Goal: Feedback & Contribution: Leave review/rating

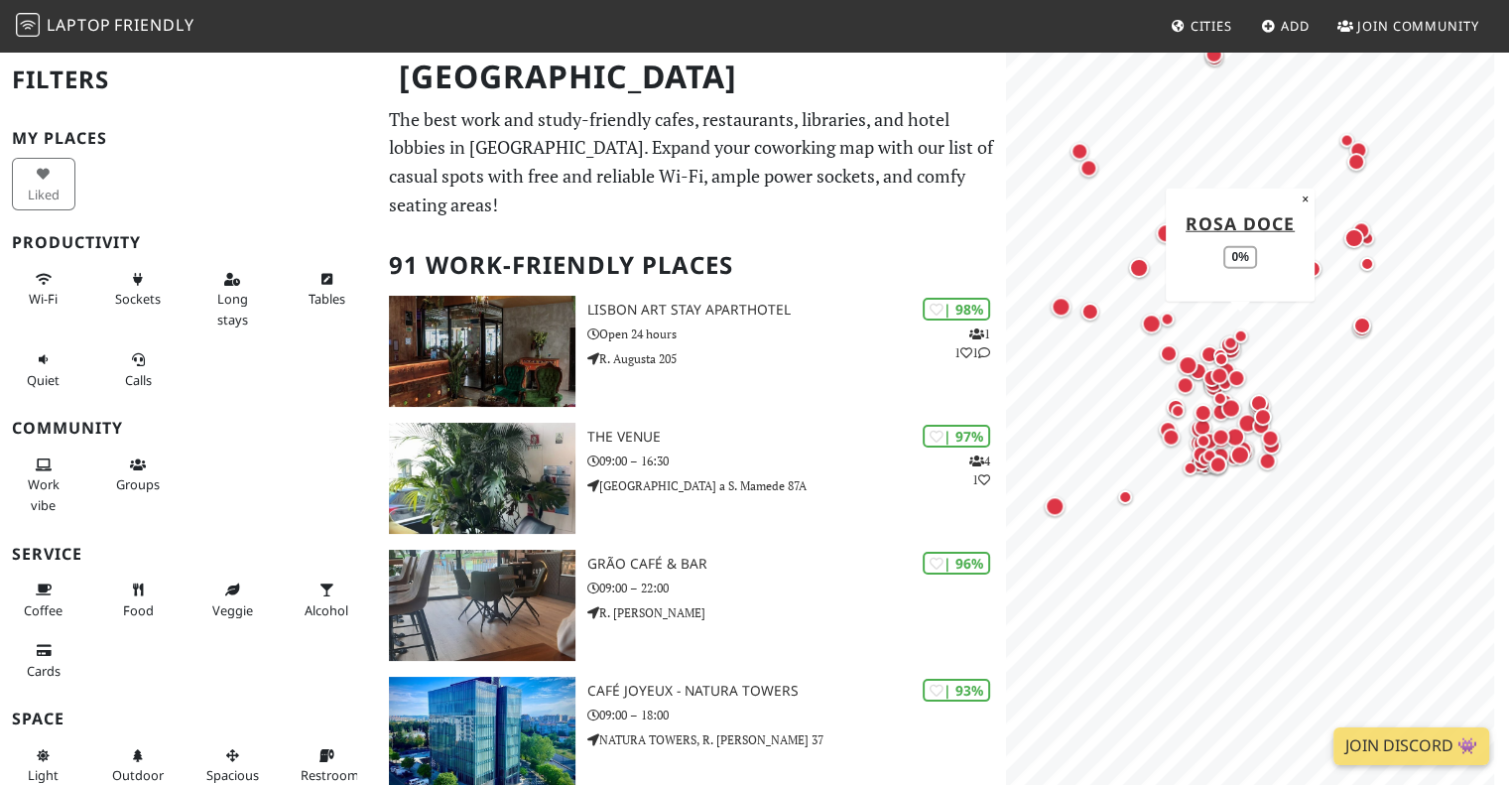
drag, startPoint x: 1328, startPoint y: 544, endPoint x: 1224, endPoint y: 370, distance: 202.4
click at [1248, 338] on div "Map marker" at bounding box center [1240, 335] width 24 height 24
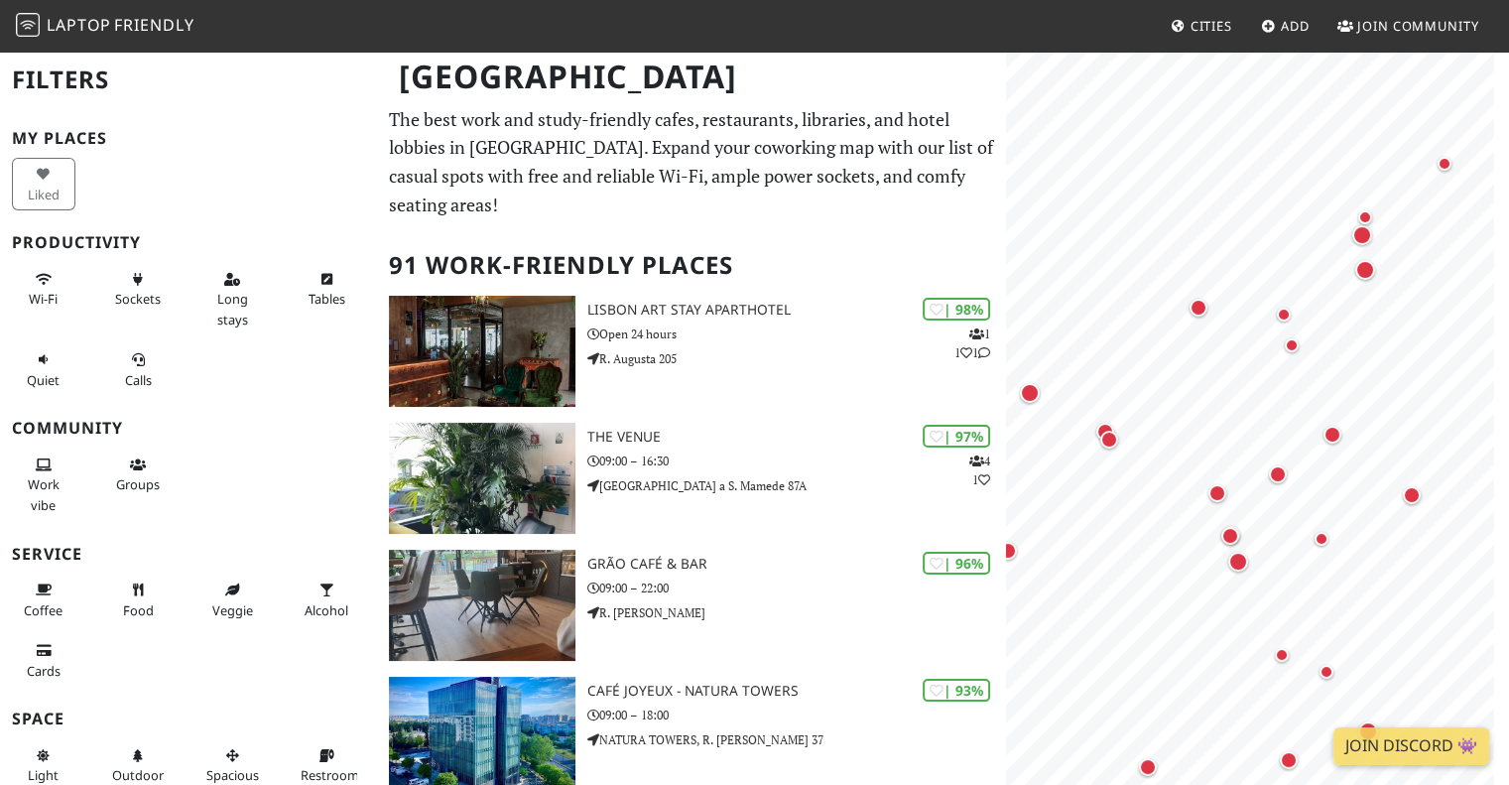
click at [1389, 19] on span "Join Community" at bounding box center [1418, 26] width 122 height 18
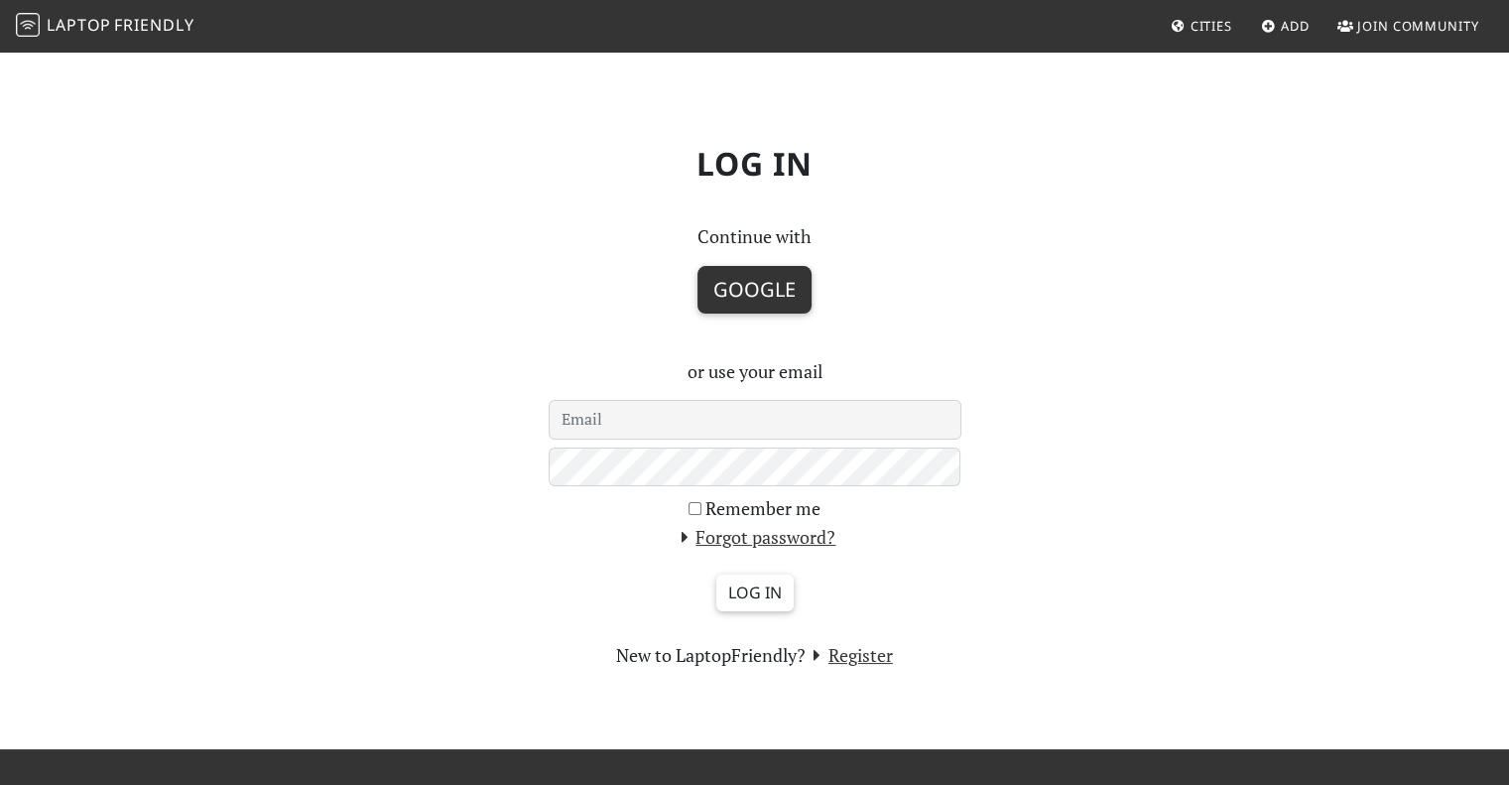
click at [758, 301] on button "Google" at bounding box center [754, 290] width 114 height 48
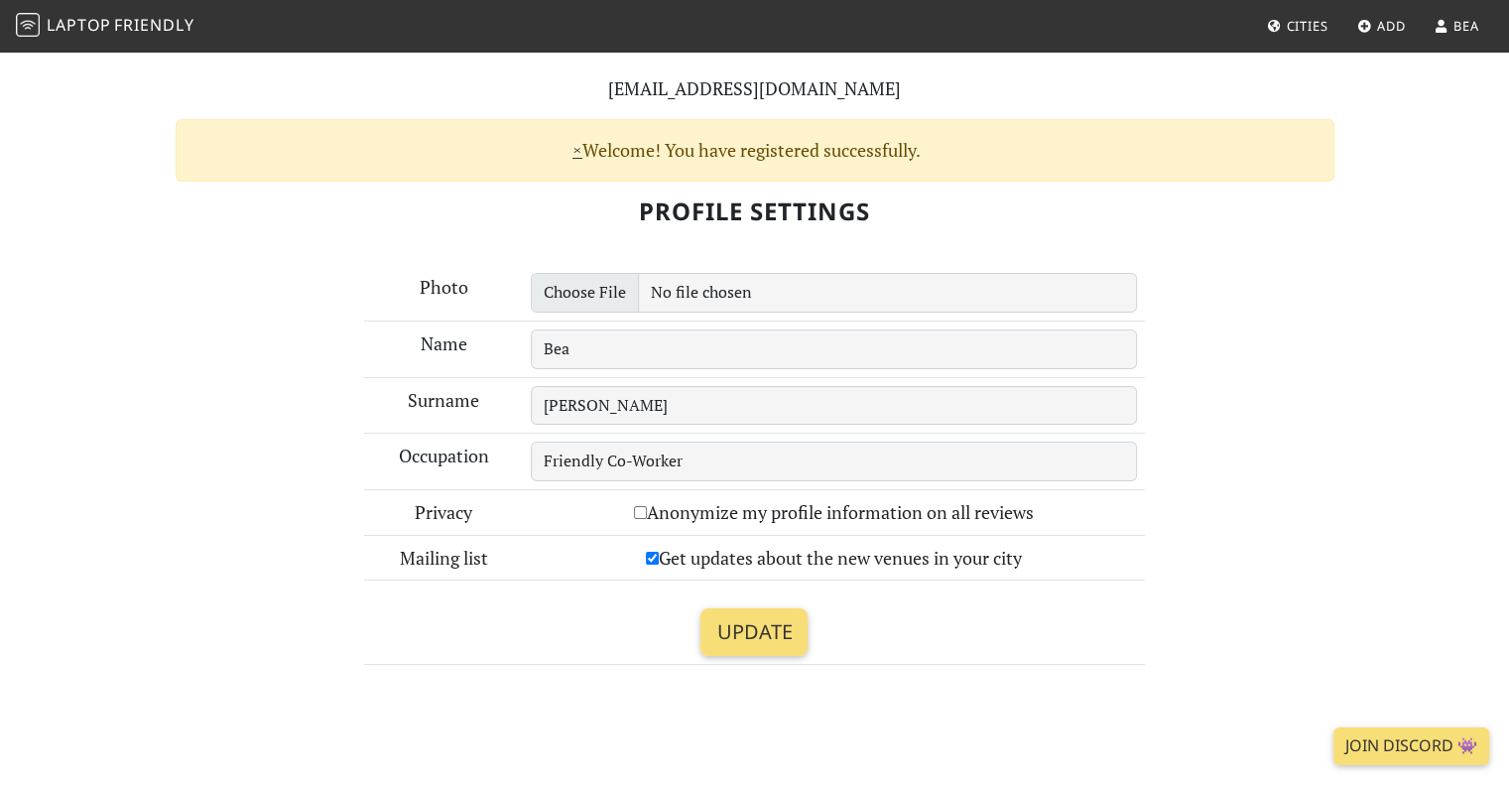
scroll to position [198, 0]
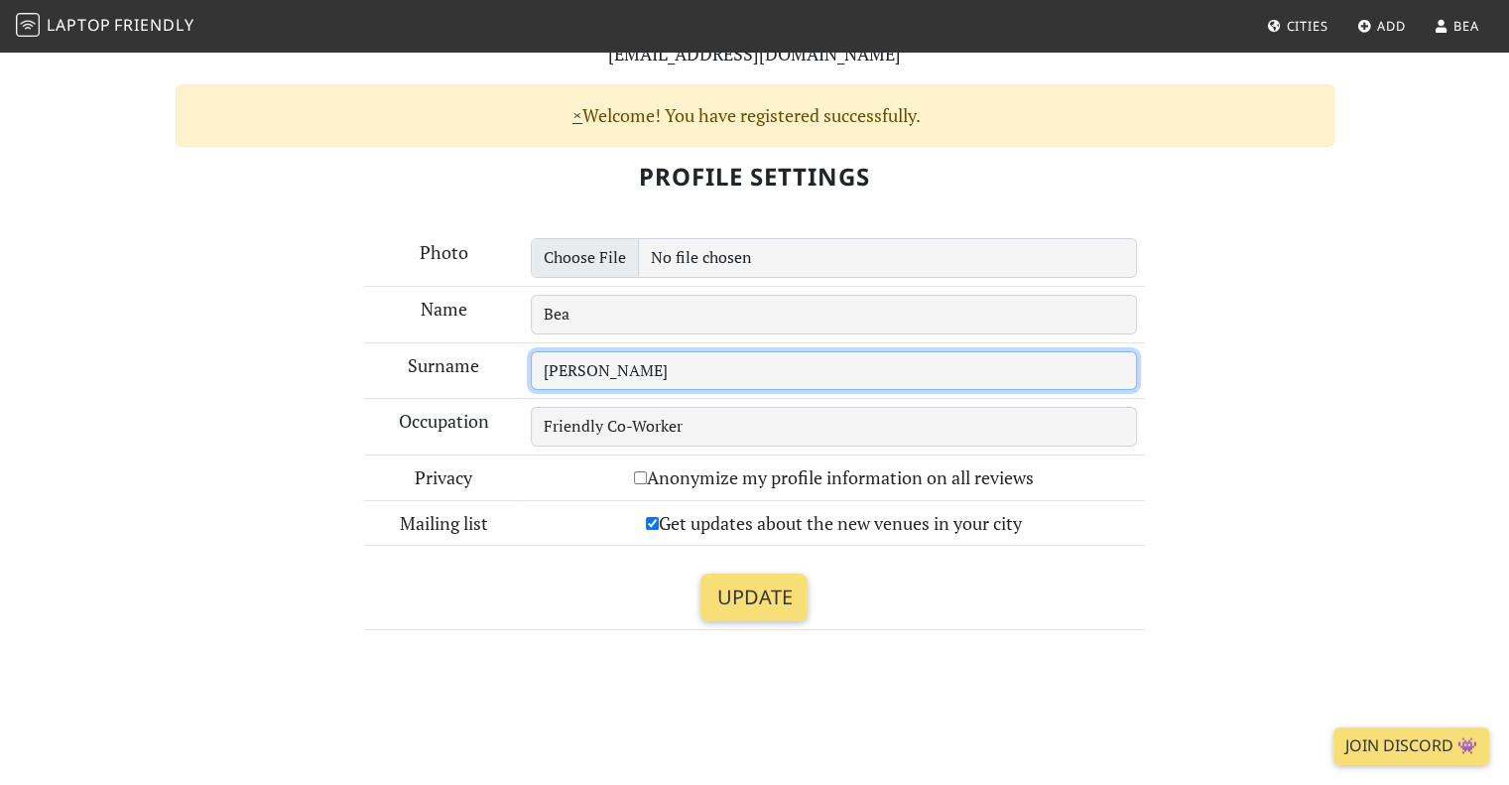
drag, startPoint x: 601, startPoint y: 384, endPoint x: 445, endPoint y: 387, distance: 155.8
click at [445, 387] on tr "Surname Andre" at bounding box center [754, 370] width 781 height 57
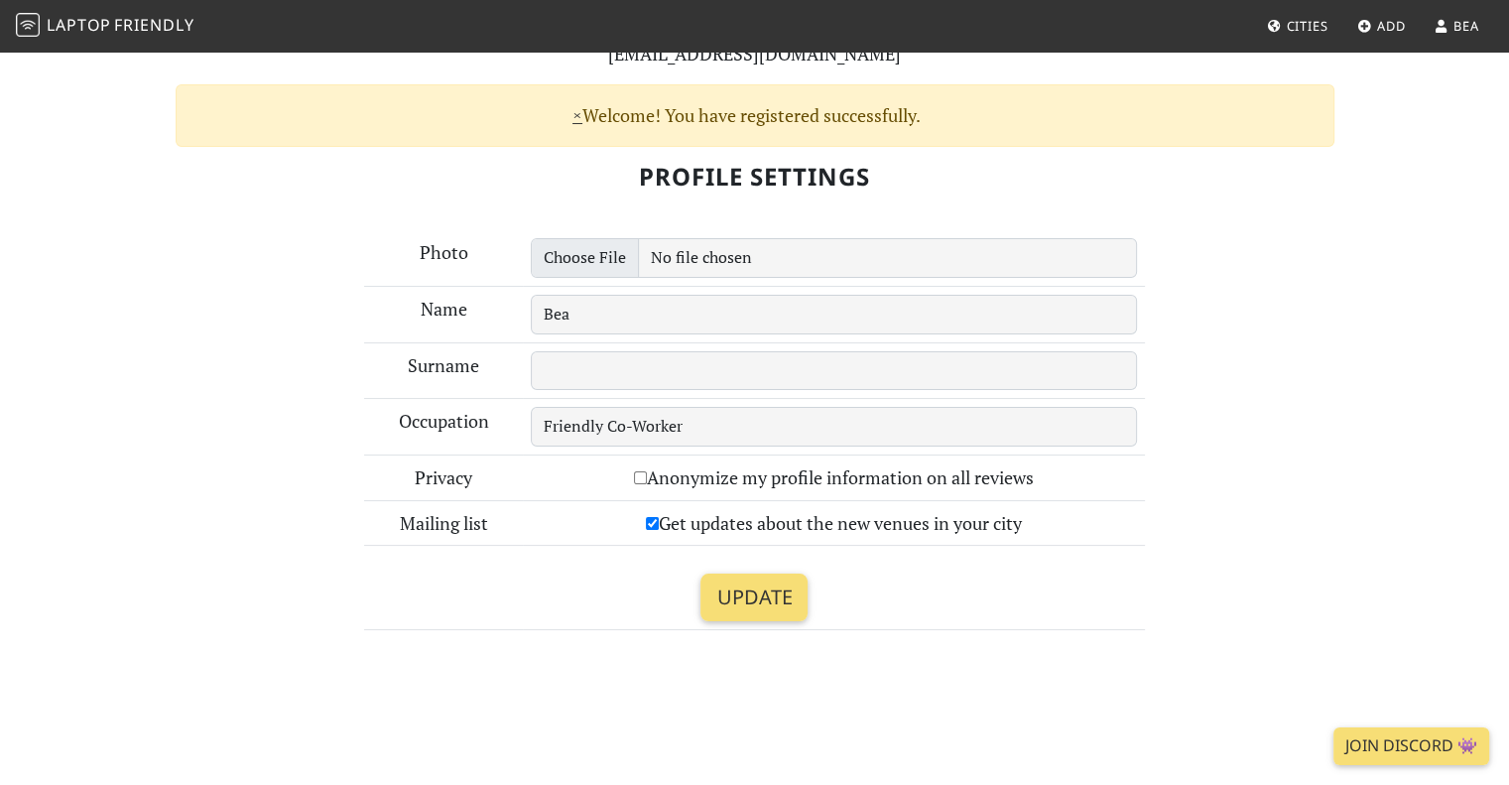
click at [1228, 411] on div "Profile Settings Photo Name Bea Surname Occupation Friendly Co-Worker Privacy A…" at bounding box center [755, 397] width 1206 height 500
click at [648, 521] on input "Get updates about the new venues in your city" at bounding box center [652, 523] width 13 height 13
checkbox input "false"
click at [745, 591] on input "Update" at bounding box center [753, 597] width 107 height 48
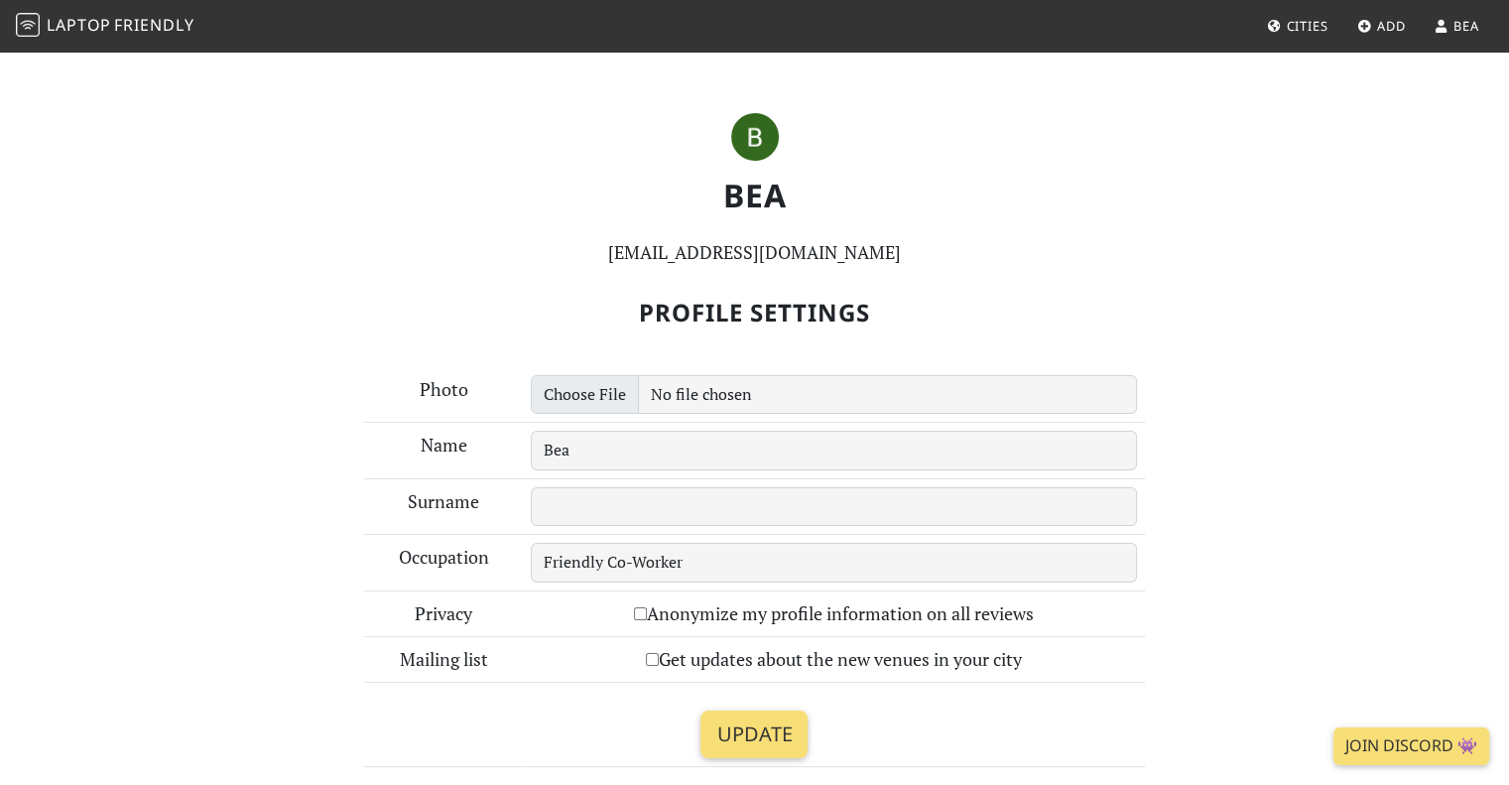
click at [1298, 27] on span "Cities" at bounding box center [1307, 26] width 42 height 18
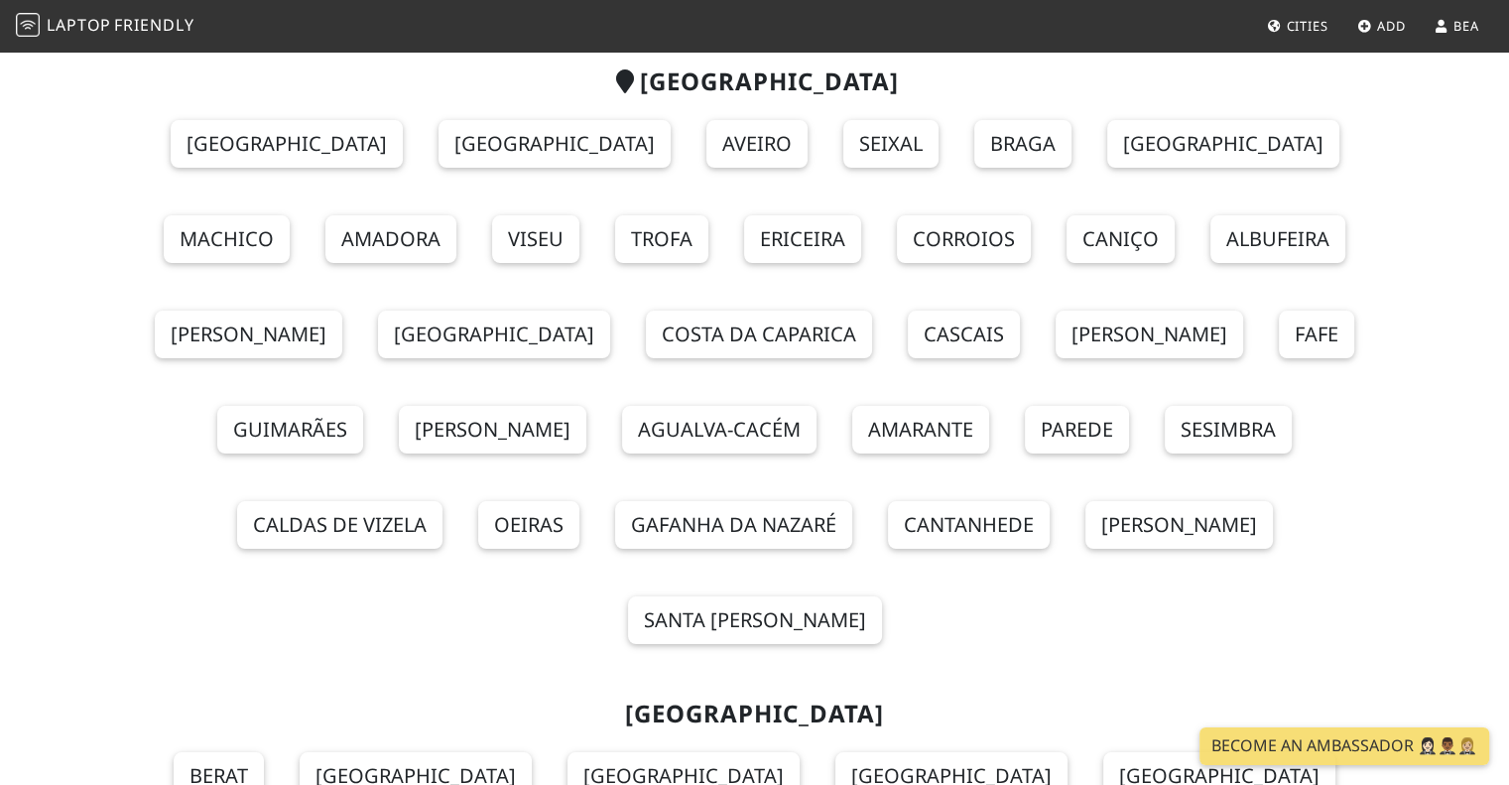
scroll to position [99, 0]
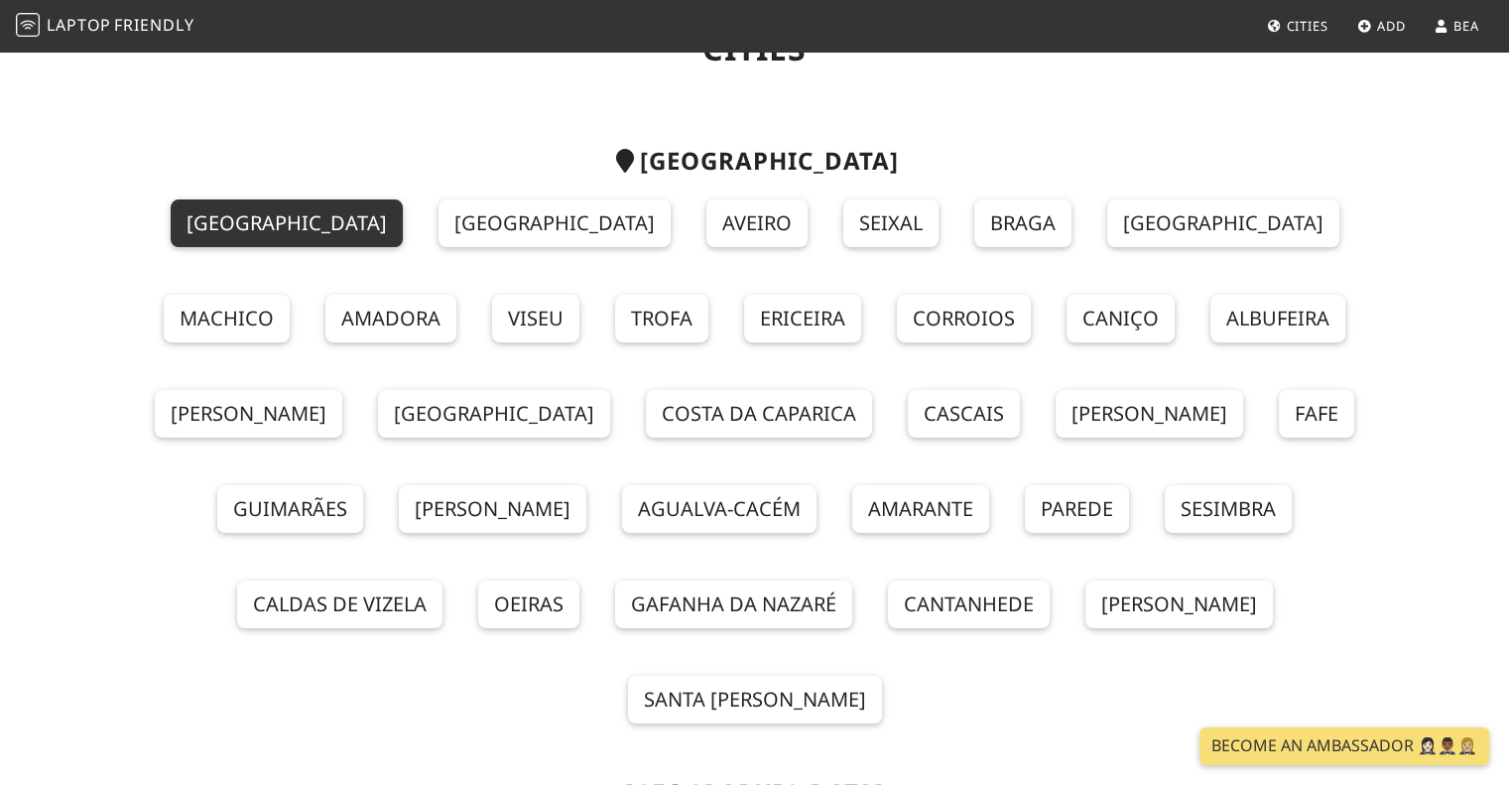
click at [216, 220] on link "[GEOGRAPHIC_DATA]" at bounding box center [287, 223] width 232 height 48
click at [171, 209] on link "[GEOGRAPHIC_DATA]" at bounding box center [287, 223] width 232 height 48
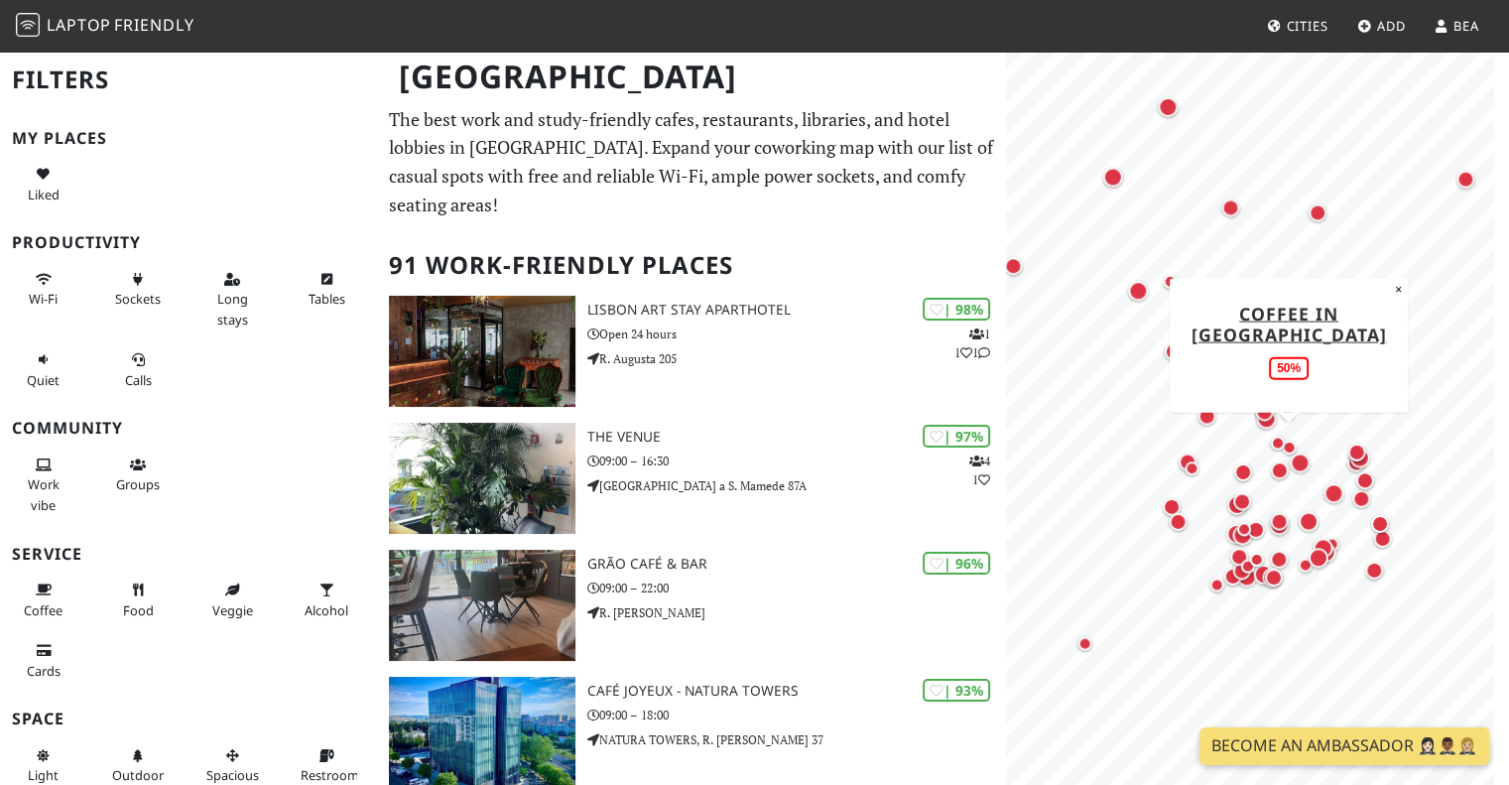
drag, startPoint x: 1155, startPoint y: 511, endPoint x: 1290, endPoint y: 436, distance: 154.1
click at [1290, 436] on div "Map marker" at bounding box center [1289, 447] width 24 height 24
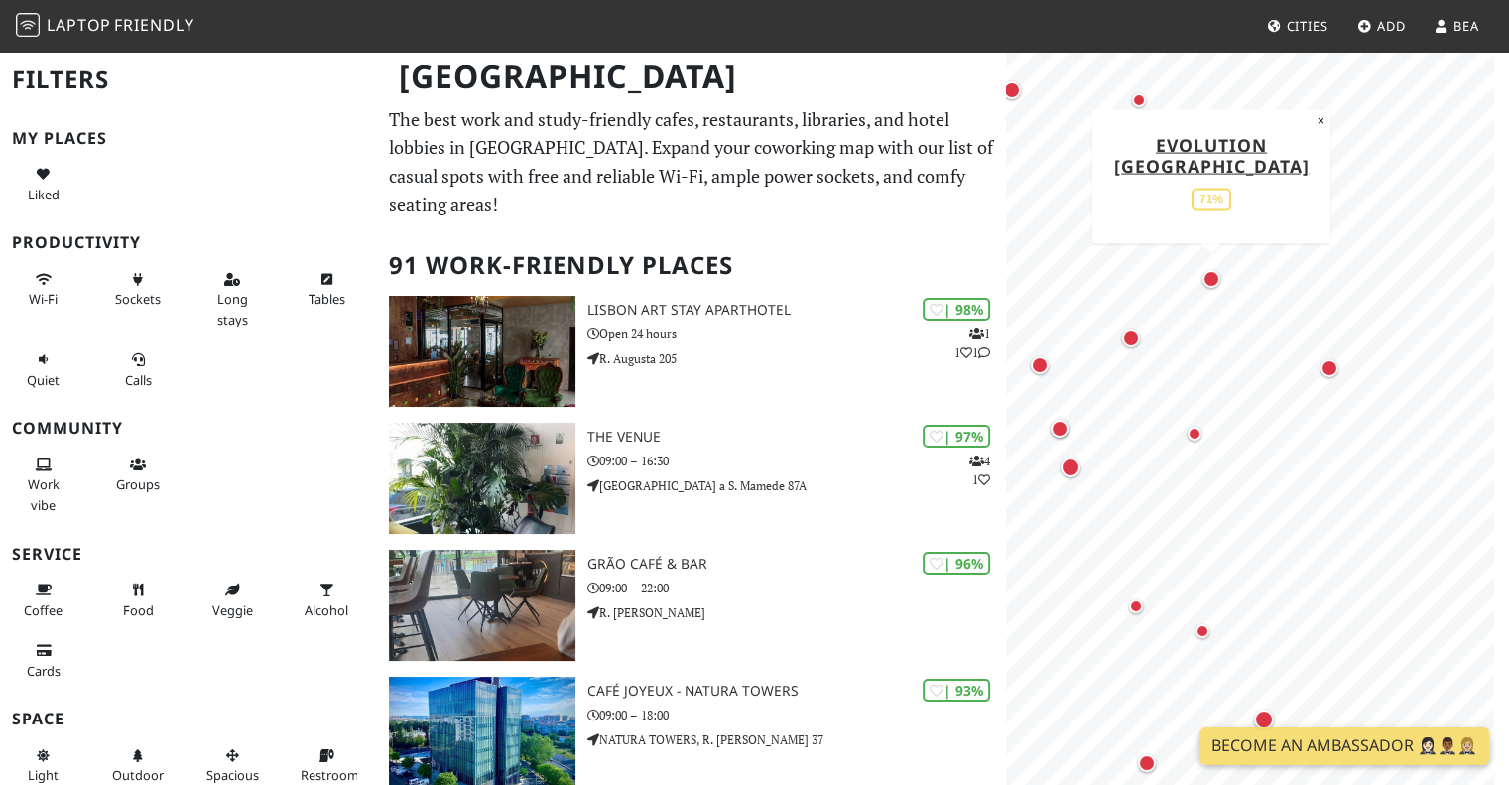
click at [1218, 284] on div "Map marker" at bounding box center [1211, 279] width 26 height 26
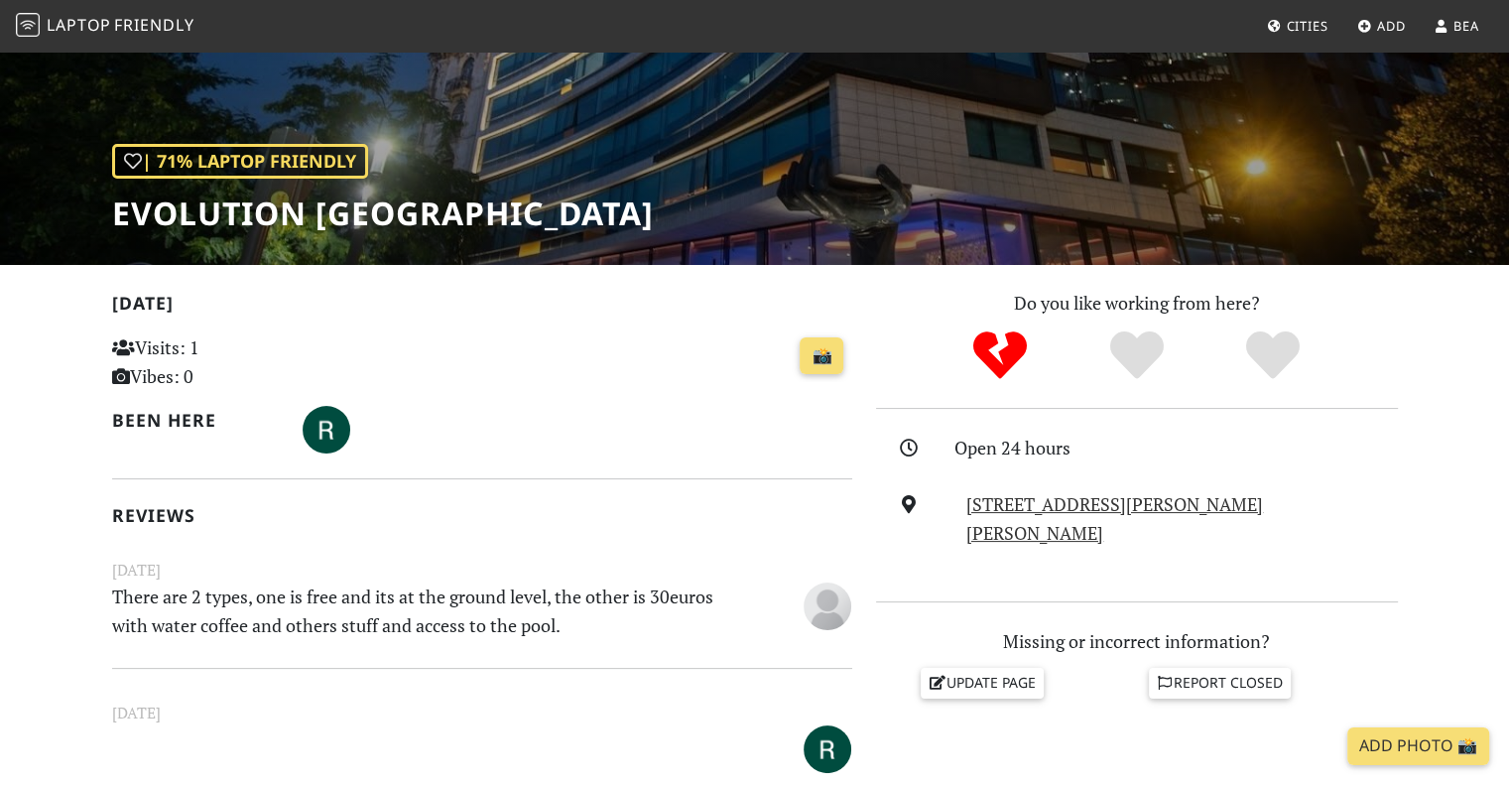
scroll to position [198, 0]
click at [1157, 356] on icon "Yes" at bounding box center [1137, 354] width 54 height 54
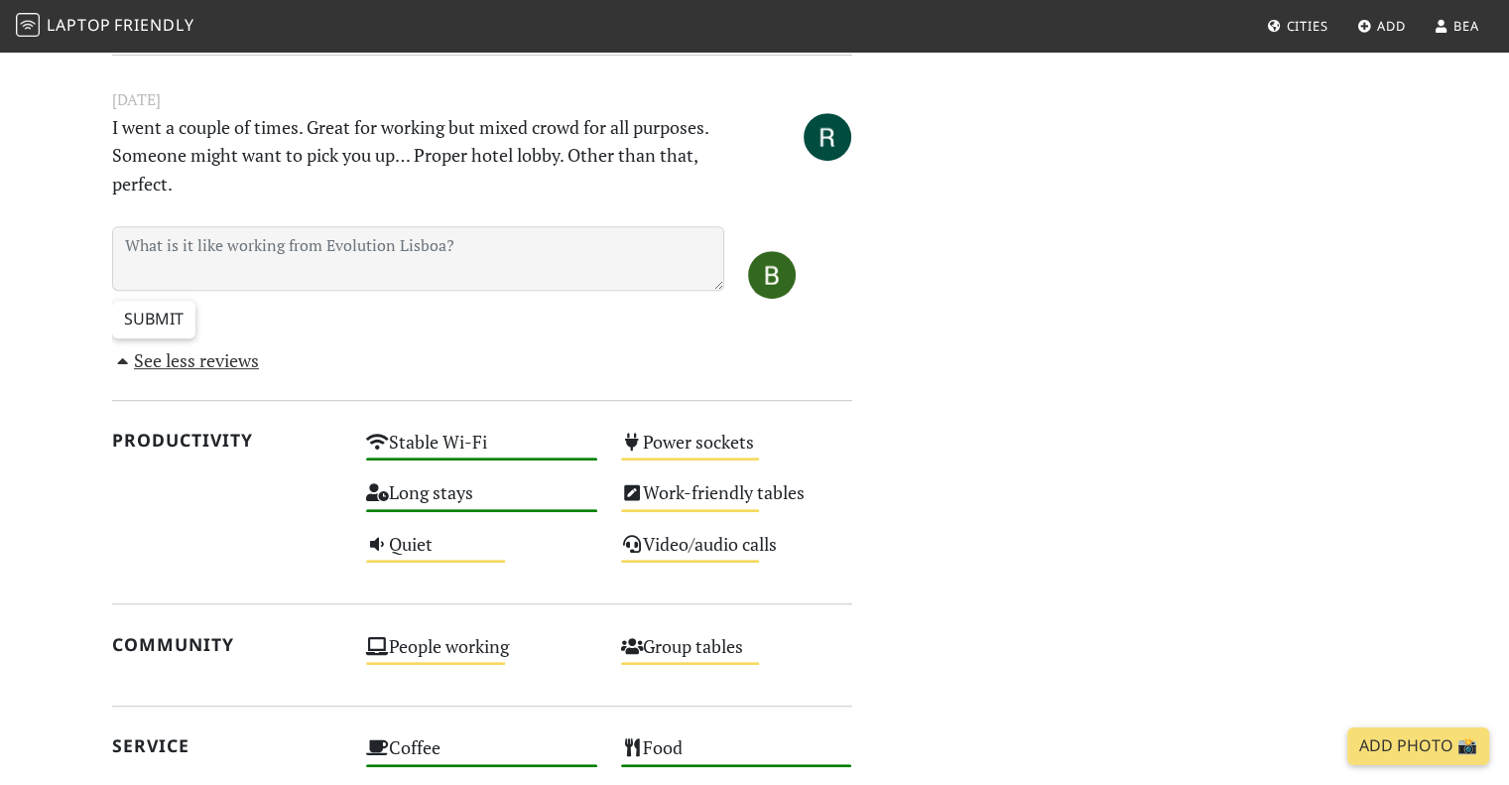
scroll to position [992, 0]
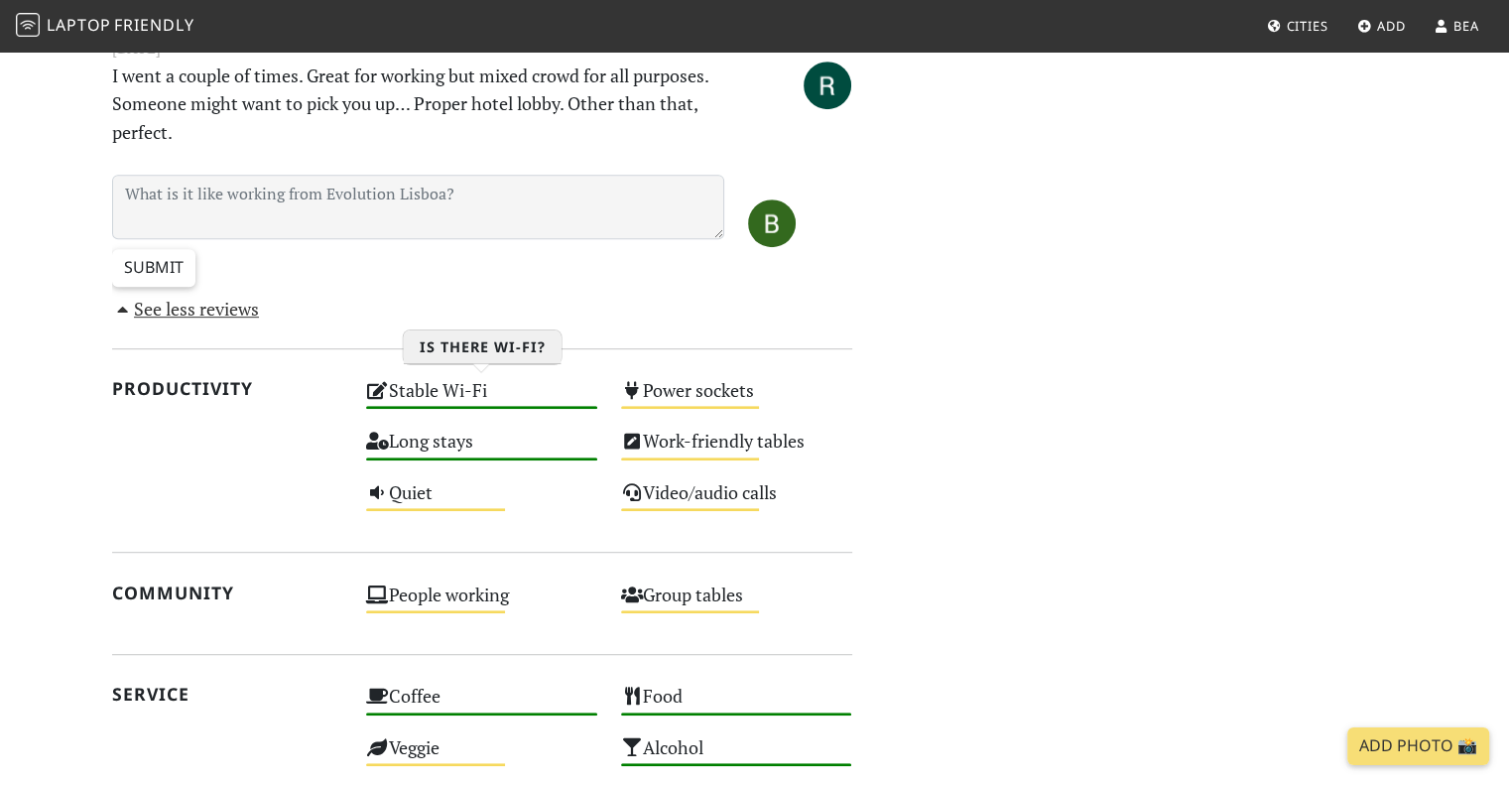
click at [413, 395] on div "Stable Wi-Fi High" at bounding box center [481, 399] width 255 height 51
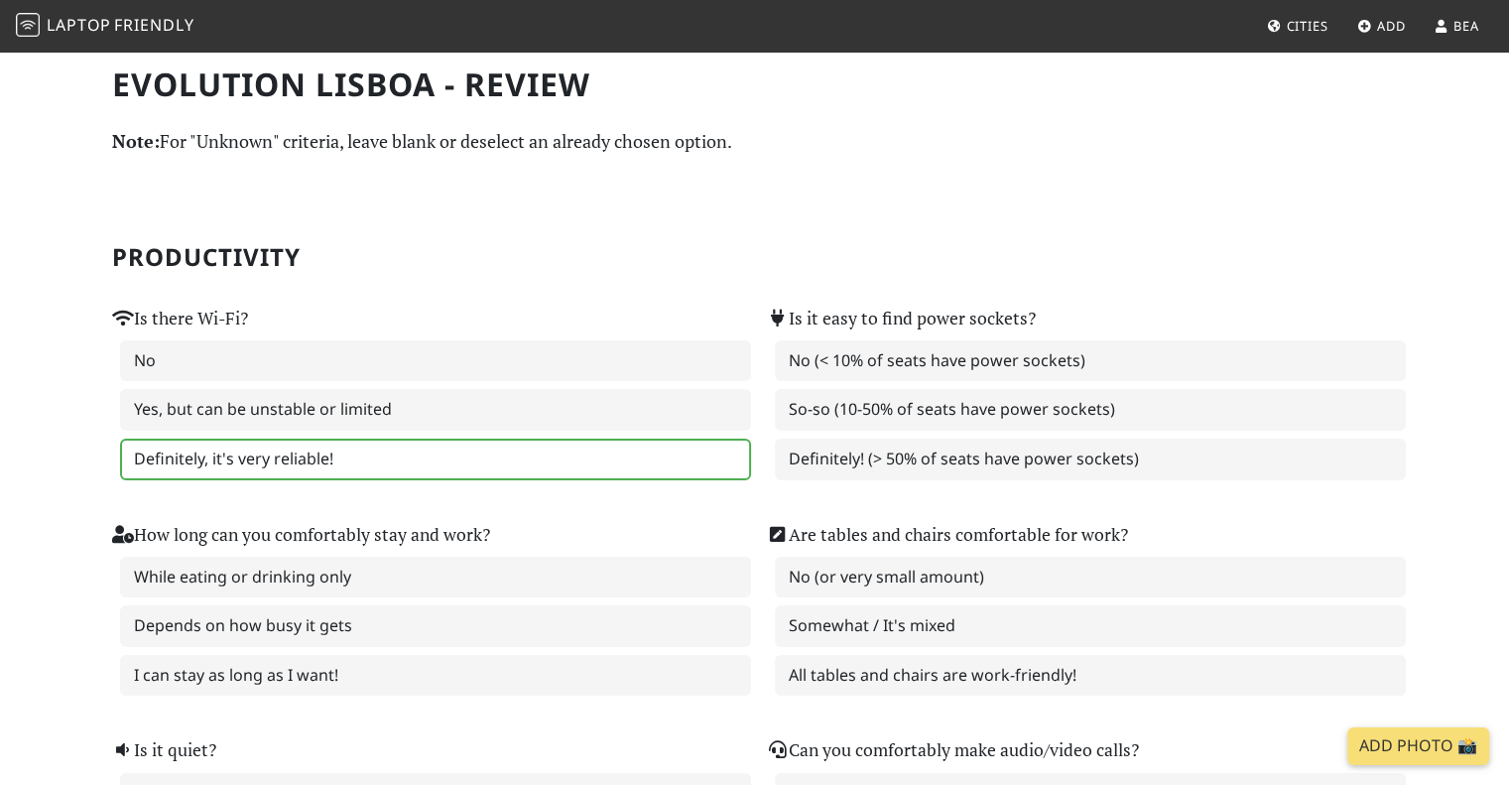
click at [421, 464] on label "Definitely, it's very reliable!" at bounding box center [435, 459] width 631 height 42
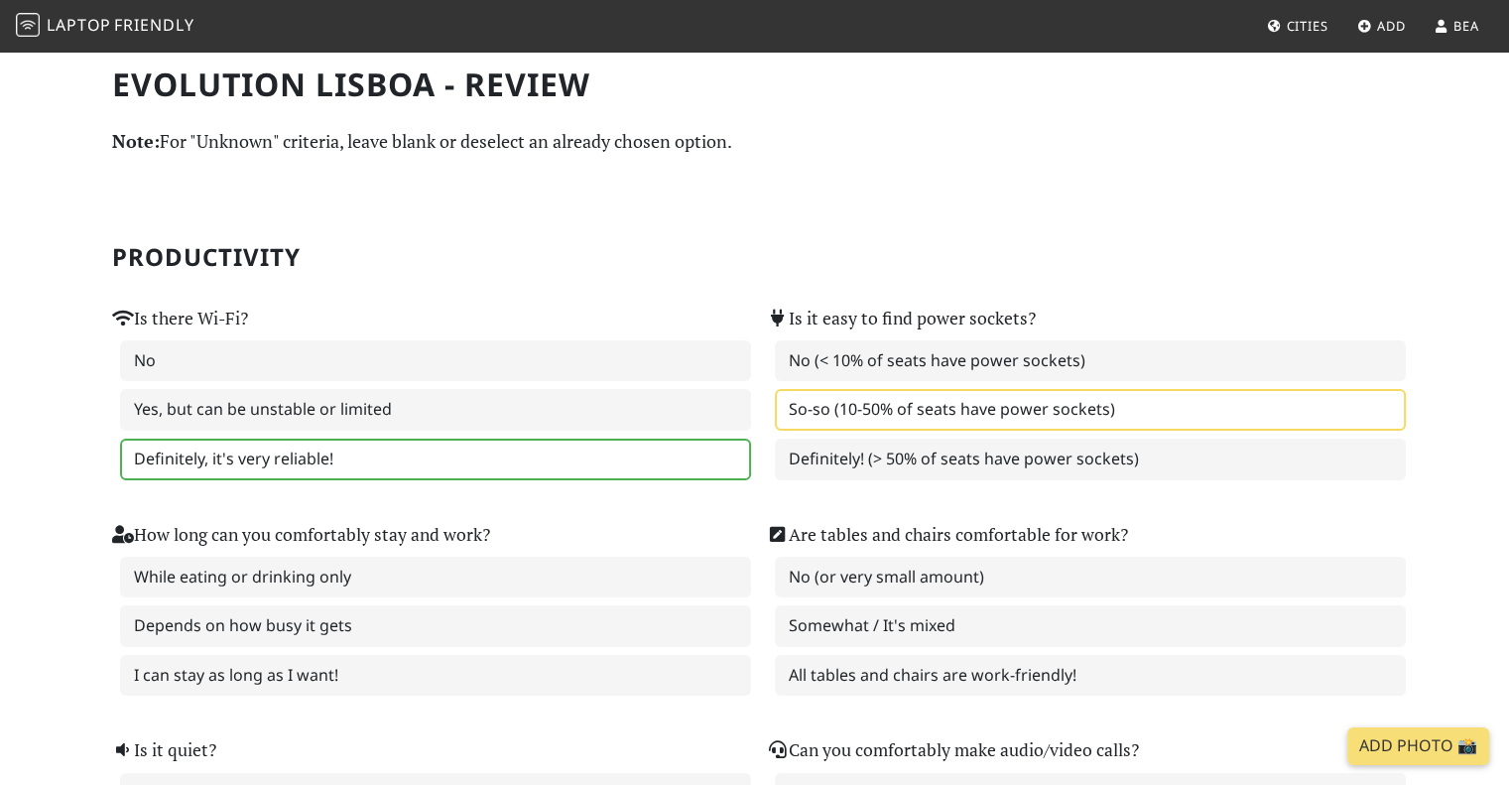
scroll to position [99, 0]
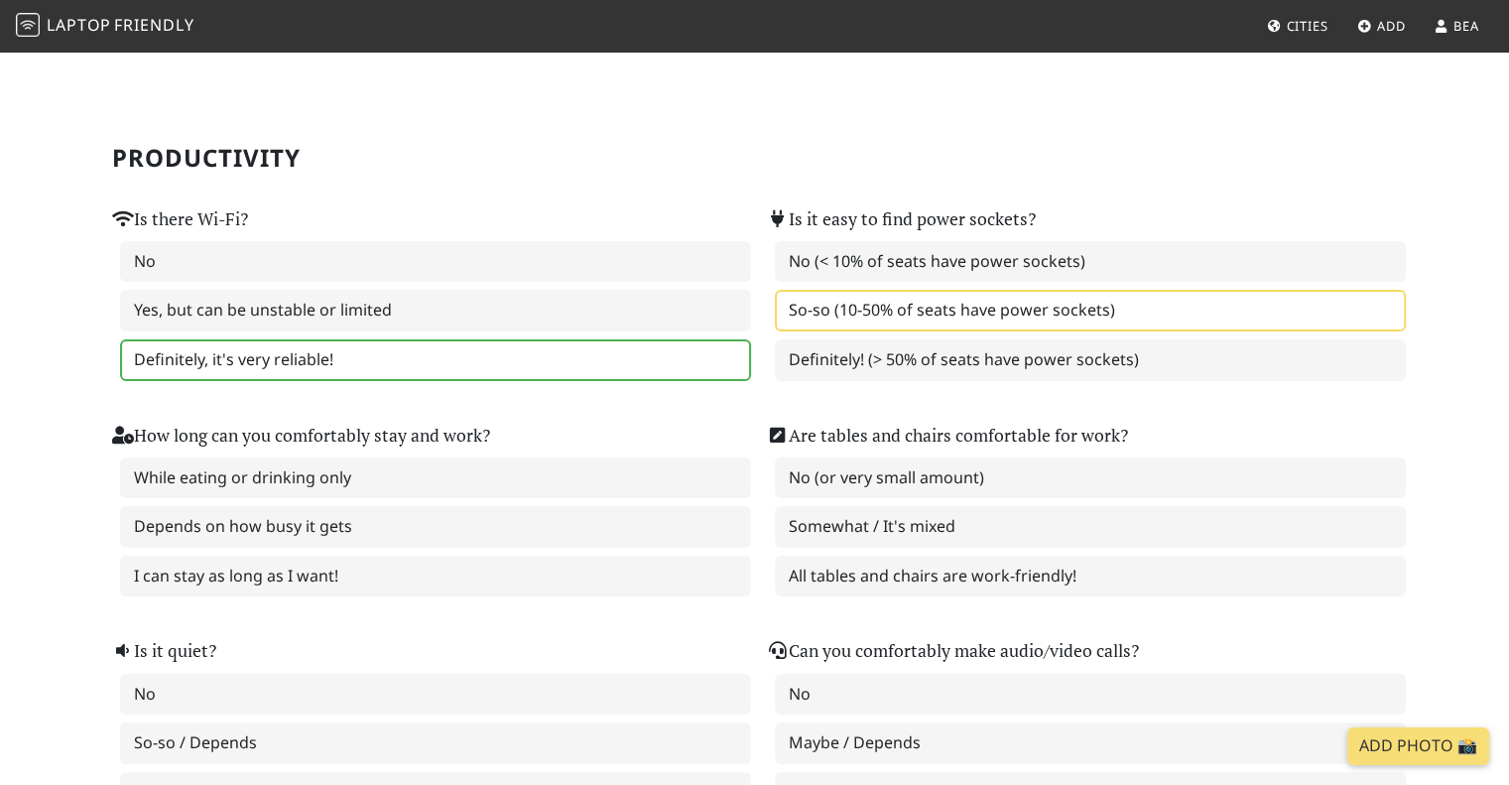
click at [987, 313] on label "So-so (10-50% of seats have power sockets)" at bounding box center [1090, 311] width 631 height 42
click at [975, 519] on label "Somewhat / It's mixed" at bounding box center [1090, 527] width 631 height 42
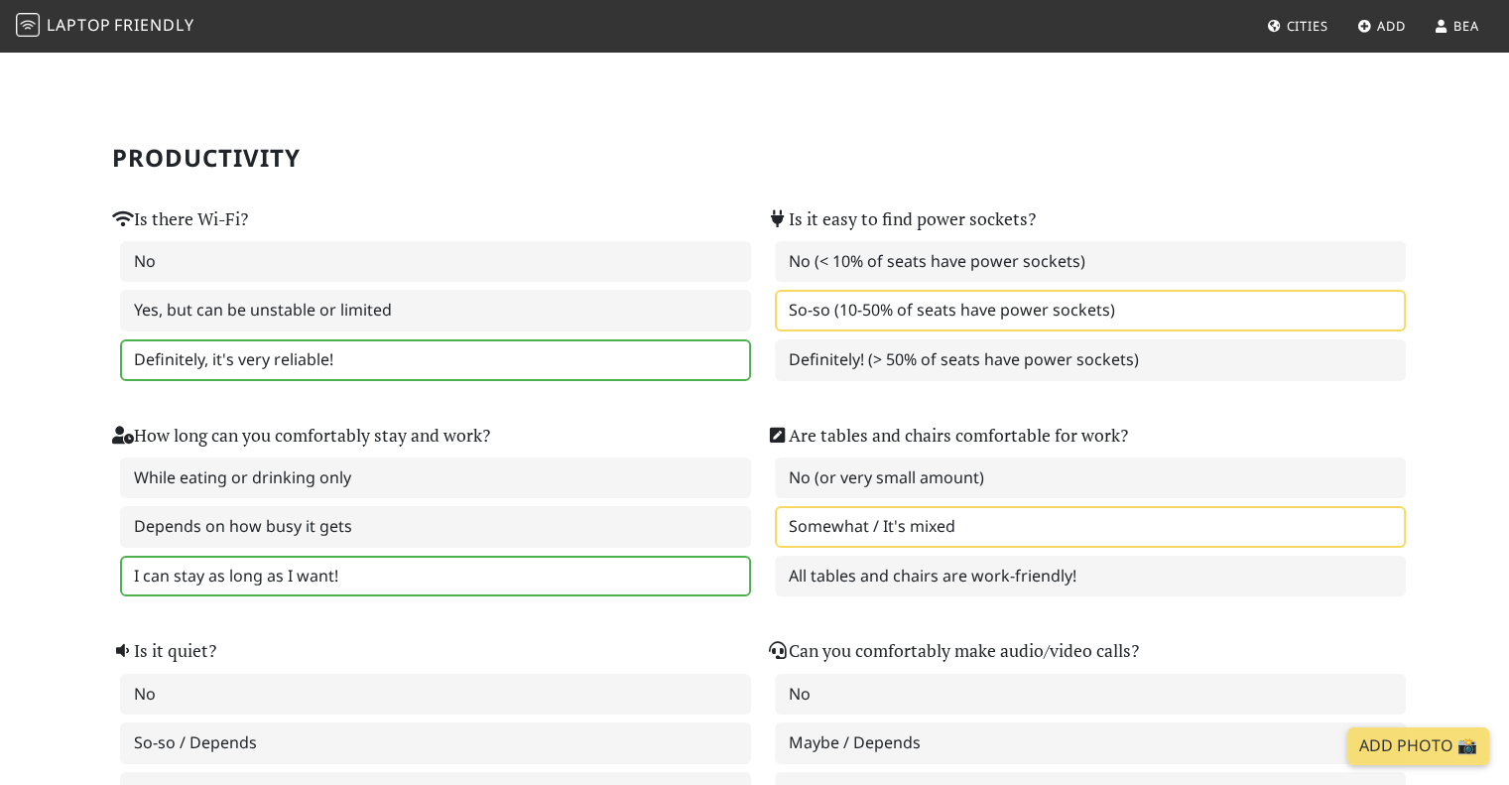
click at [349, 579] on label "I can stay as long as I want!" at bounding box center [435, 577] width 631 height 42
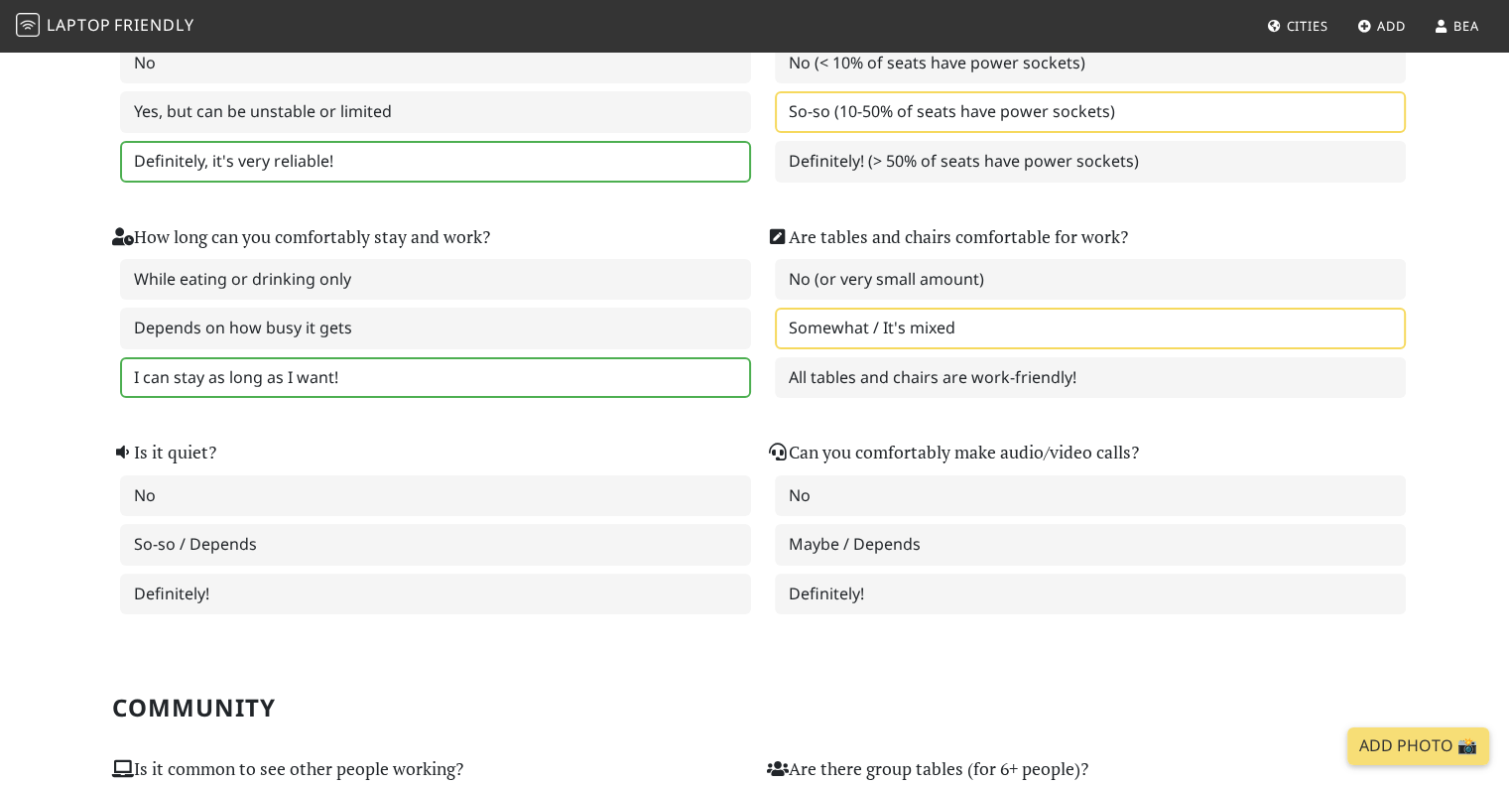
scroll to position [397, 0]
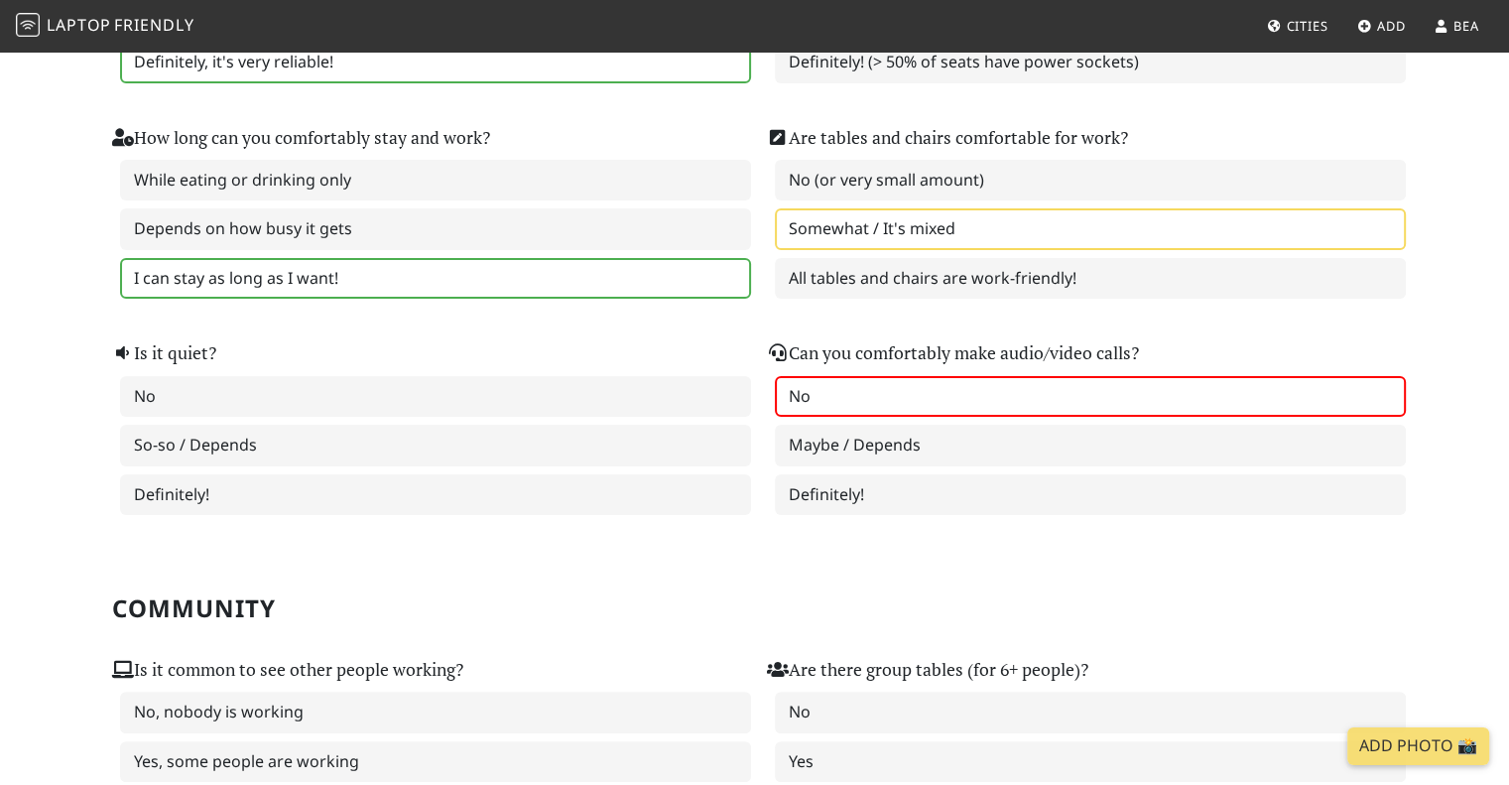
click at [836, 377] on label "No" at bounding box center [1090, 397] width 631 height 42
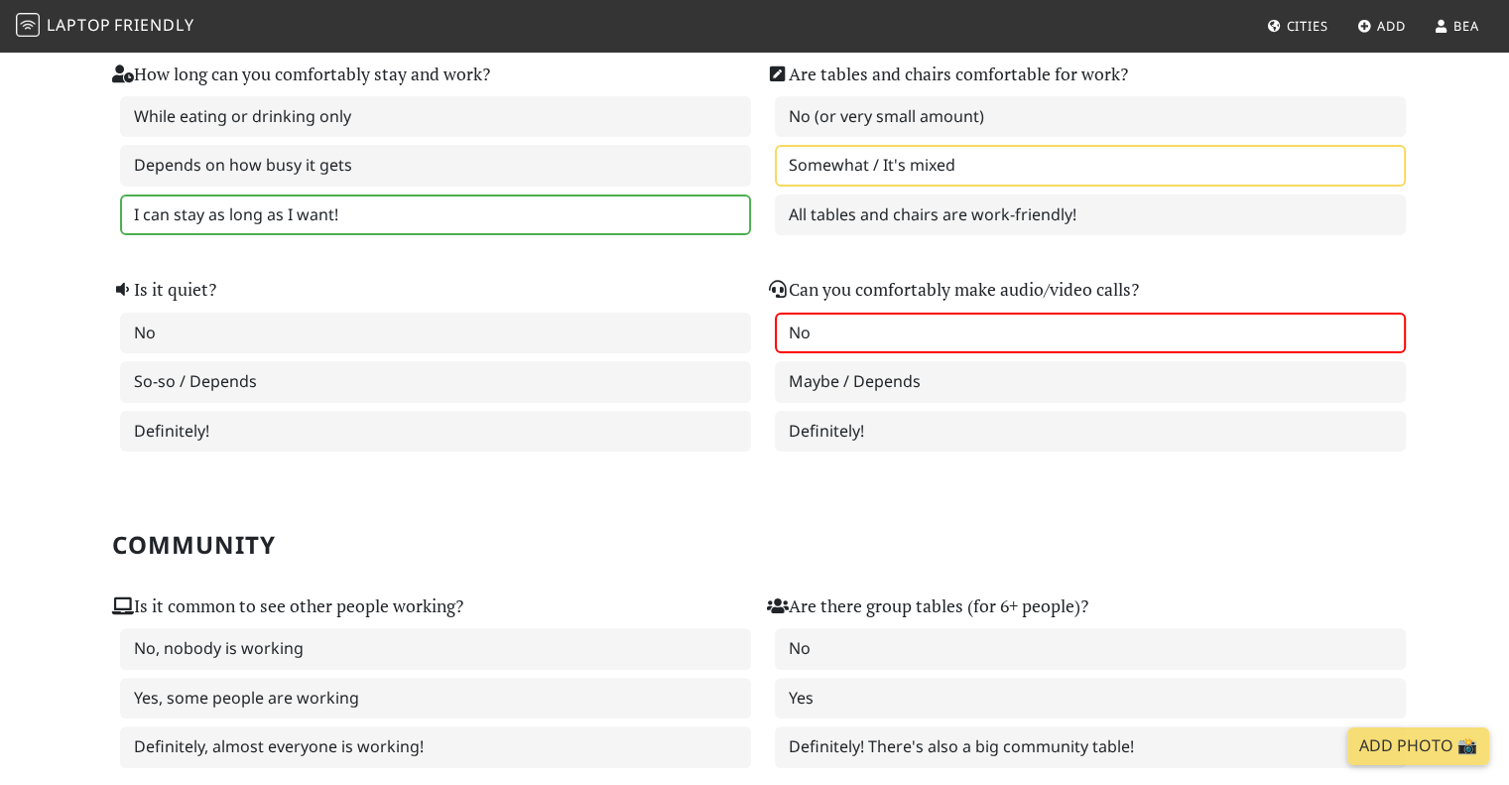
scroll to position [496, 0]
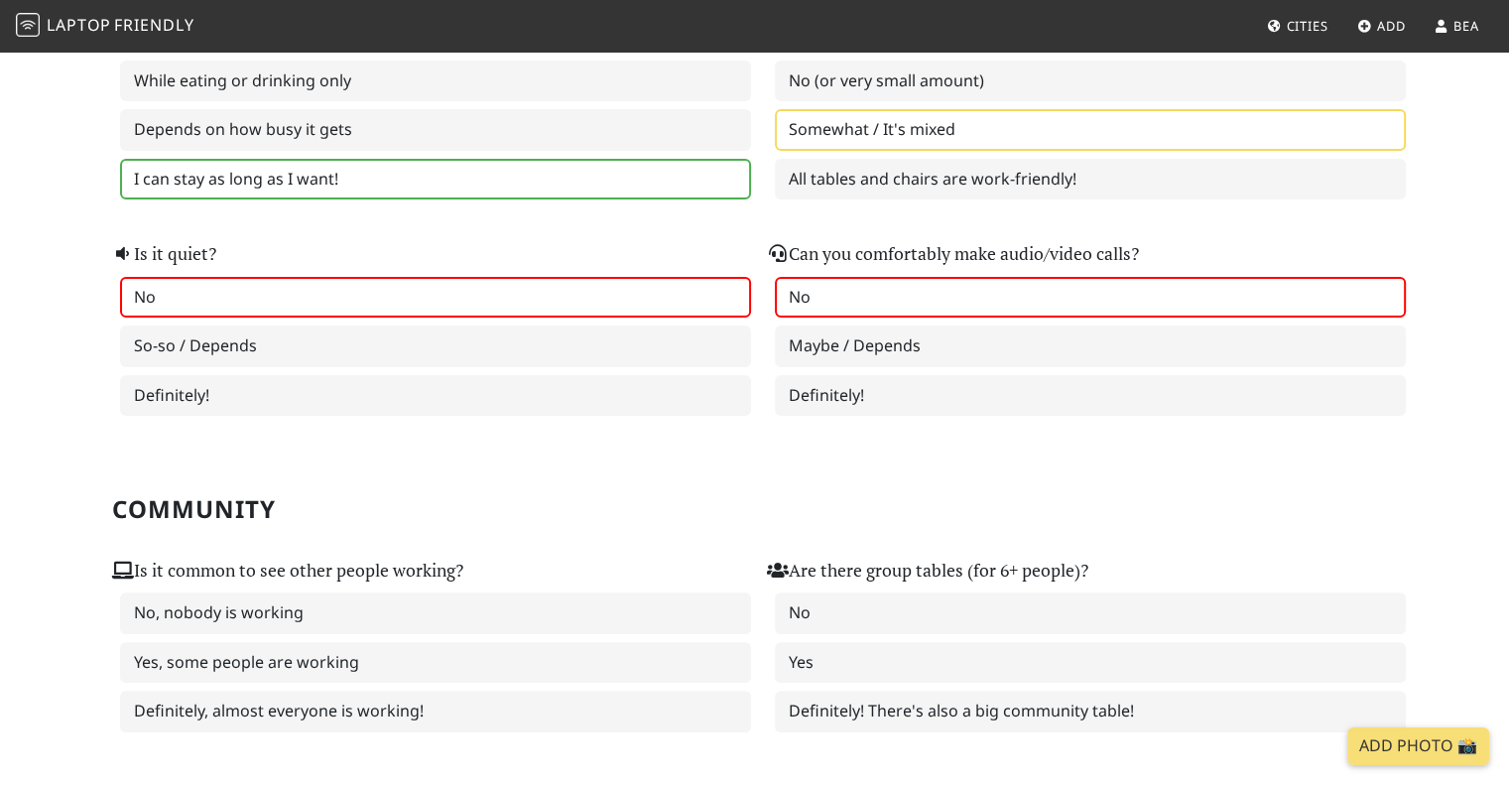
click at [216, 293] on label "No" at bounding box center [435, 298] width 631 height 42
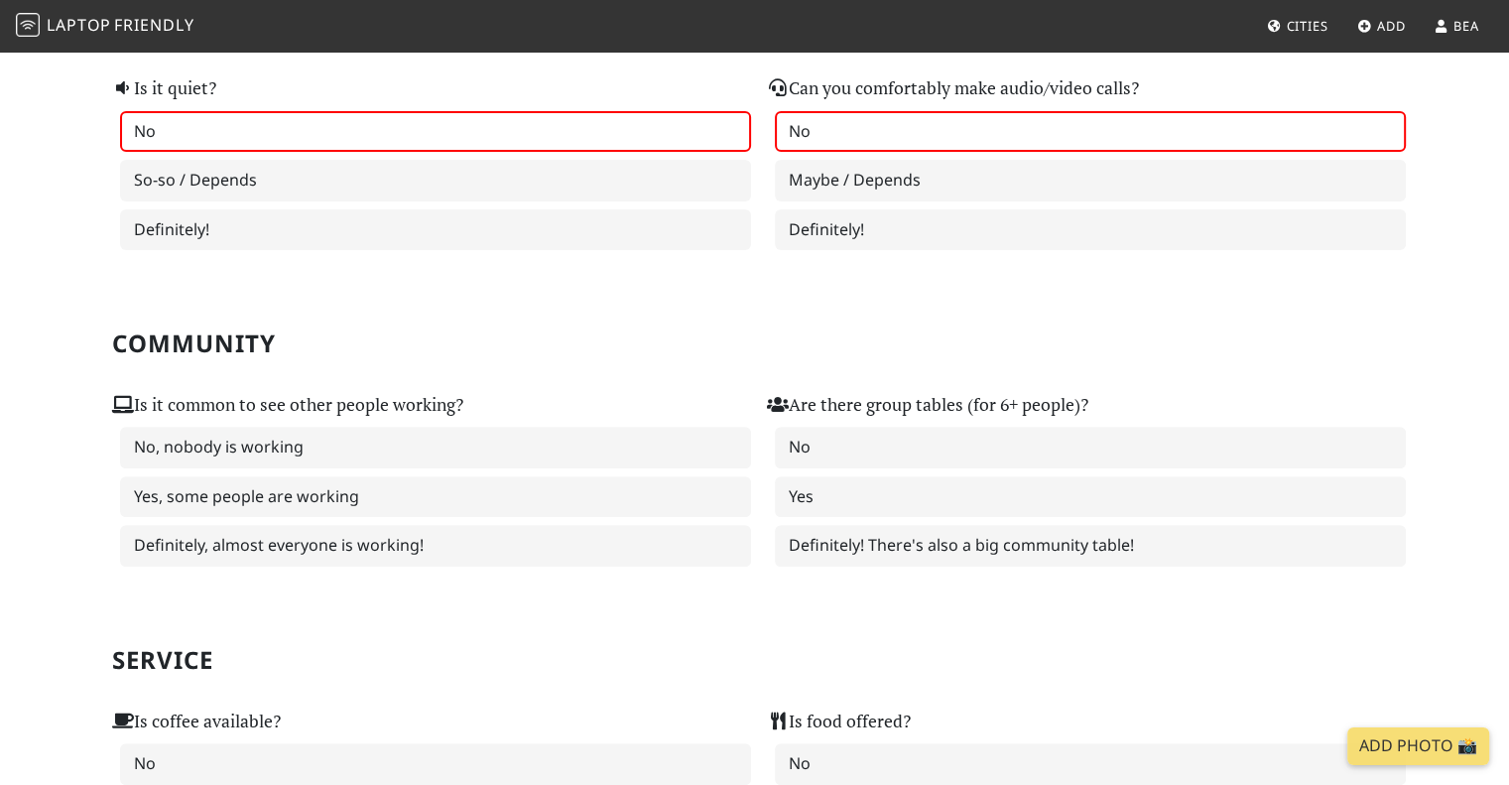
scroll to position [694, 0]
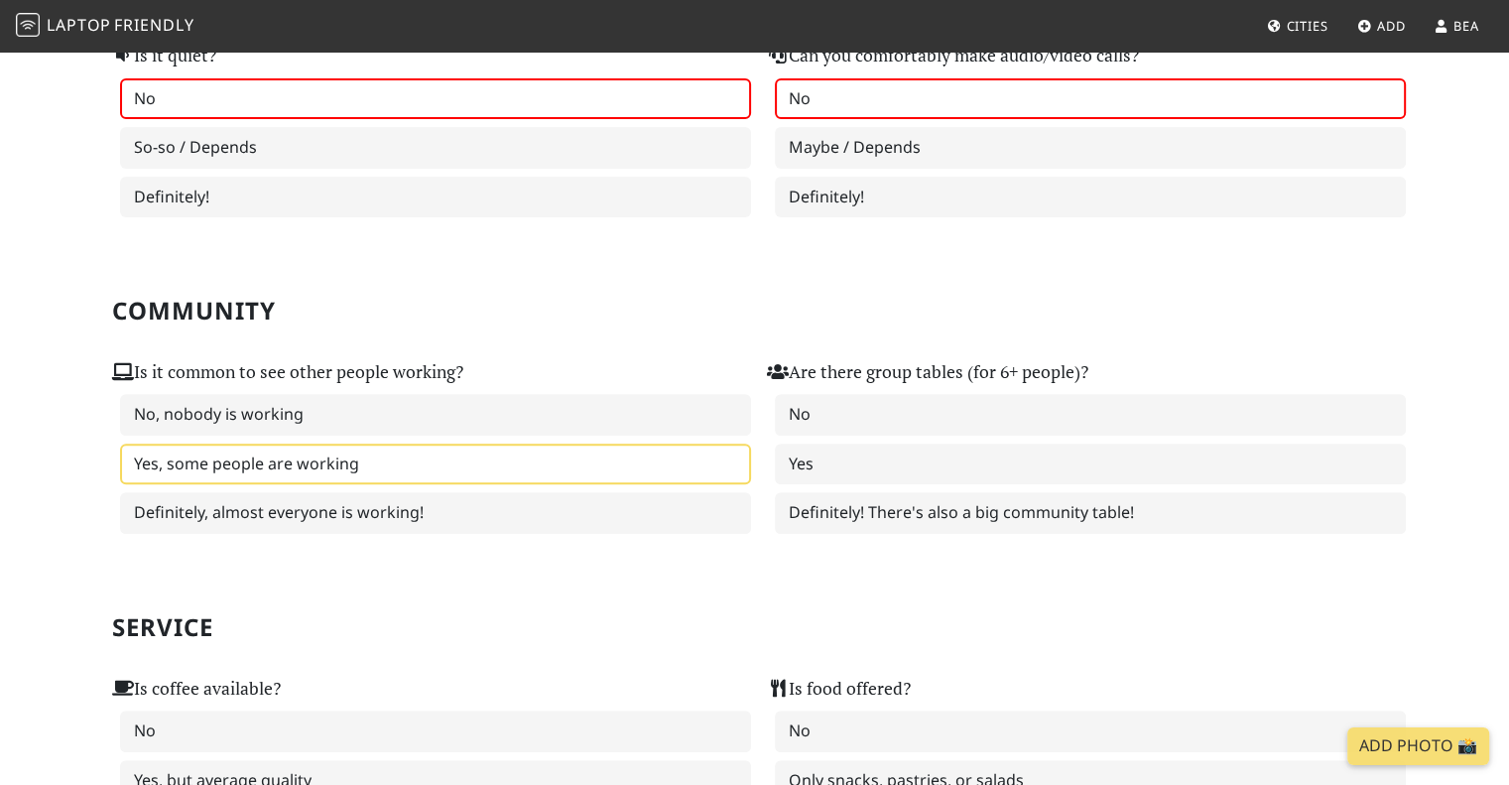
click at [382, 467] on label "Yes, some people are working" at bounding box center [435, 464] width 631 height 42
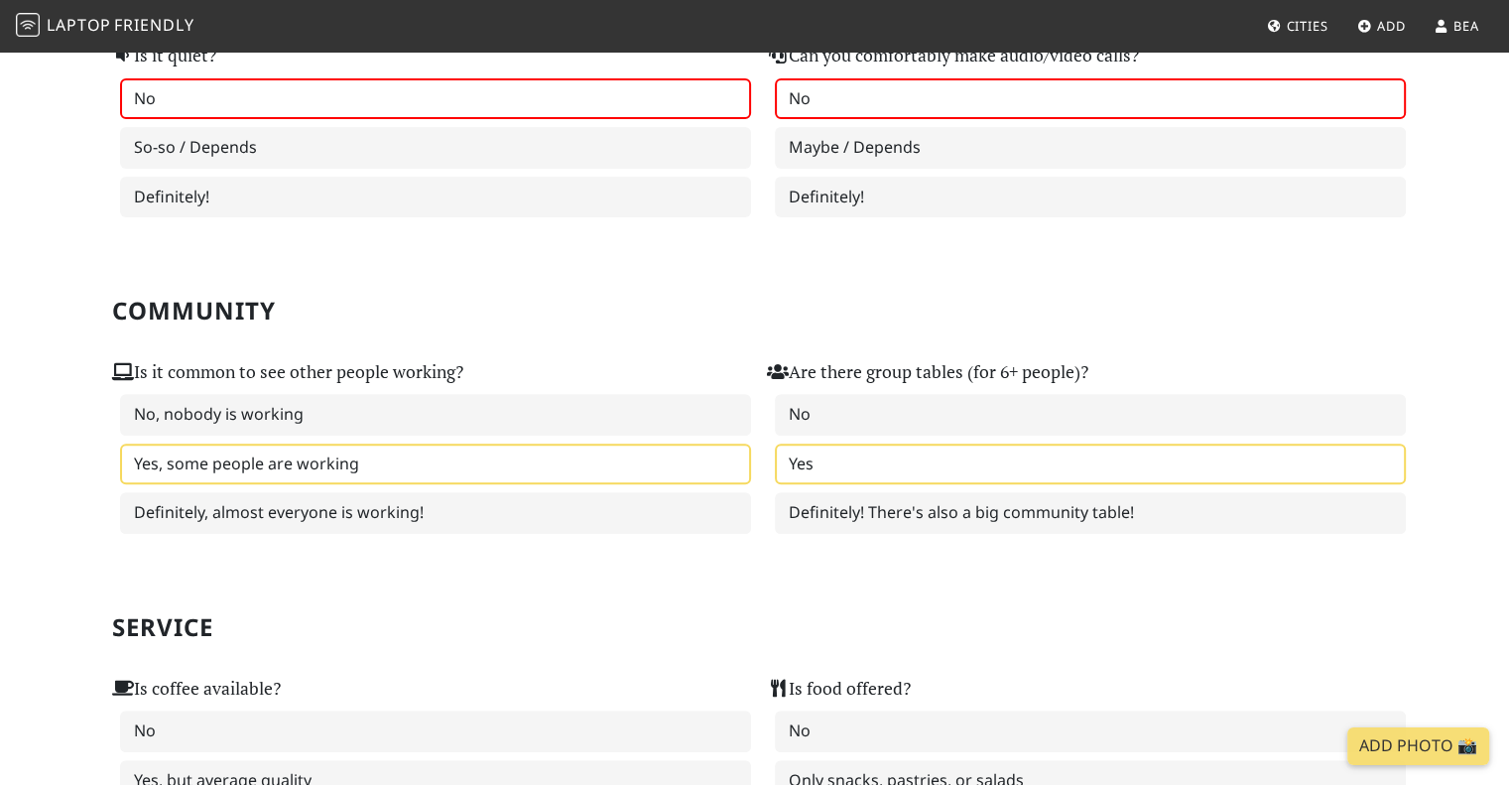
click at [864, 452] on label "Yes" at bounding box center [1090, 464] width 631 height 42
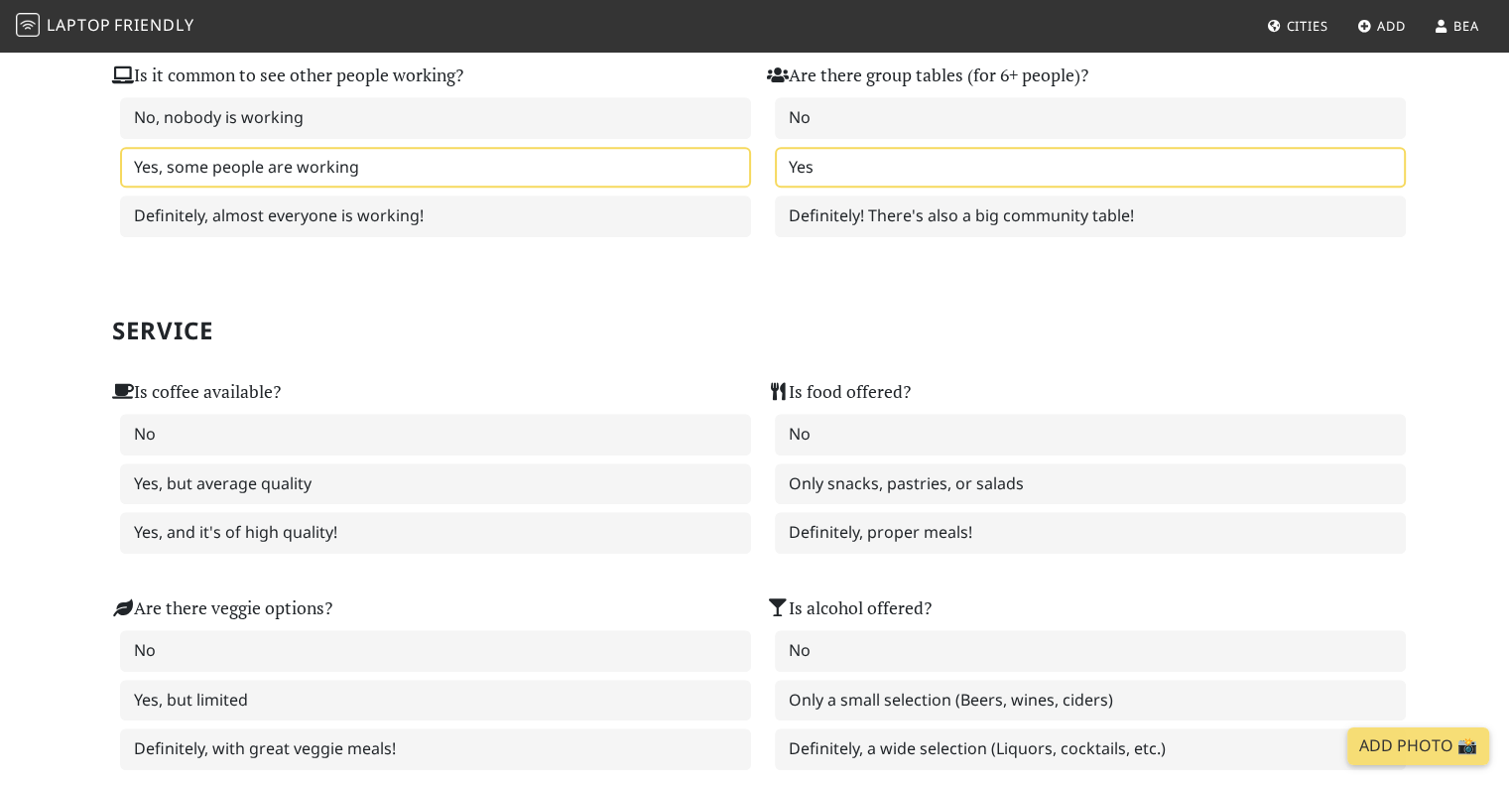
scroll to position [992, 0]
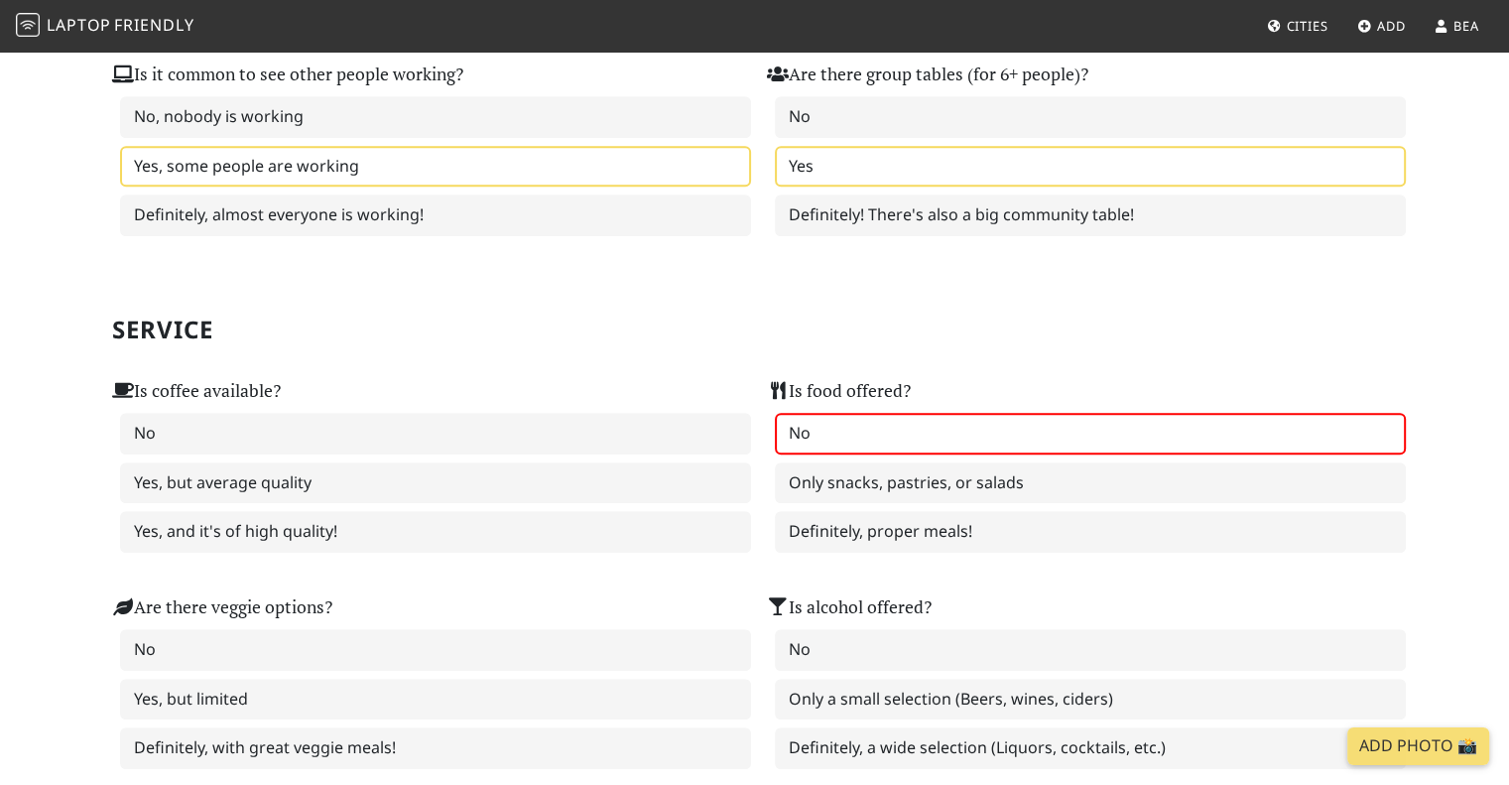
click at [821, 427] on label "No" at bounding box center [1090, 434] width 631 height 42
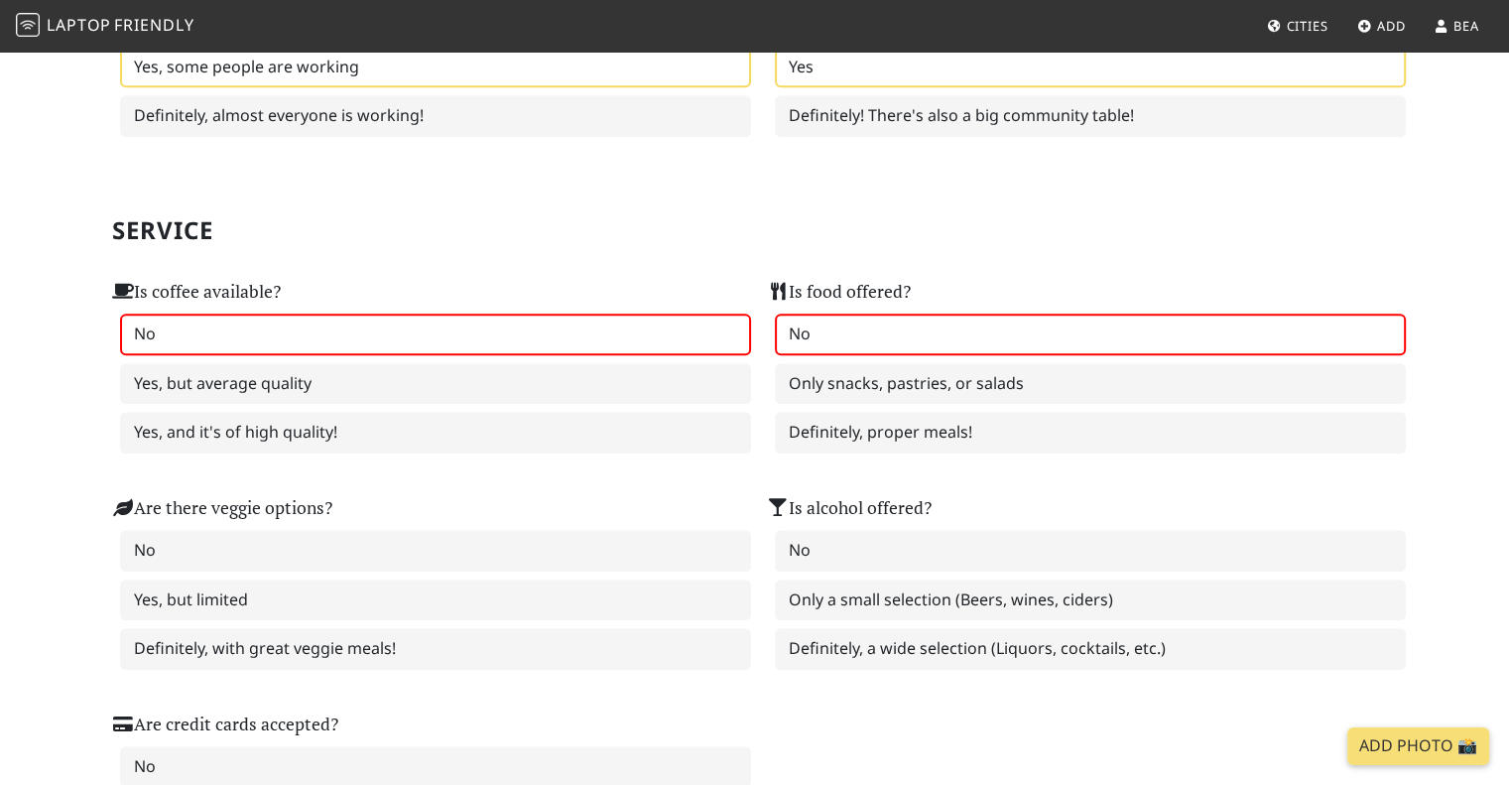
click at [263, 327] on label "No" at bounding box center [435, 334] width 631 height 42
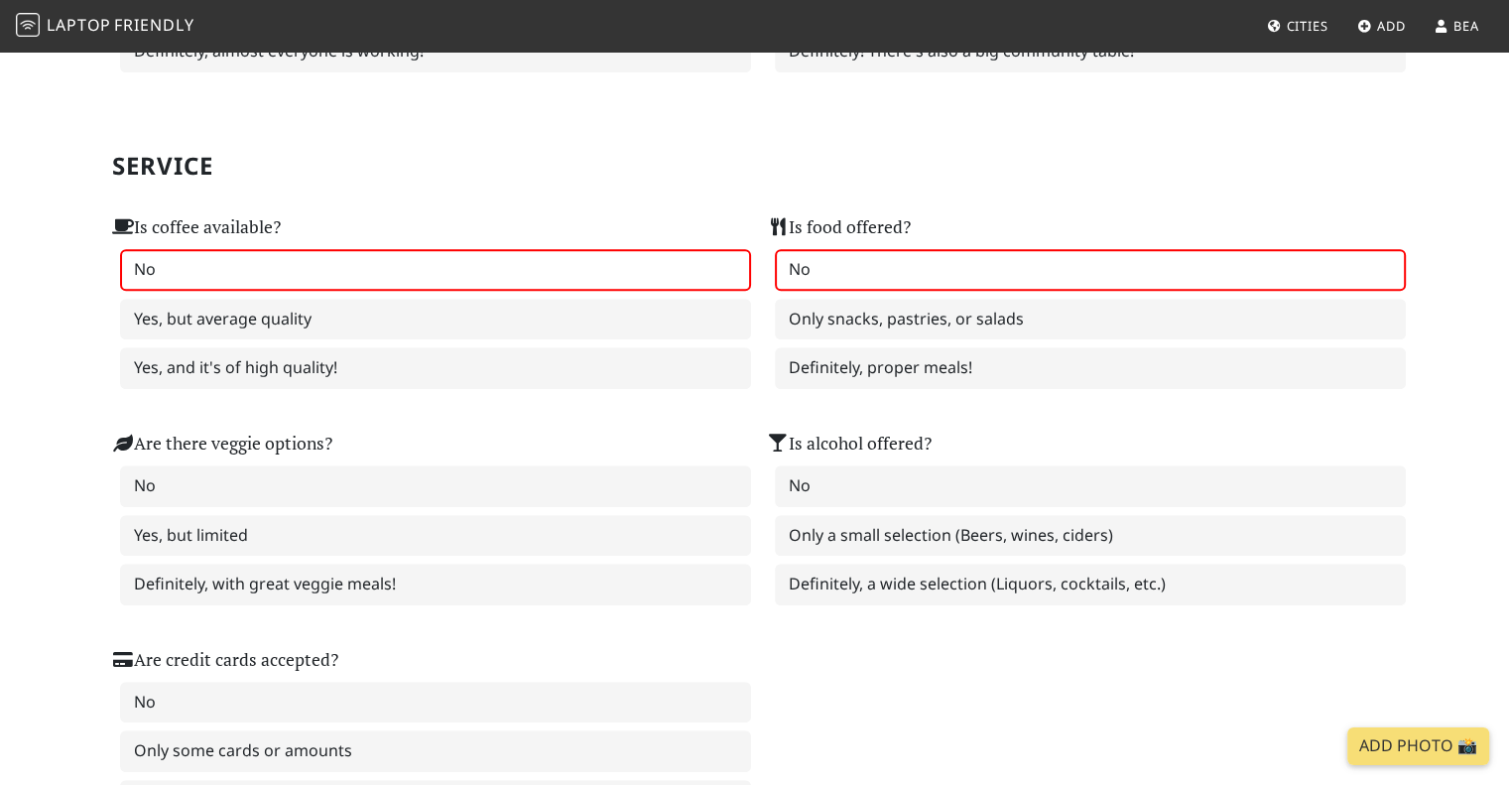
scroll to position [1190, 0]
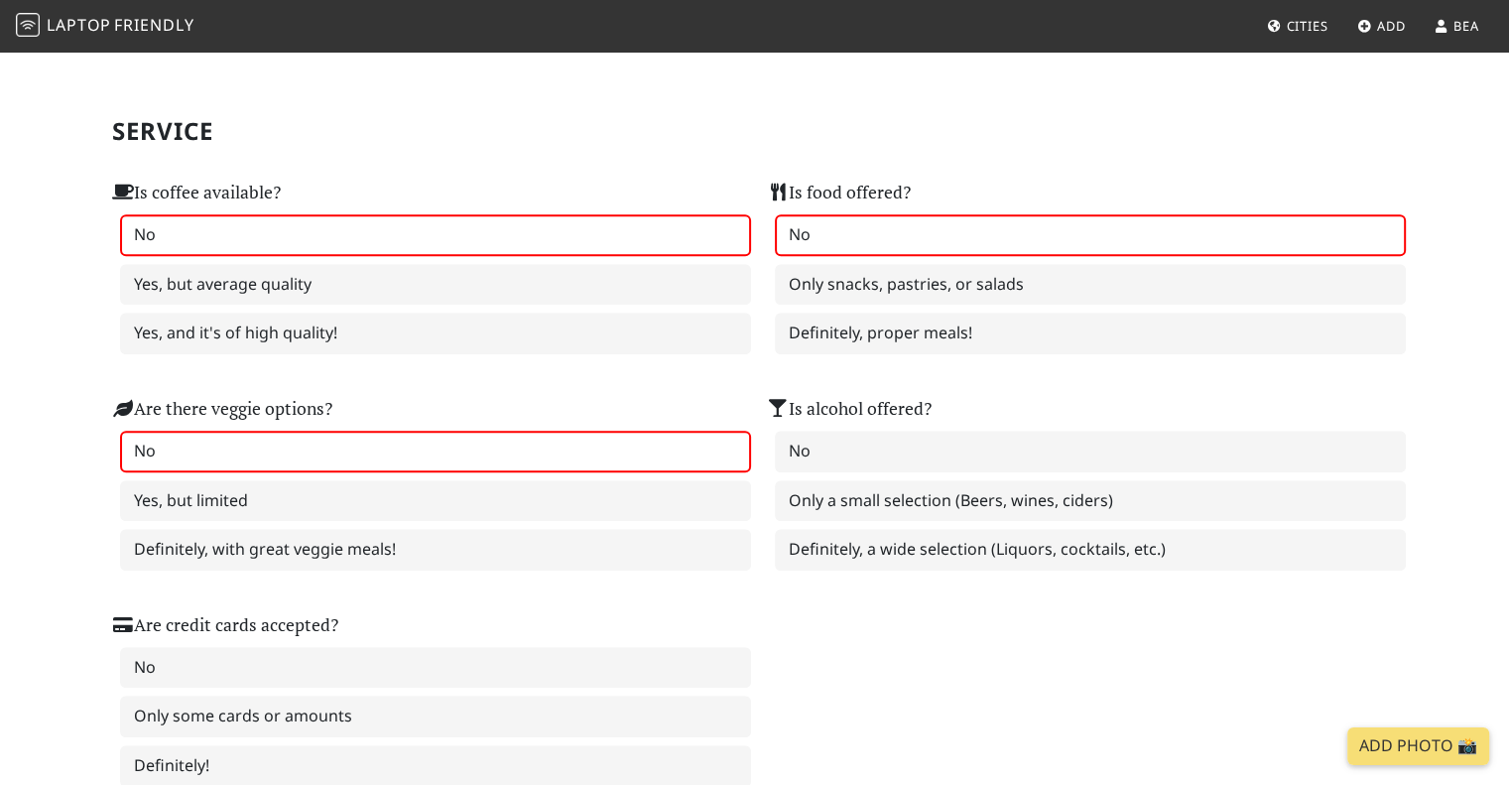
click at [323, 431] on label "No" at bounding box center [435, 452] width 631 height 42
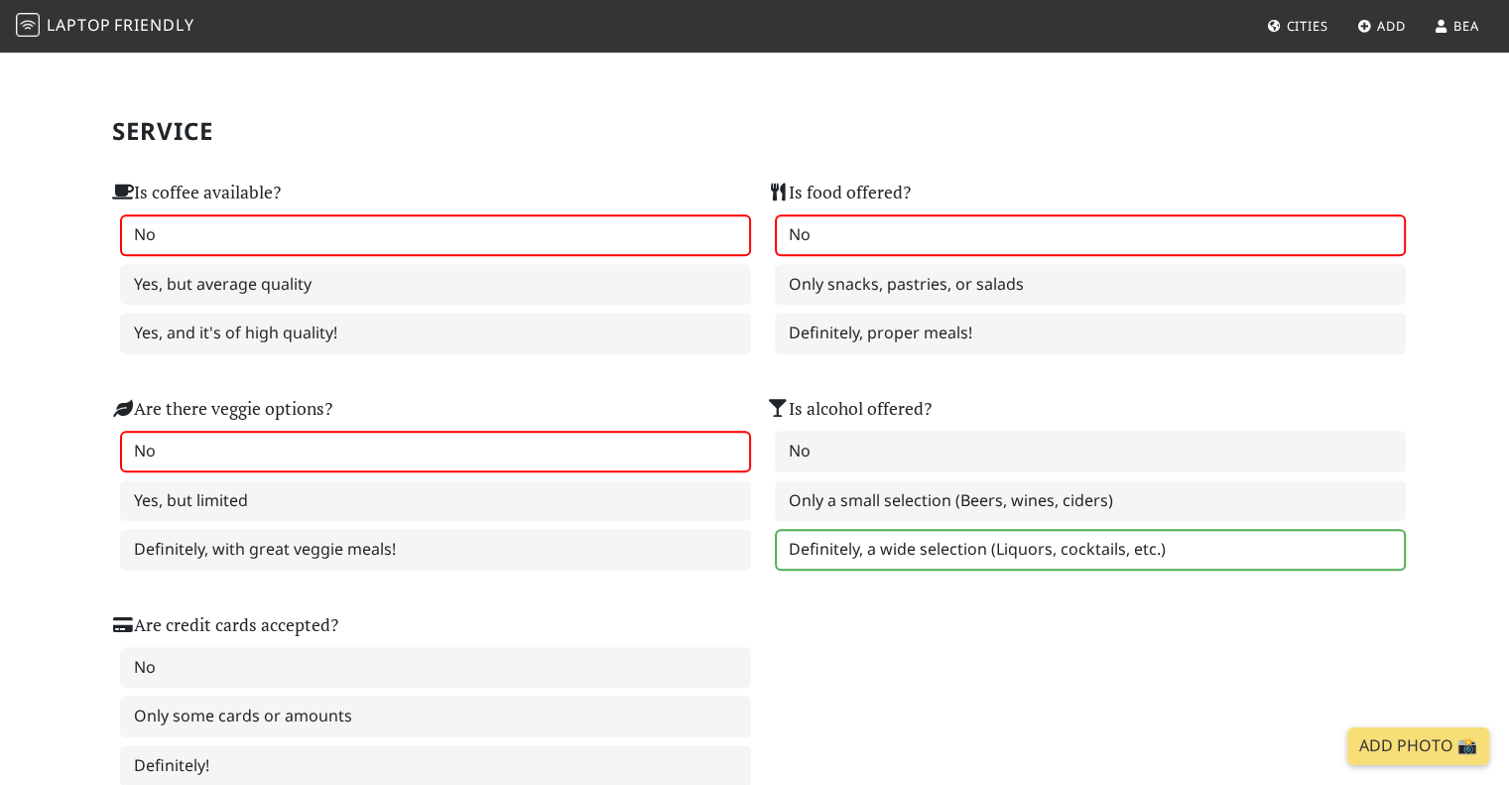
click at [897, 543] on label "Definitely, a wide selection (Liquors, cocktails, etc.)" at bounding box center [1090, 550] width 631 height 42
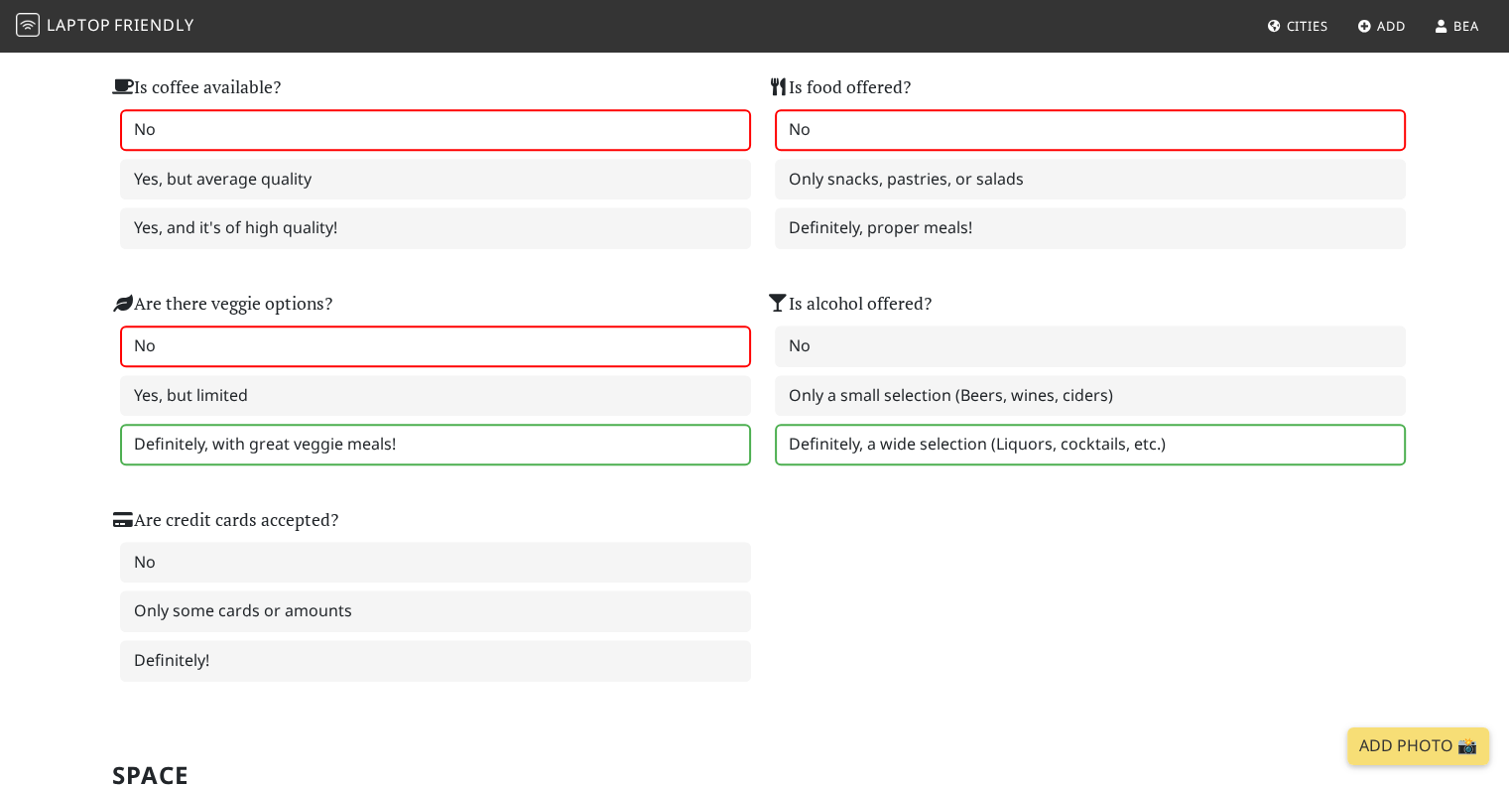
scroll to position [1389, 0]
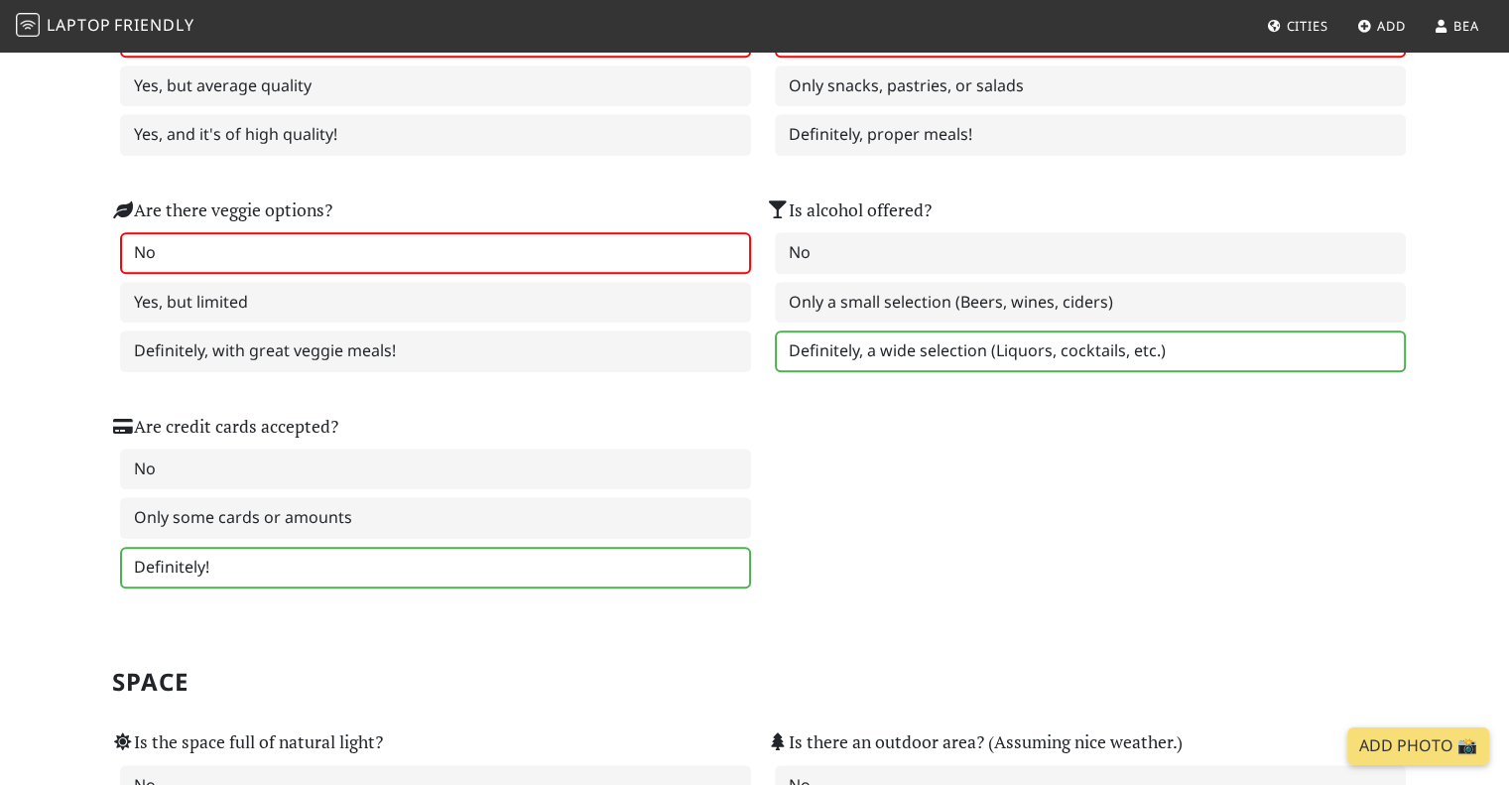
click at [319, 554] on label "Definitely!" at bounding box center [435, 568] width 631 height 42
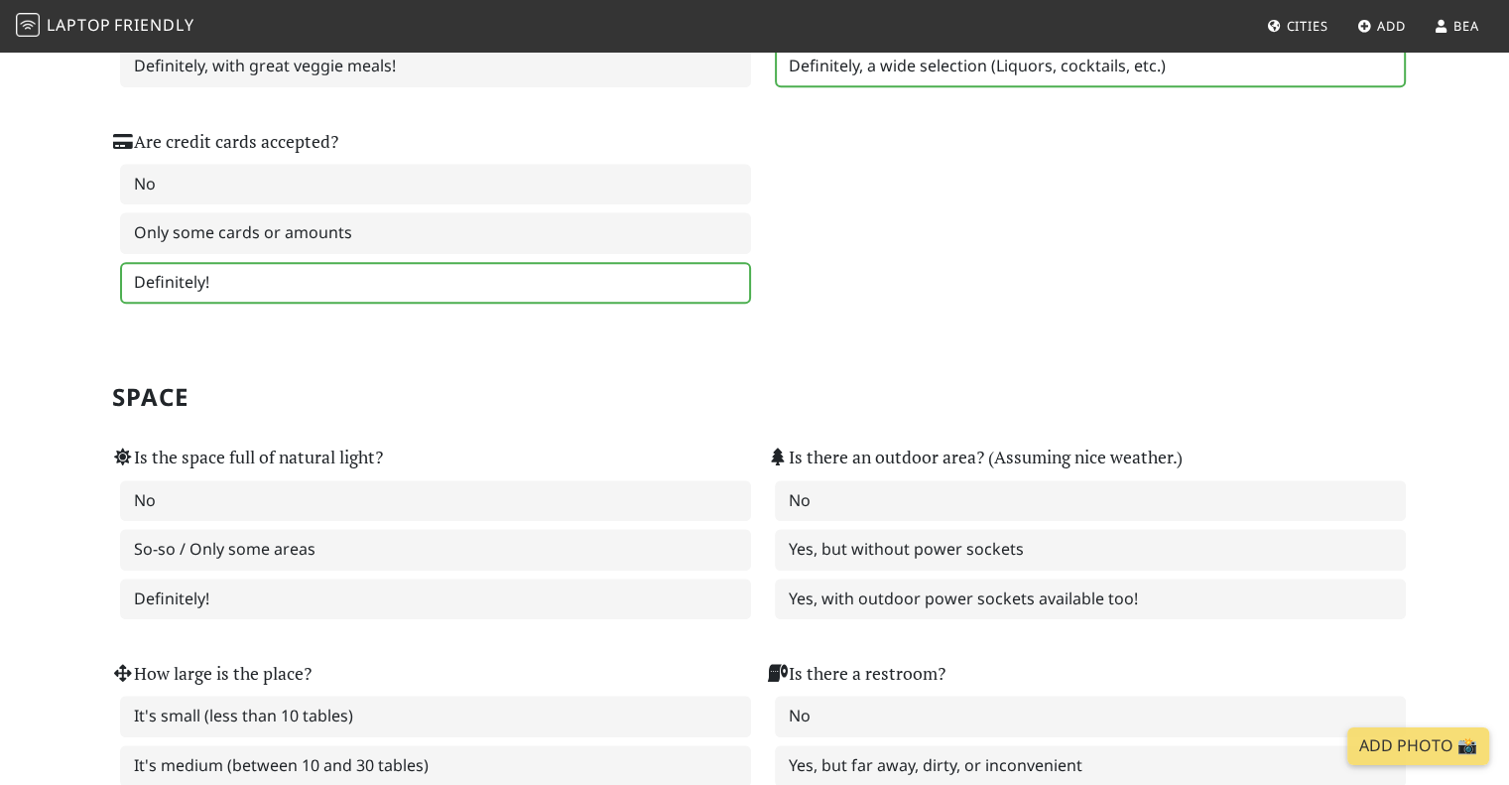
scroll to position [1686, 0]
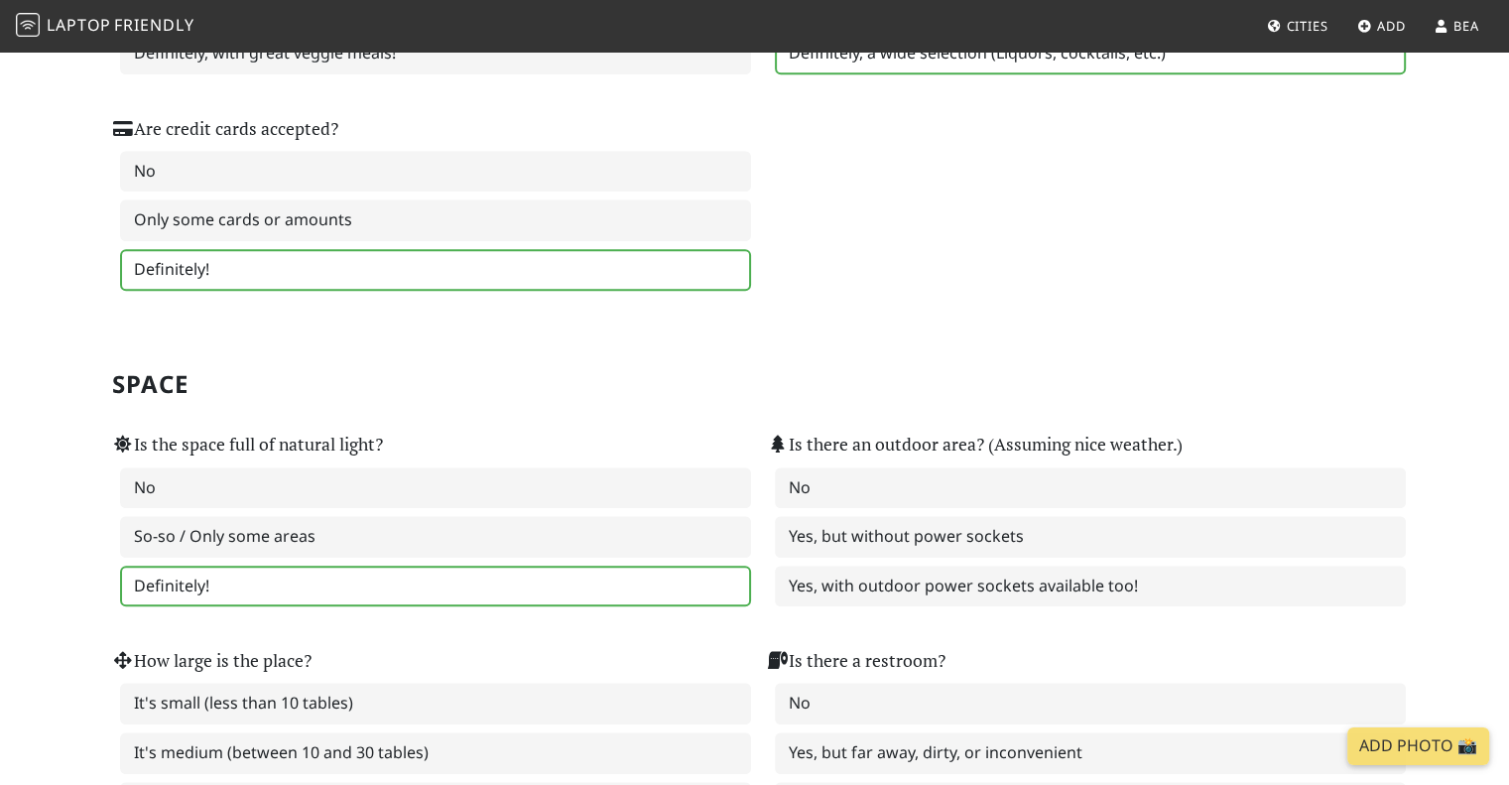
click at [238, 565] on label "Definitely!" at bounding box center [435, 586] width 631 height 42
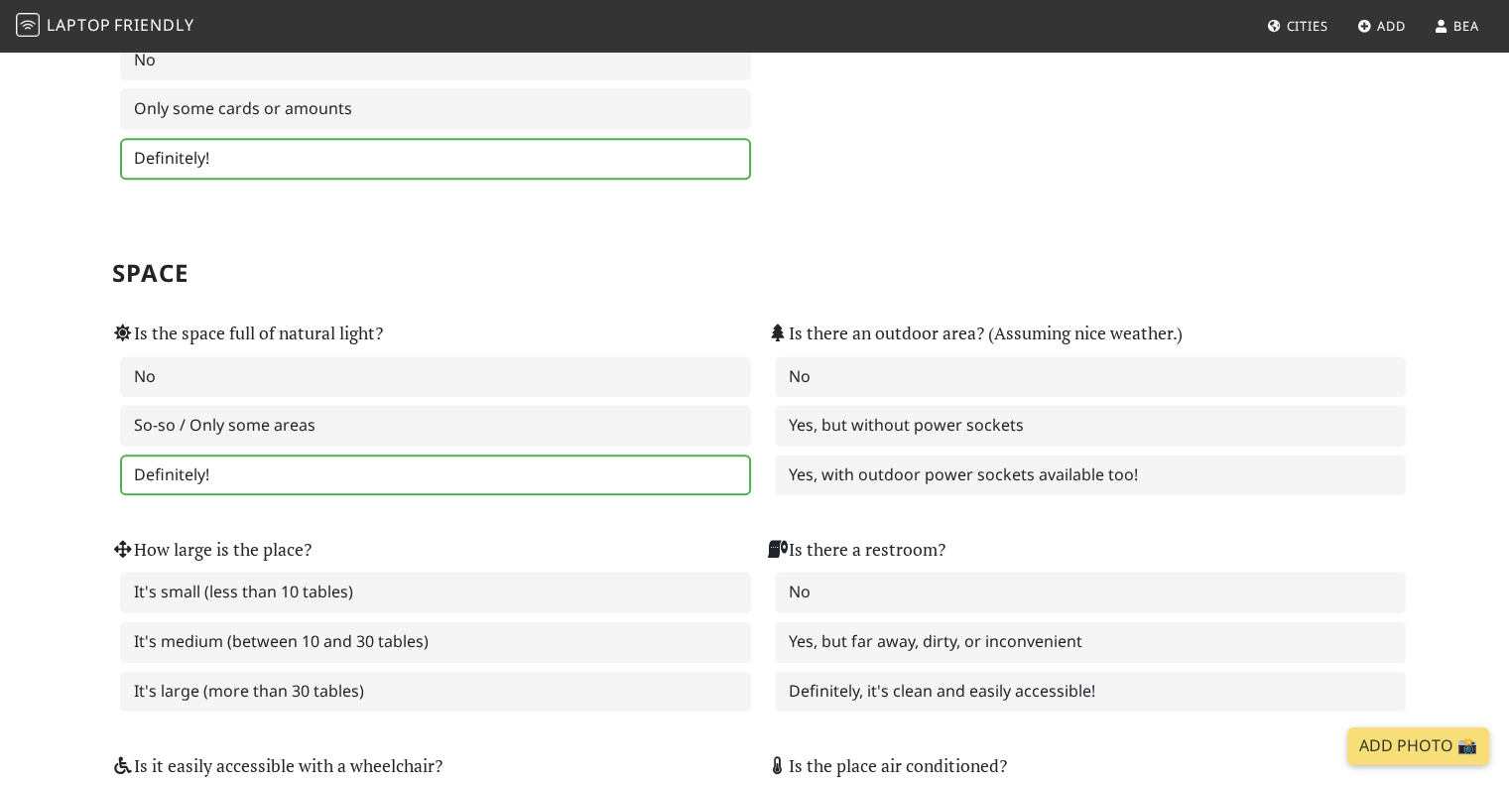
scroll to position [1885, 0]
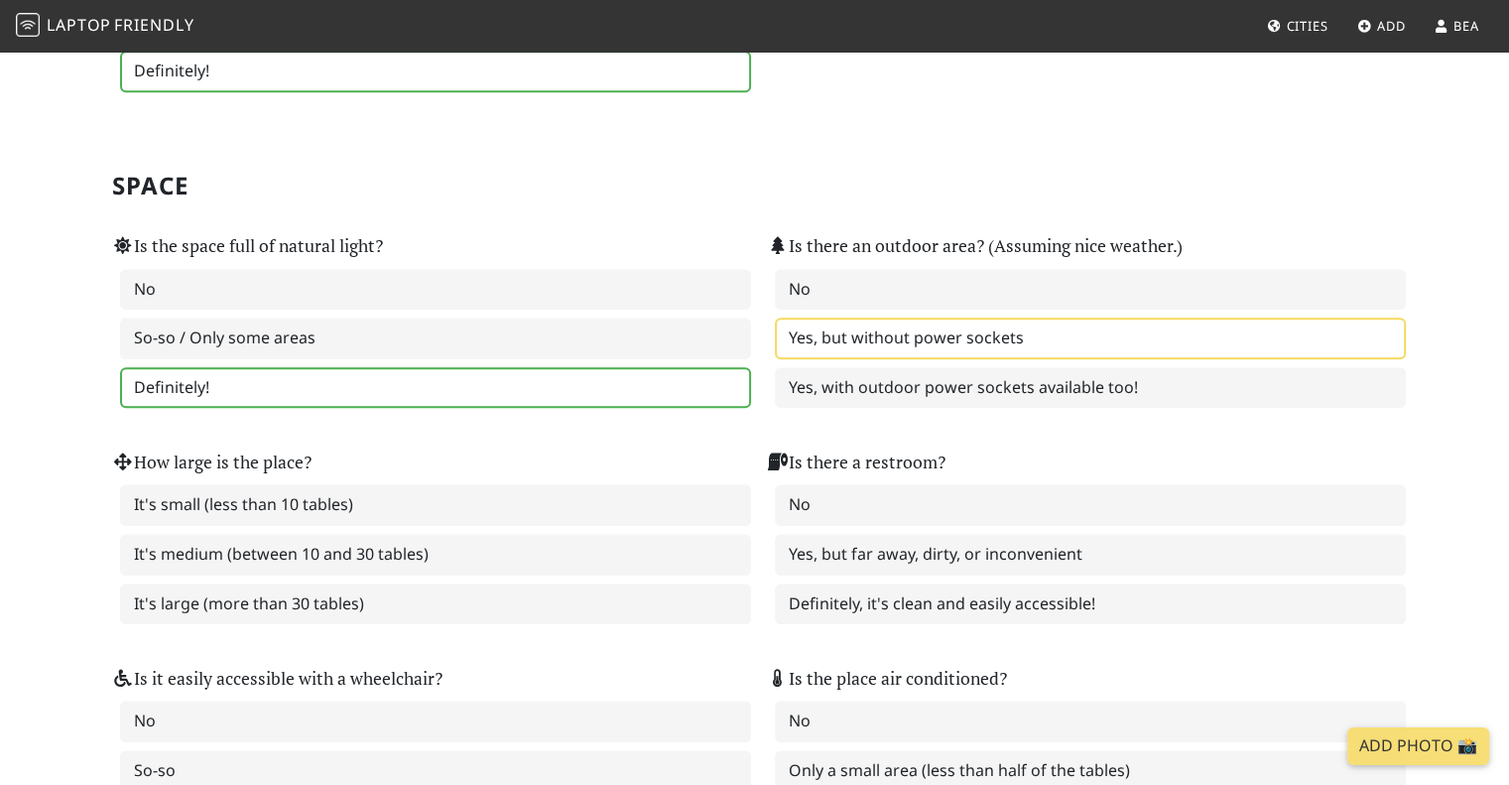
click at [883, 317] on label "Yes, but without power sockets" at bounding box center [1090, 338] width 631 height 42
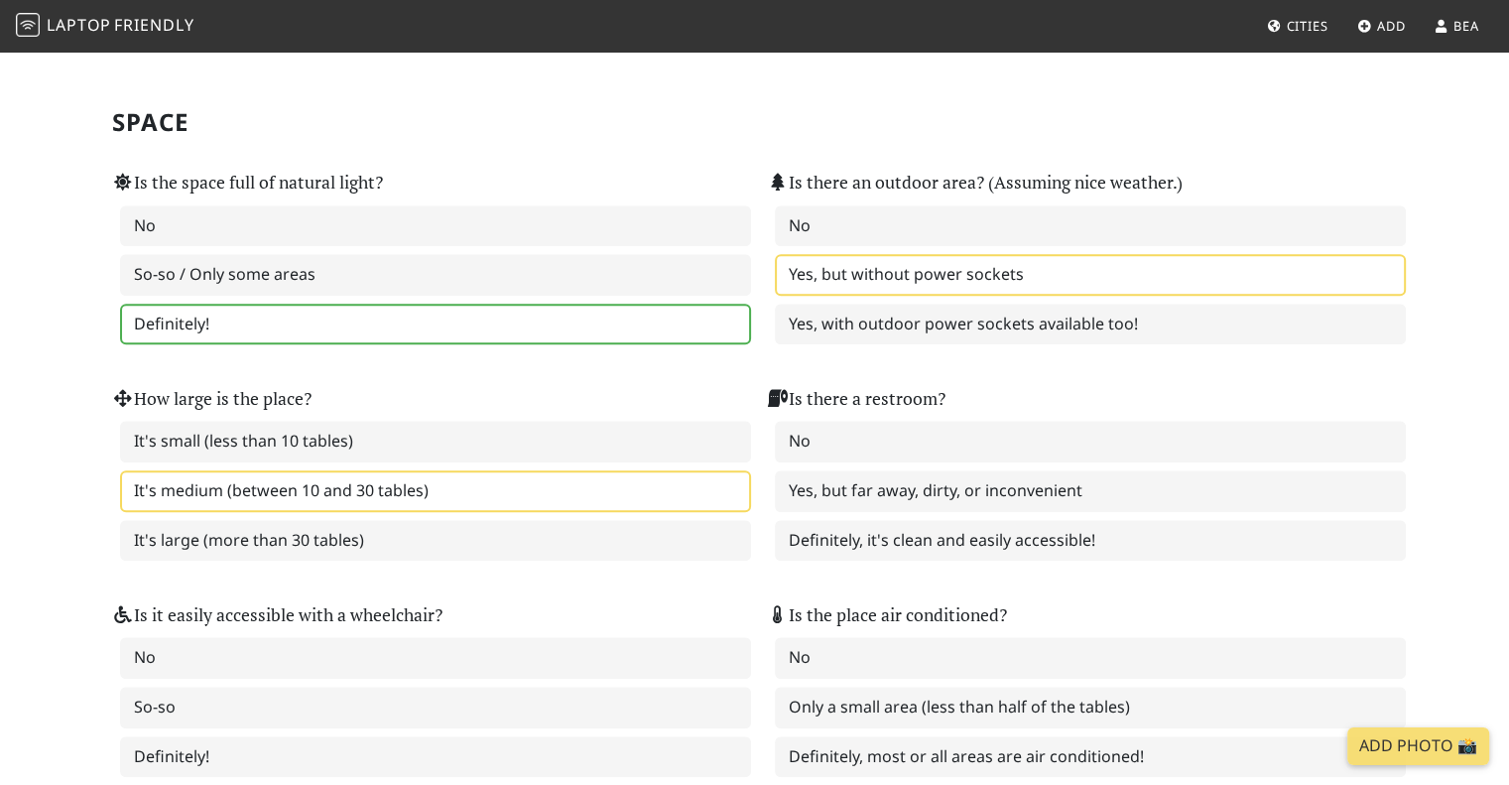
scroll to position [1984, 0]
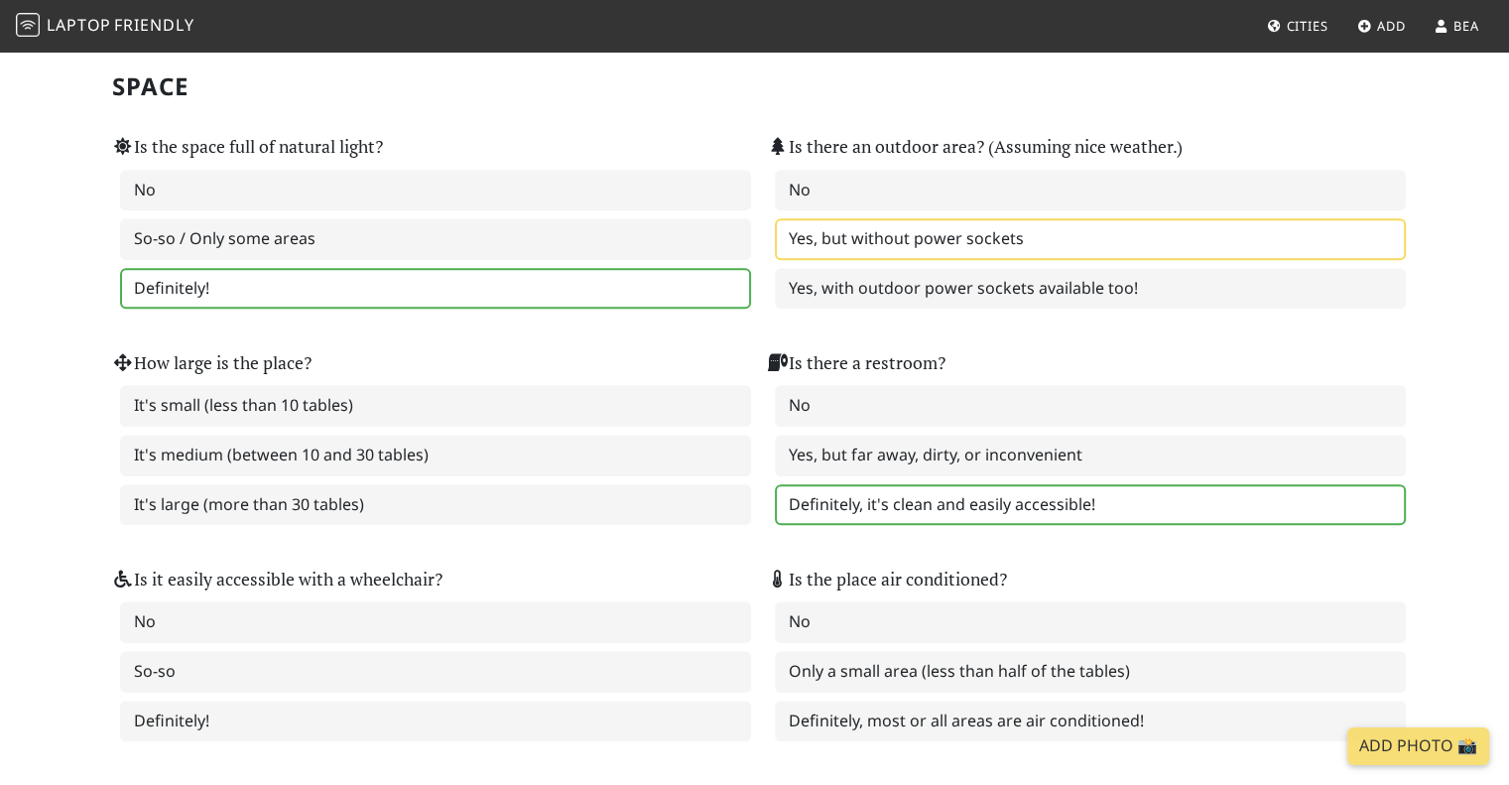
click at [905, 487] on label "Definitely, it's clean and easily accessible!" at bounding box center [1090, 505] width 631 height 42
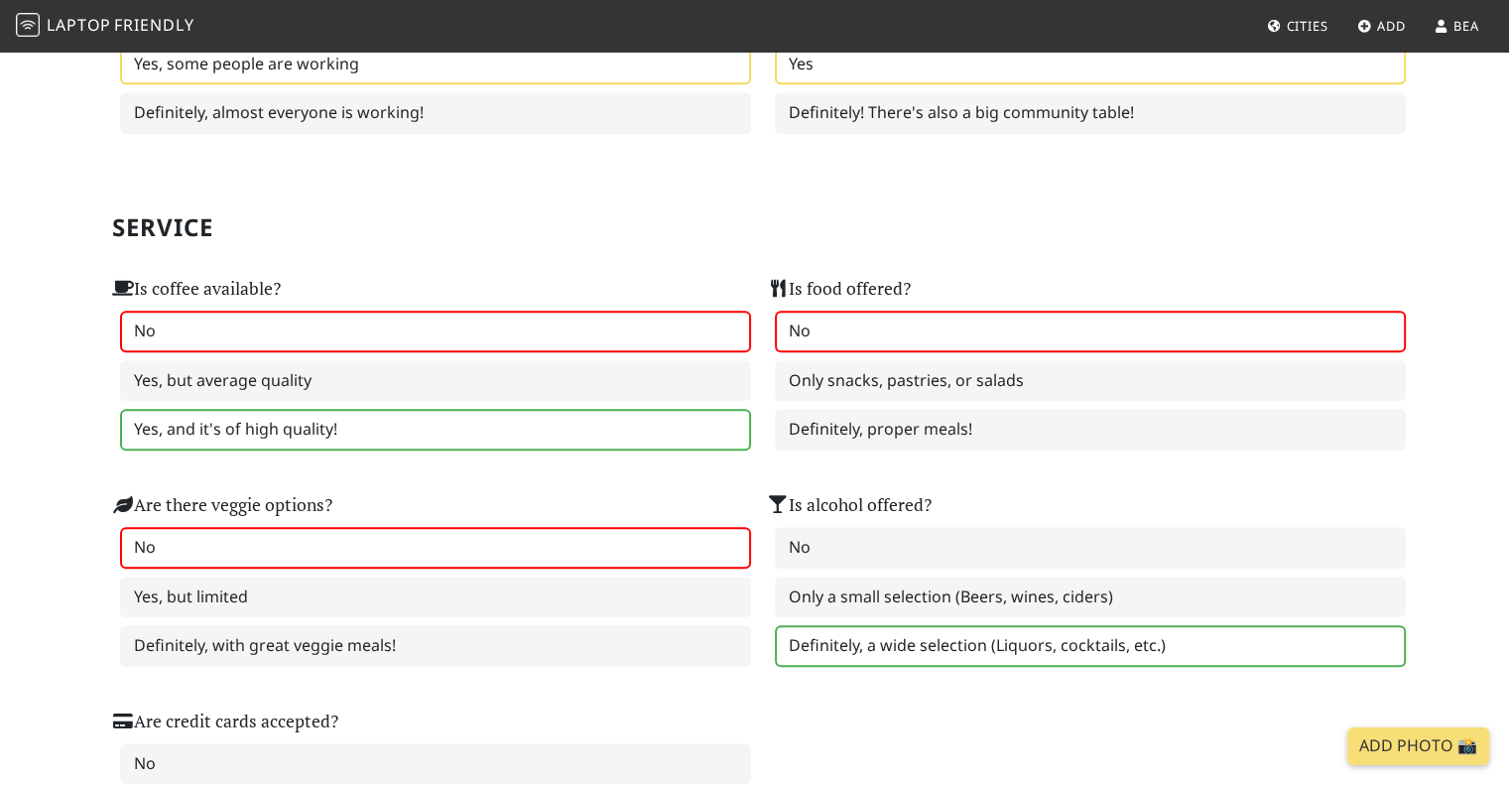
scroll to position [1091, 0]
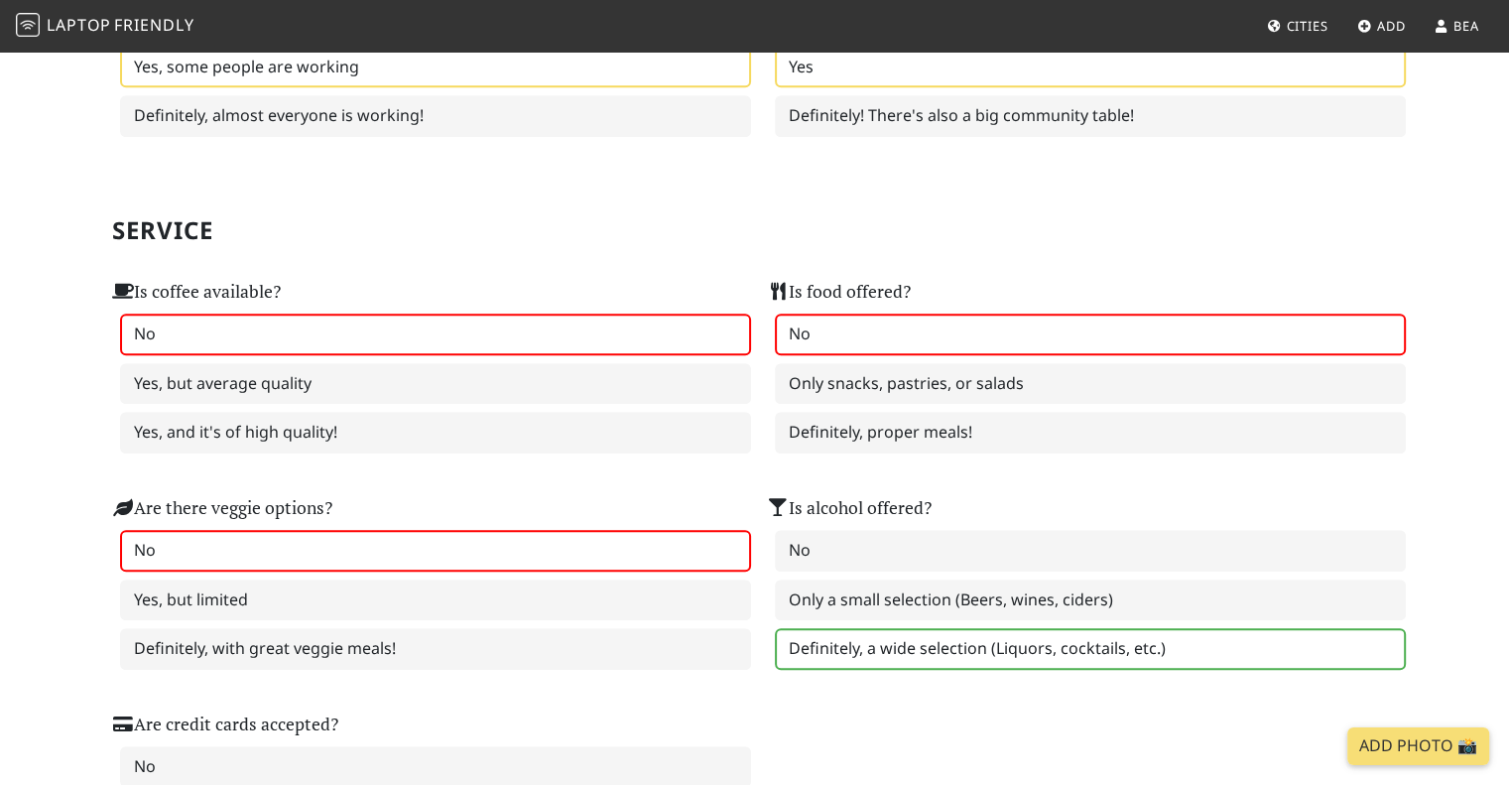
click at [825, 313] on label "No" at bounding box center [1090, 334] width 631 height 42
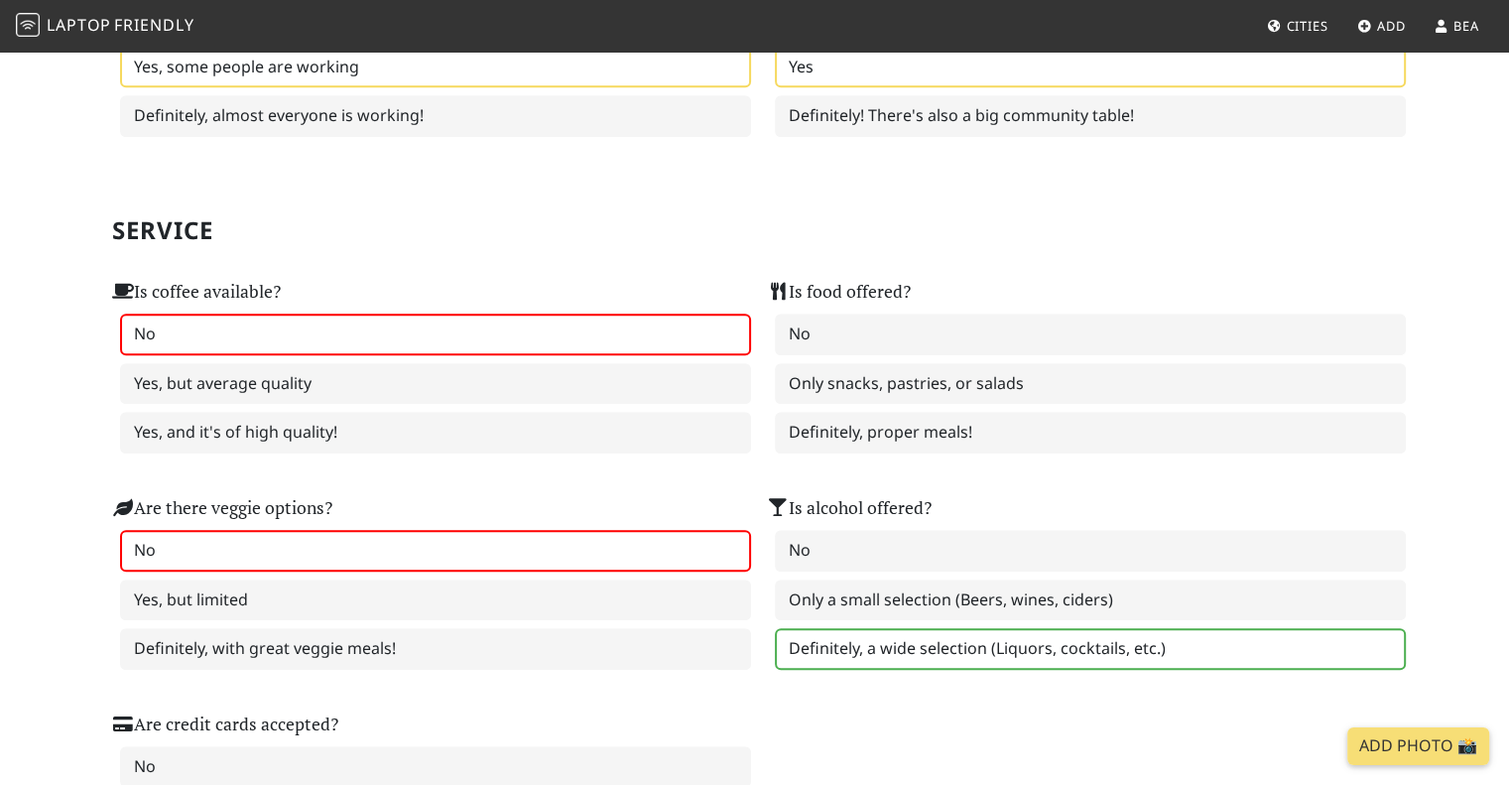
click at [417, 330] on label "No" at bounding box center [435, 334] width 631 height 42
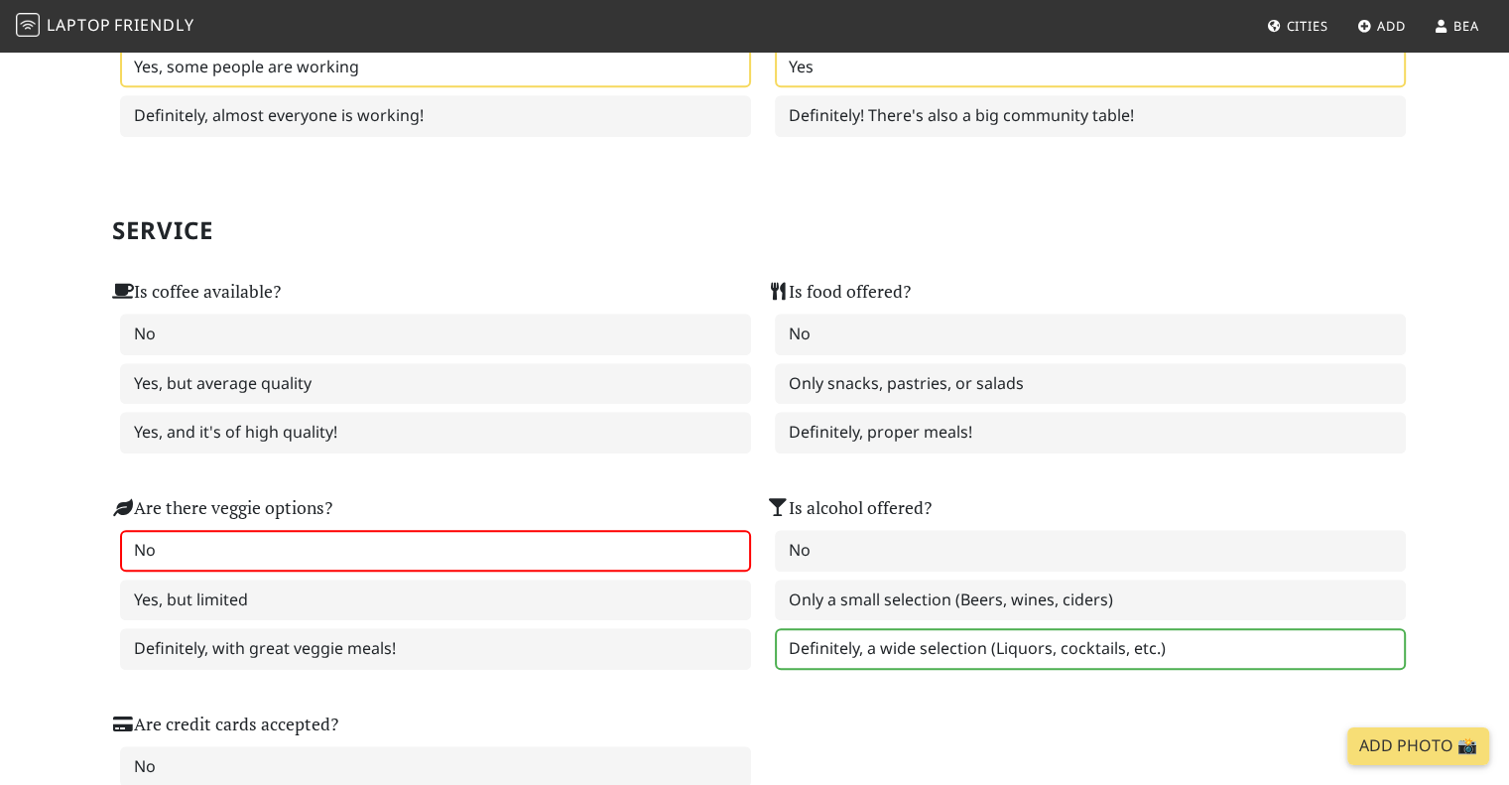
click at [302, 537] on label "No" at bounding box center [435, 551] width 631 height 42
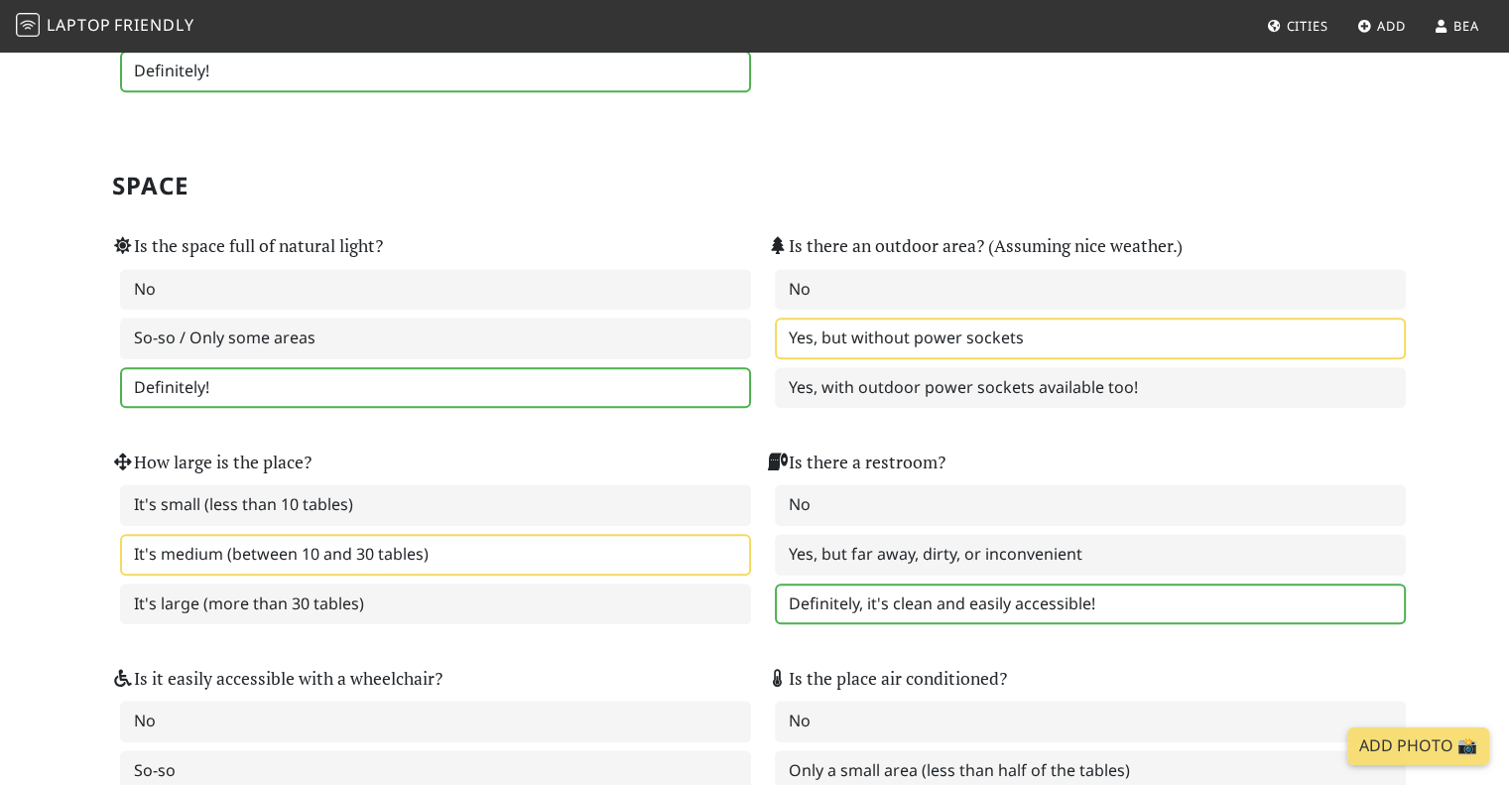
scroll to position [1984, 0]
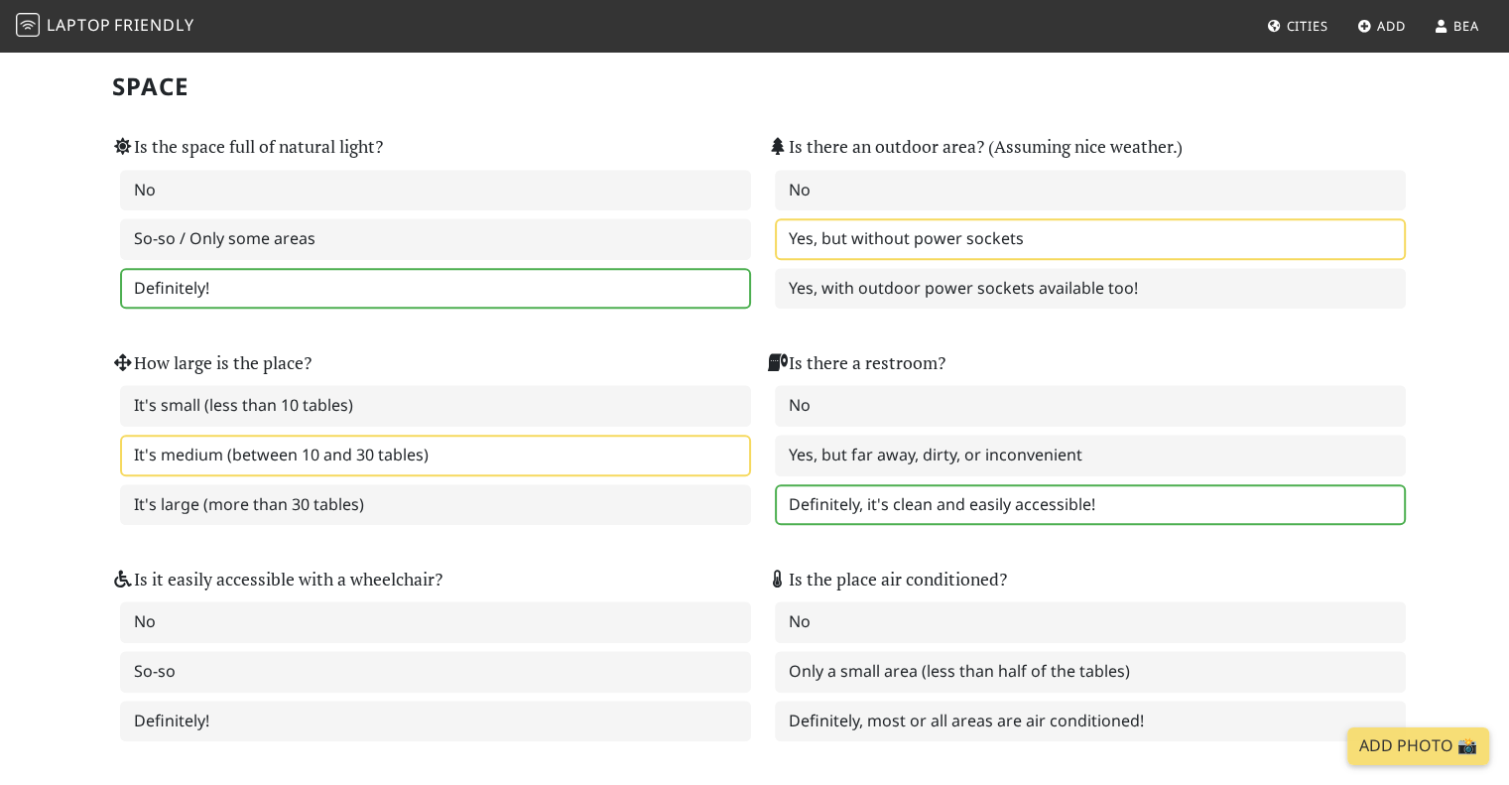
click at [380, 443] on label "It's medium (between 10 and 30 tables)" at bounding box center [435, 455] width 631 height 42
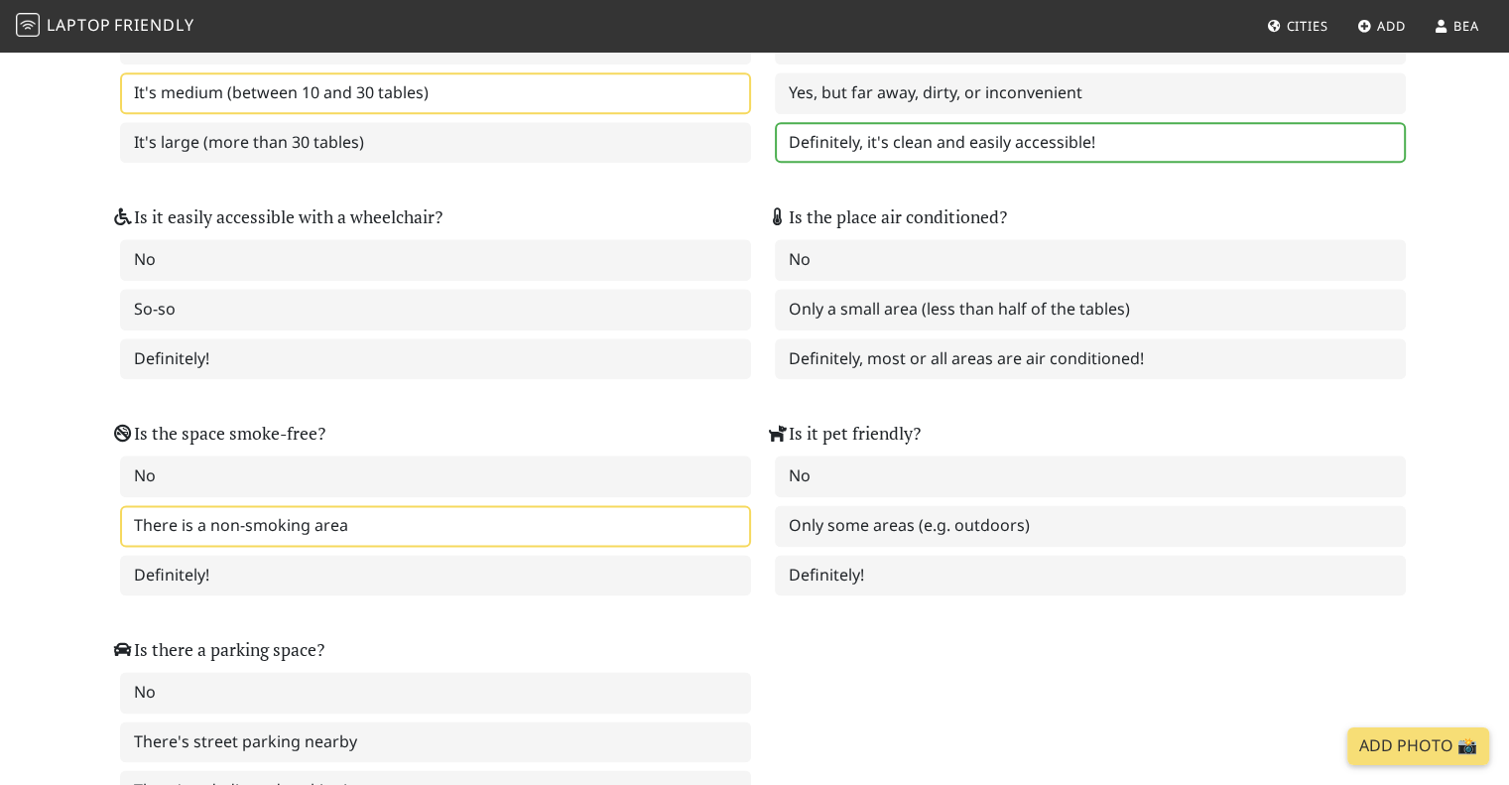
scroll to position [2381, 0]
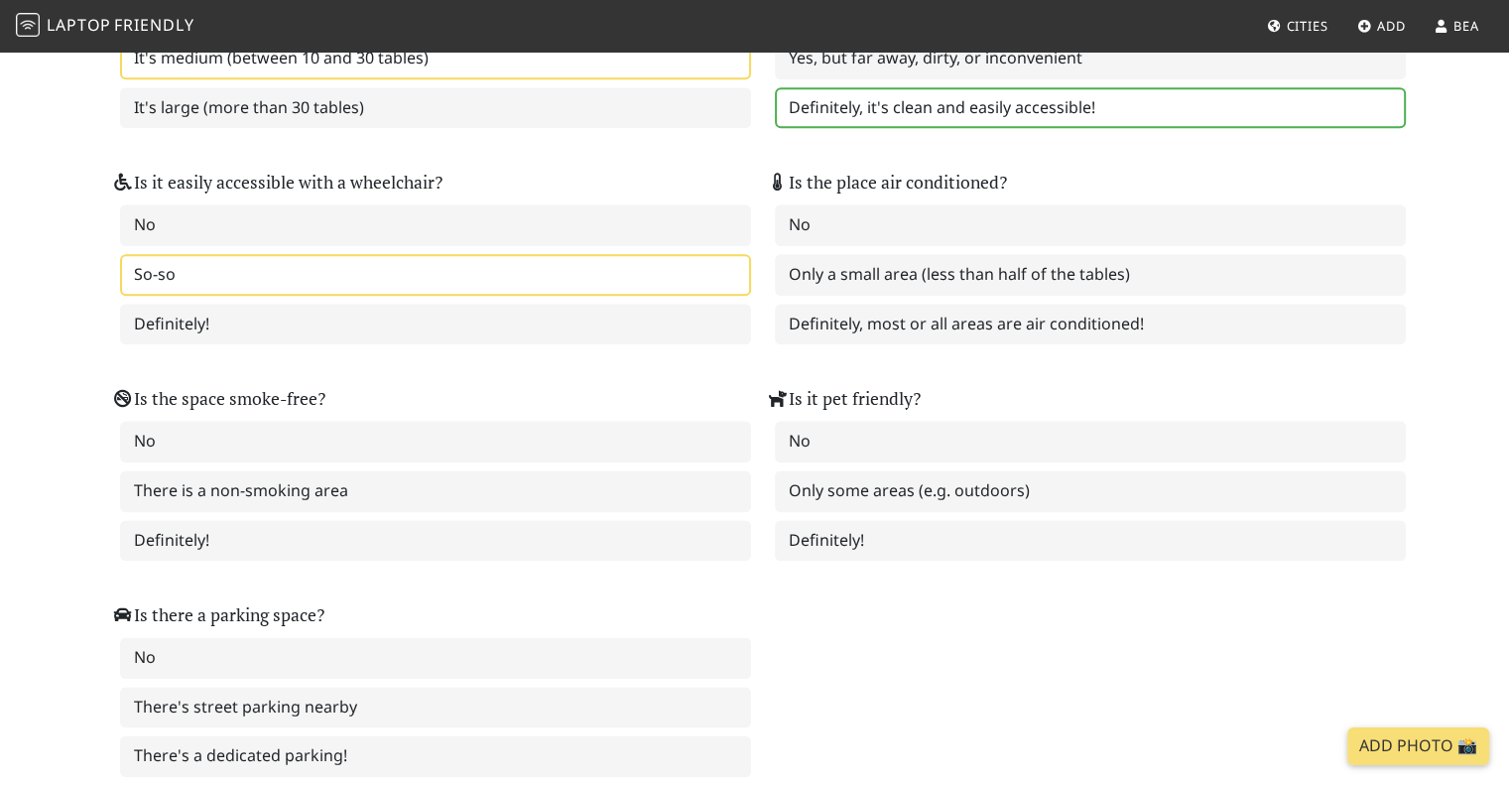
click at [262, 254] on label "So-so" at bounding box center [435, 275] width 631 height 42
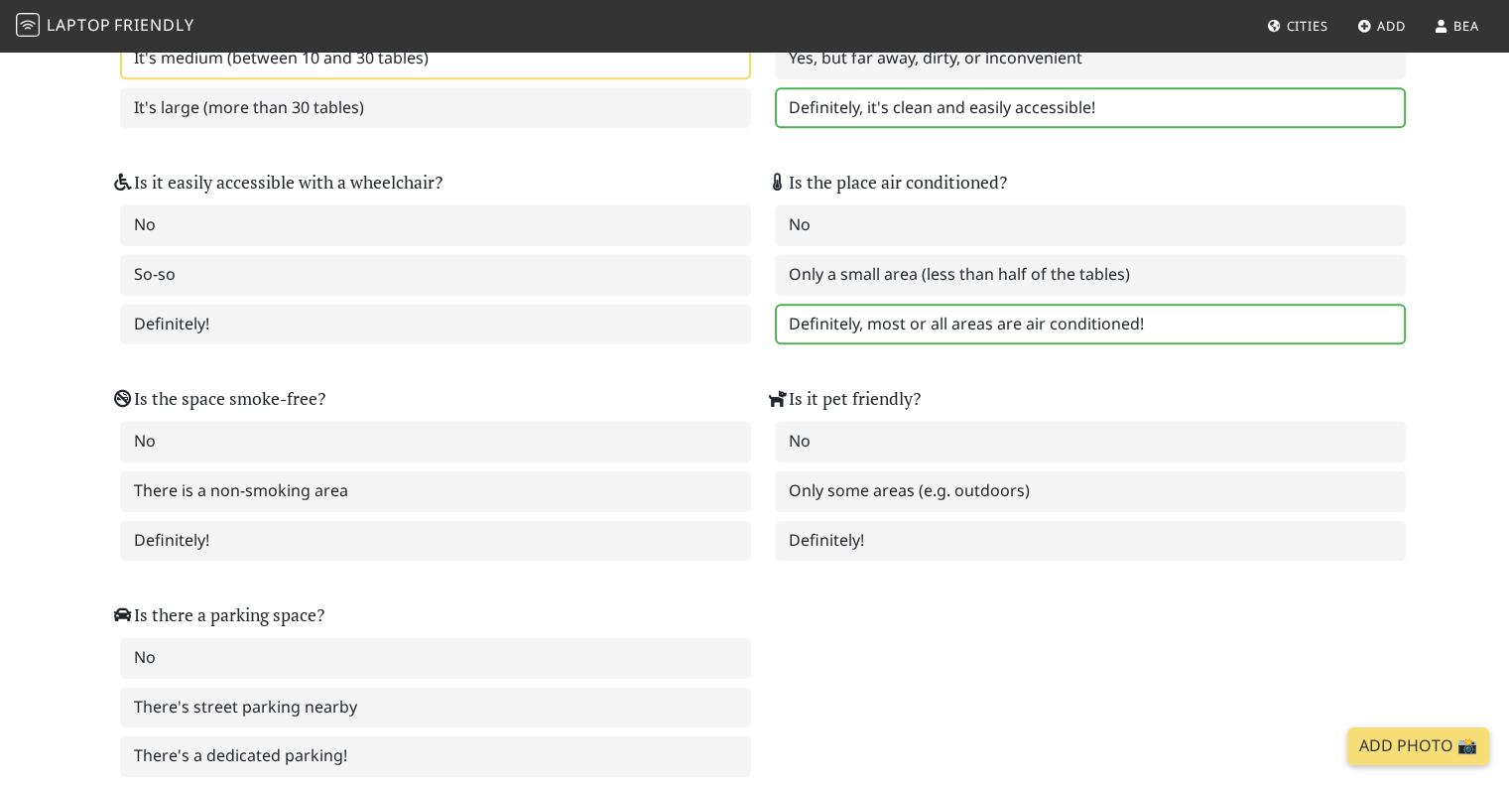
click at [928, 304] on label "Definitely, most or all areas are air conditioned!" at bounding box center [1090, 325] width 631 height 42
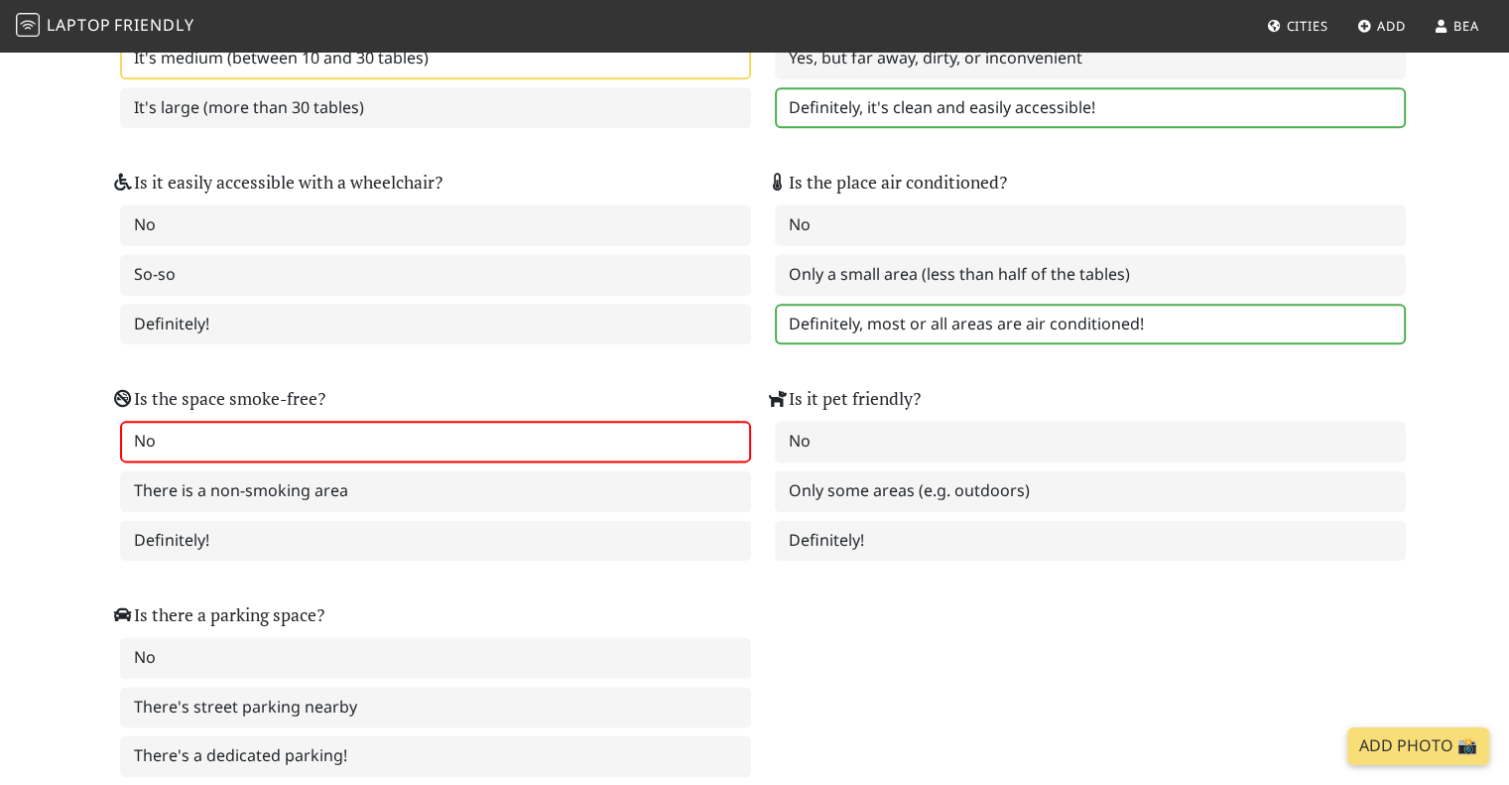
scroll to position [2480, 0]
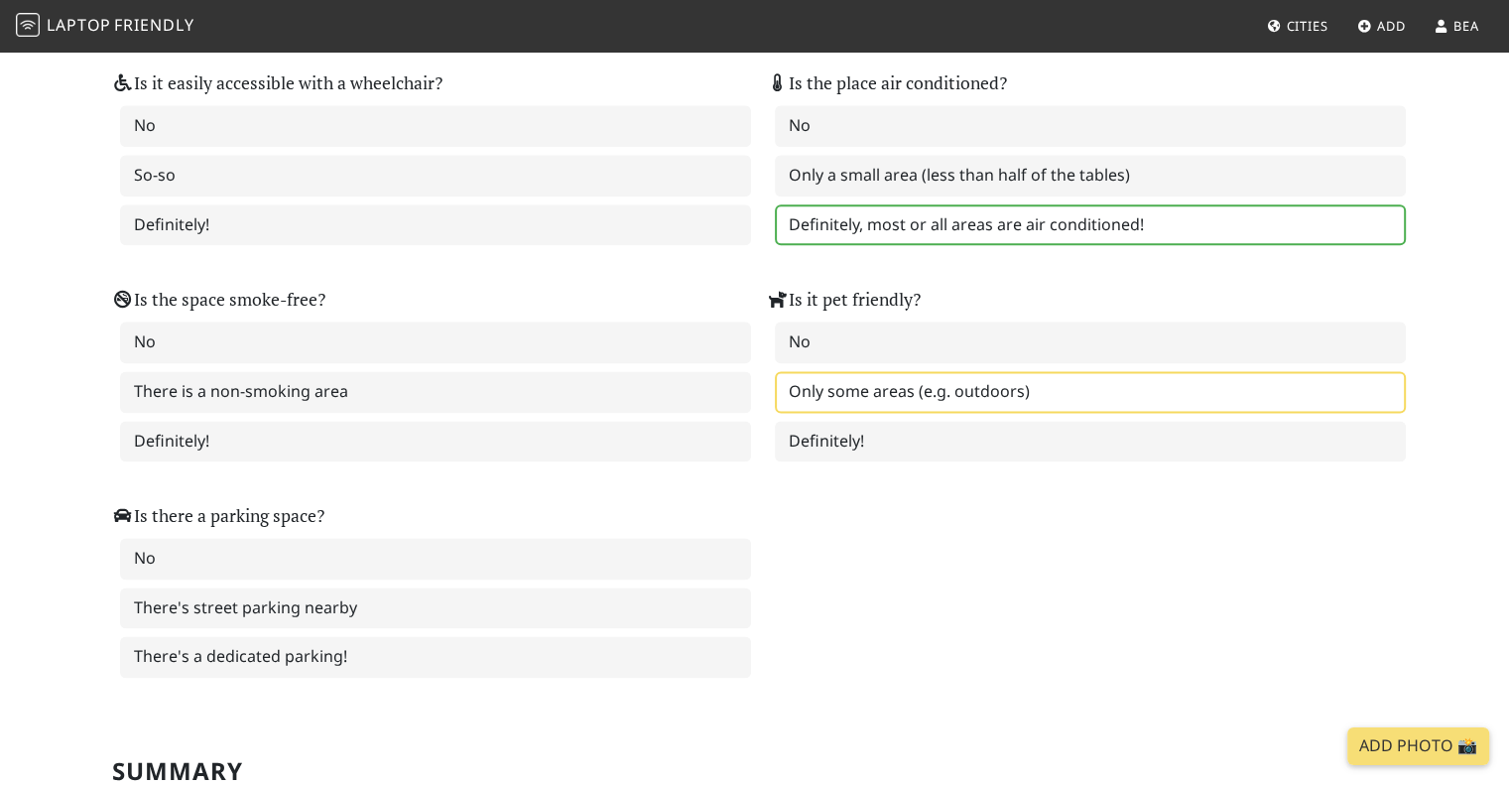
click at [922, 371] on label "Only some areas (e.g. outdoors)" at bounding box center [1090, 392] width 631 height 42
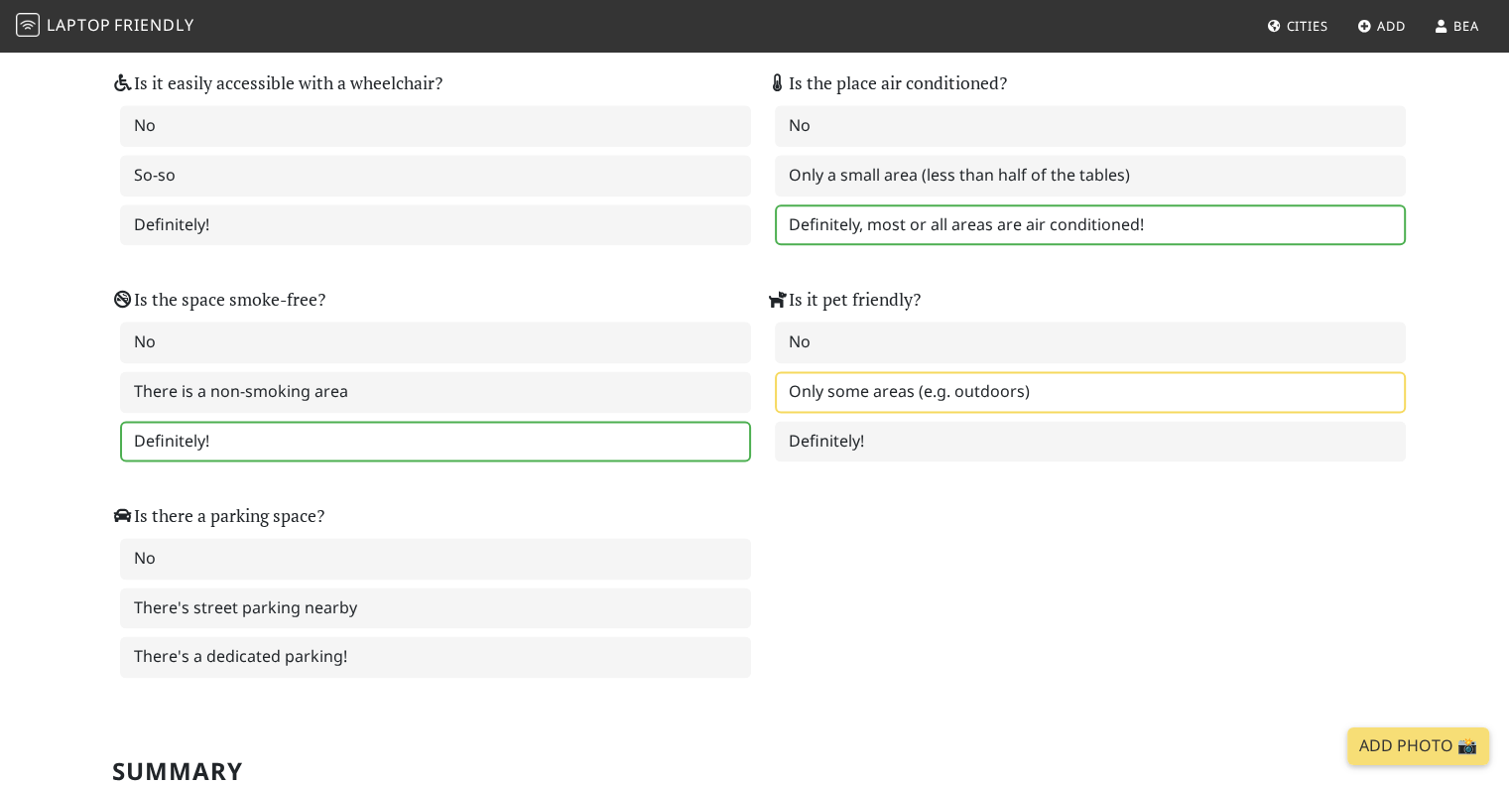
click at [307, 421] on label "Definitely!" at bounding box center [435, 442] width 631 height 42
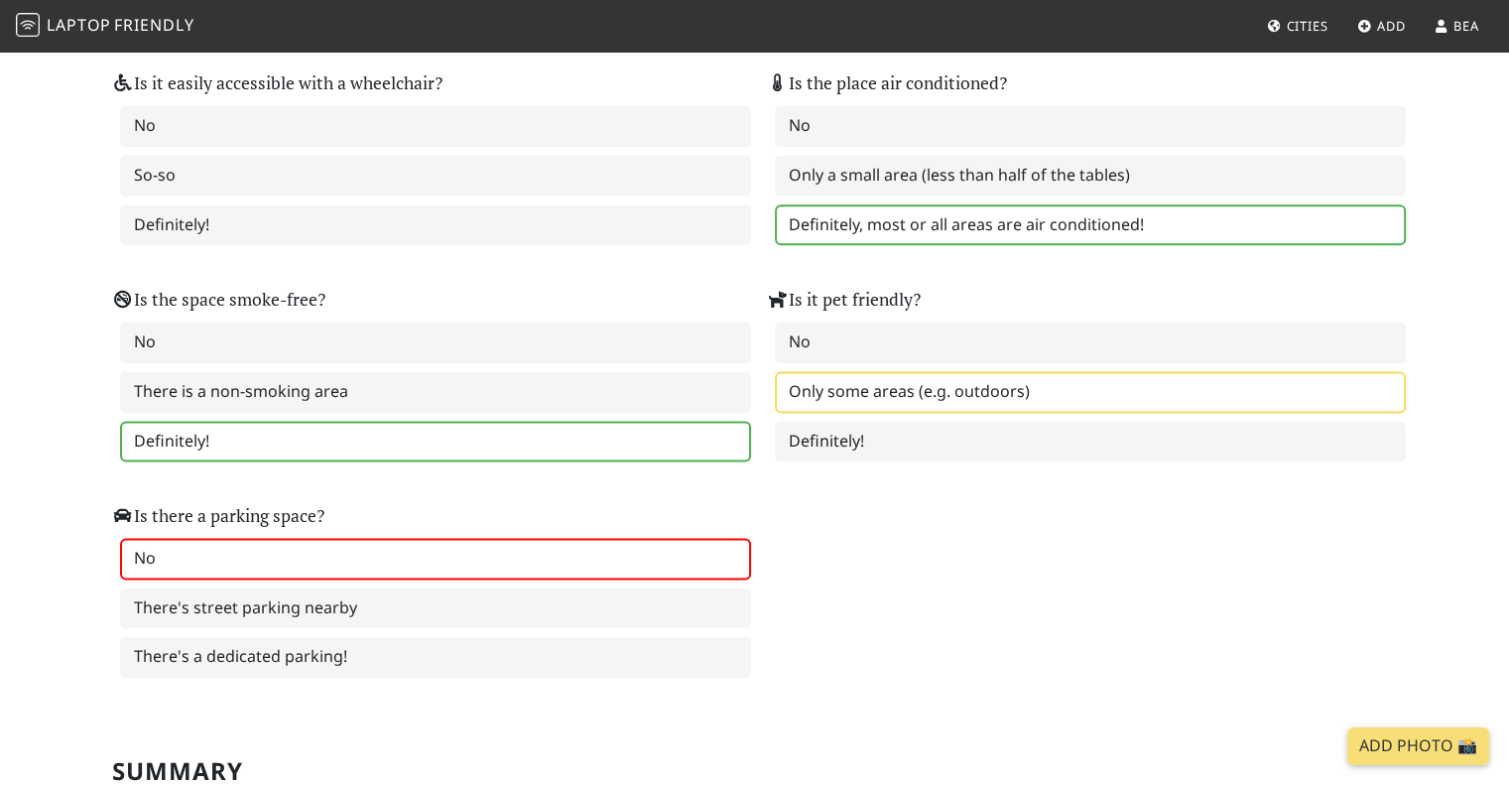
click at [359, 538] on label "No" at bounding box center [435, 559] width 631 height 42
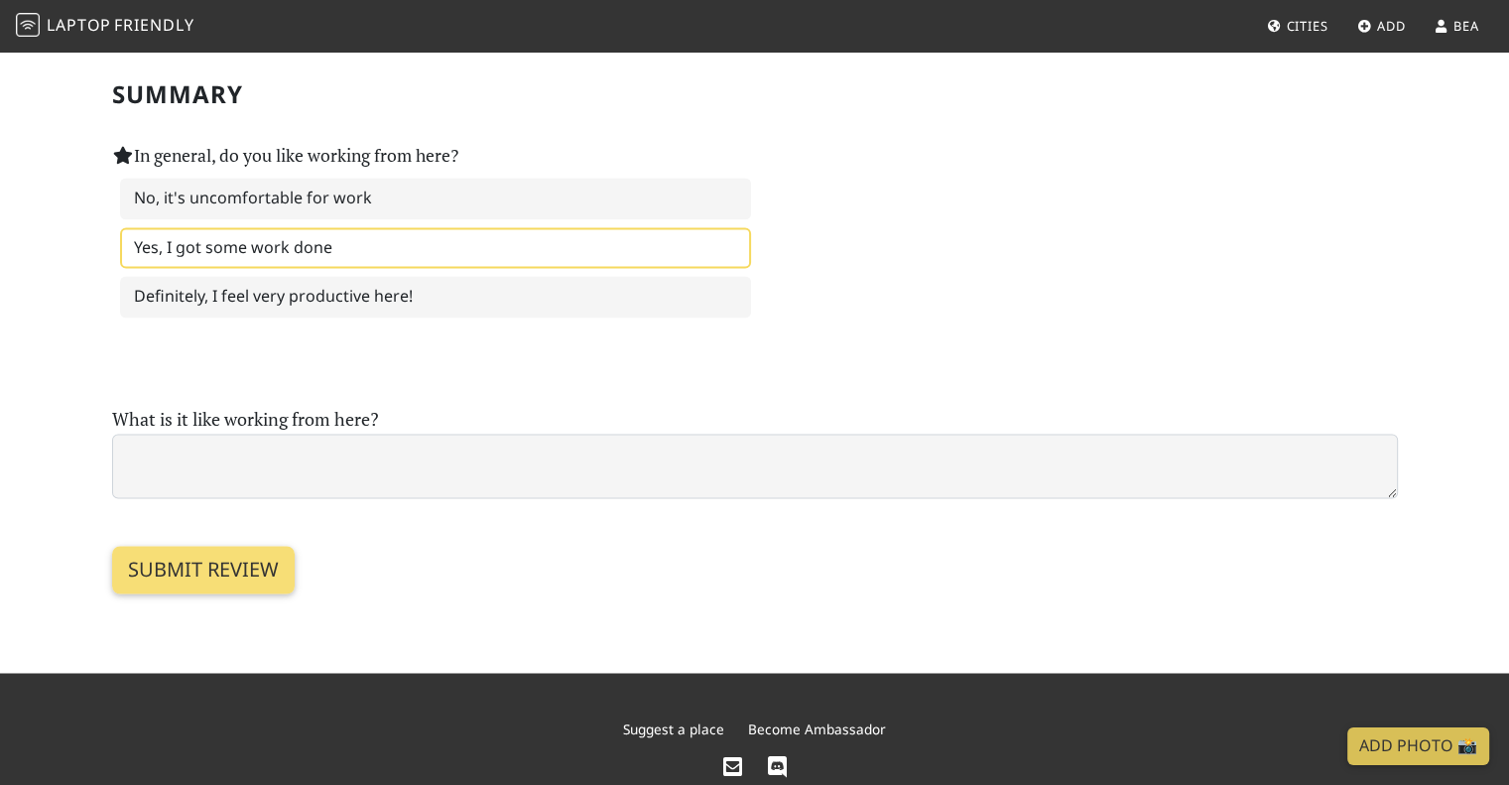
scroll to position [3195, 0]
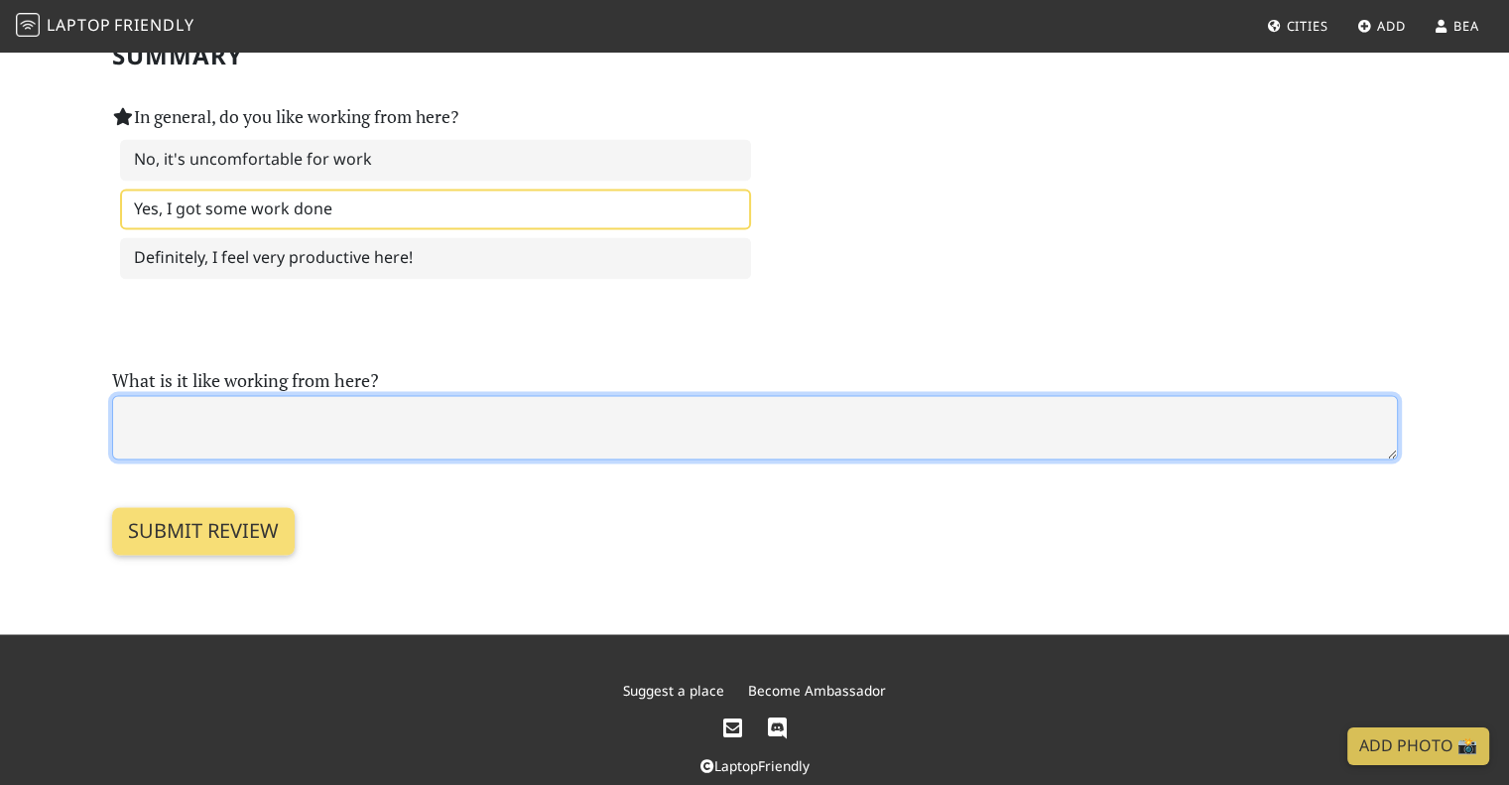
click at [377, 395] on textarea at bounding box center [755, 427] width 1286 height 64
click at [347, 415] on textarea at bounding box center [755, 427] width 1286 height 64
type textarea "g"
click at [169, 395] on textarea "Good to walk in, sit down and work without having to order anything." at bounding box center [755, 427] width 1286 height 64
click at [798, 395] on textarea "Good place to walk in, sit down and work without having to order anything." at bounding box center [755, 427] width 1286 height 64
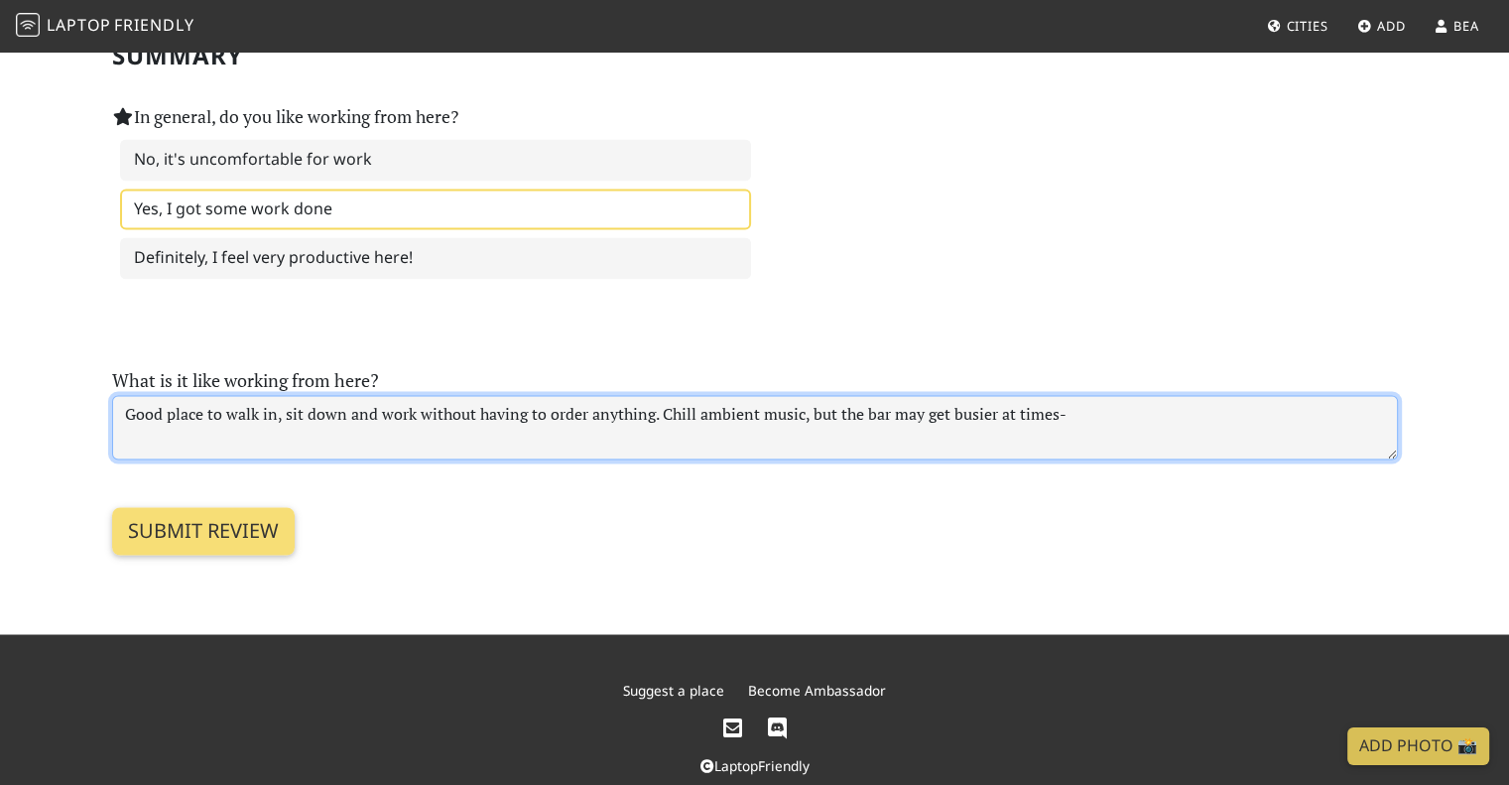
click at [797, 395] on textarea "Good place to walk in, sit down and work without having to order anything. Chil…" at bounding box center [755, 427] width 1286 height 64
click at [1305, 395] on textarea "Good place to walk in, sit down and work without having to order anything. Chil…" at bounding box center [755, 427] width 1286 height 64
click at [932, 395] on textarea "Good place to walk in, sit down and work without having to order anything. Chil…" at bounding box center [755, 427] width 1286 height 64
click at [1222, 395] on textarea "Good place to walk in, sit down and work without having to order anything. Chil…" at bounding box center [755, 427] width 1286 height 64
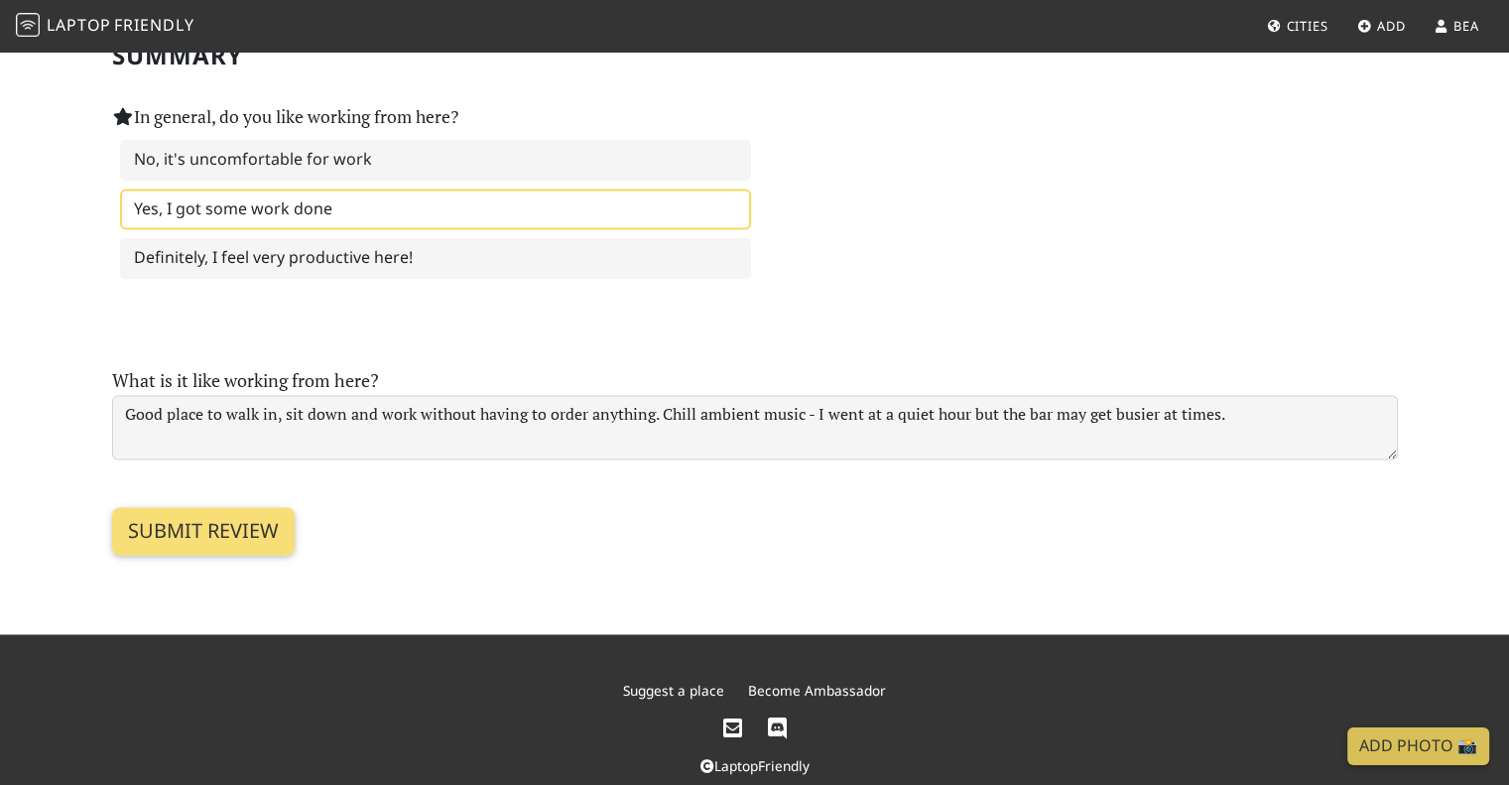
click at [1290, 485] on section "Submit review" at bounding box center [755, 506] width 1286 height 95
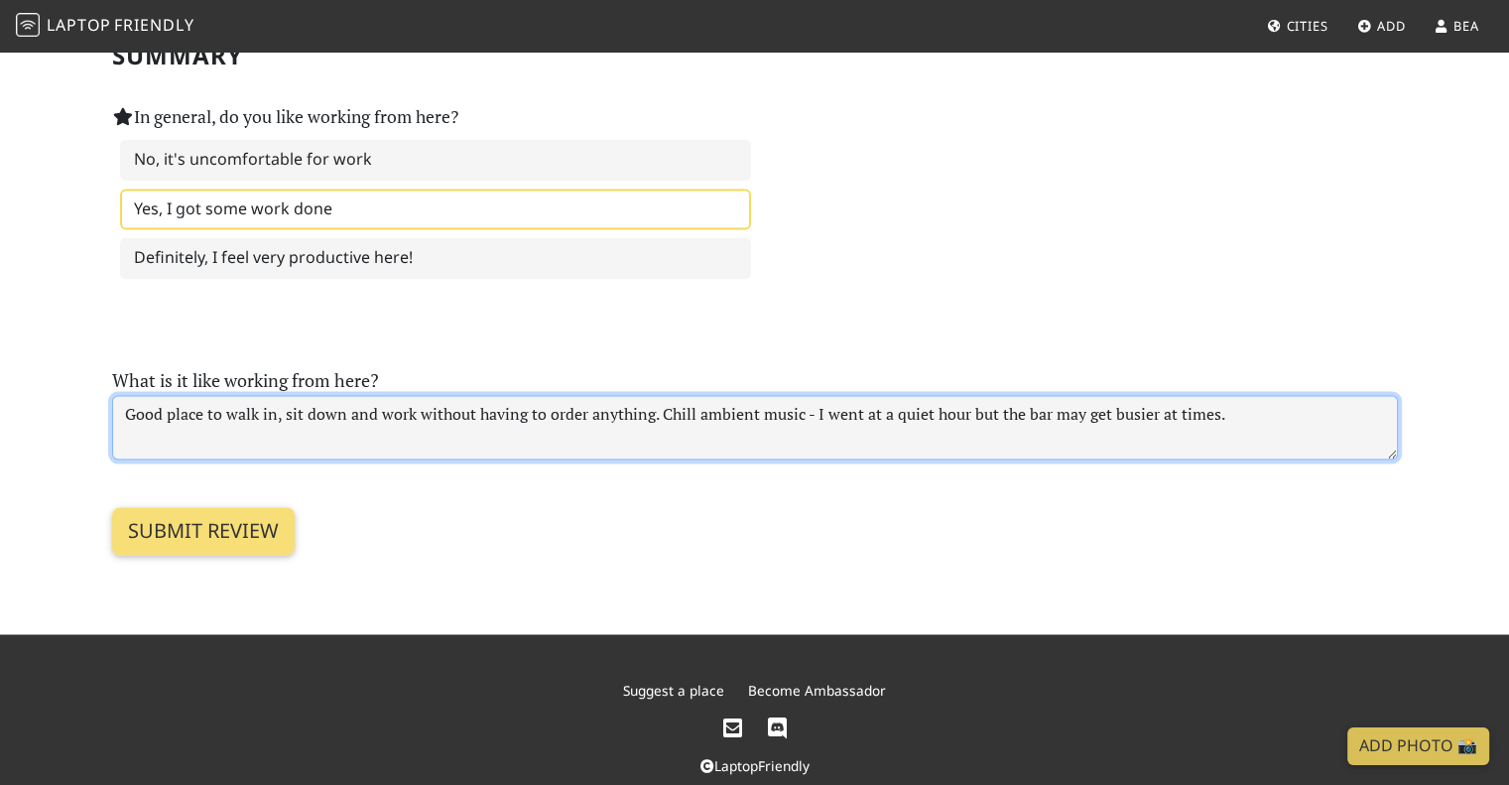
drag, startPoint x: 1101, startPoint y: 383, endPoint x: 996, endPoint y: 379, distance: 105.2
click at [996, 395] on textarea "Good place to walk in, sit down and work without having to order anything. Chil…" at bounding box center [755, 427] width 1286 height 64
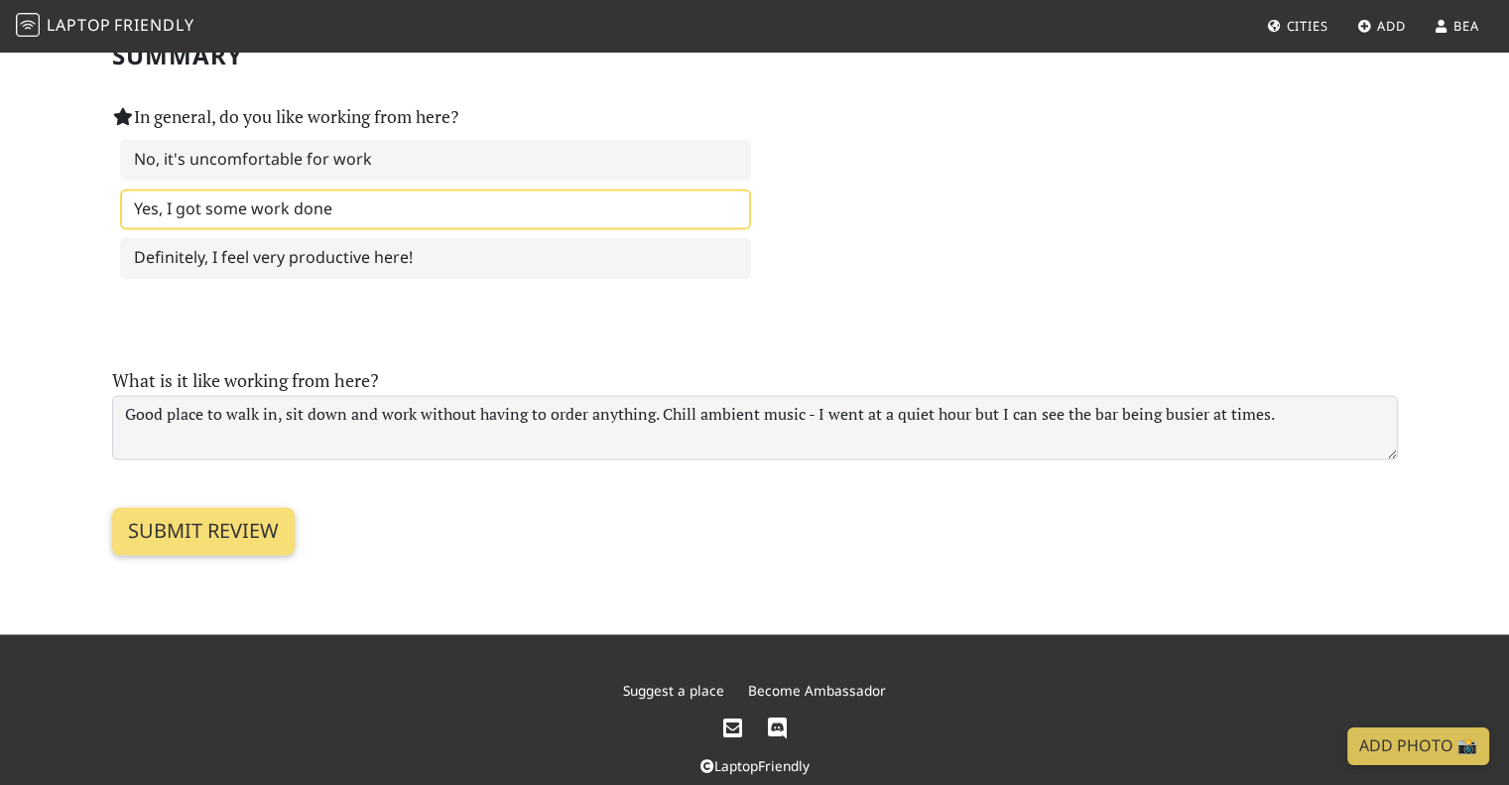
click at [1042, 459] on section "Submit review" at bounding box center [755, 506] width 1286 height 95
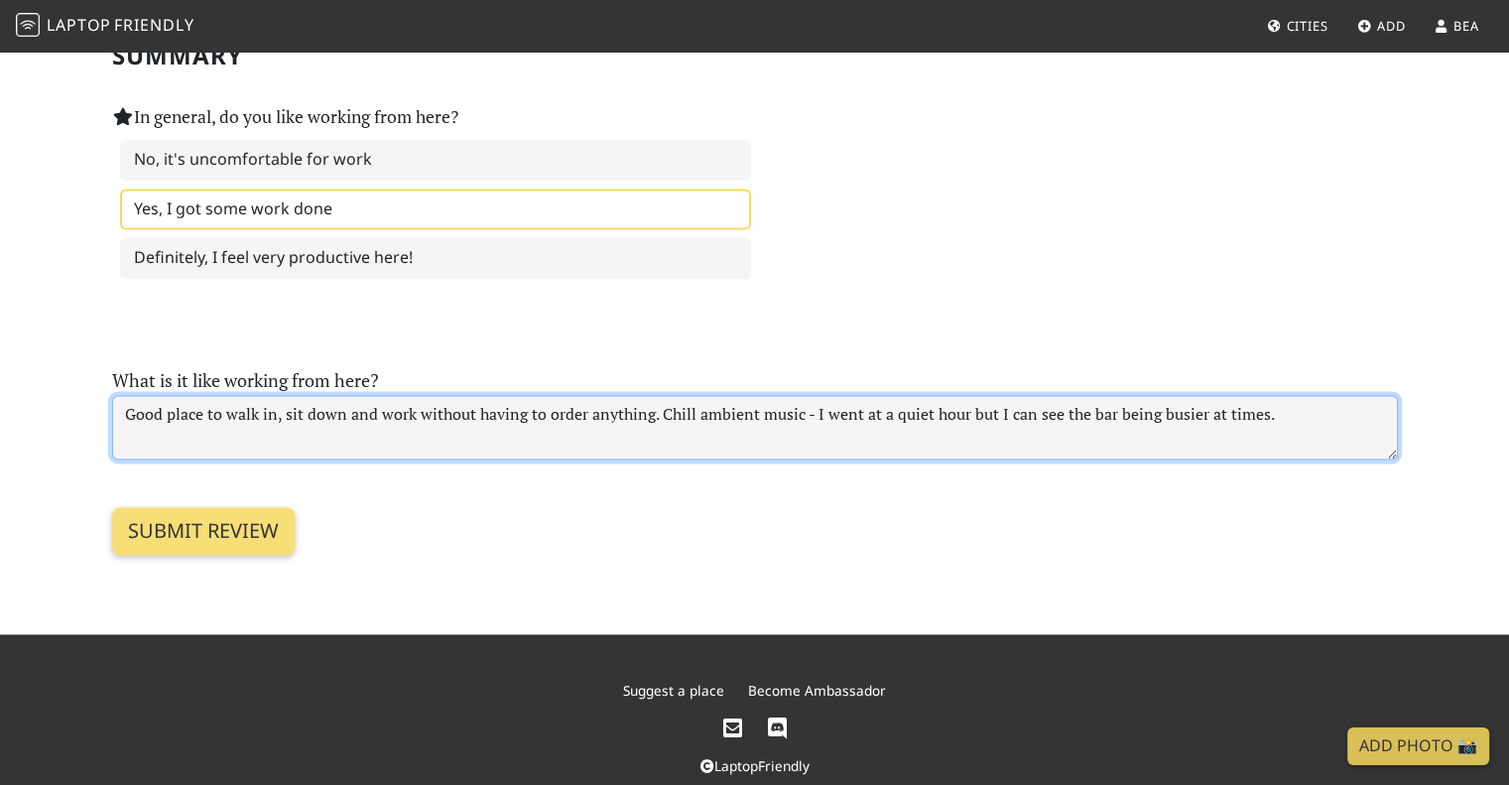
click at [615, 395] on textarea "Good place to walk in, sit down and work without having to order anything. Chil…" at bounding box center [755, 427] width 1286 height 64
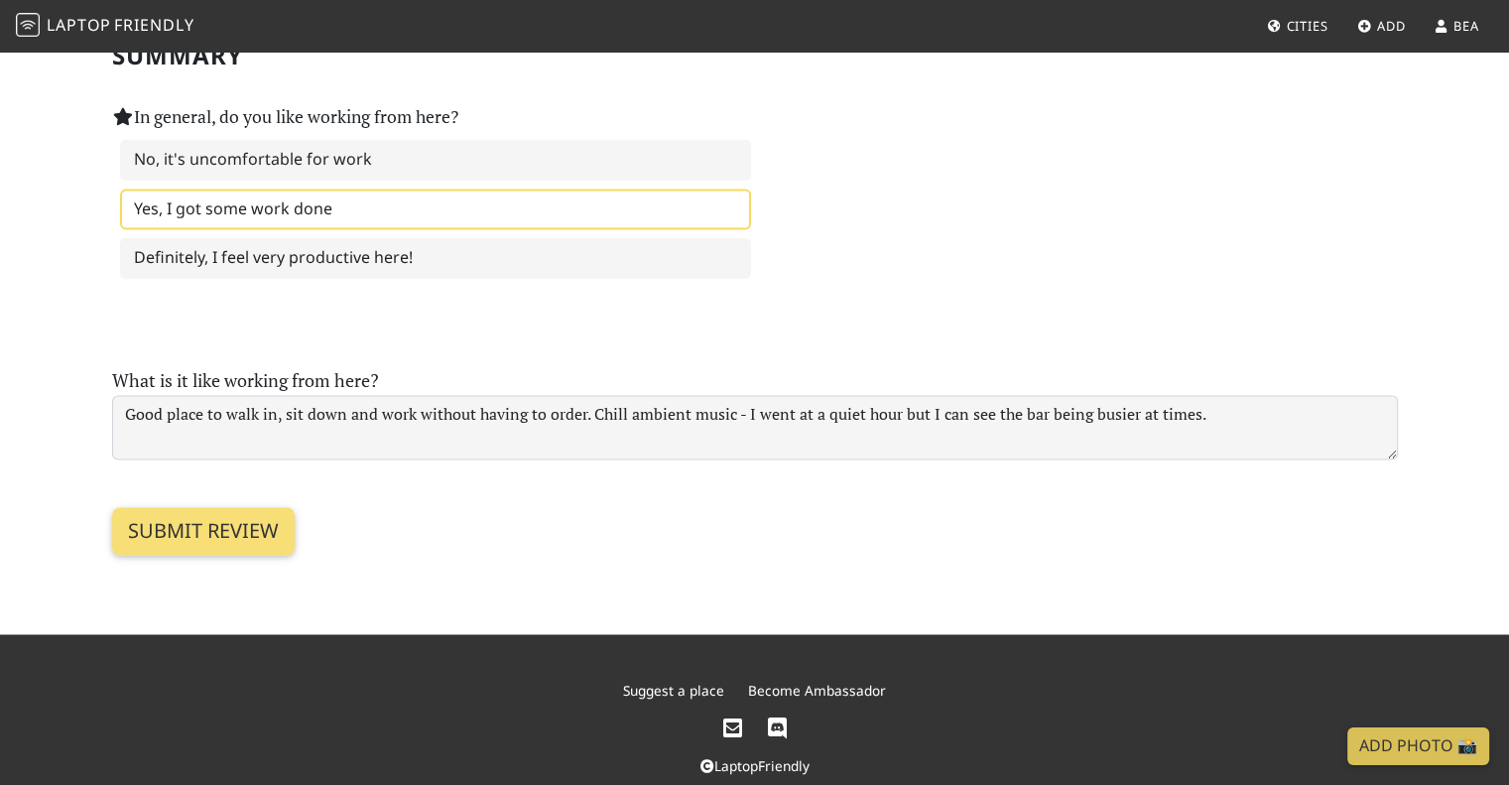
click at [676, 459] on section "Submit review" at bounding box center [755, 506] width 1286 height 95
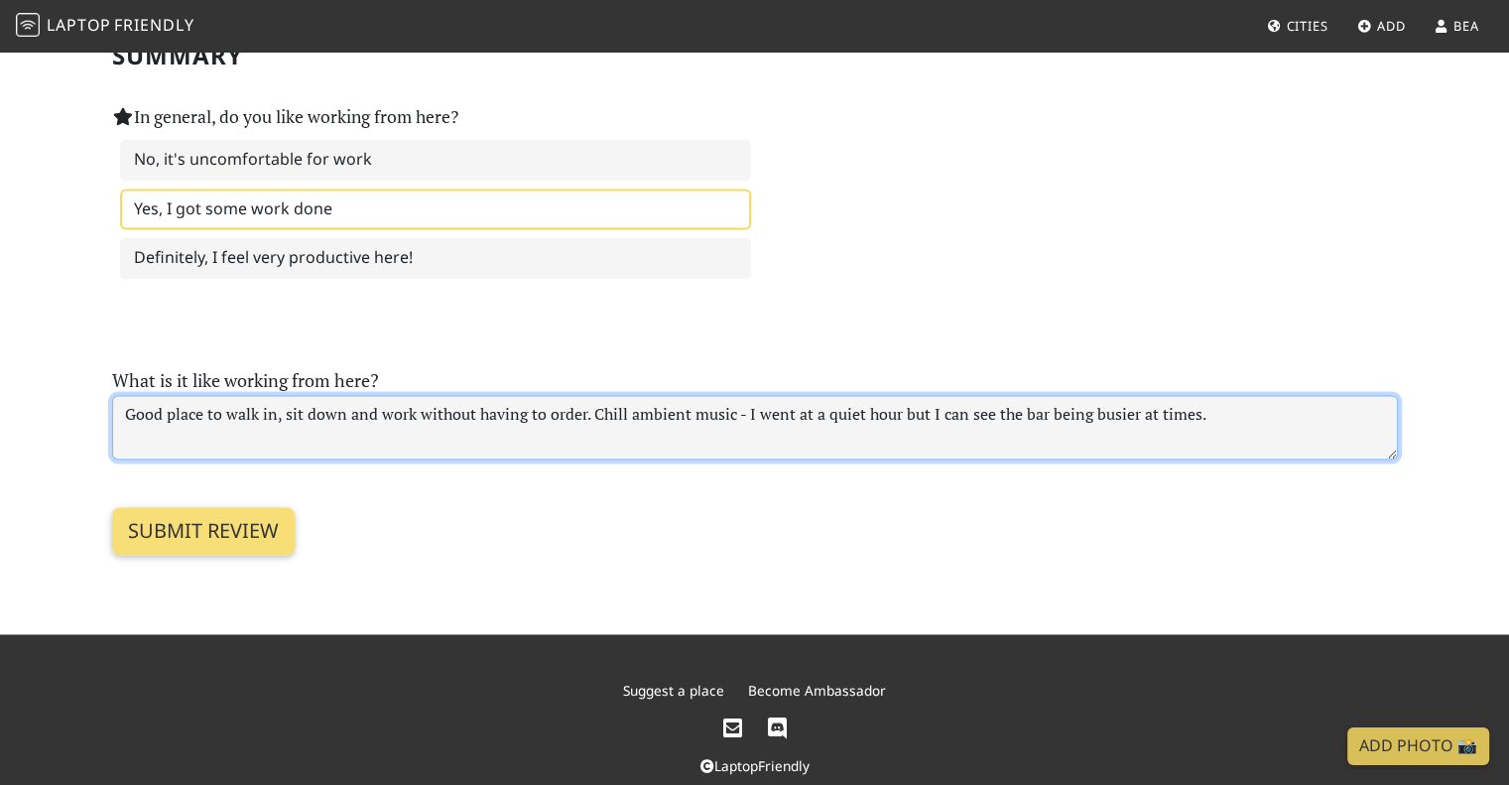
click at [582, 395] on textarea "Good place to walk in, sit down and work without having to order. Chill ambient…" at bounding box center [755, 427] width 1286 height 64
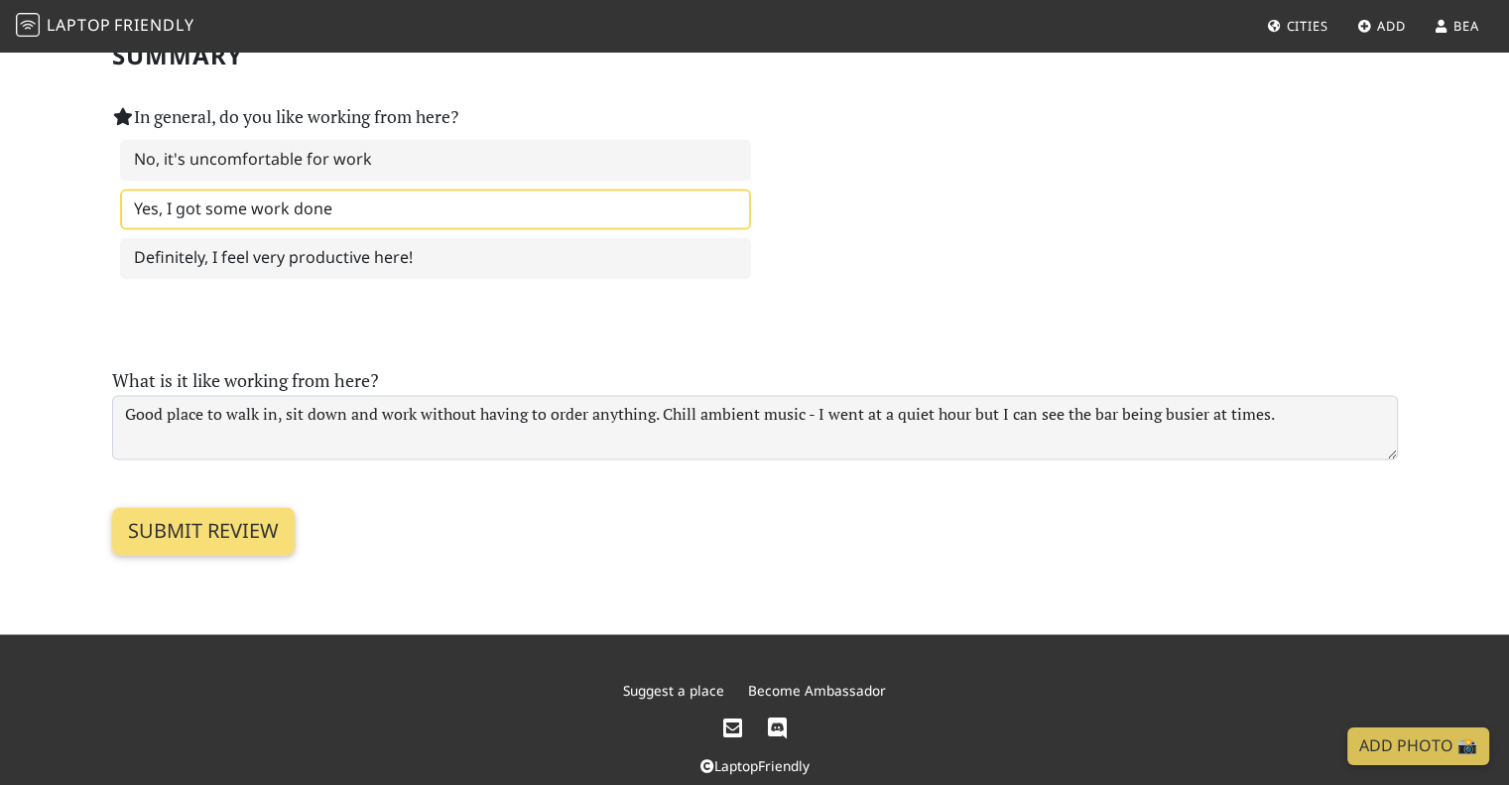
click at [877, 459] on section "Submit review" at bounding box center [755, 506] width 1286 height 95
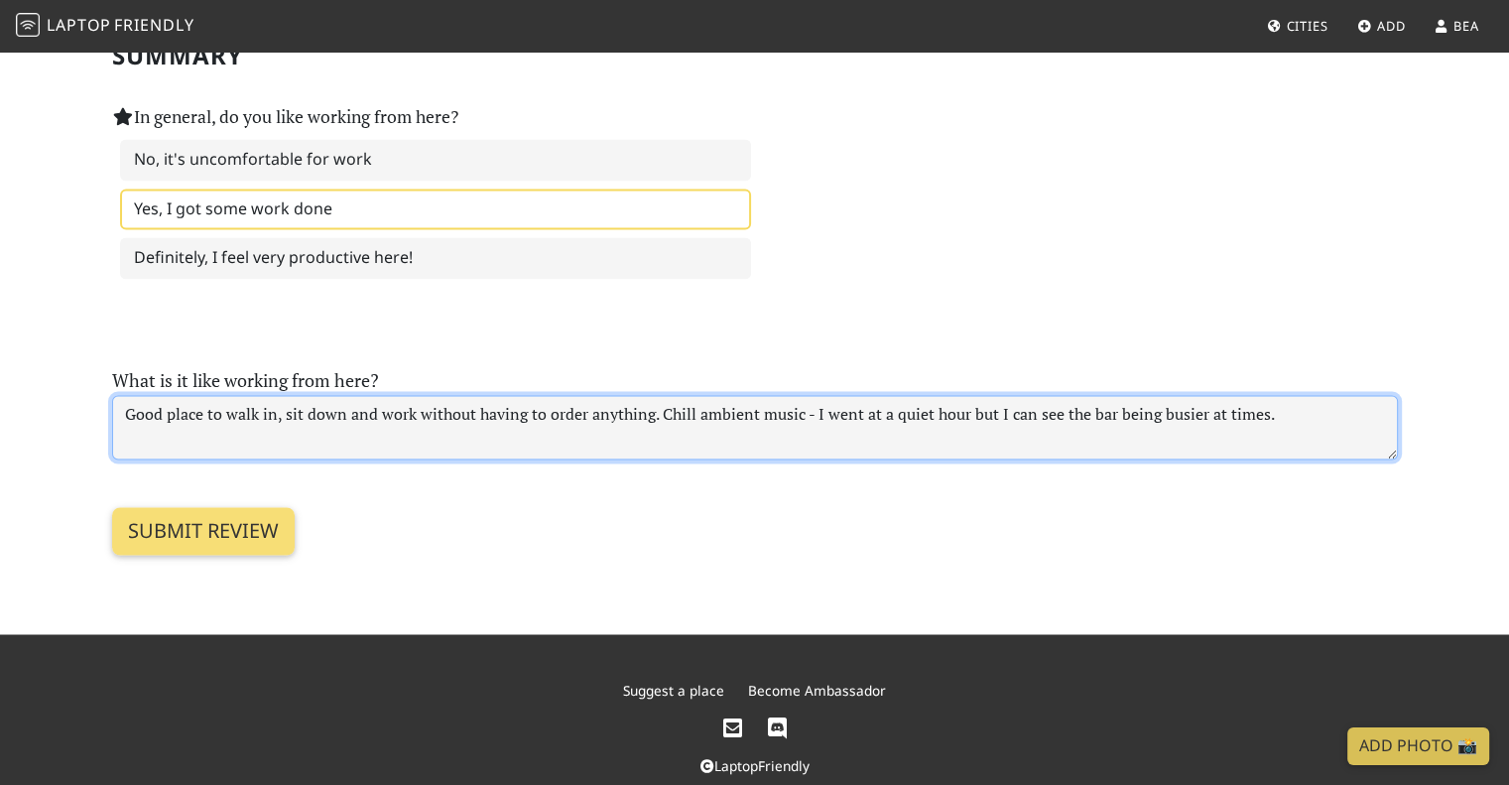
click at [480, 395] on textarea "Good place to walk in, sit down and work without having to order anything. Chil…" at bounding box center [755, 427] width 1286 height 64
type textarea "Good place to walk in, sit down and work without pressure to order anything. Ch…"
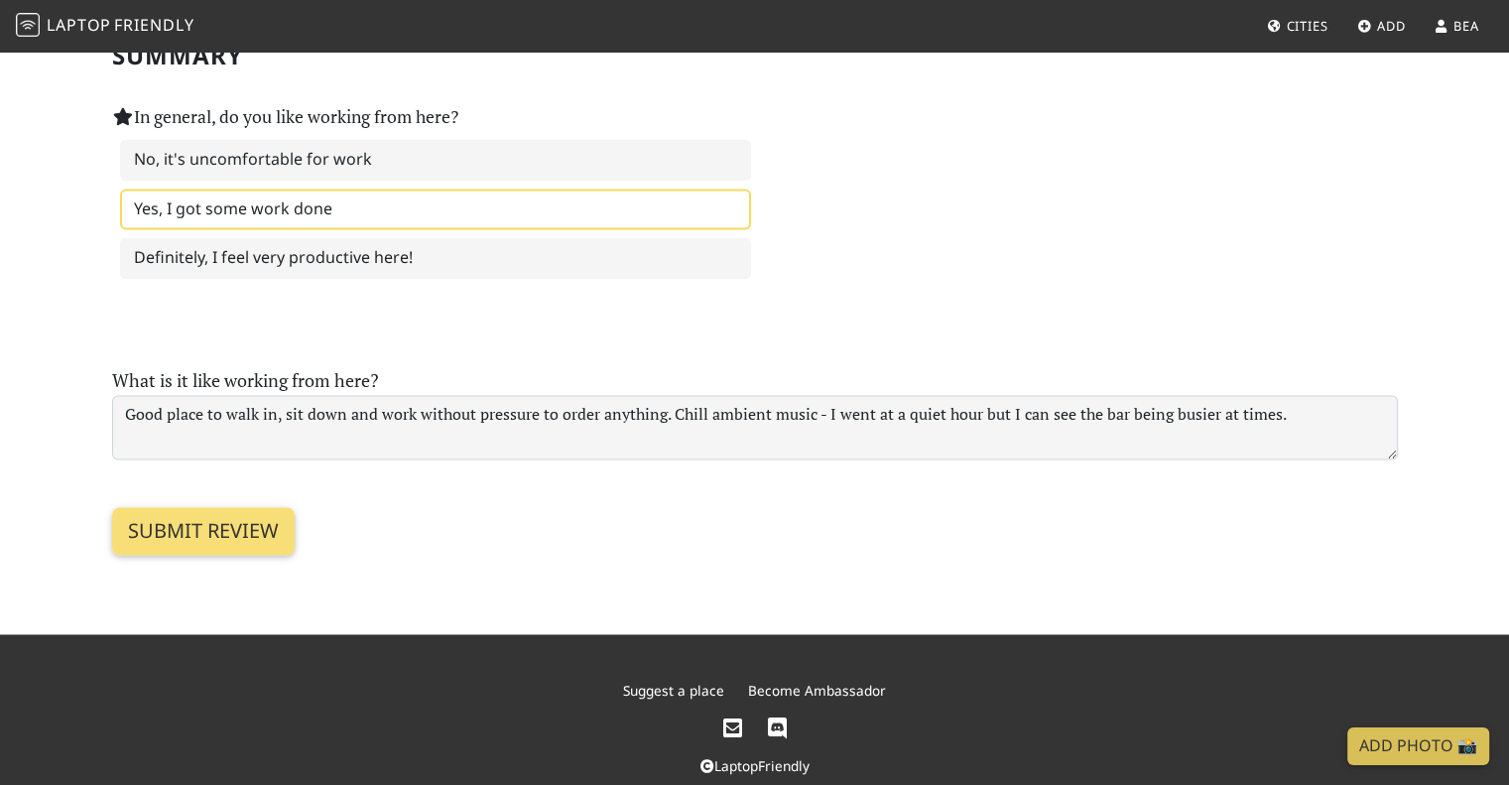
click at [696, 505] on section "Submit review" at bounding box center [755, 506] width 1286 height 95
click at [647, 483] on section "Submit review" at bounding box center [755, 506] width 1286 height 95
click at [201, 507] on input "Submit review" at bounding box center [203, 531] width 183 height 48
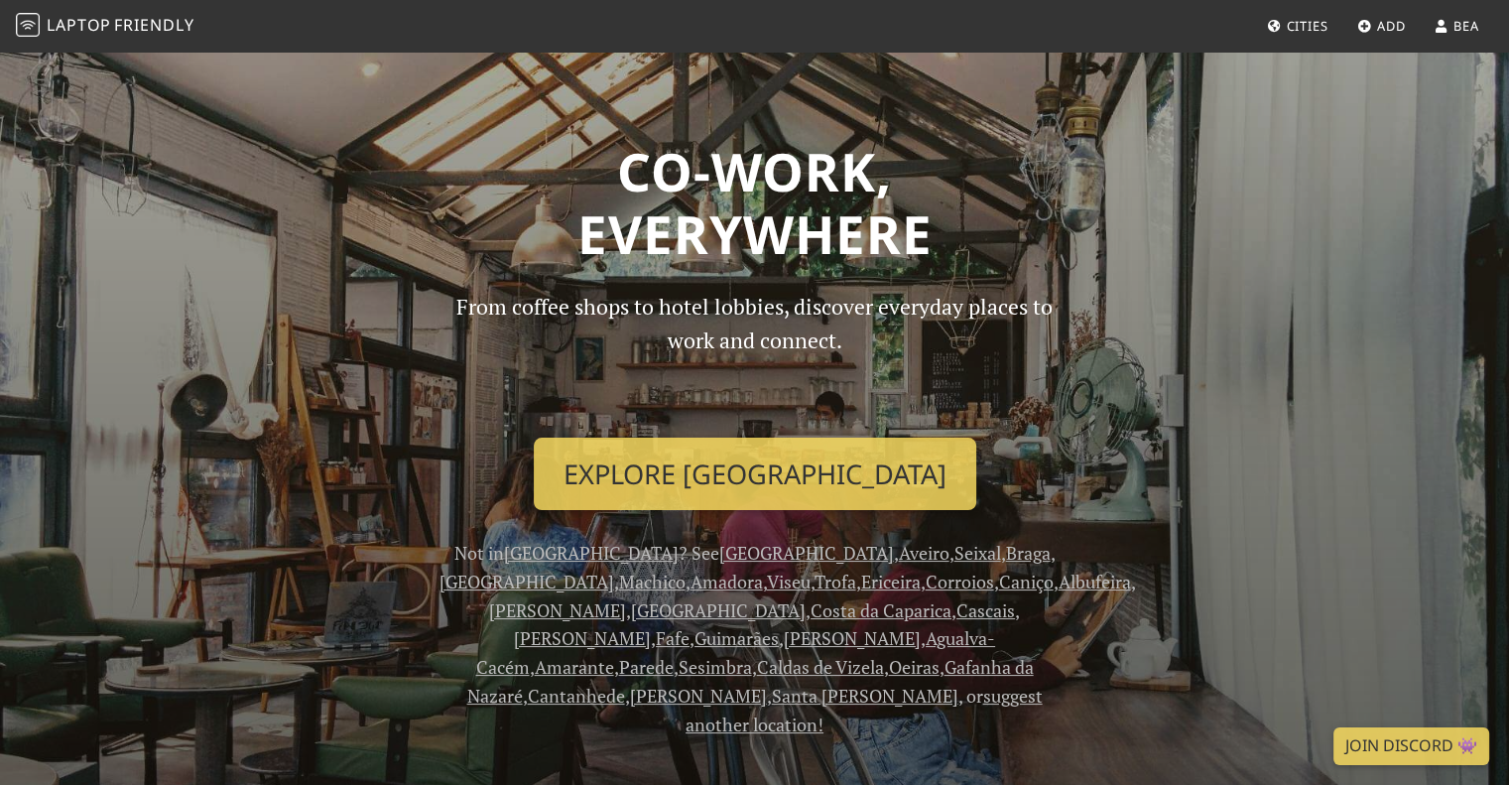
click at [529, 551] on link "Lisbon" at bounding box center [591, 553] width 175 height 24
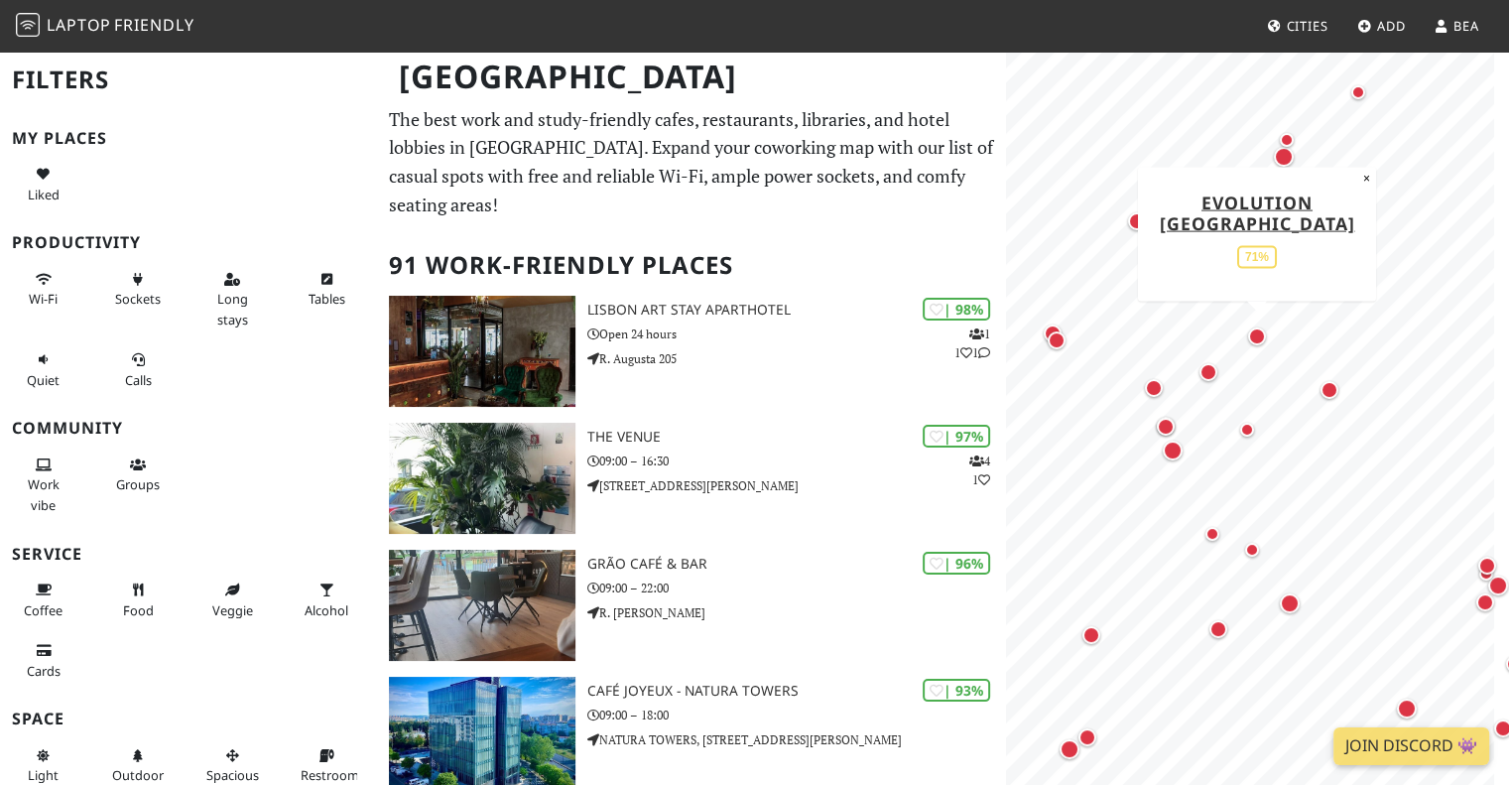
click at [1266, 338] on div "Map marker" at bounding box center [1257, 336] width 26 height 26
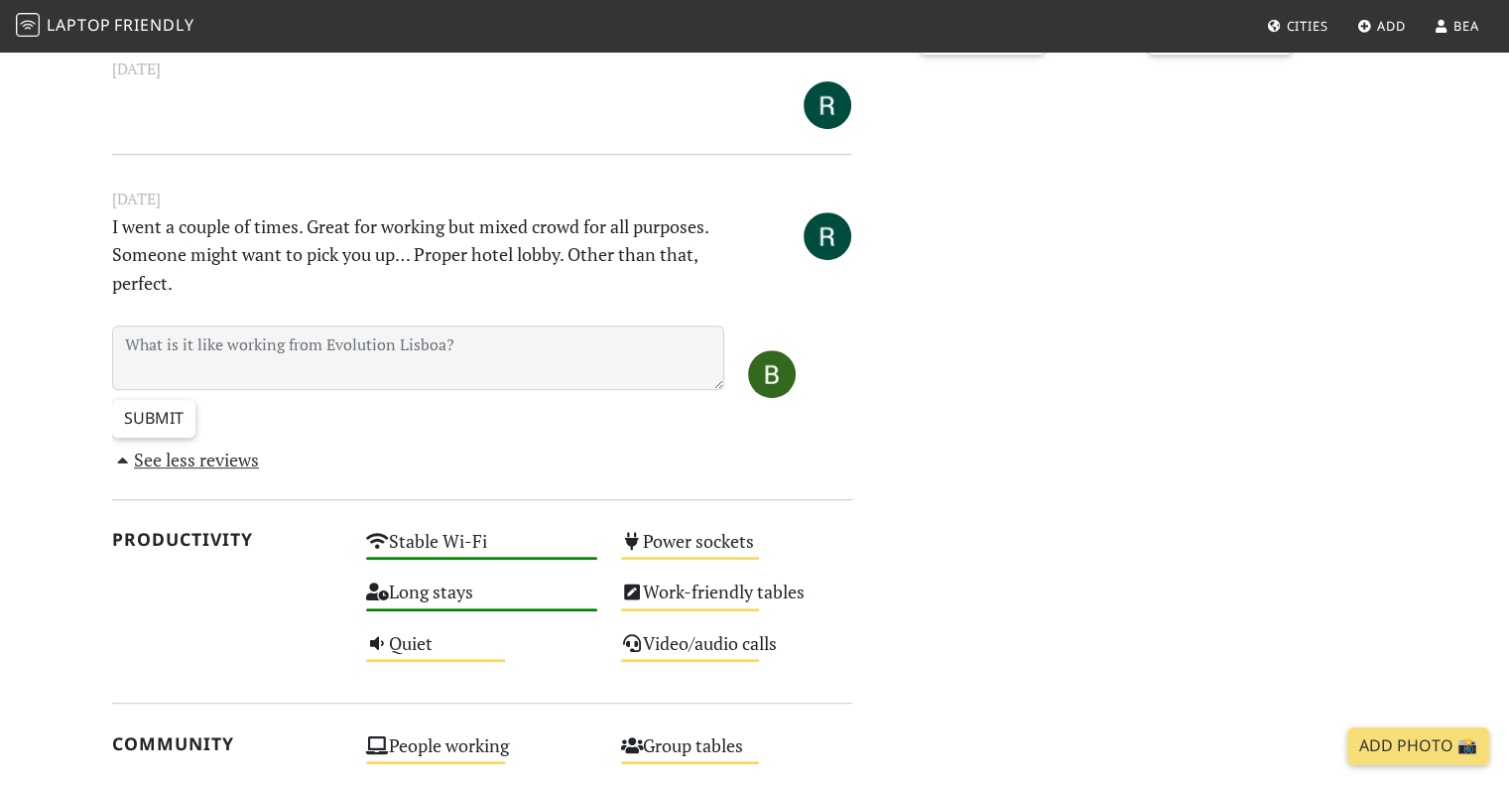
scroll to position [147, 0]
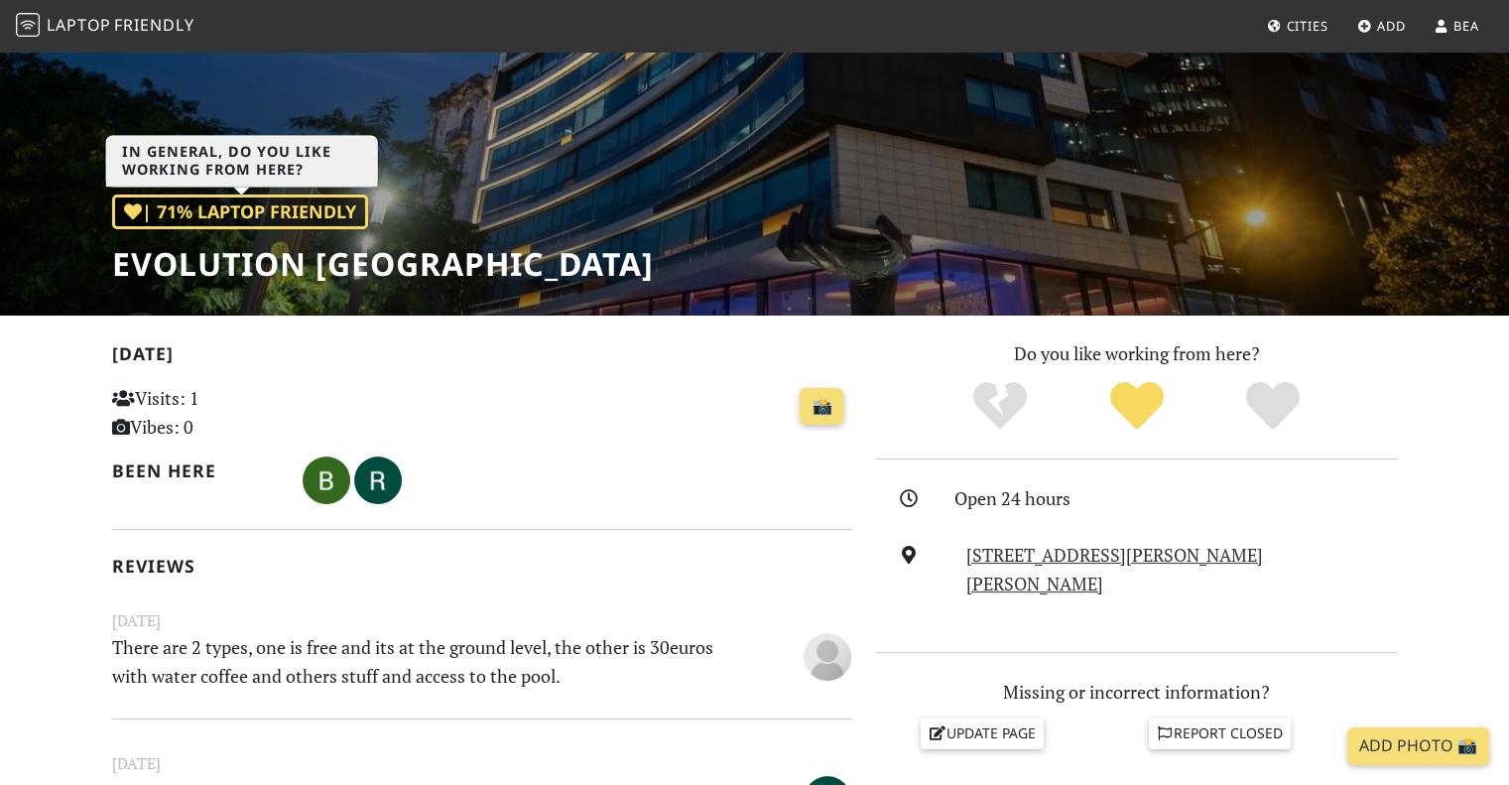
click at [251, 212] on div "| 71% Laptop Friendly" at bounding box center [240, 211] width 256 height 35
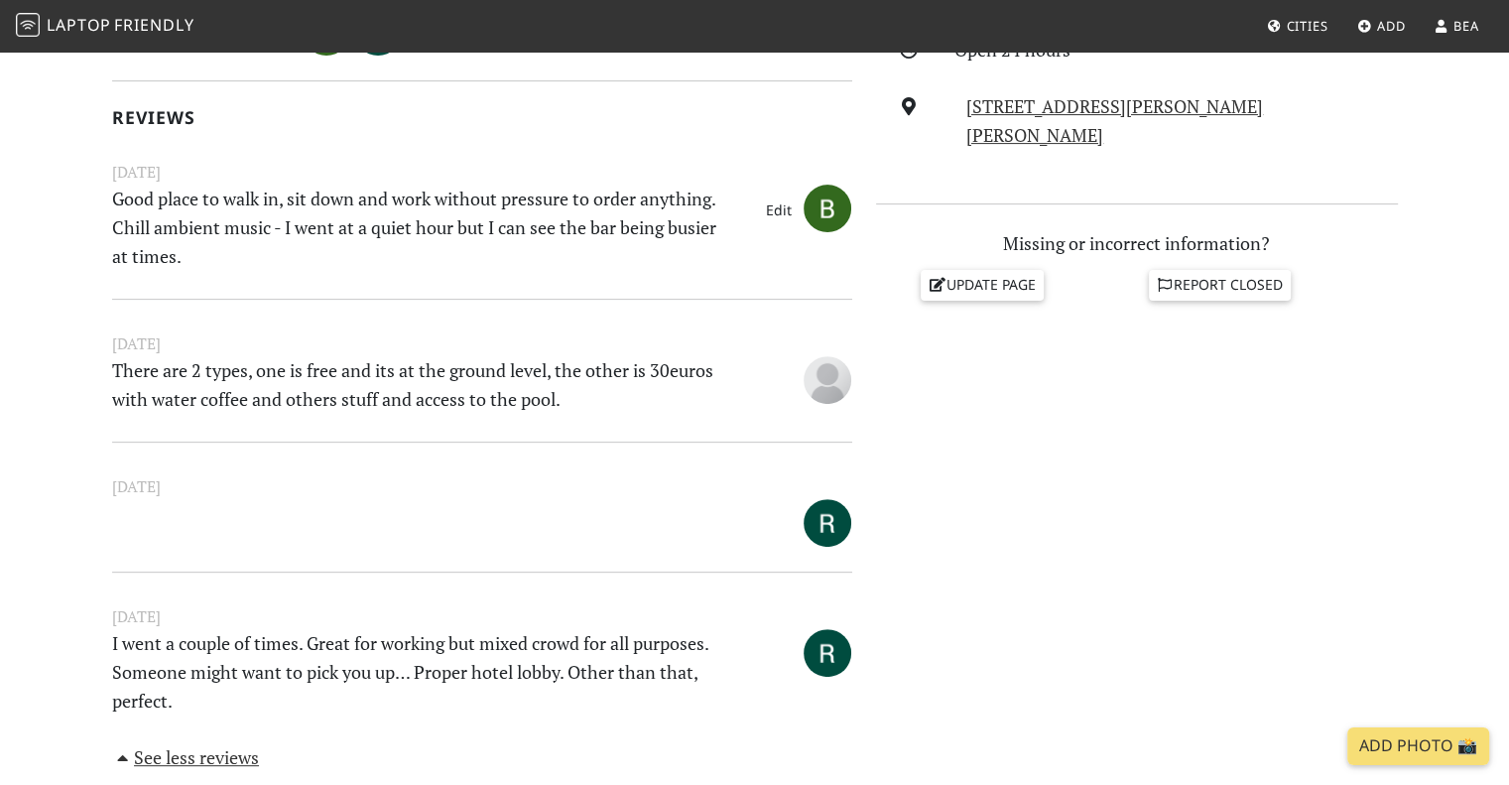
scroll to position [496, 0]
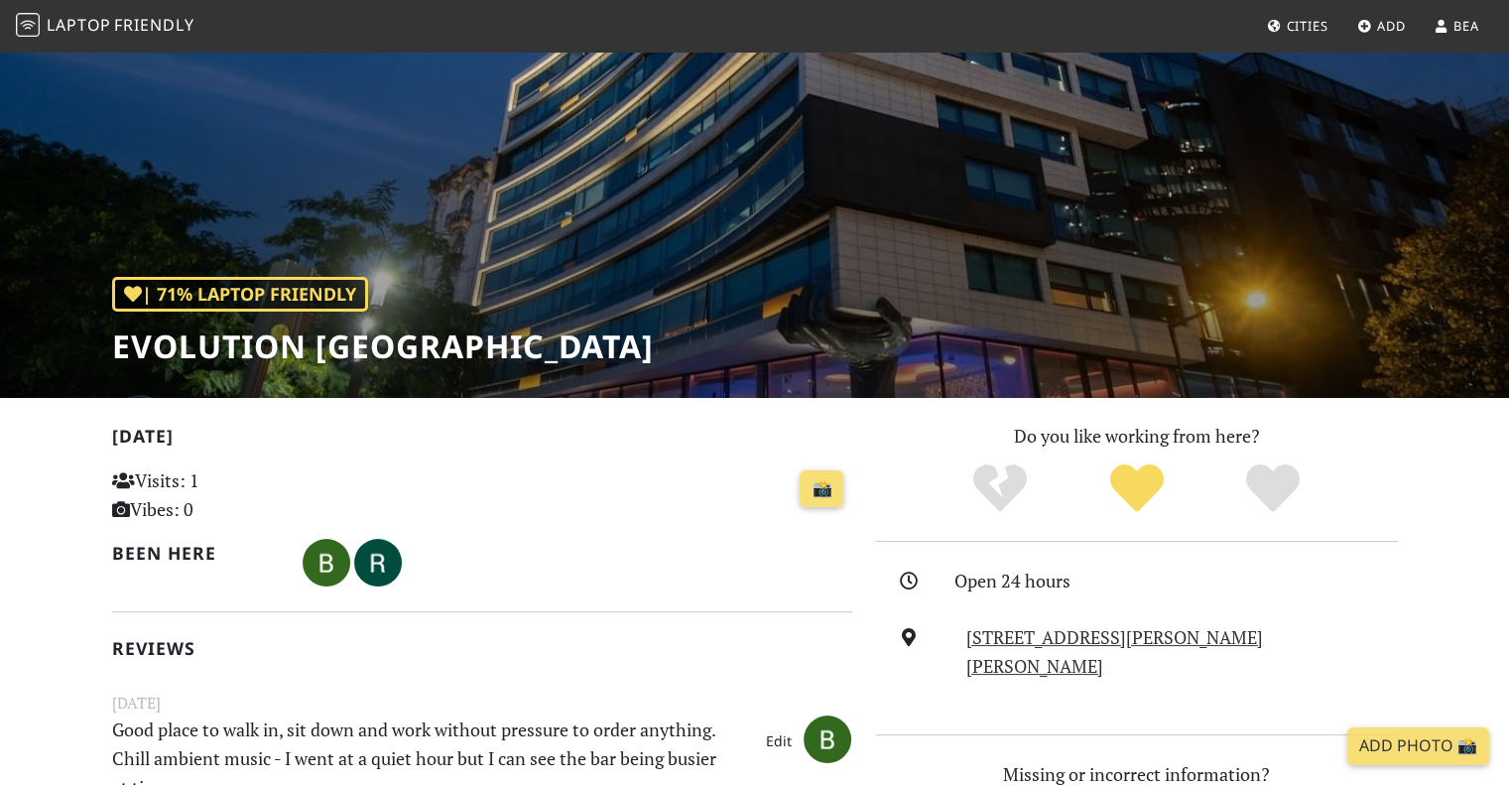
scroll to position [99, 0]
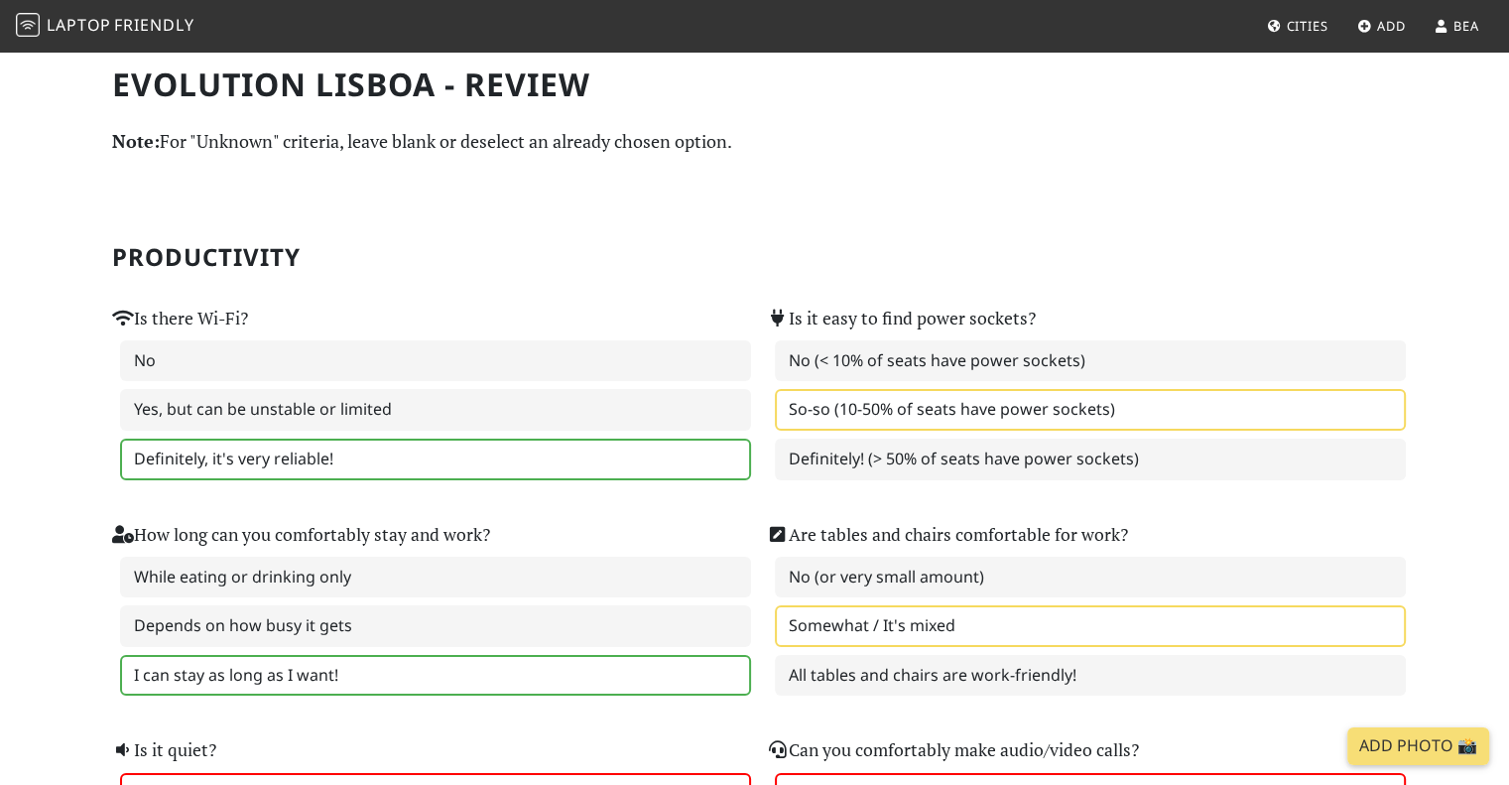
click at [143, 33] on span "Friendly" at bounding box center [153, 25] width 79 height 22
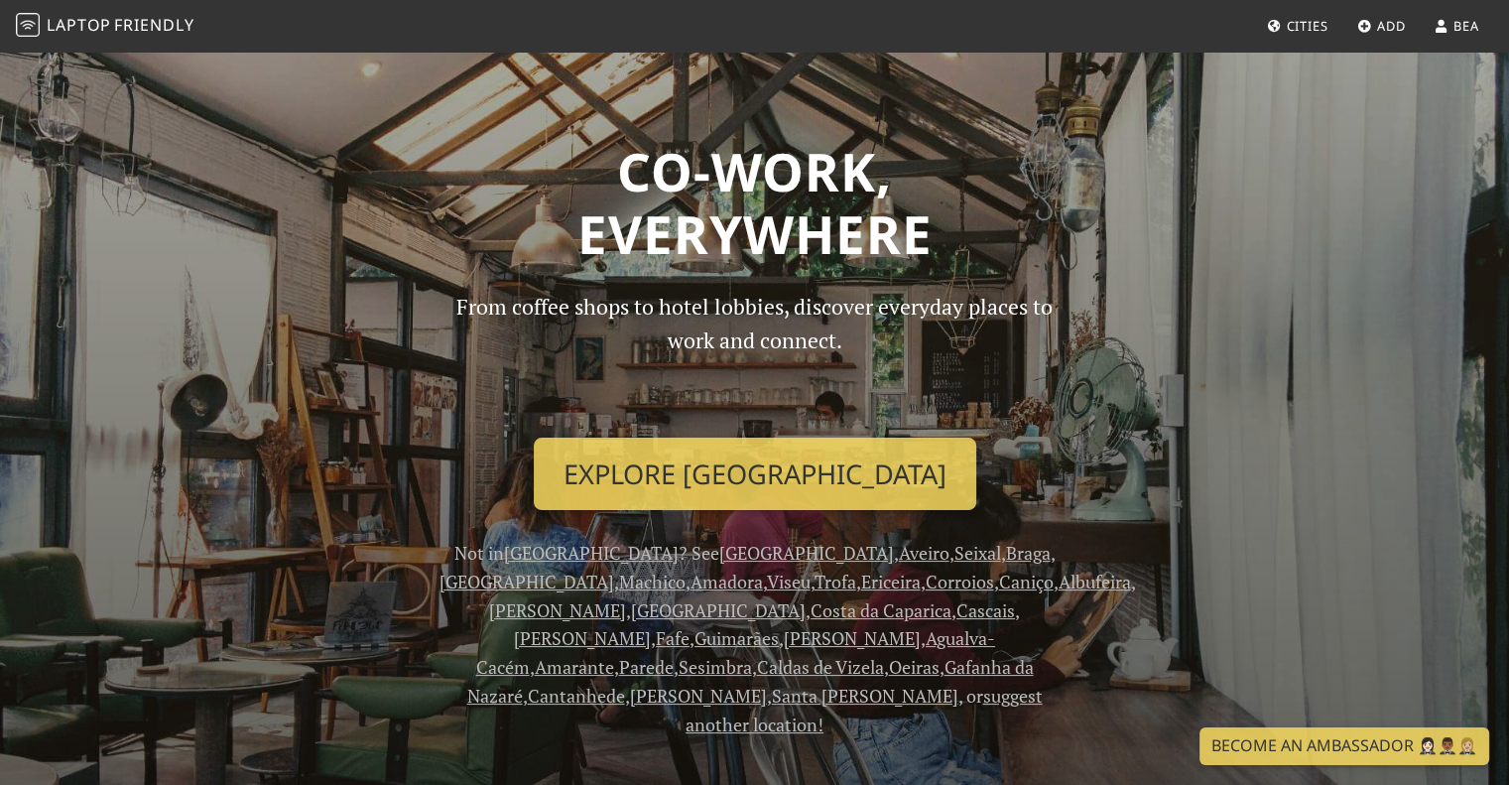
click at [1299, 27] on span "Cities" at bounding box center [1307, 26] width 42 height 18
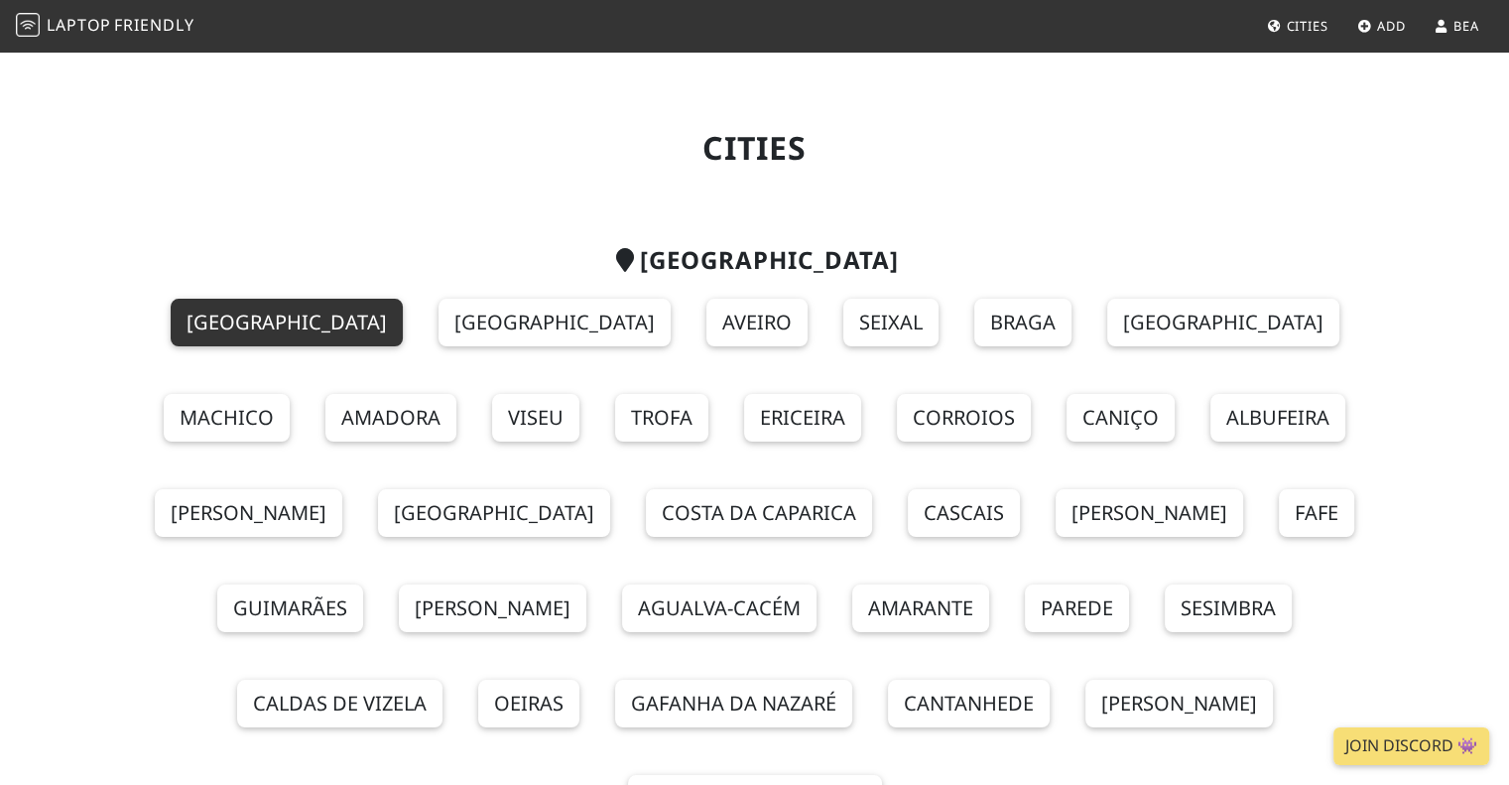
click at [177, 335] on link "[GEOGRAPHIC_DATA]" at bounding box center [287, 323] width 232 height 48
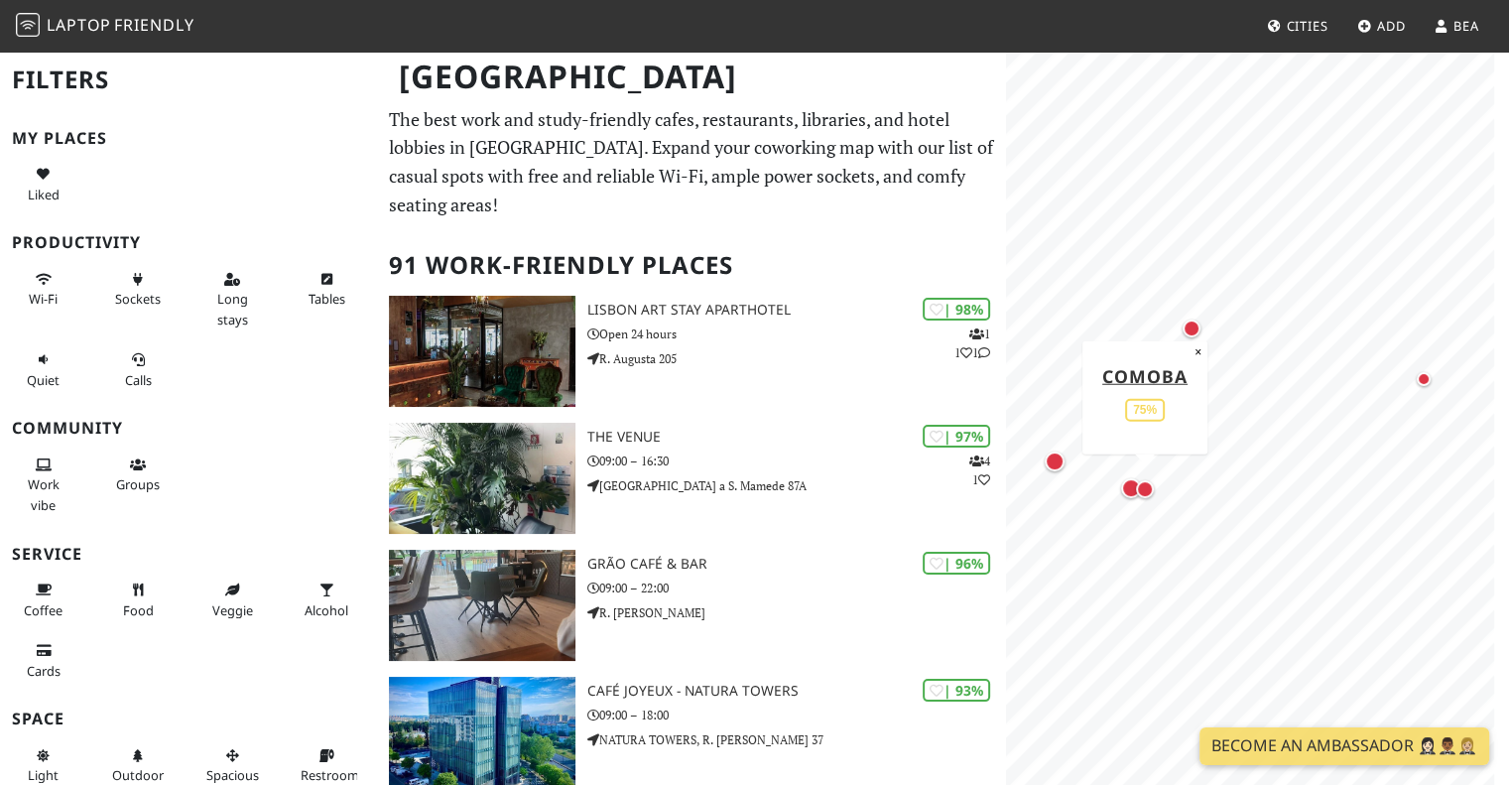
click at [1151, 491] on div "Map marker" at bounding box center [1145, 489] width 18 height 18
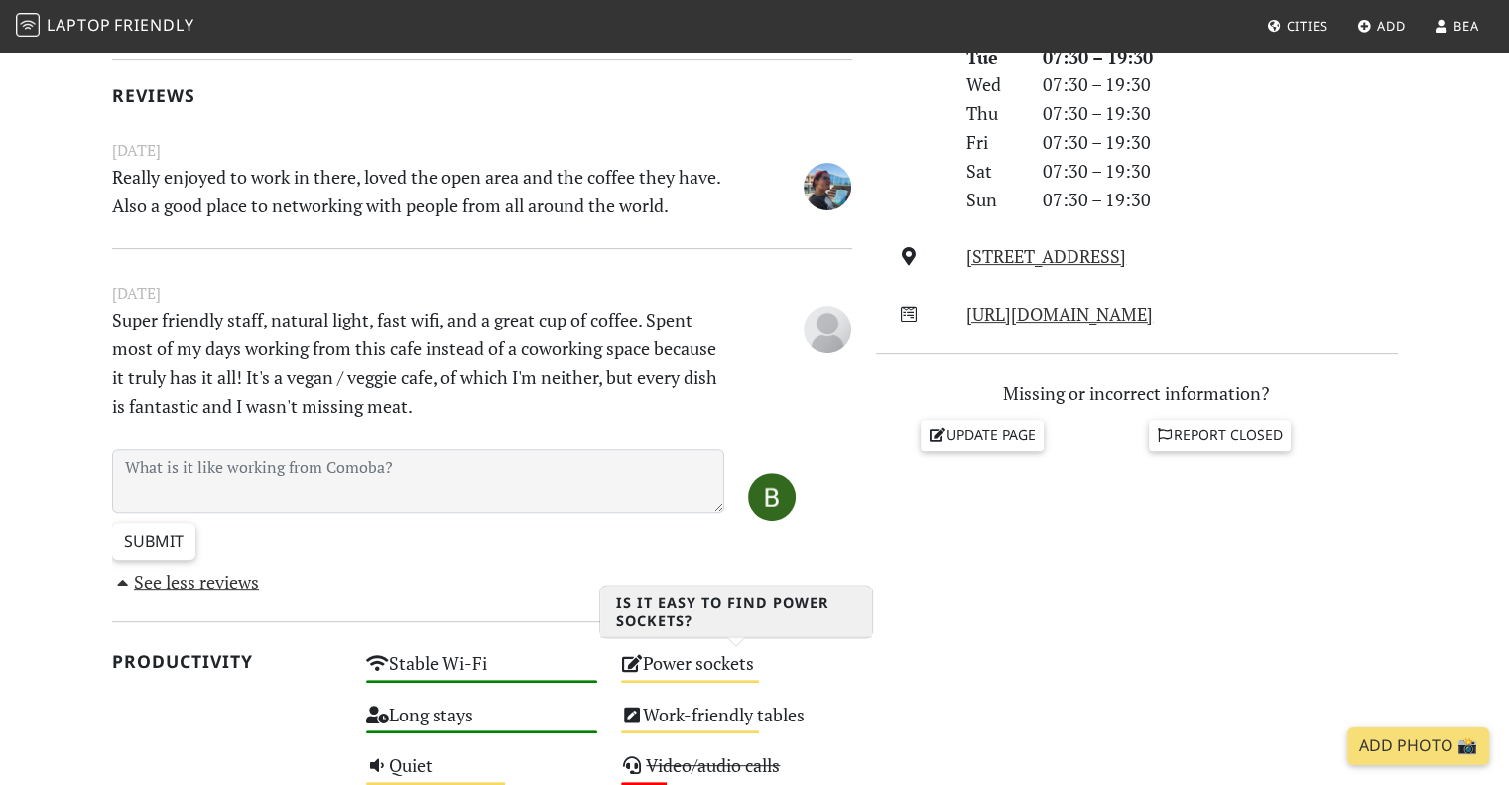
scroll to position [496, 0]
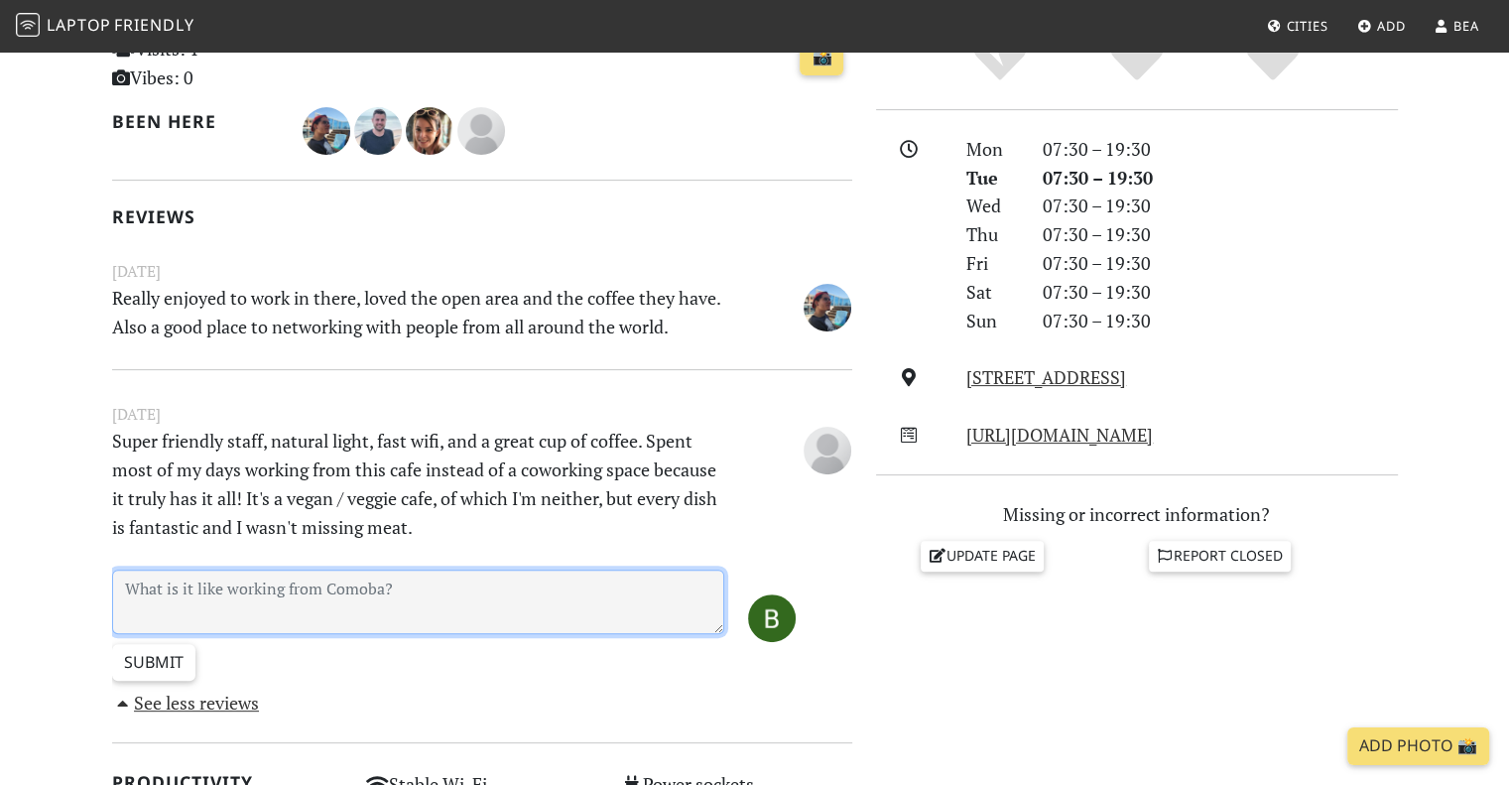
click at [401, 594] on textarea at bounding box center [418, 601] width 613 height 64
click at [295, 587] on textarea "Good open space and drink options." at bounding box center [418, 601] width 613 height 64
click at [574, 581] on textarea "Good open space and drink options." at bounding box center [418, 601] width 613 height 64
click at [283, 588] on textarea "Good open space and drink options." at bounding box center [418, 601] width 613 height 64
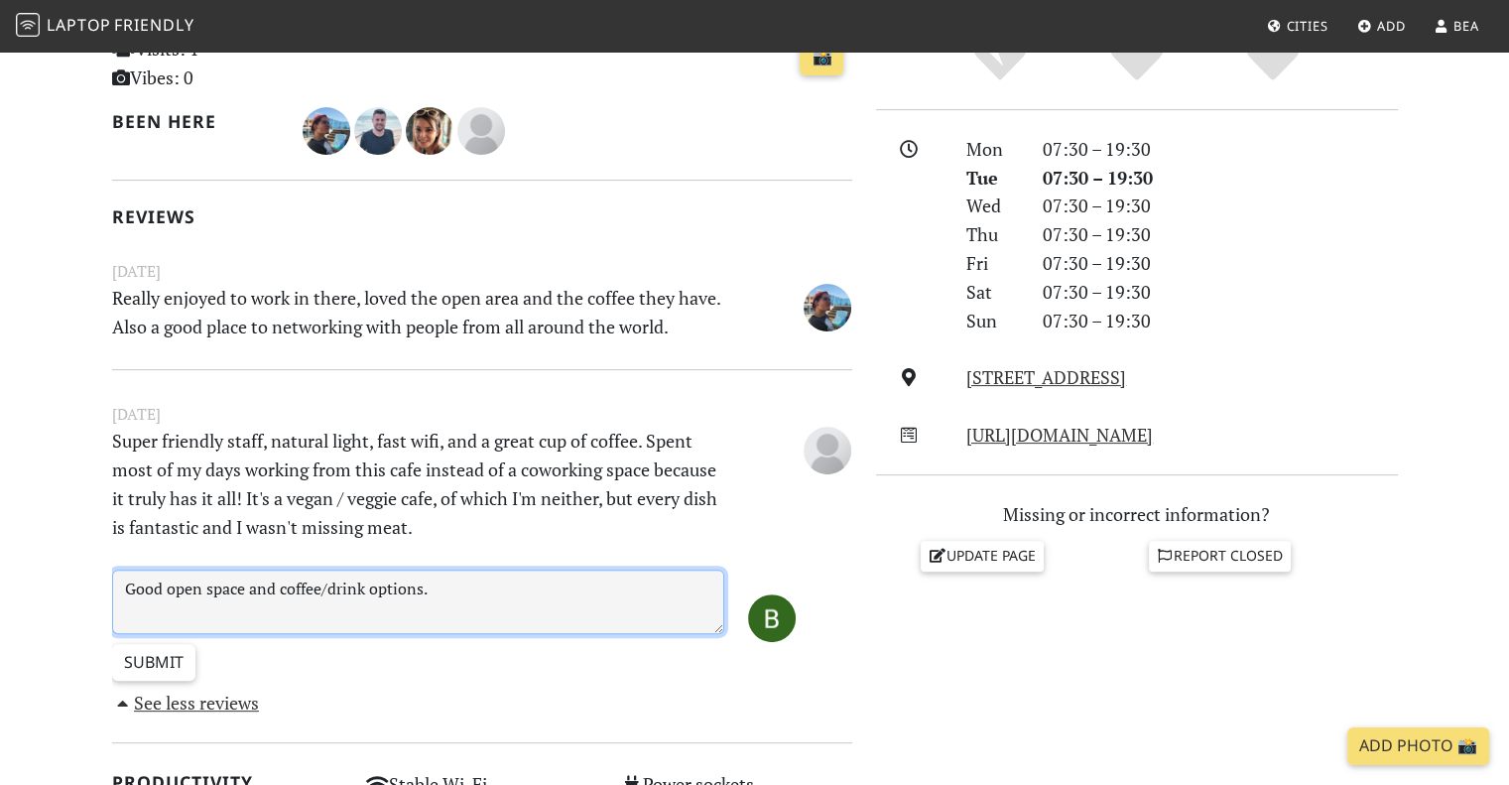
click at [539, 590] on textarea "Good open space and coffee/drink options." at bounding box center [418, 601] width 613 height 64
click at [537, 591] on textarea "Good open space and coffee/drink options." at bounding box center [418, 601] width 613 height 64
click at [481, 613] on textarea "Good open space and coffee/drink options." at bounding box center [418, 601] width 613 height 64
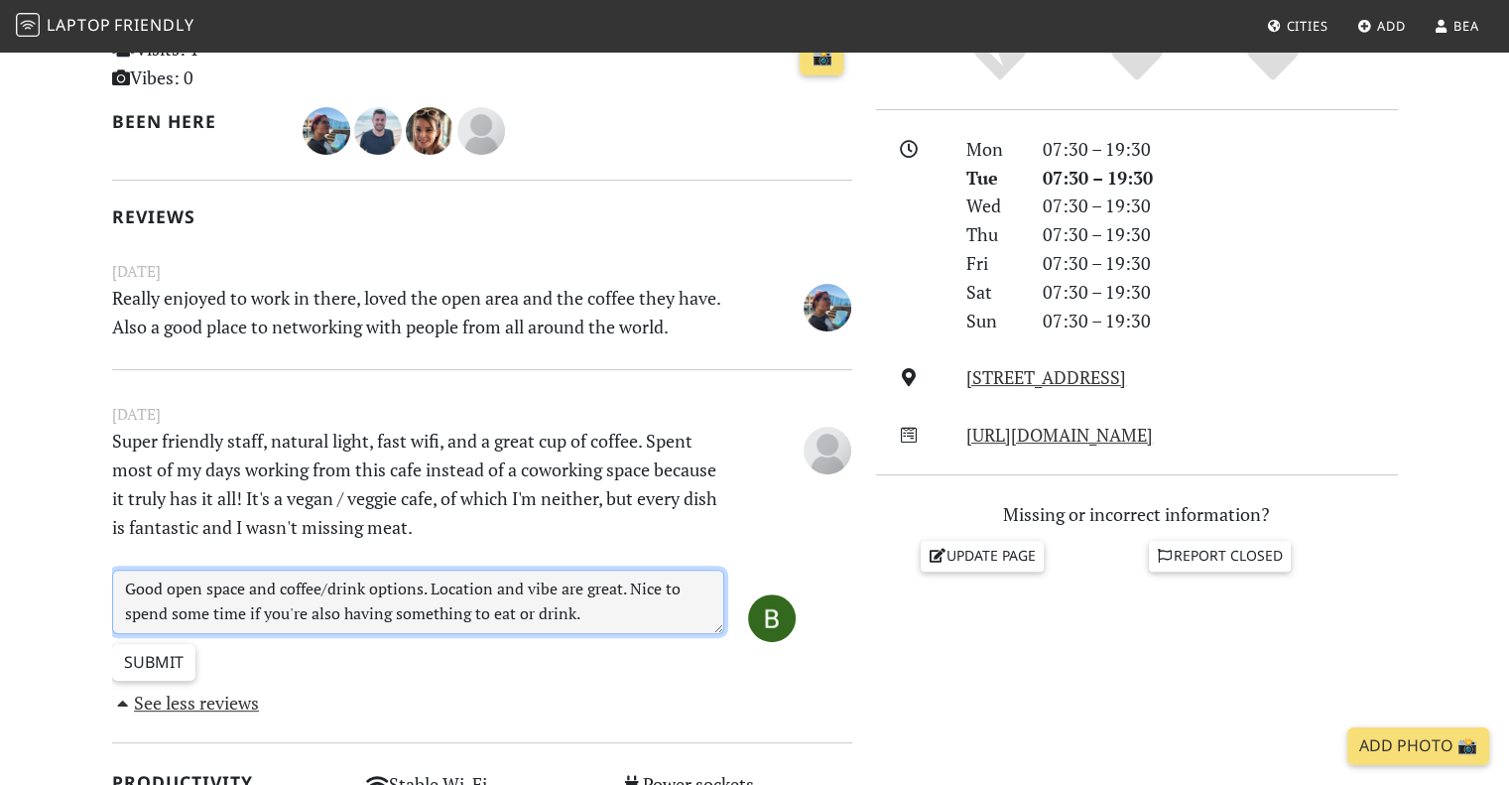
click at [243, 610] on textarea "Good open space and coffee/drink options. Location and vibe are great. Nice to …" at bounding box center [418, 601] width 613 height 64
click at [639, 622] on textarea "Good open space and coffee/drink options. Location and vibe are great. Nice to …" at bounding box center [418, 601] width 613 height 64
type textarea "Good open space and coffee/drink options. Location and vibe are great. Nice to …"
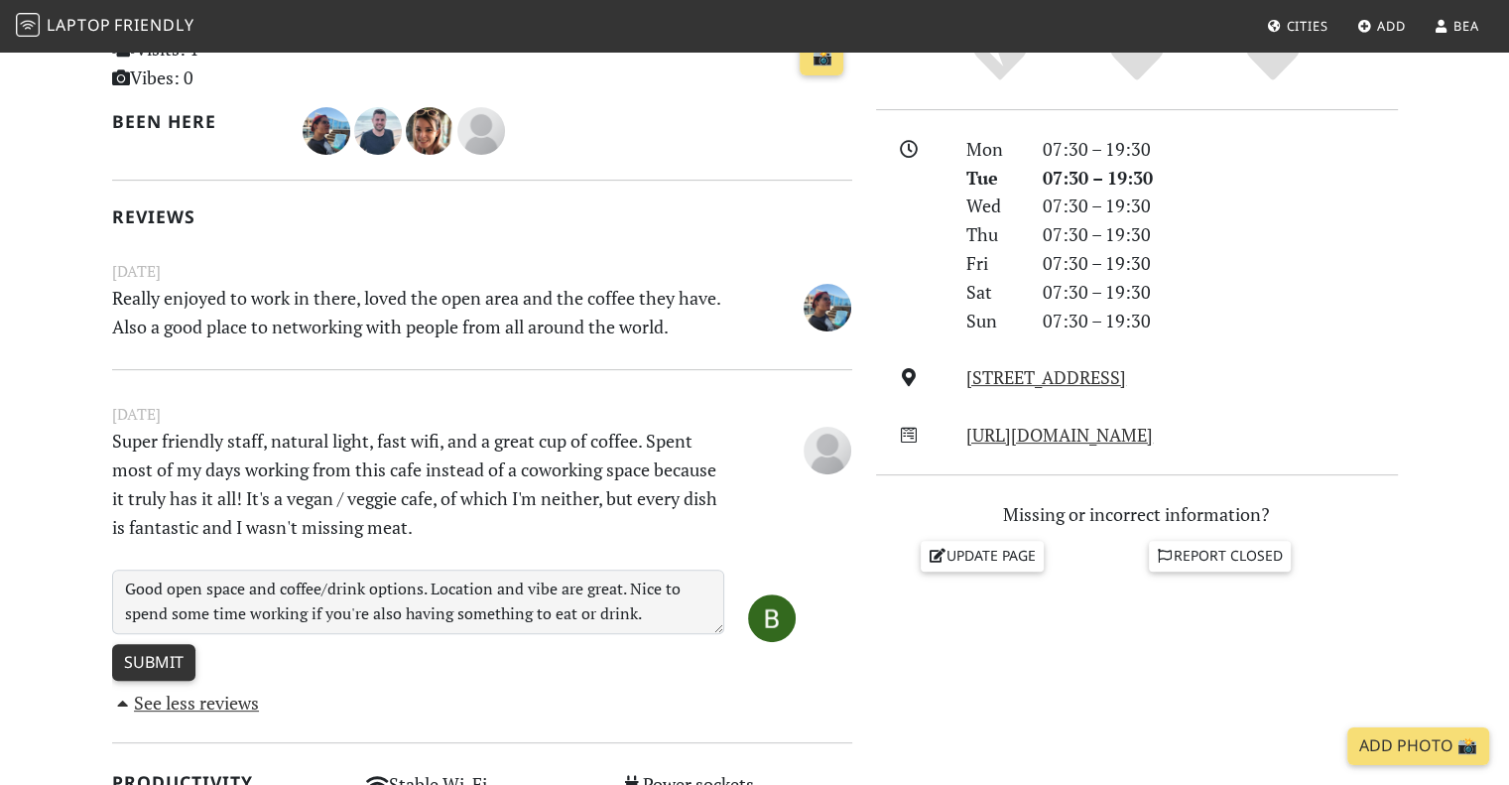
click at [159, 666] on input "Submit" at bounding box center [153, 663] width 83 height 38
type input "Create Review"
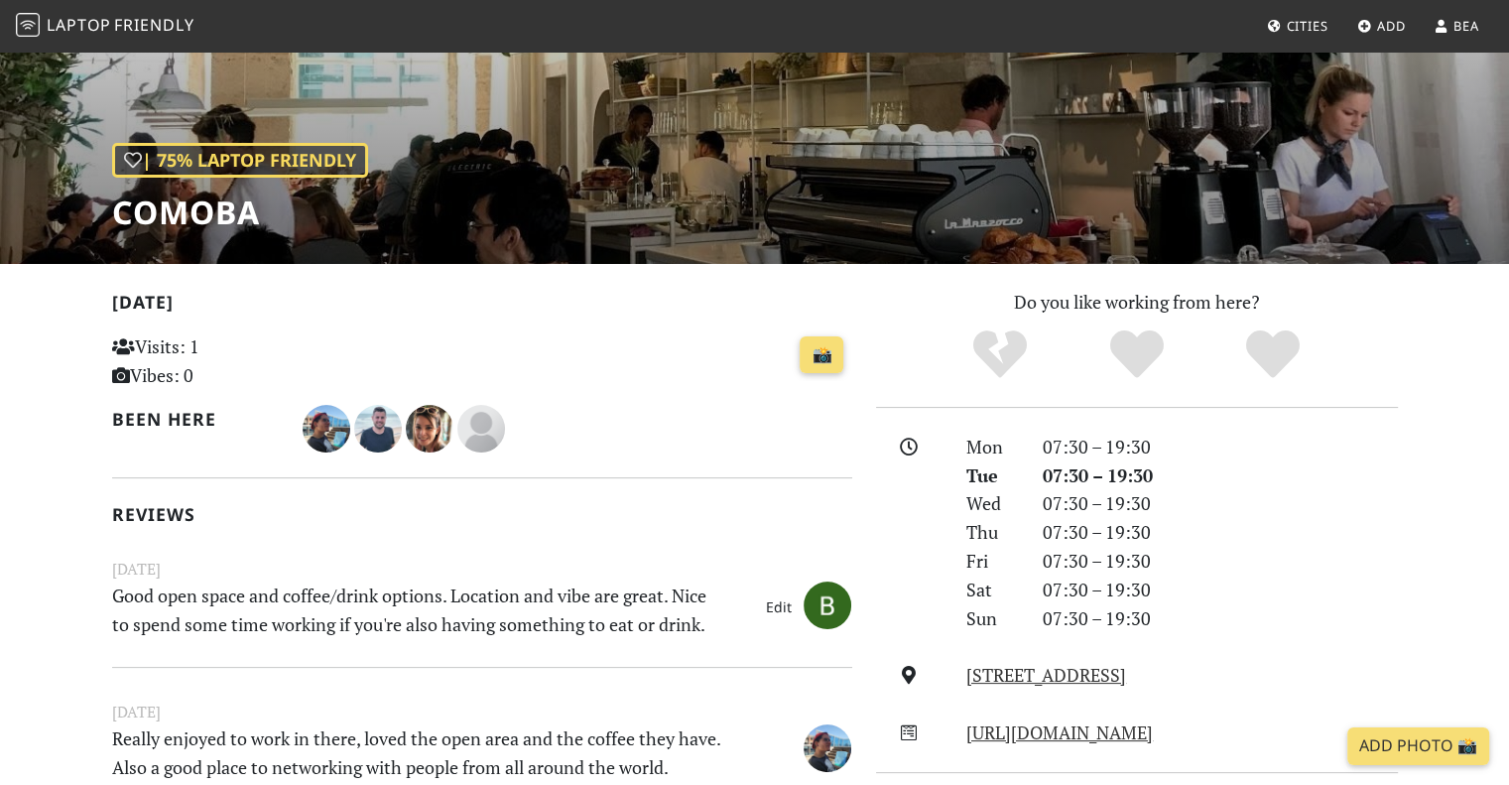
scroll to position [298, 0]
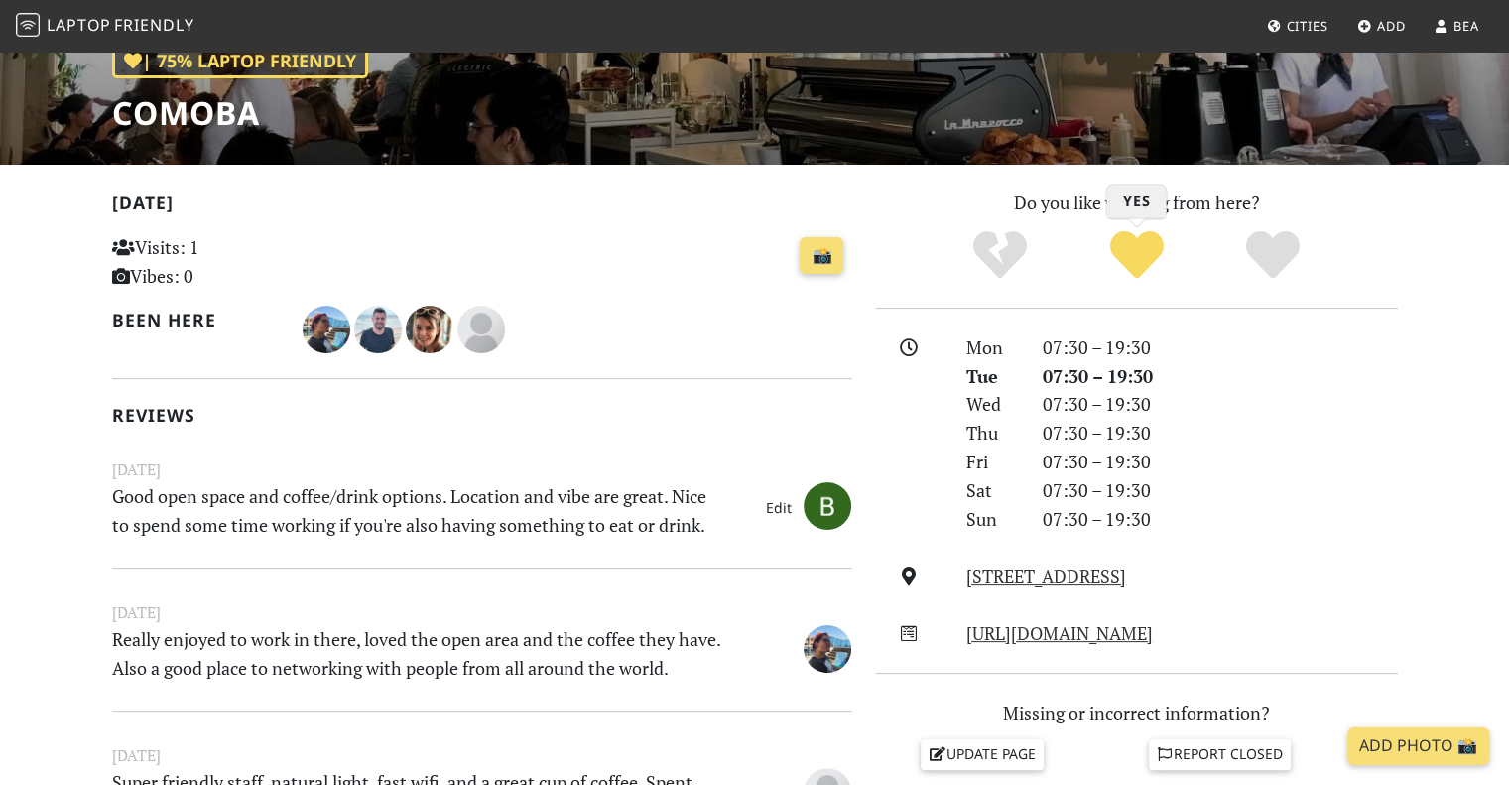
click at [1134, 251] on icon "Yes" at bounding box center [1137, 255] width 54 height 54
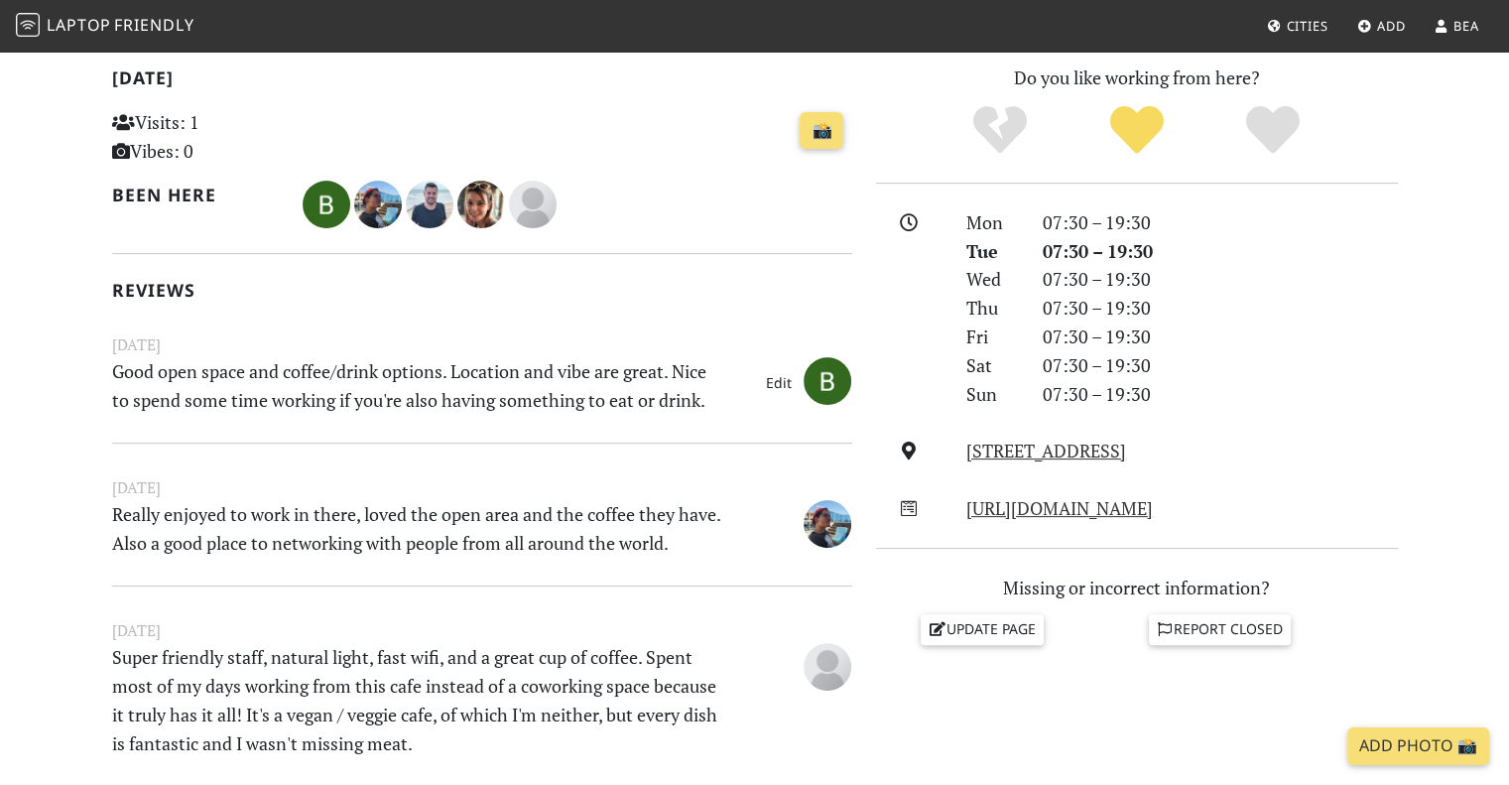
scroll to position [198, 0]
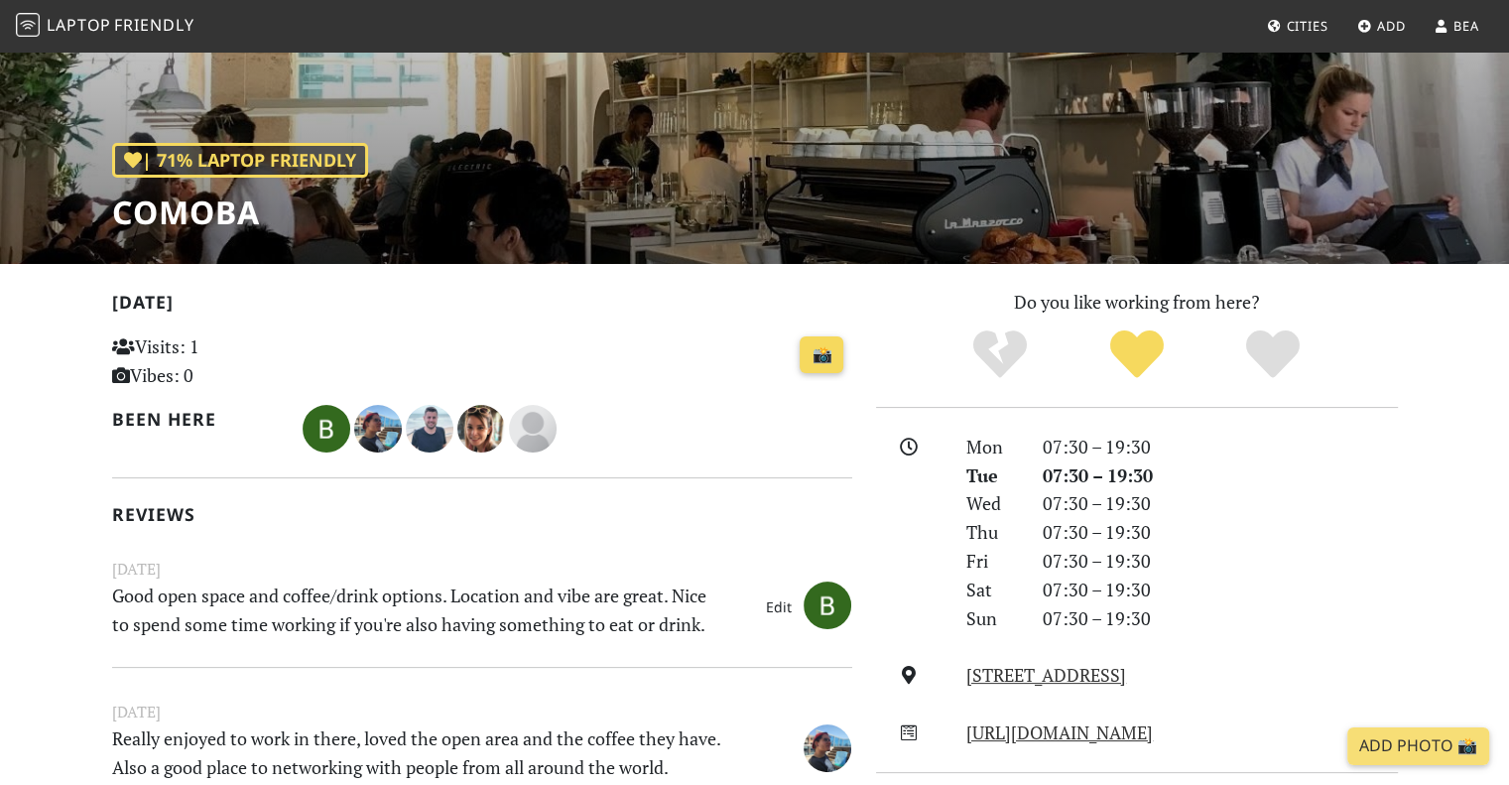
click at [827, 346] on link "📸" at bounding box center [822, 355] width 44 height 38
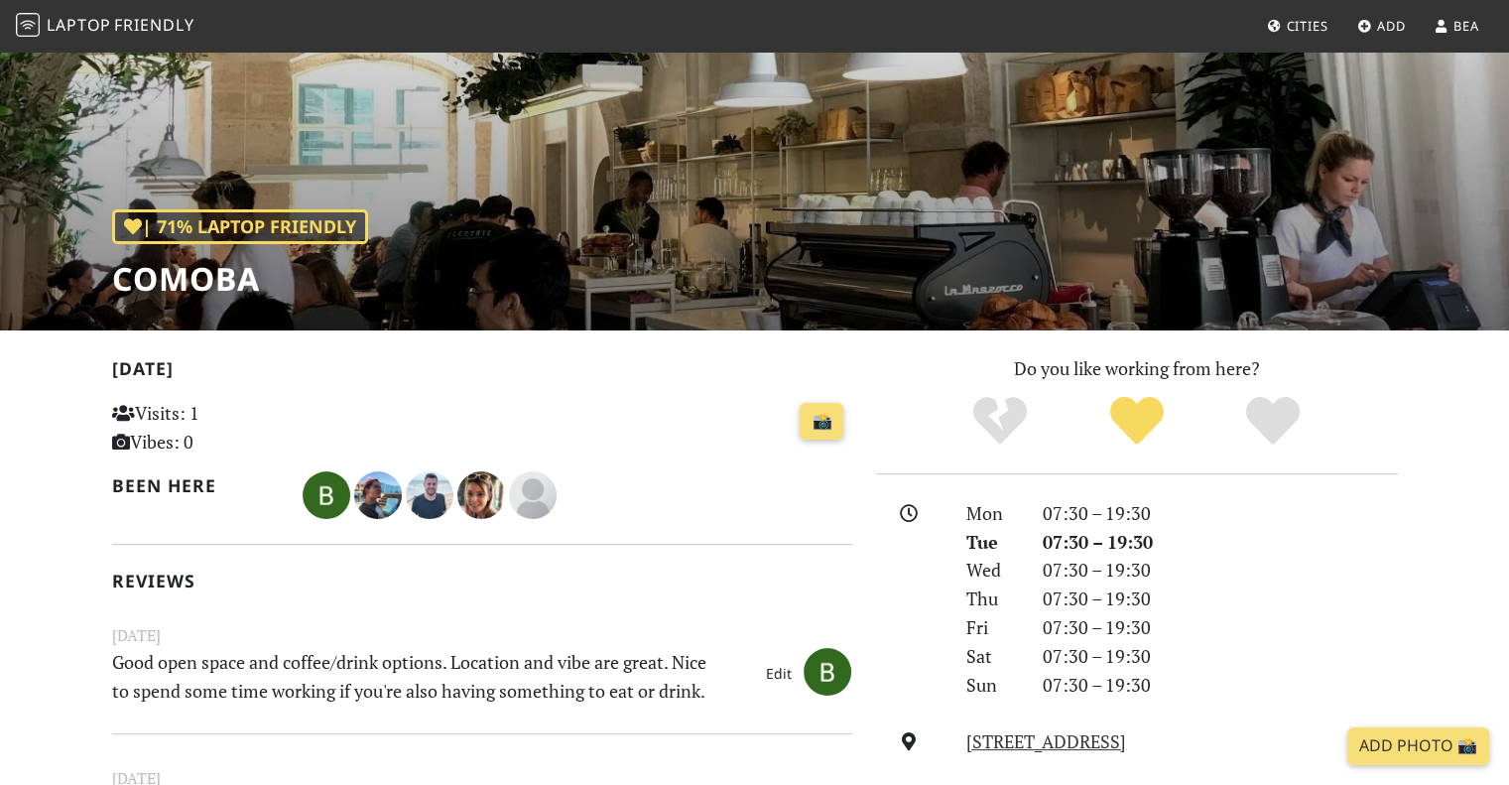
scroll to position [0, 0]
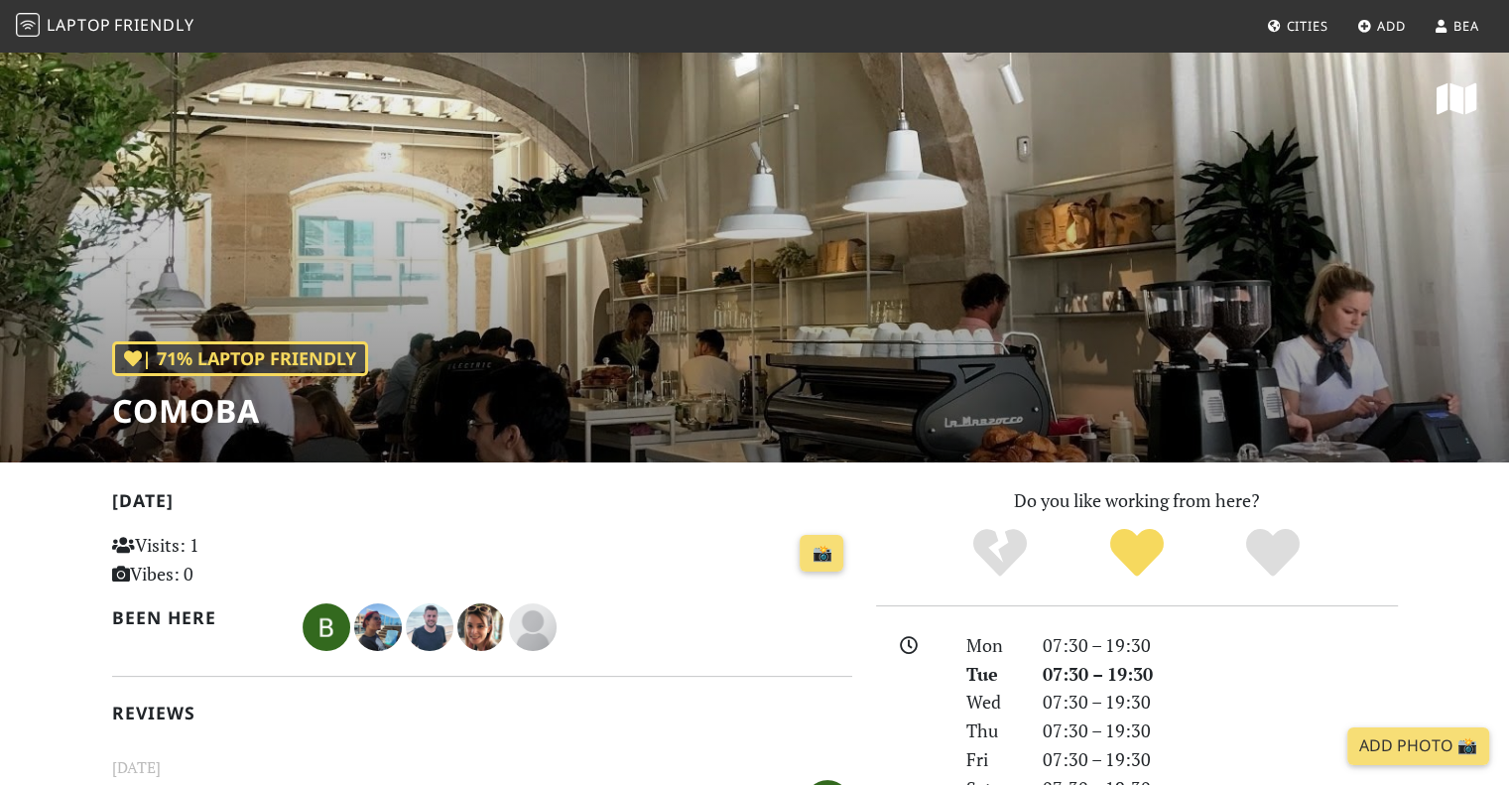
click at [1297, 27] on span "Cities" at bounding box center [1307, 26] width 42 height 18
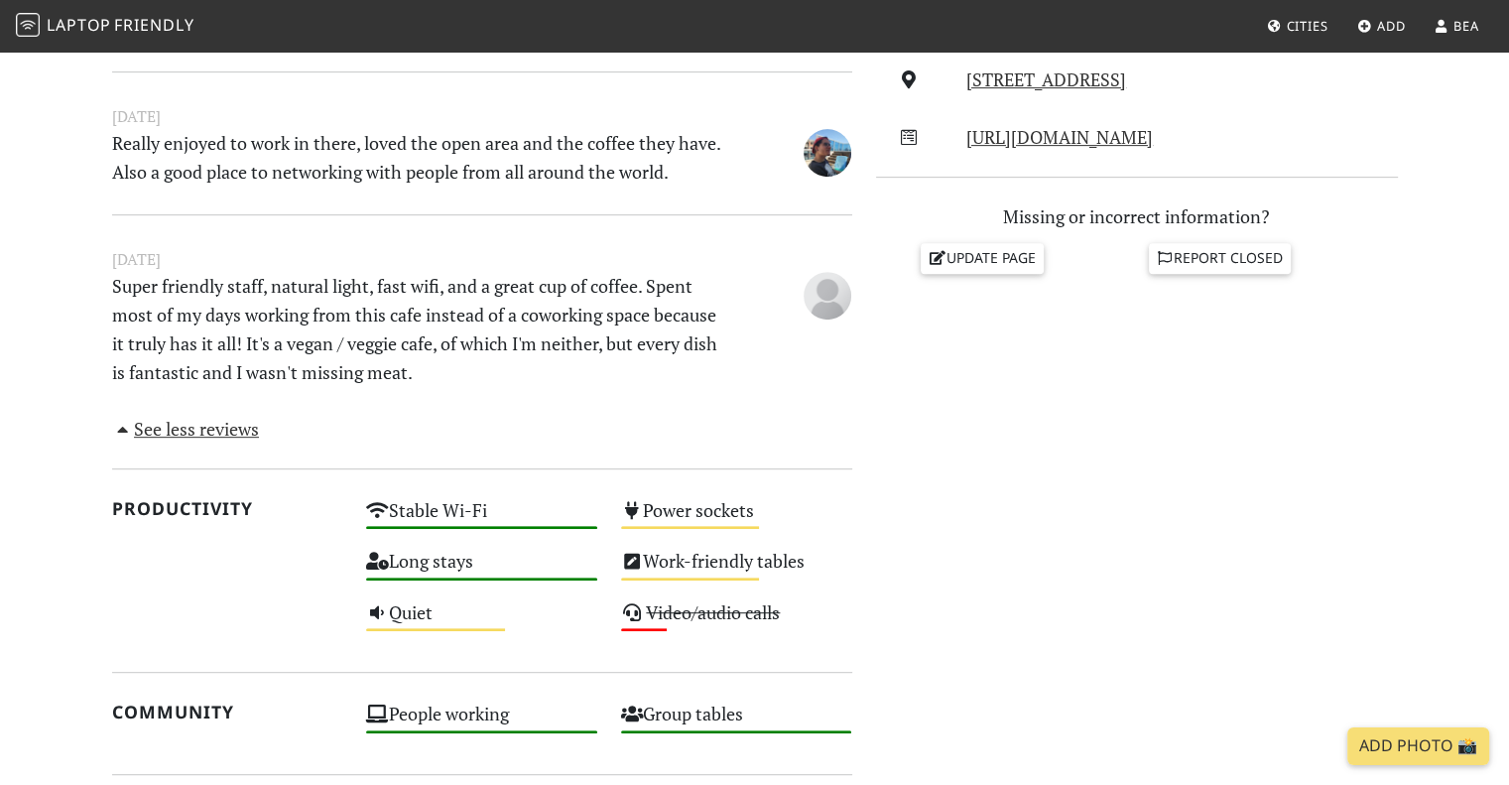
scroll to position [893, 0]
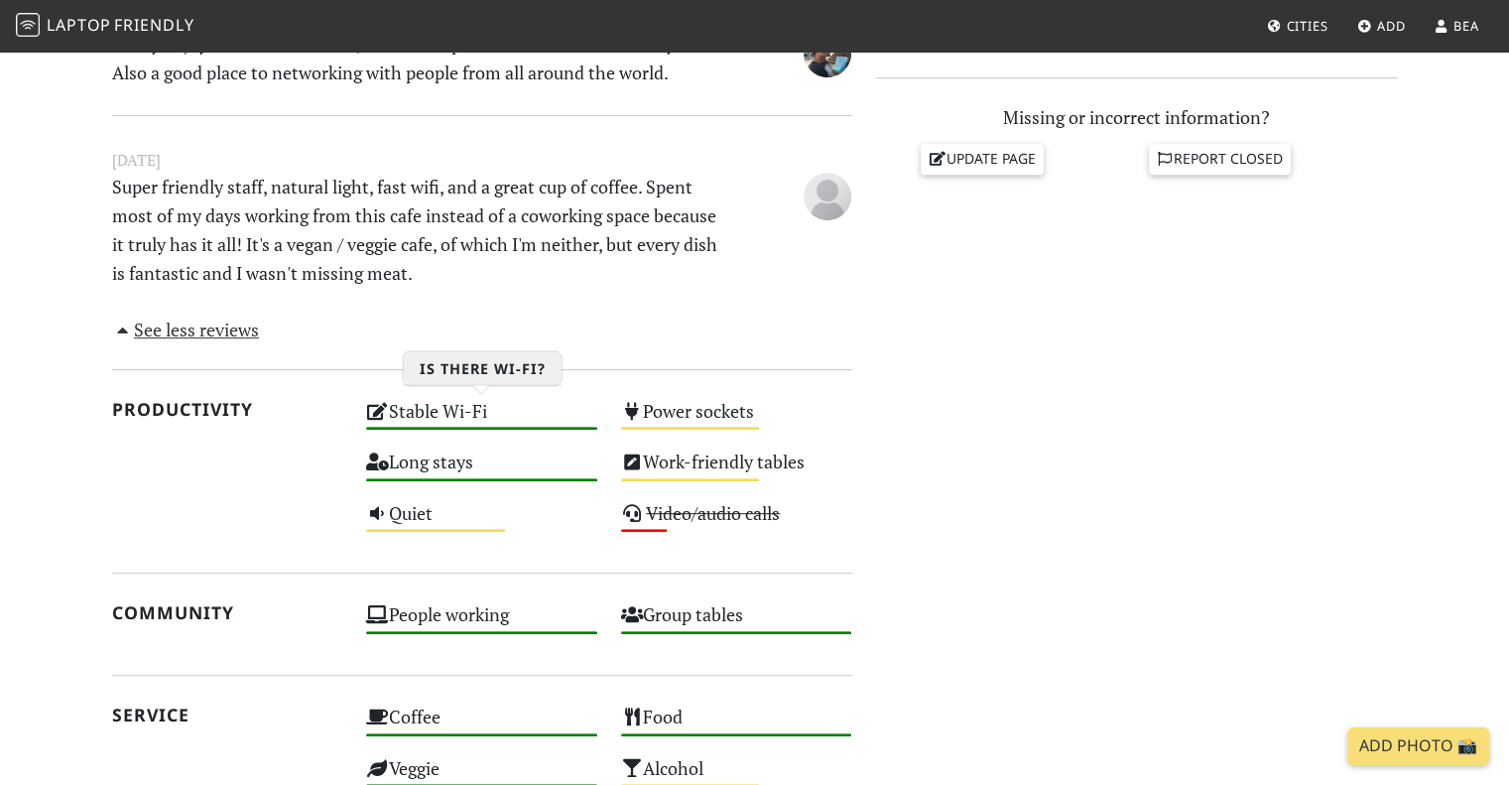
click at [482, 403] on div "Stable Wi-Fi High" at bounding box center [481, 420] width 255 height 51
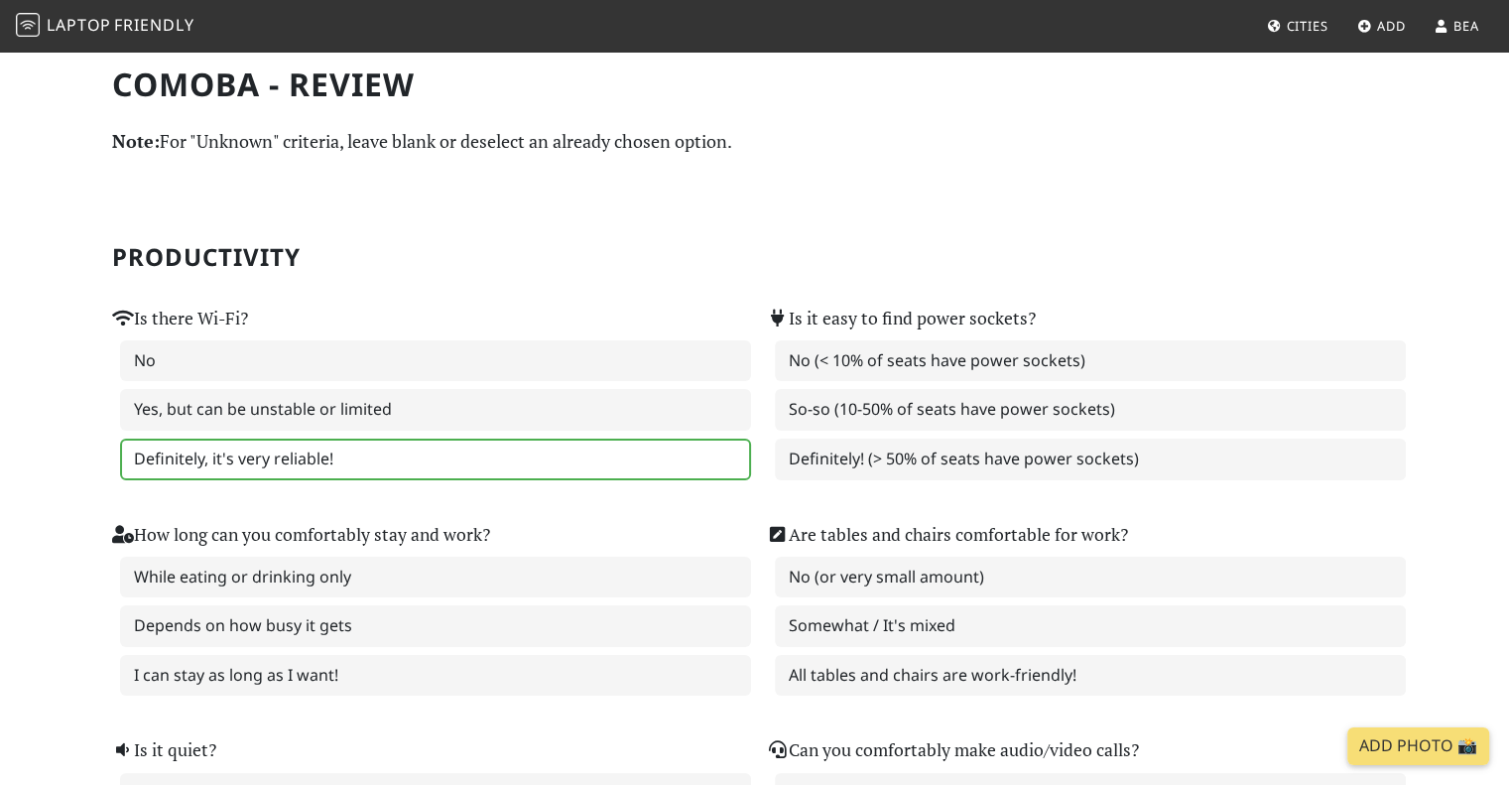
click at [266, 450] on label "Definitely, it's very reliable!" at bounding box center [435, 459] width 631 height 42
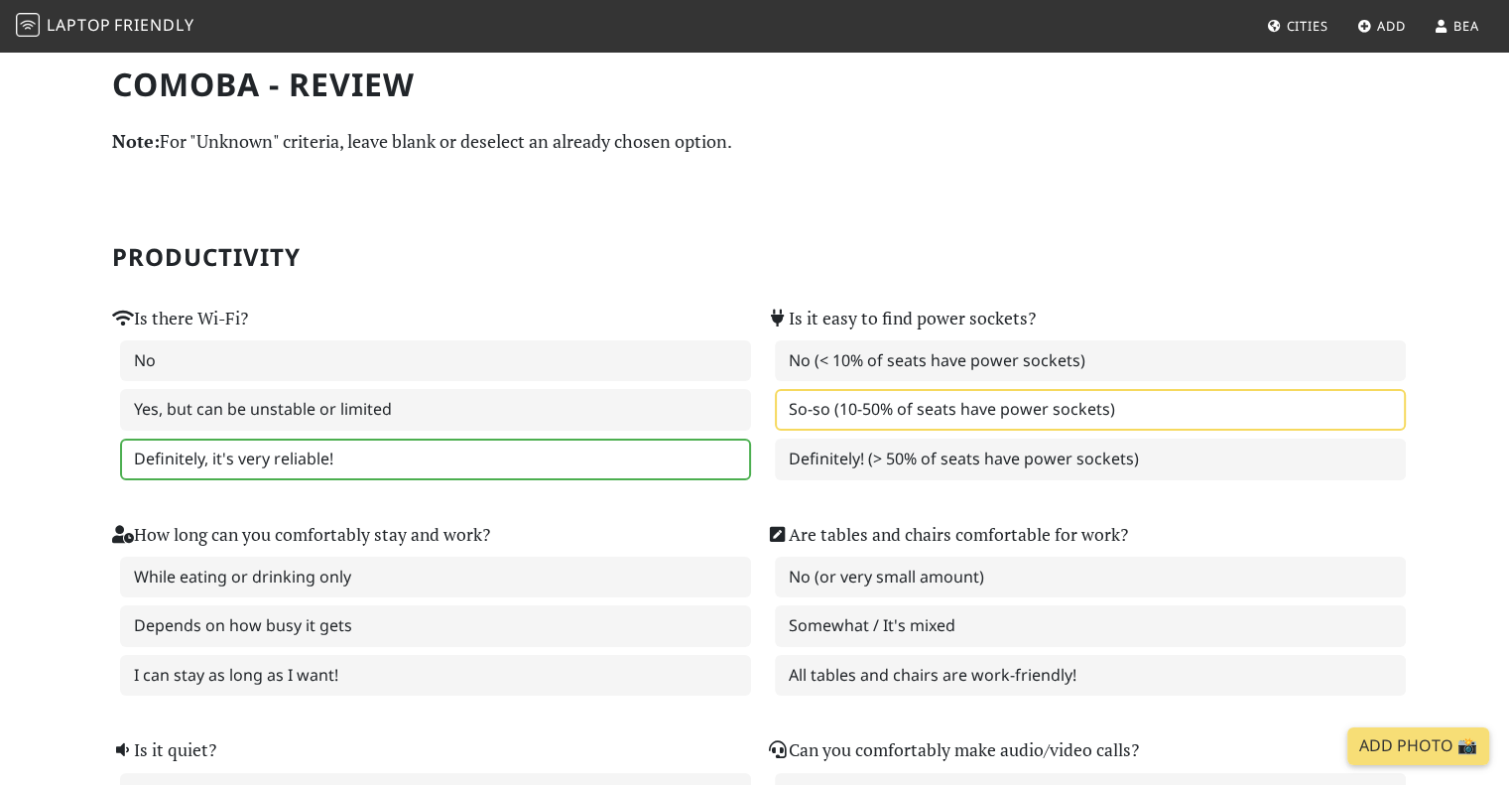
click at [956, 419] on label "So-so (10-50% of seats have power sockets)" at bounding box center [1090, 410] width 631 height 42
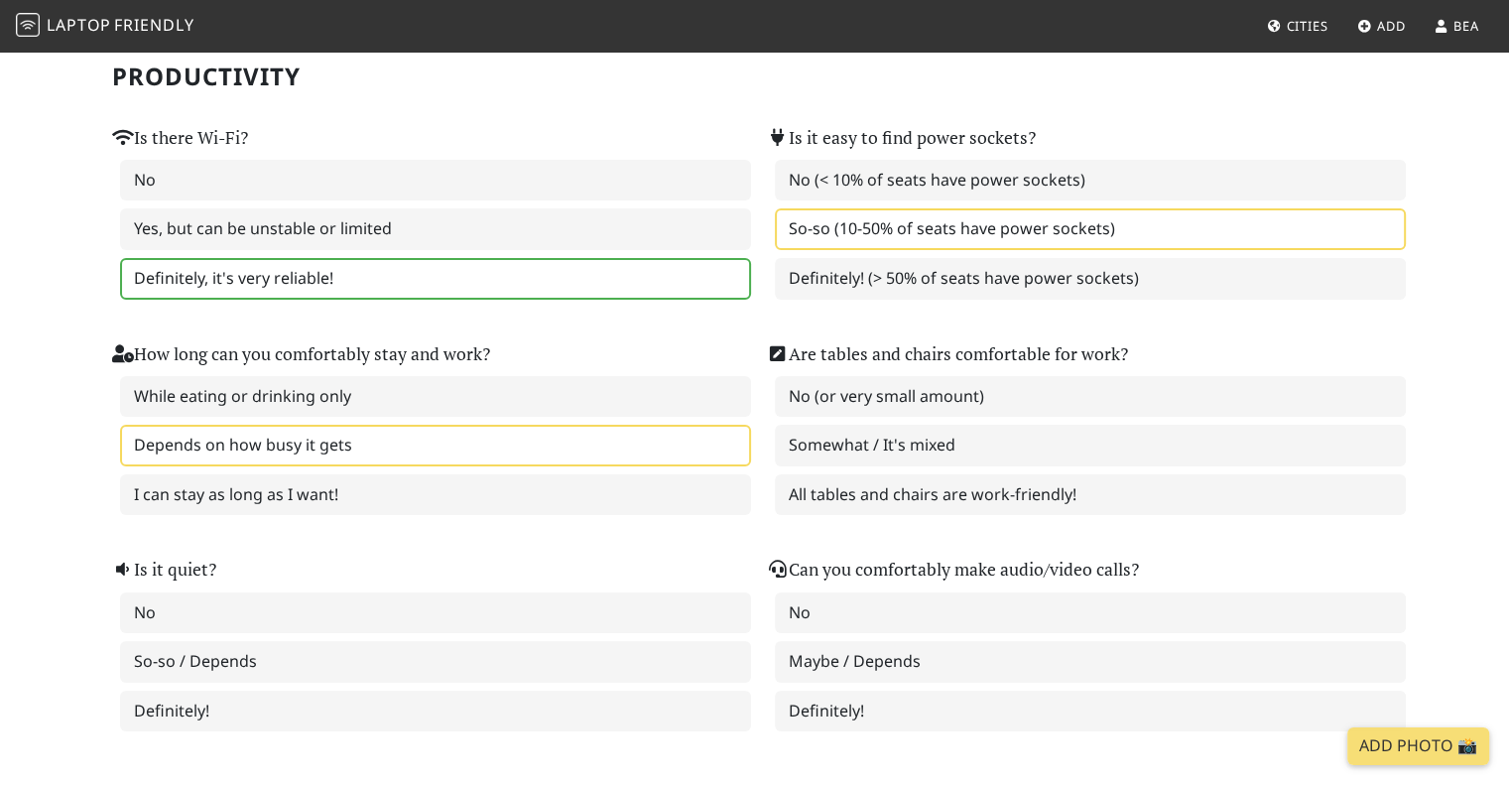
scroll to position [198, 0]
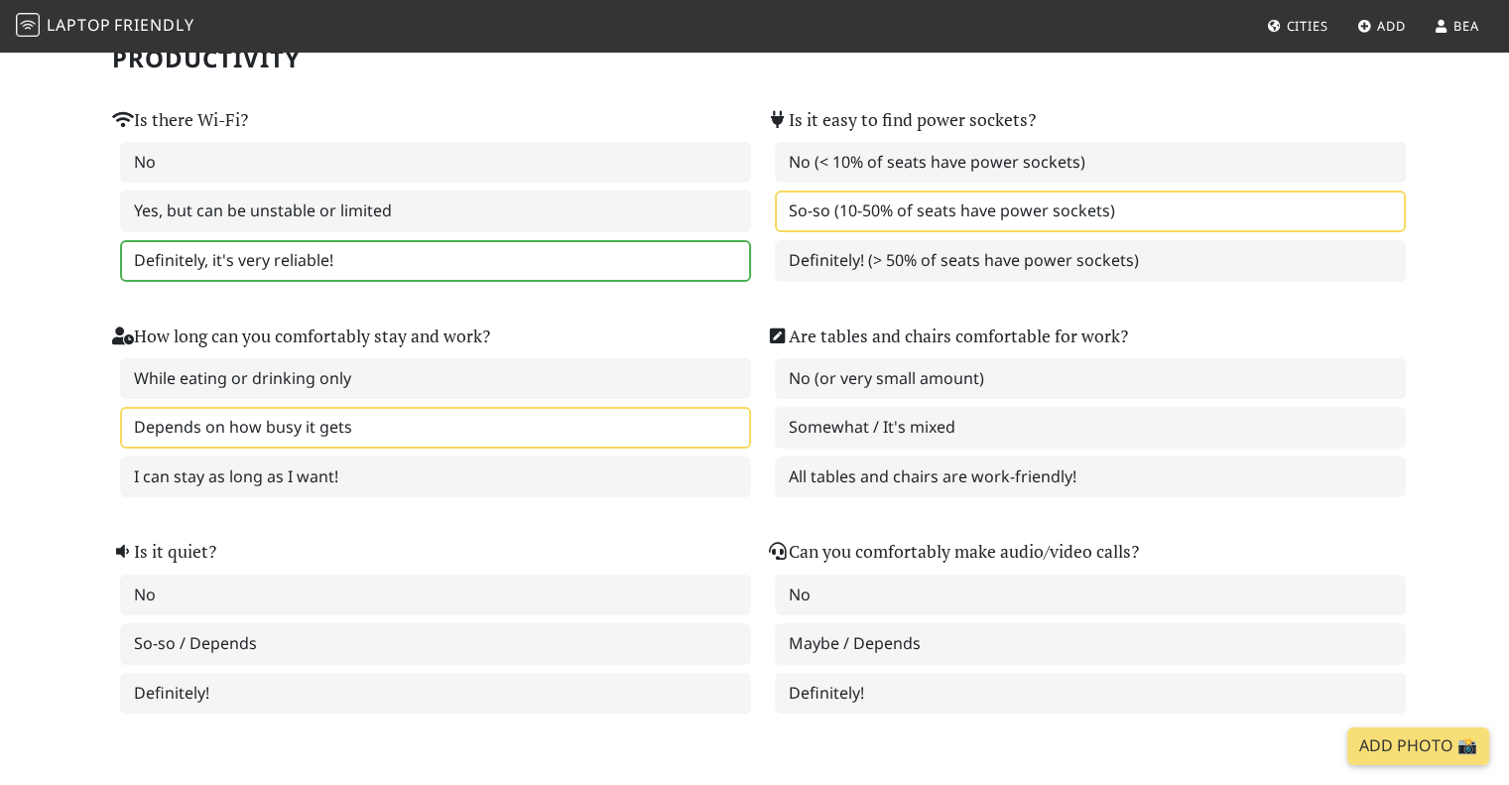
click at [363, 421] on label "Depends on how busy it gets" at bounding box center [435, 428] width 631 height 42
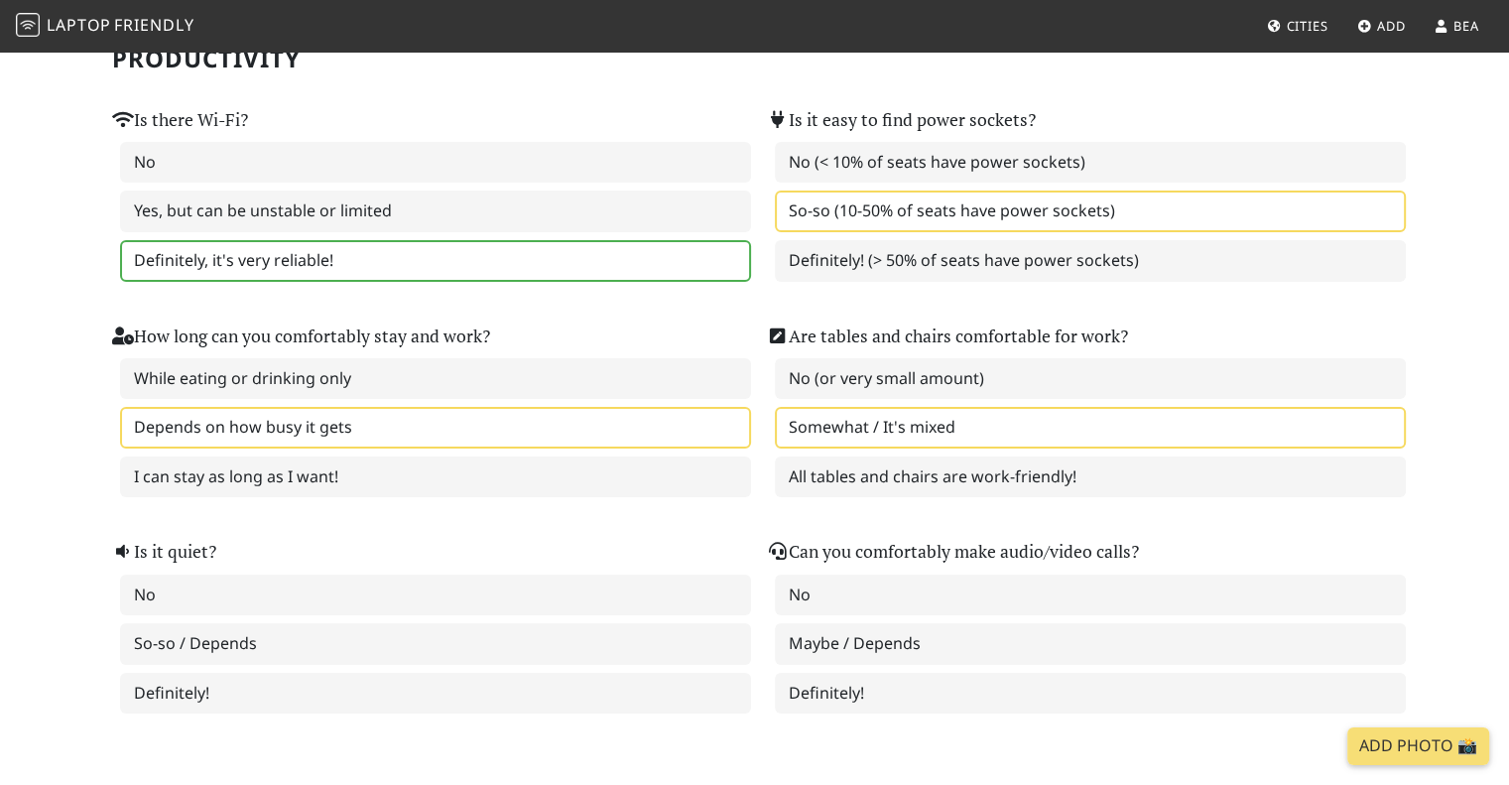
click at [912, 414] on label "Somewhat / It's mixed" at bounding box center [1090, 428] width 631 height 42
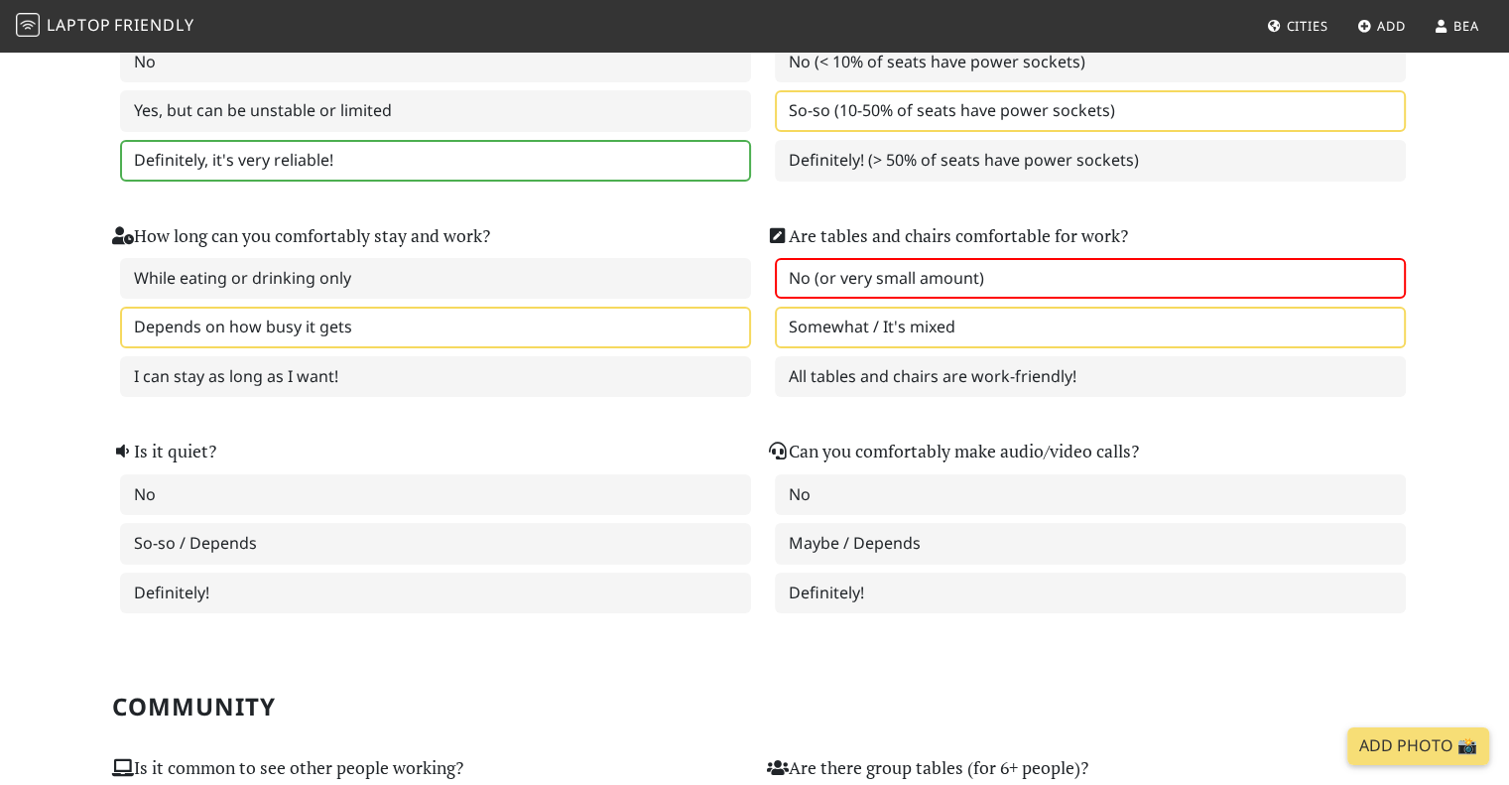
scroll to position [397, 0]
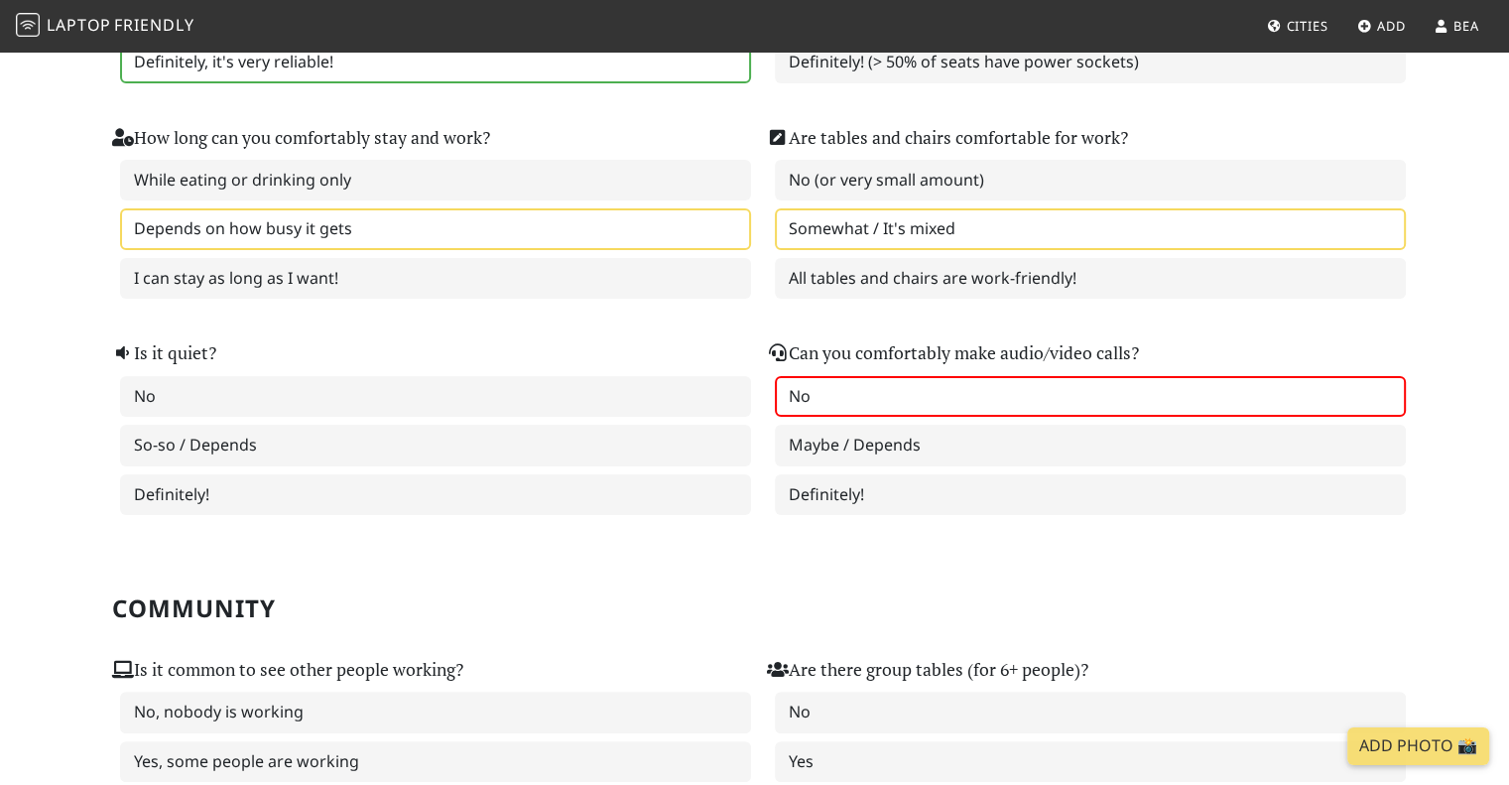
click at [848, 396] on label "No" at bounding box center [1090, 397] width 631 height 42
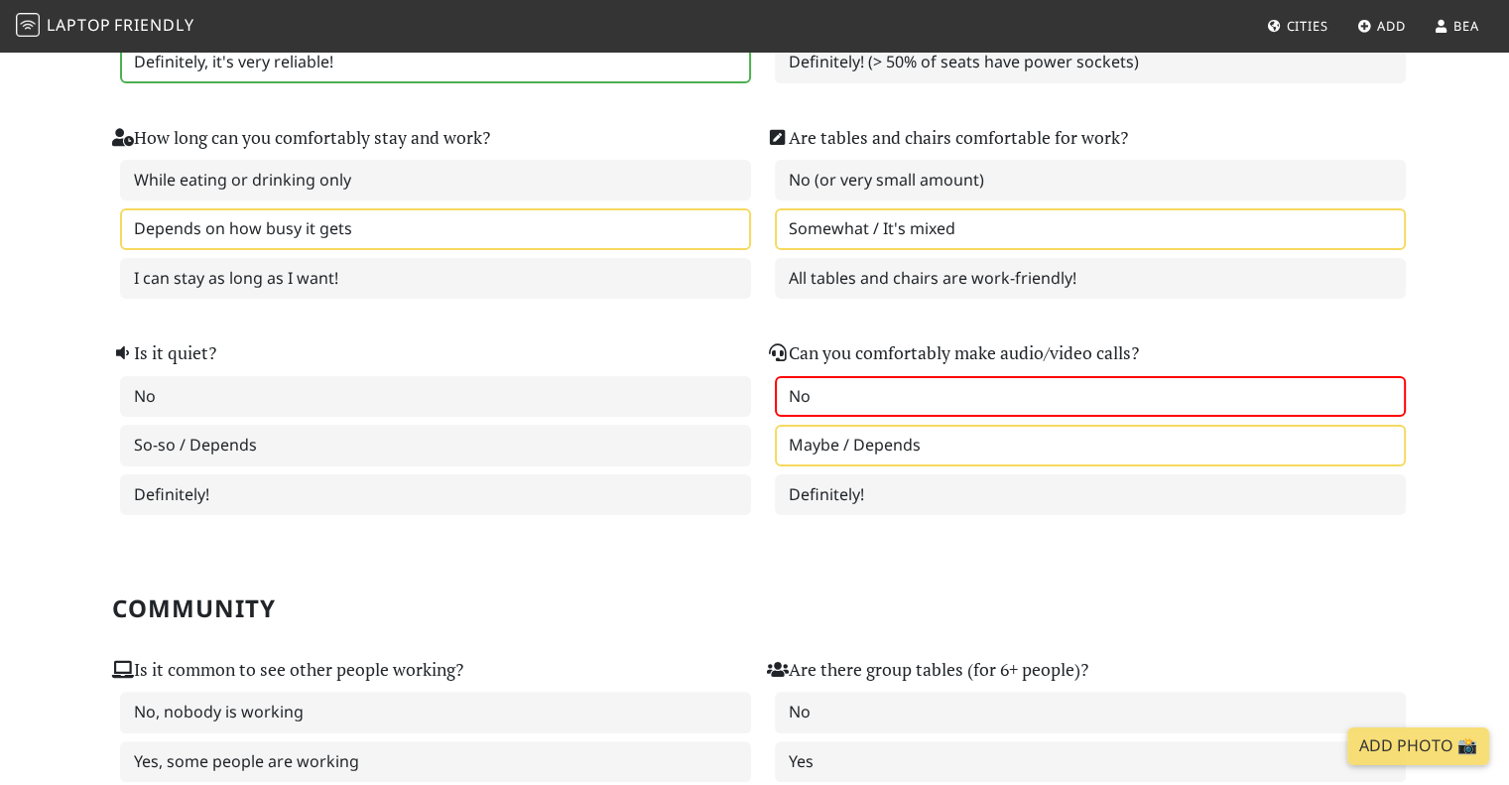
click at [818, 449] on label "Maybe / Depends" at bounding box center [1090, 446] width 631 height 42
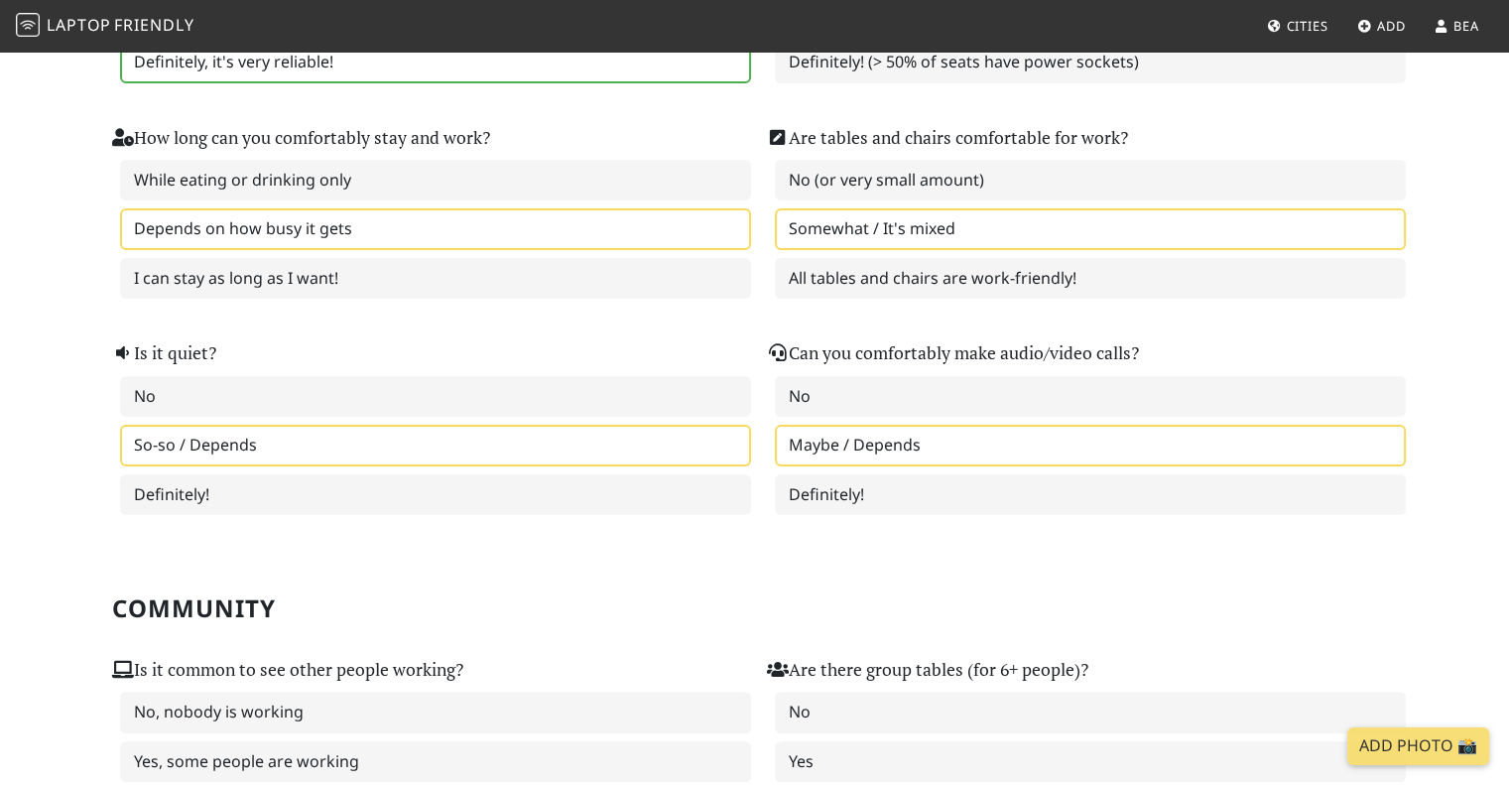
click at [649, 438] on label "So-so / Depends" at bounding box center [435, 446] width 631 height 42
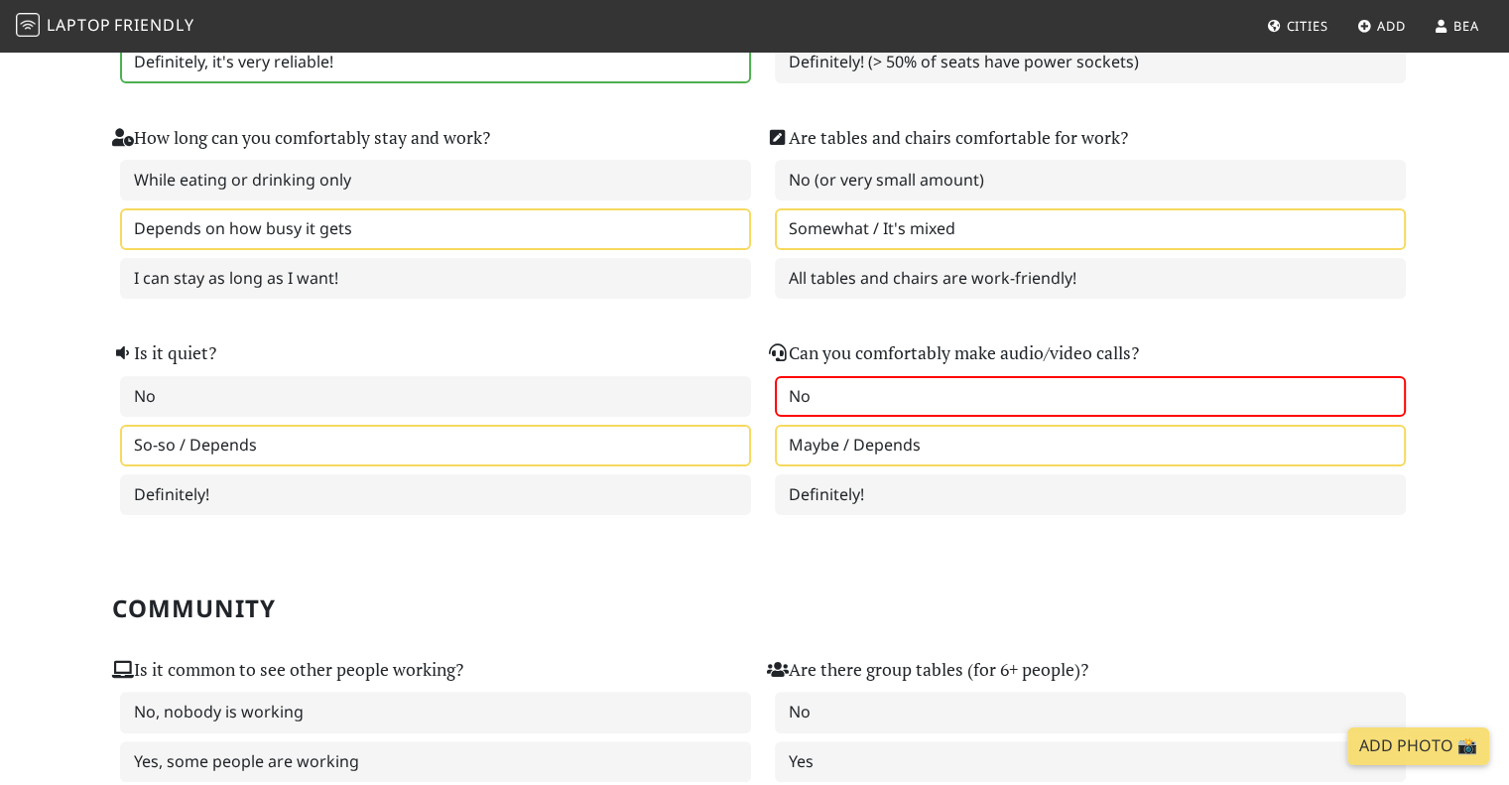
click at [845, 400] on label "No" at bounding box center [1090, 397] width 631 height 42
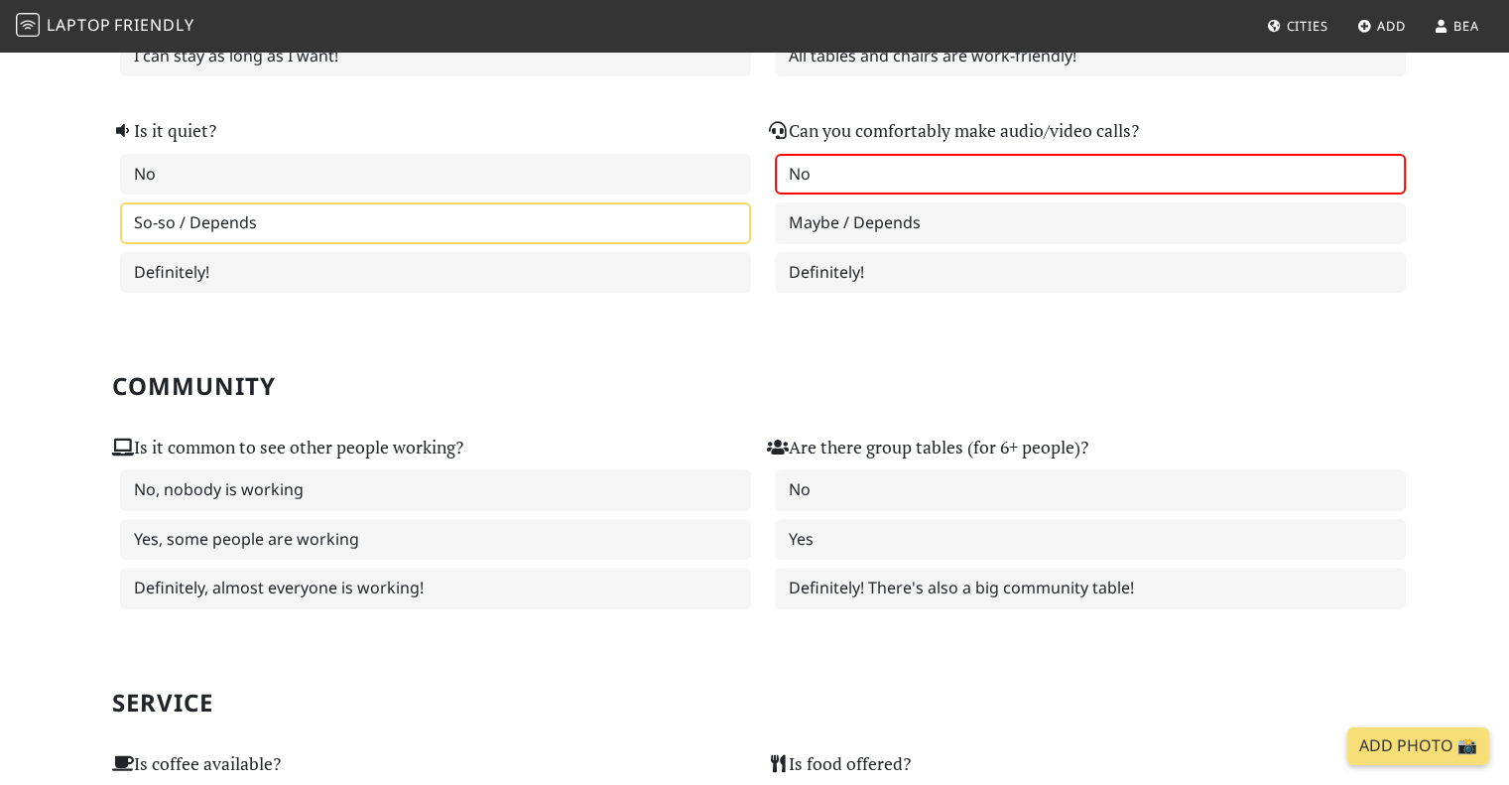
scroll to position [694, 0]
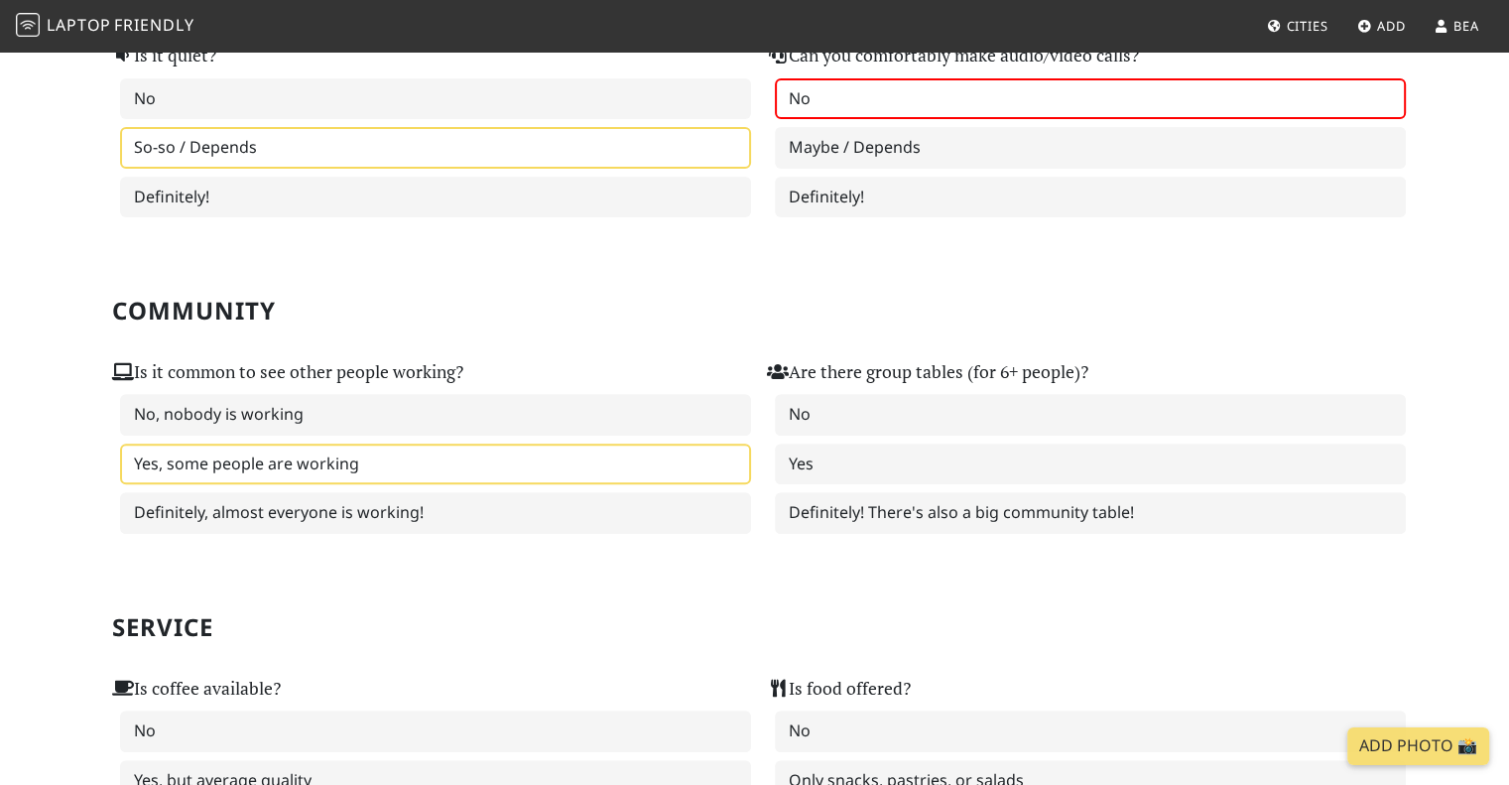
click at [401, 455] on label "Yes, some people are working" at bounding box center [435, 464] width 631 height 42
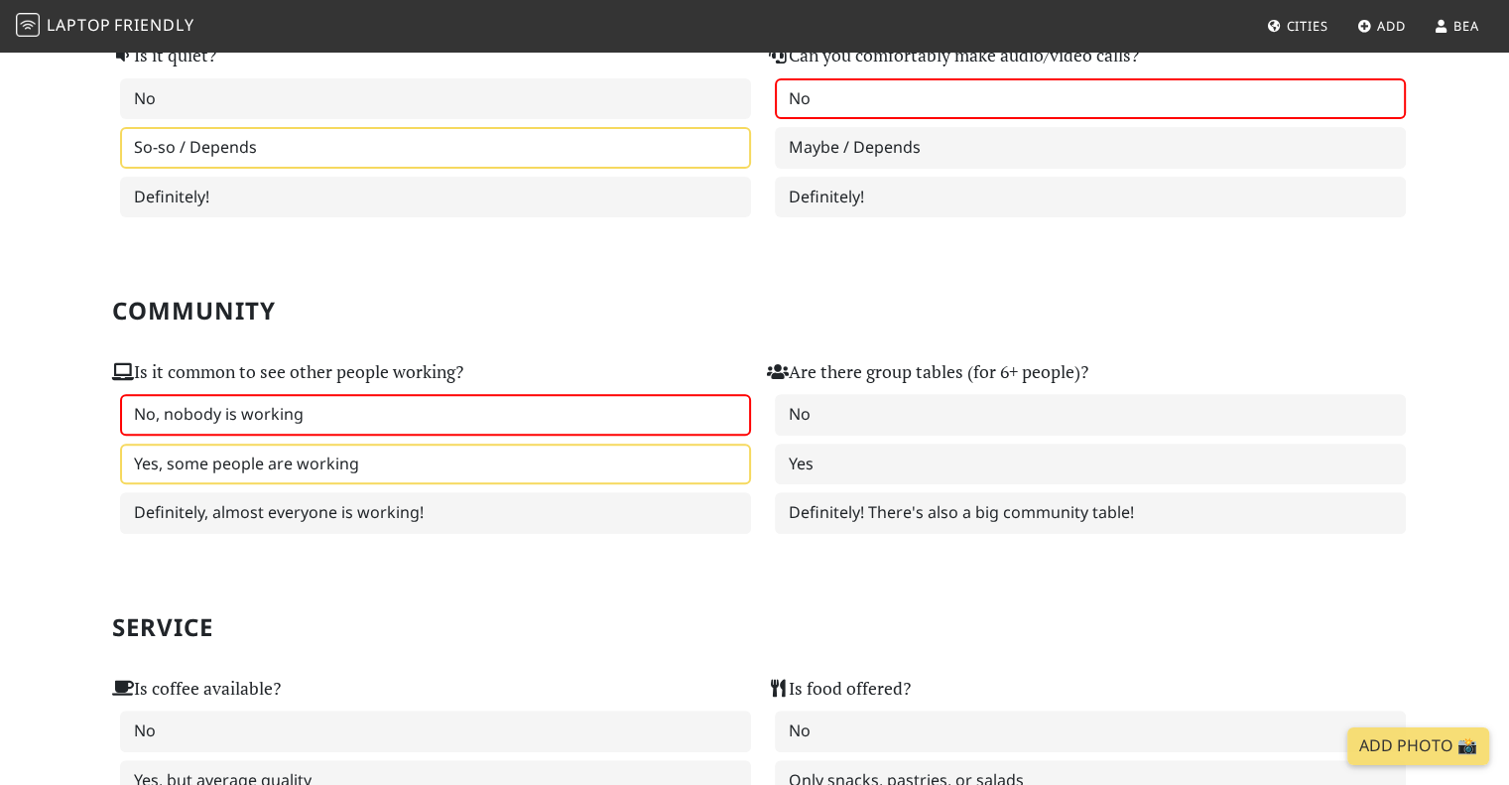
click at [326, 413] on label "No, nobody is working" at bounding box center [435, 415] width 631 height 42
click at [413, 452] on label "Yes, some people are working" at bounding box center [435, 464] width 631 height 42
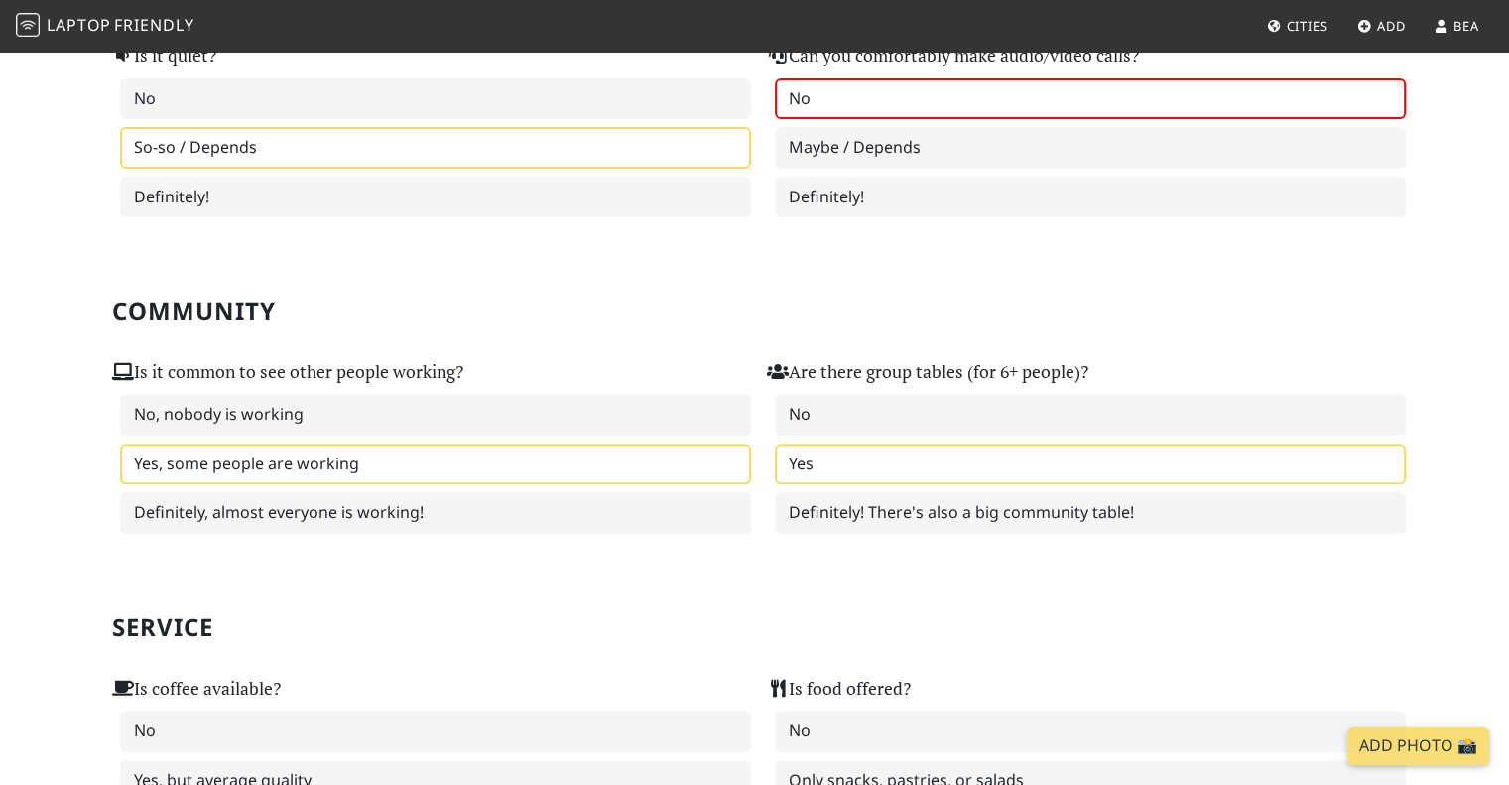
click at [832, 443] on label "Yes" at bounding box center [1090, 464] width 631 height 42
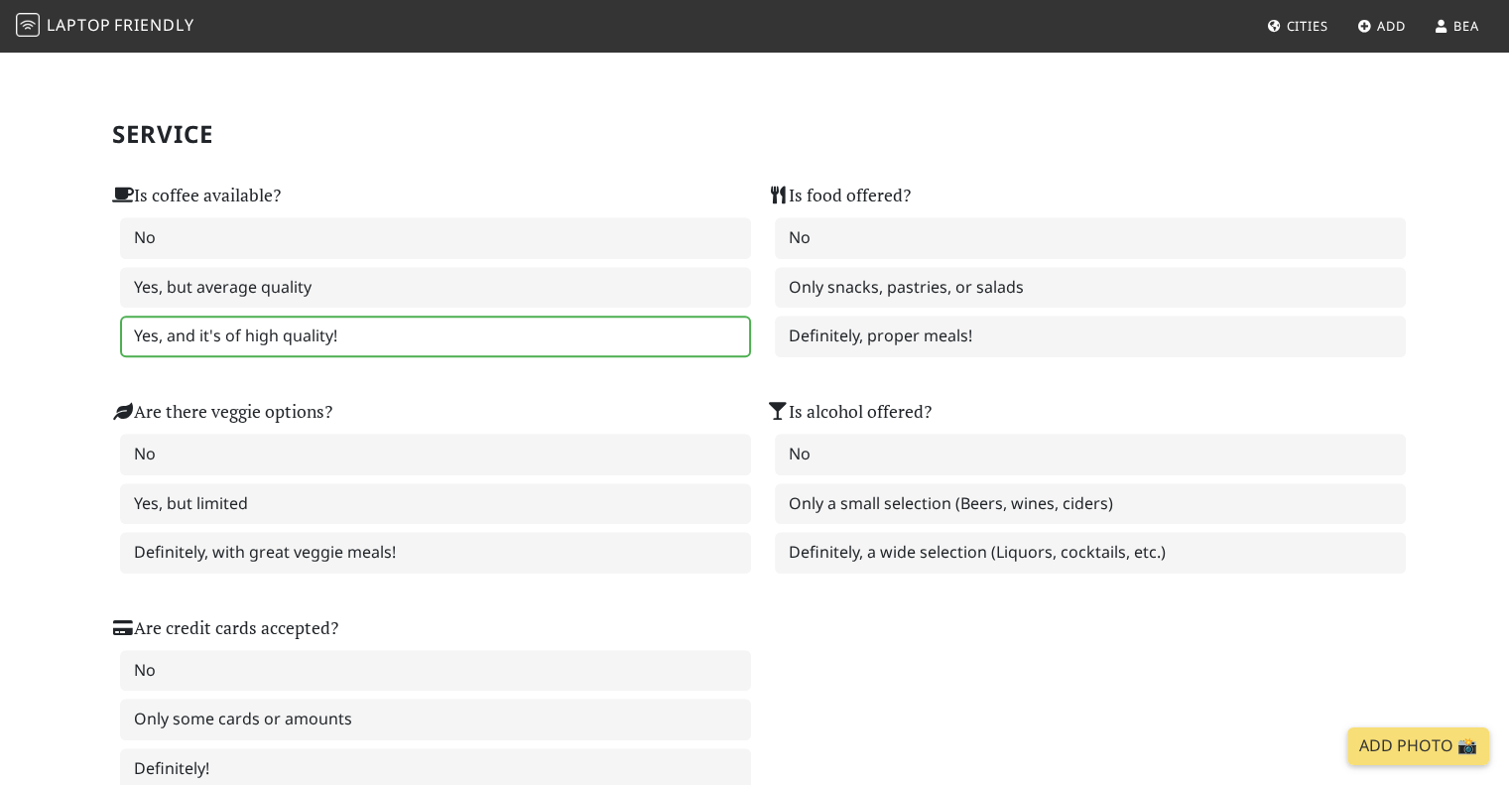
scroll to position [1190, 0]
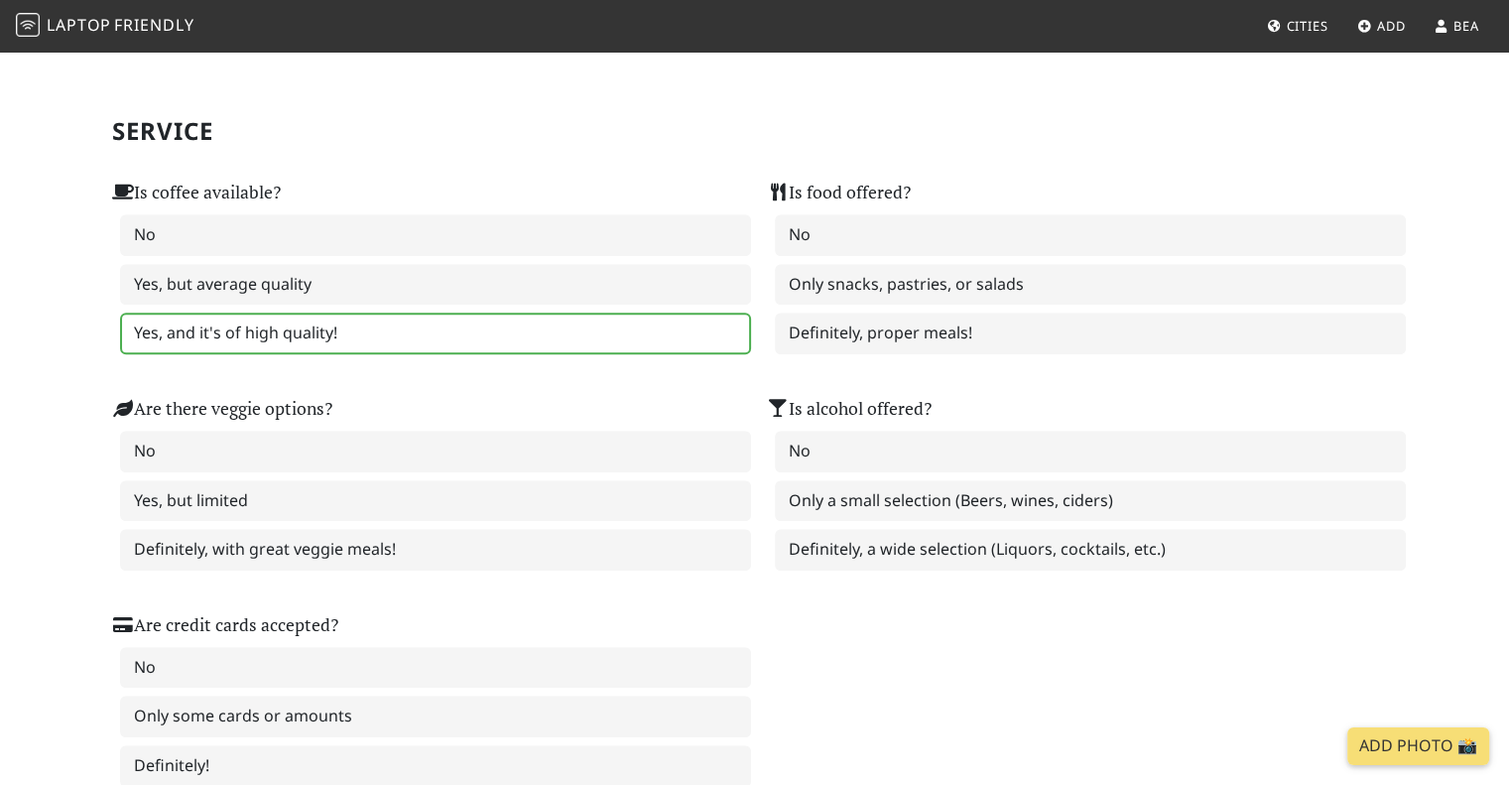
click at [488, 318] on label "Yes, and it's of high quality!" at bounding box center [435, 333] width 631 height 42
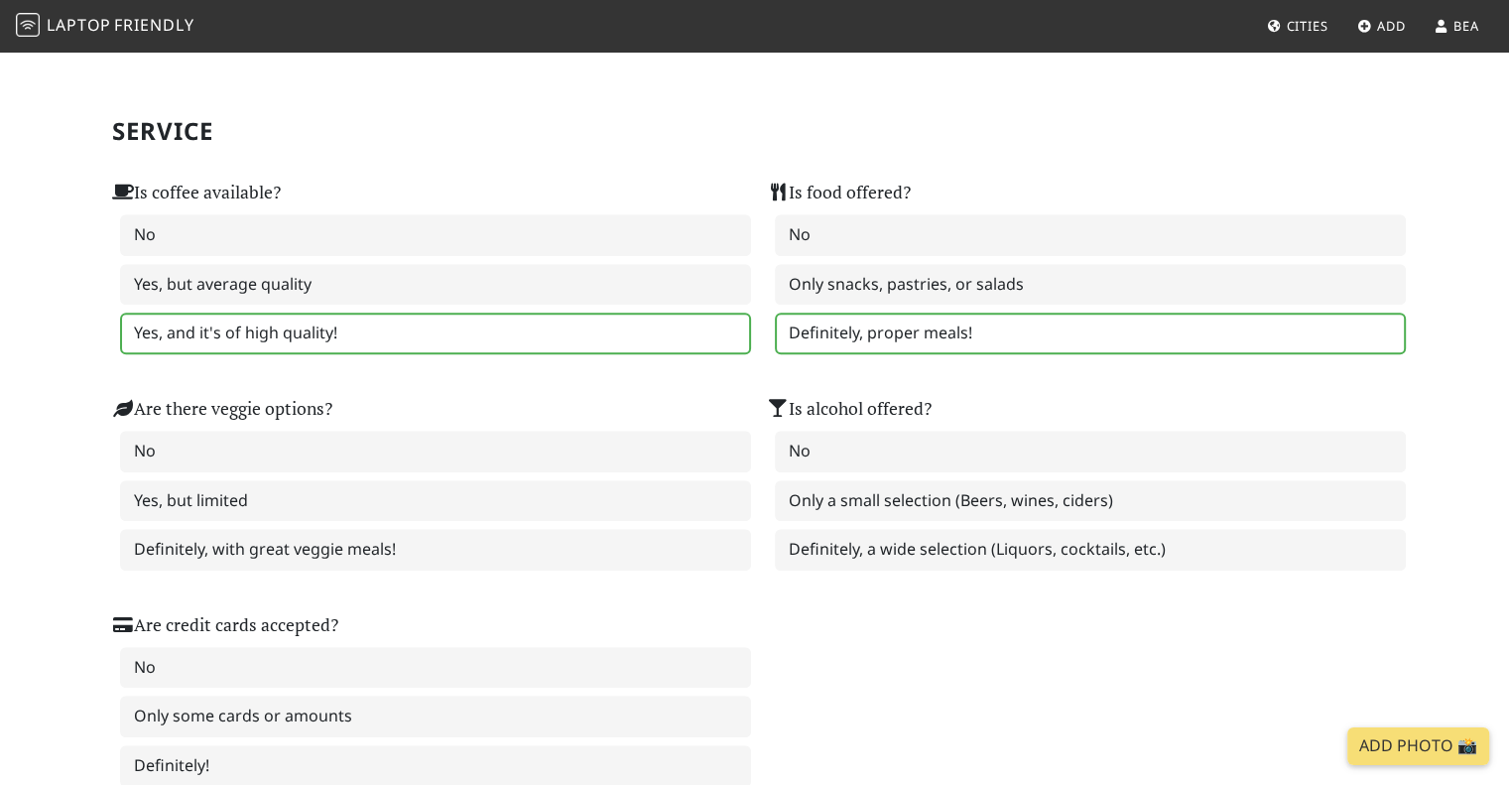
click at [901, 320] on label "Definitely, proper meals!" at bounding box center [1090, 333] width 631 height 42
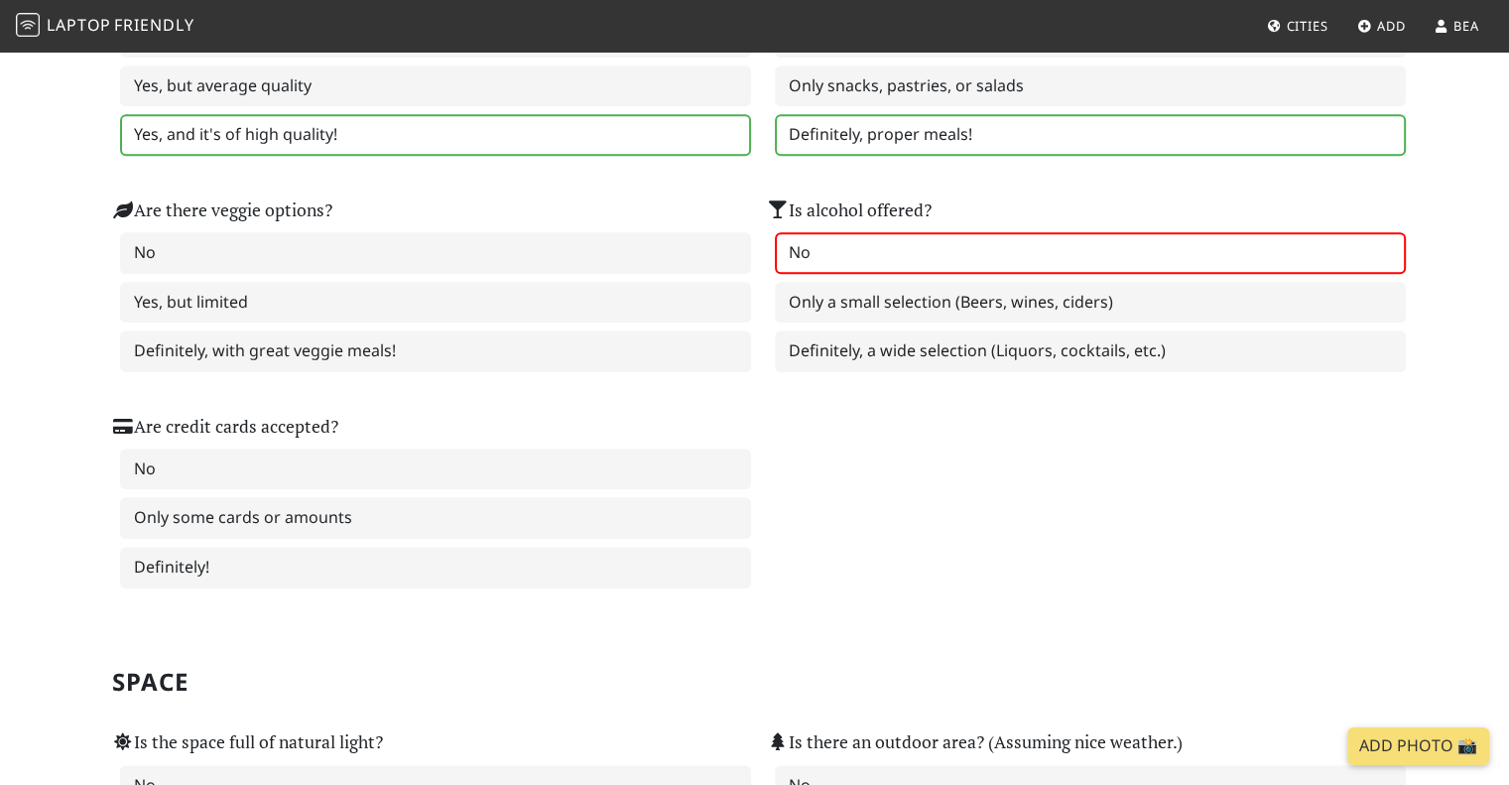
click at [873, 245] on label "No" at bounding box center [1090, 253] width 631 height 42
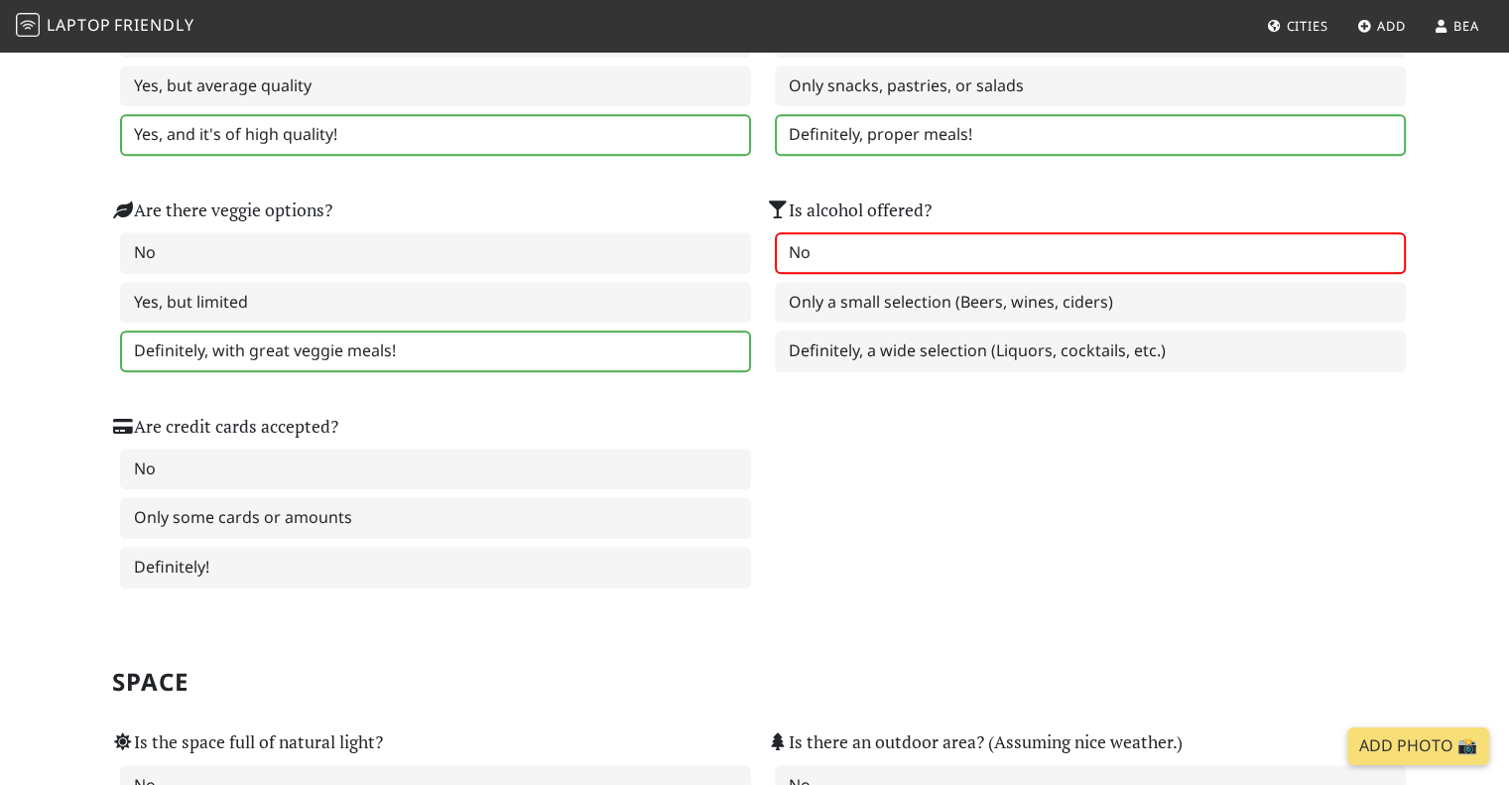
click at [328, 351] on label "Definitely, with great veggie meals!" at bounding box center [435, 351] width 631 height 42
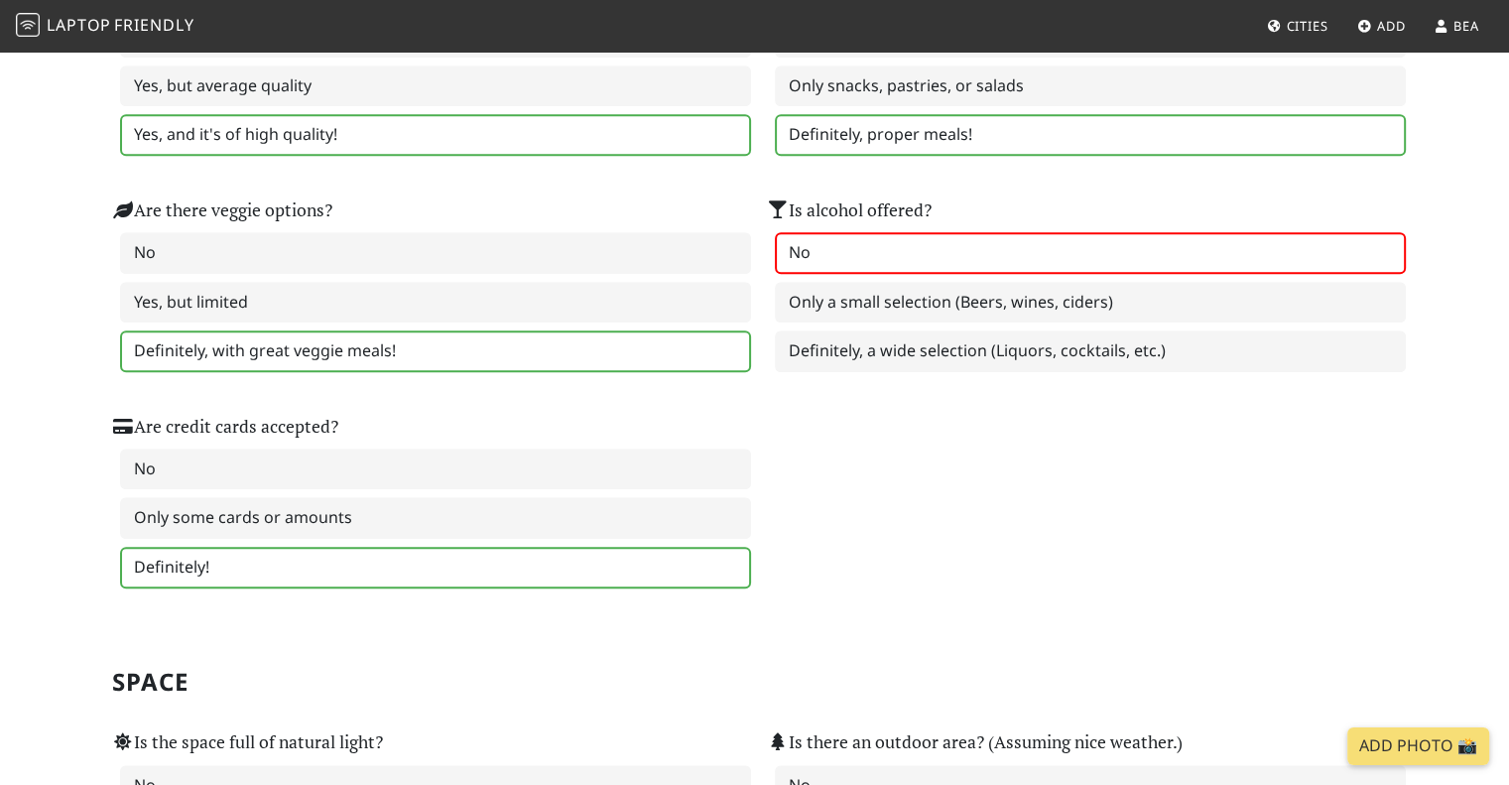
click at [309, 547] on label "Definitely!" at bounding box center [435, 568] width 631 height 42
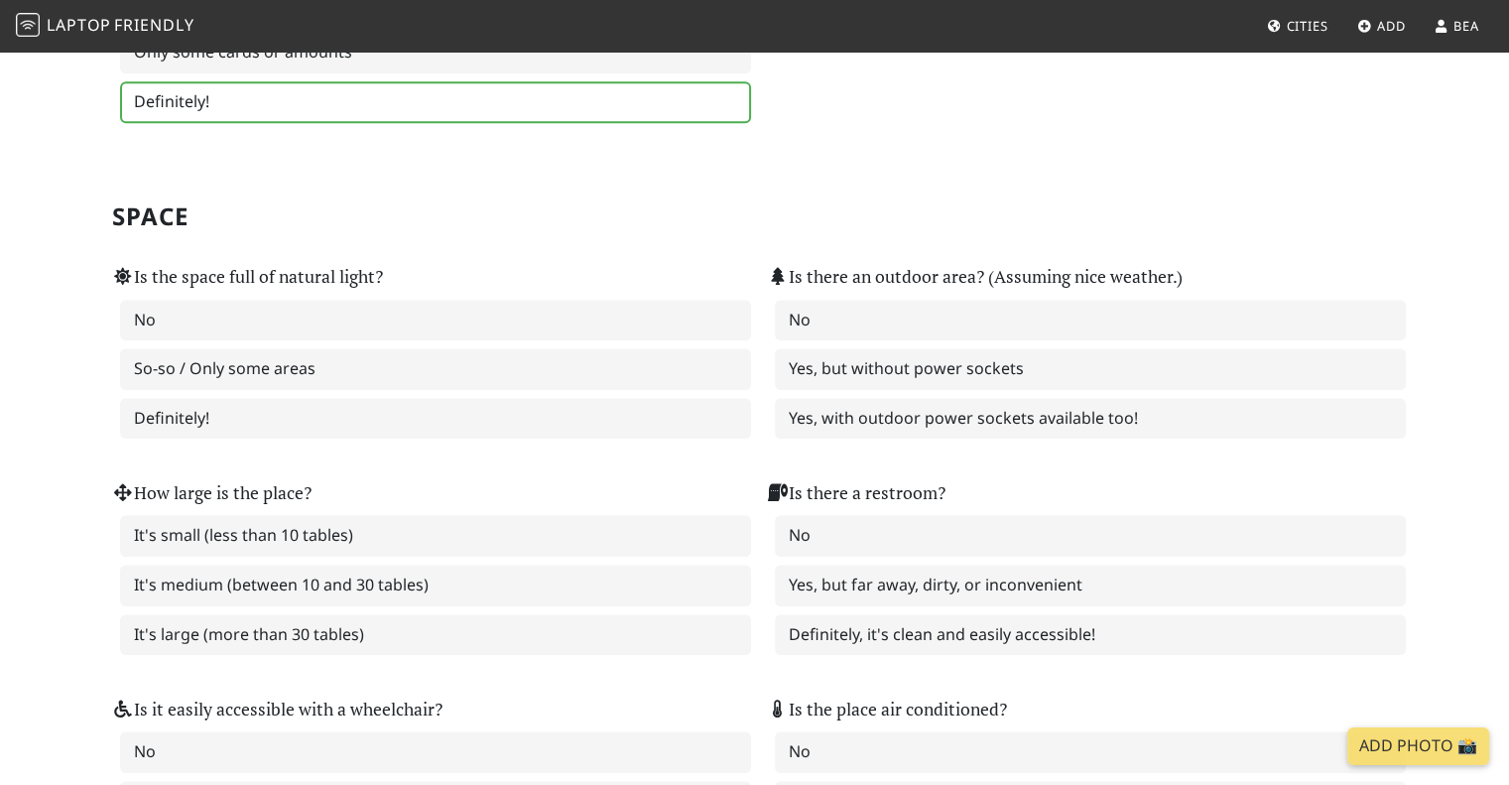
scroll to position [1885, 0]
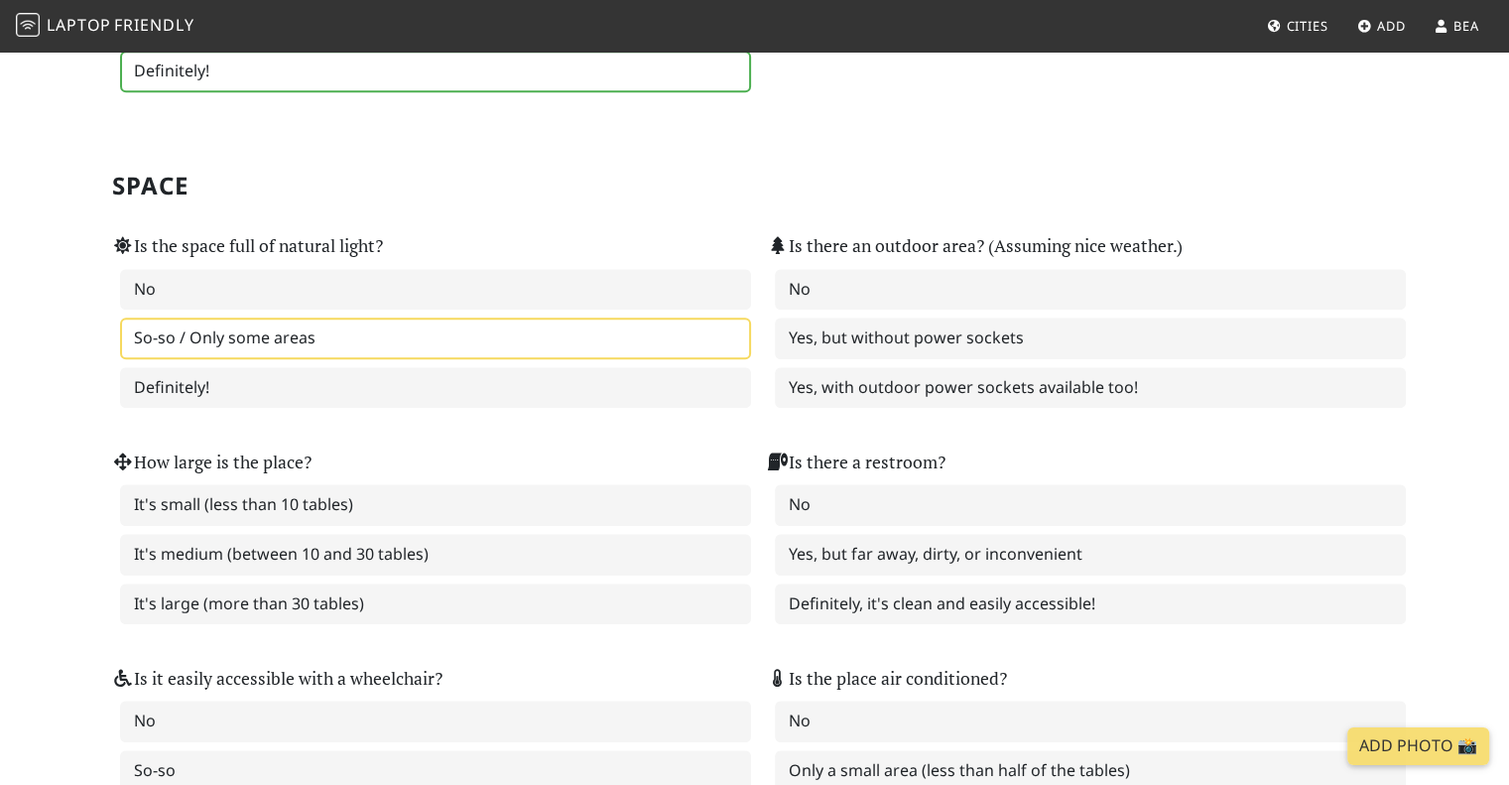
click at [306, 330] on label "So-so / Only some areas" at bounding box center [435, 338] width 631 height 42
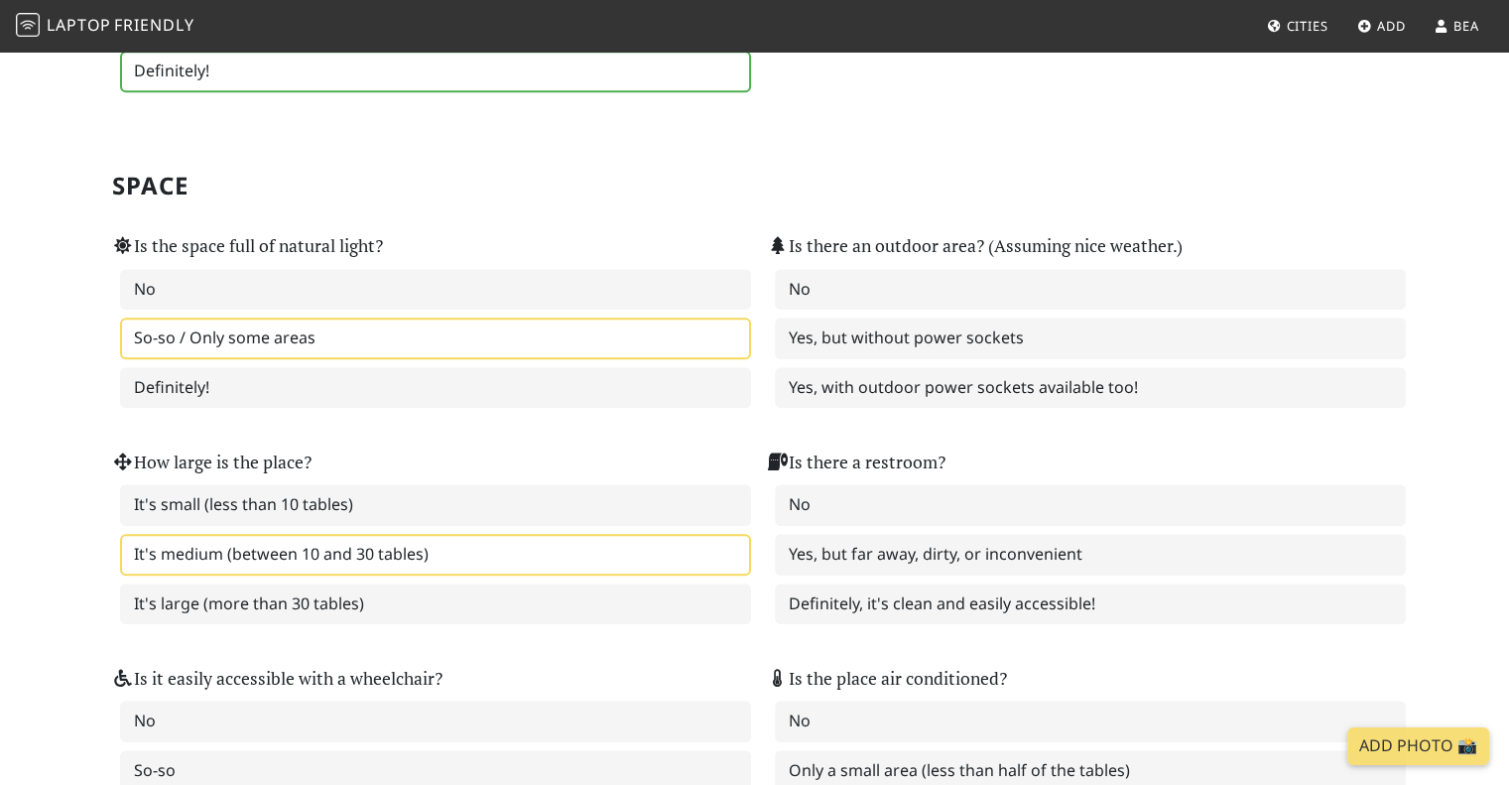
click at [403, 537] on label "It's medium (between 10 and 30 tables)" at bounding box center [435, 555] width 631 height 42
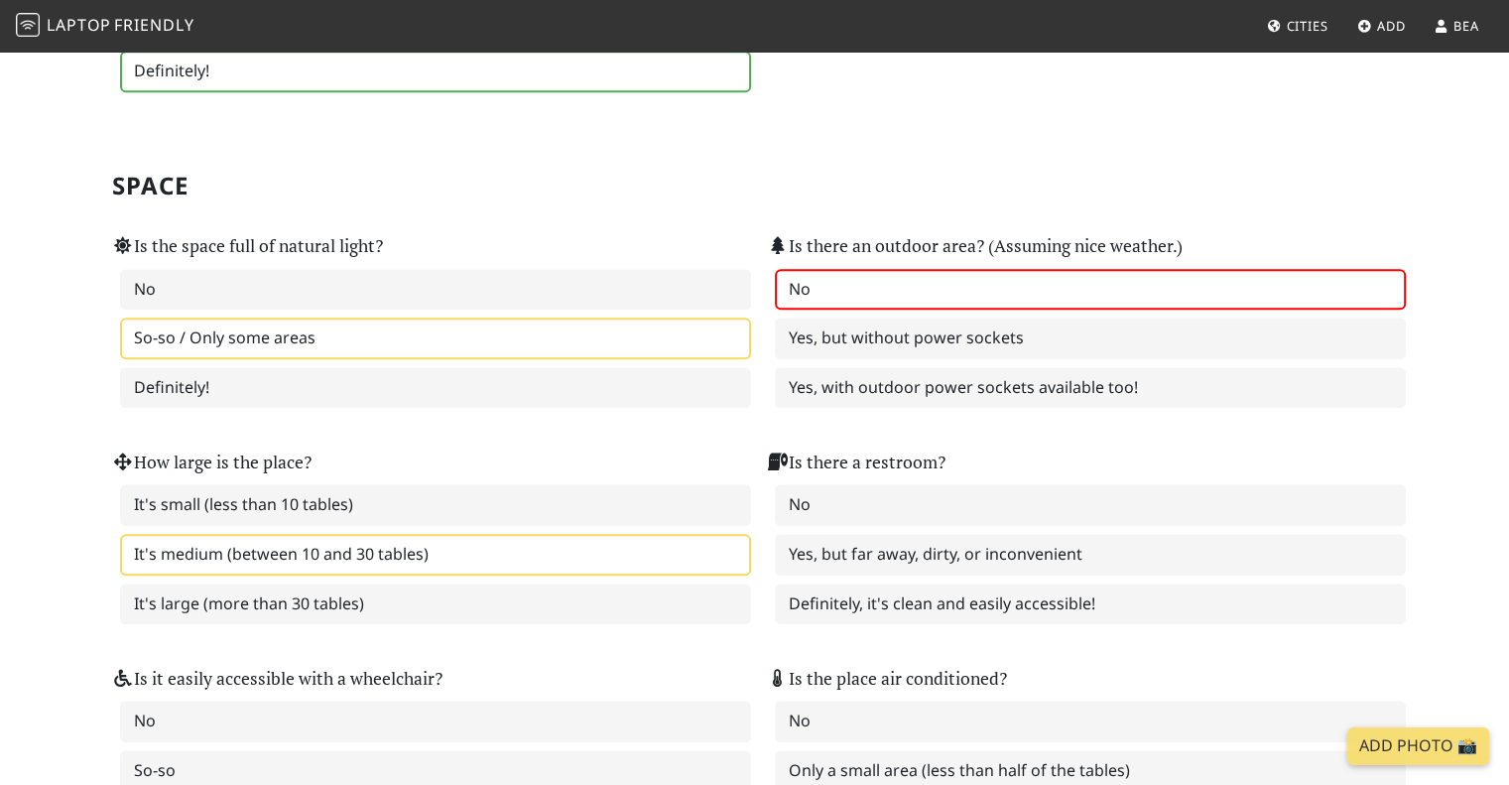
click at [858, 274] on label "No" at bounding box center [1090, 290] width 631 height 42
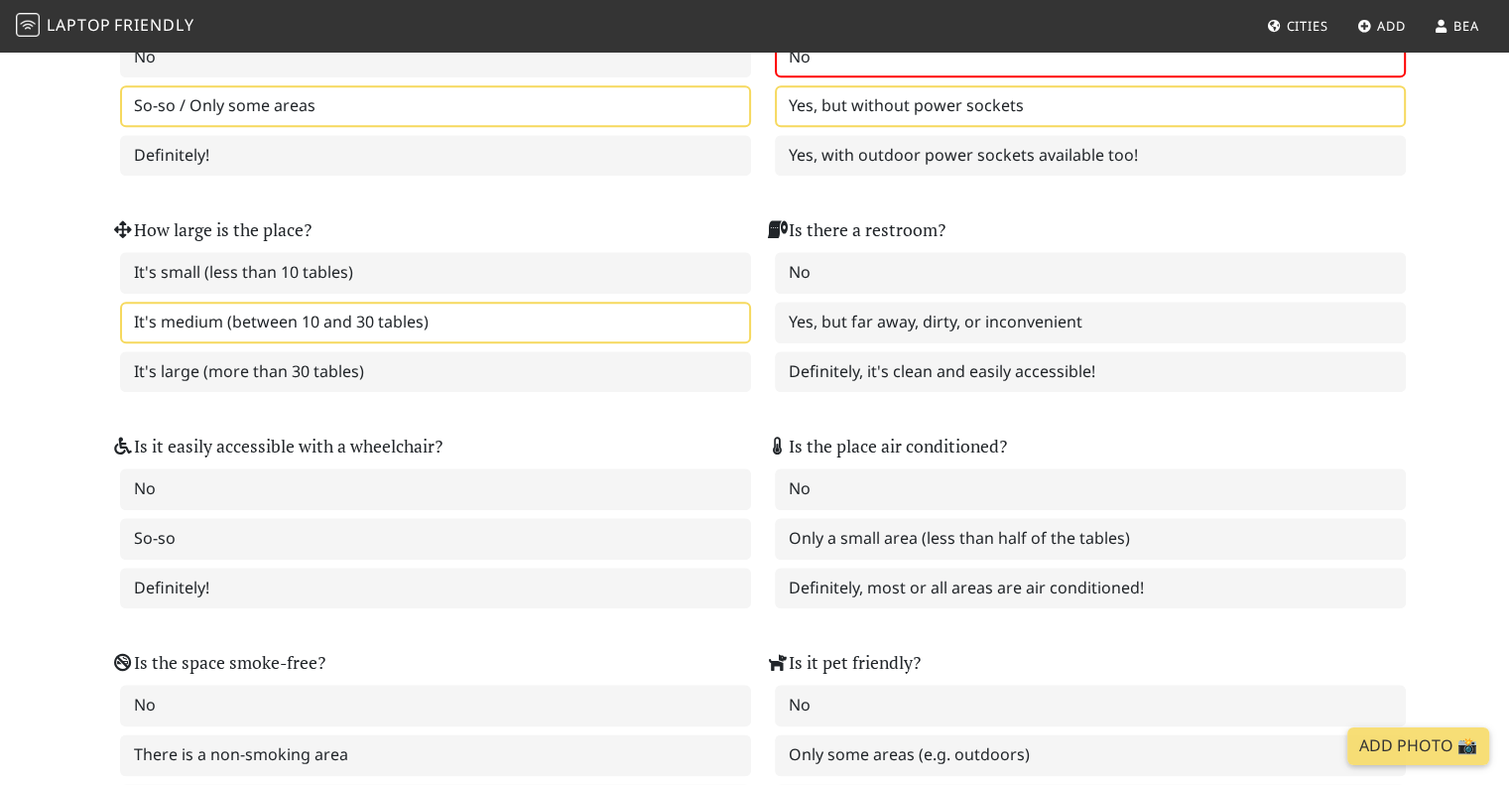
scroll to position [2182, 0]
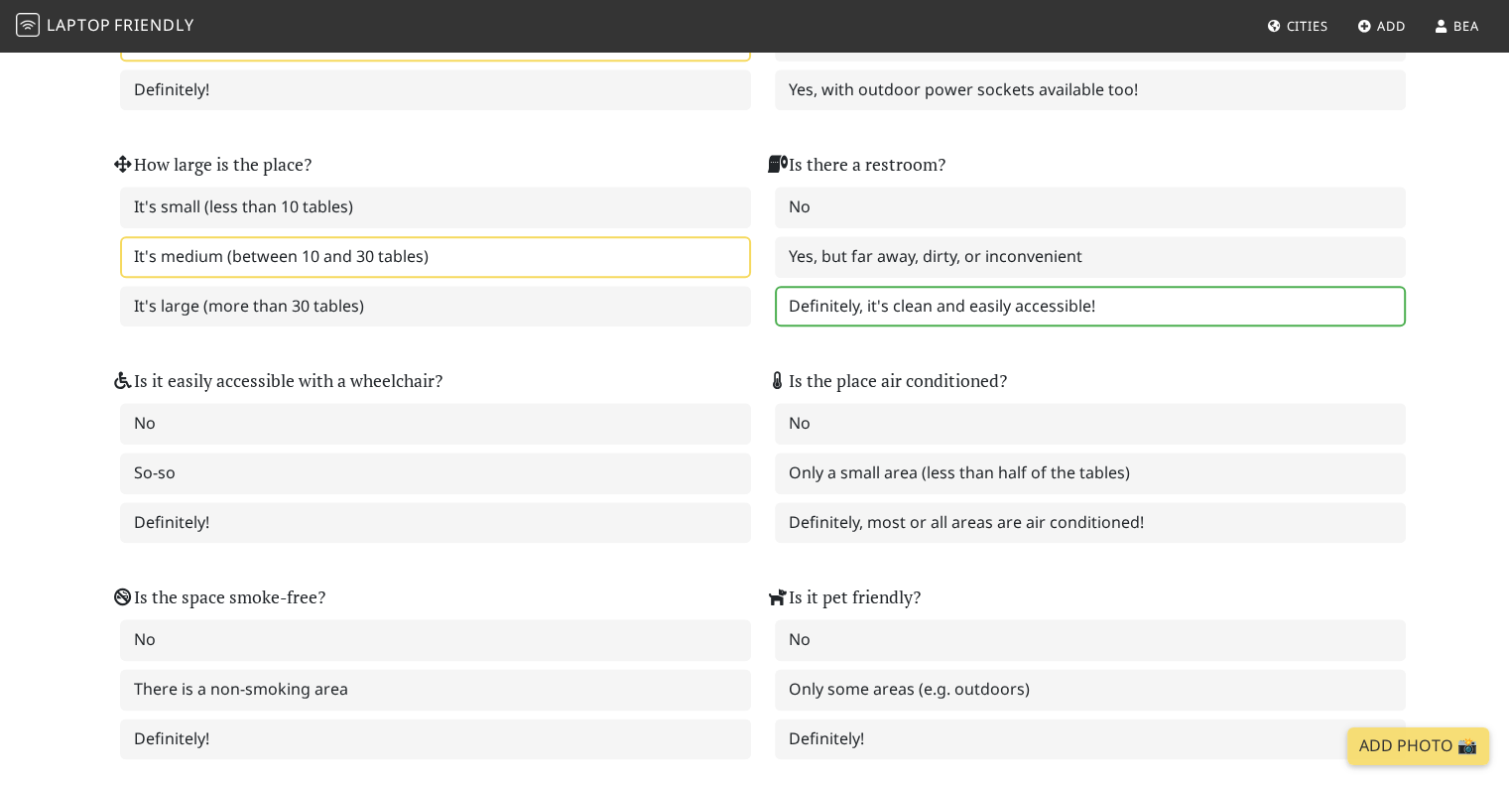
click at [1000, 288] on label "Definitely, it's clean and easily accessible!" at bounding box center [1090, 307] width 631 height 42
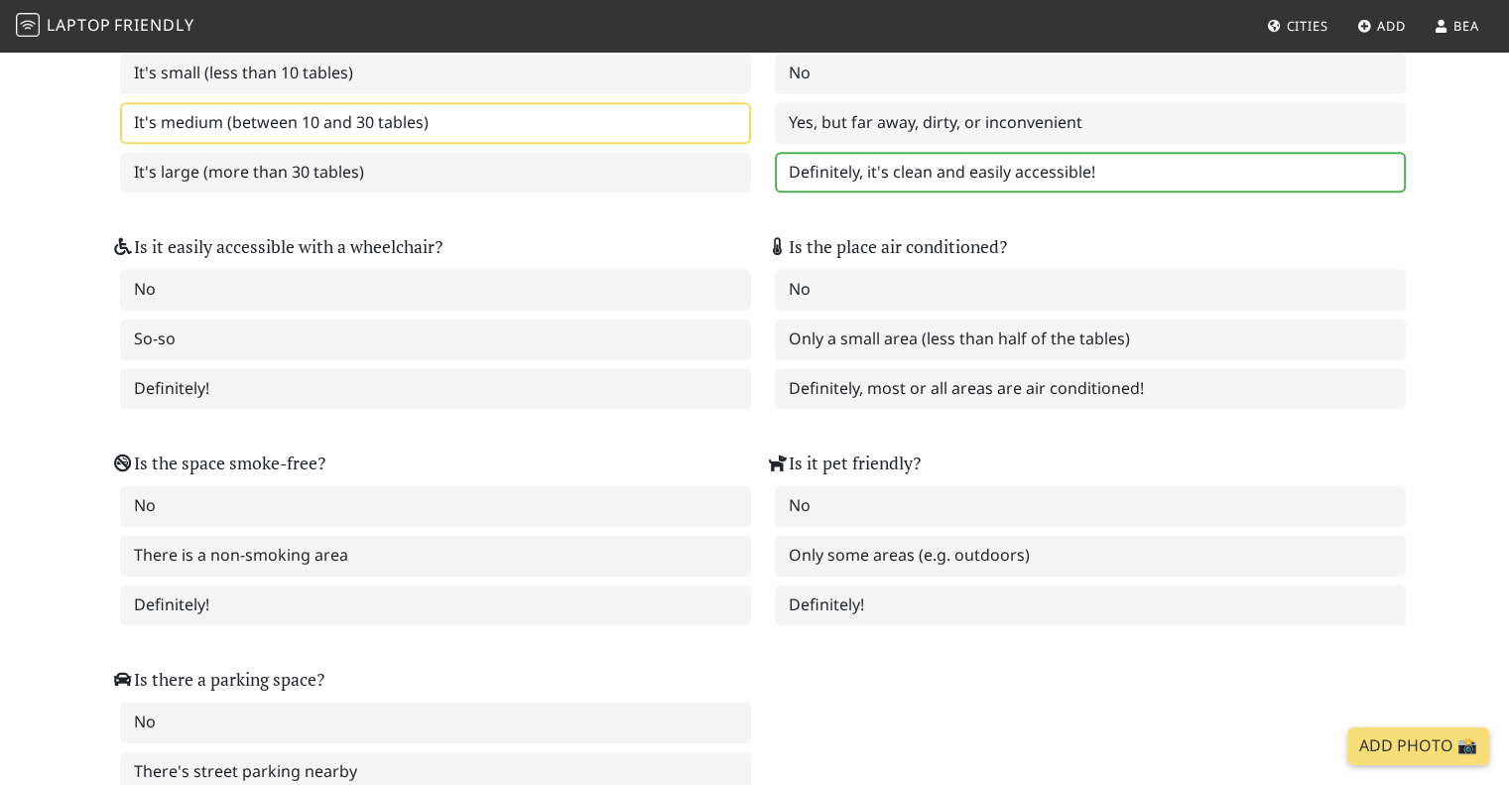
scroll to position [2381, 0]
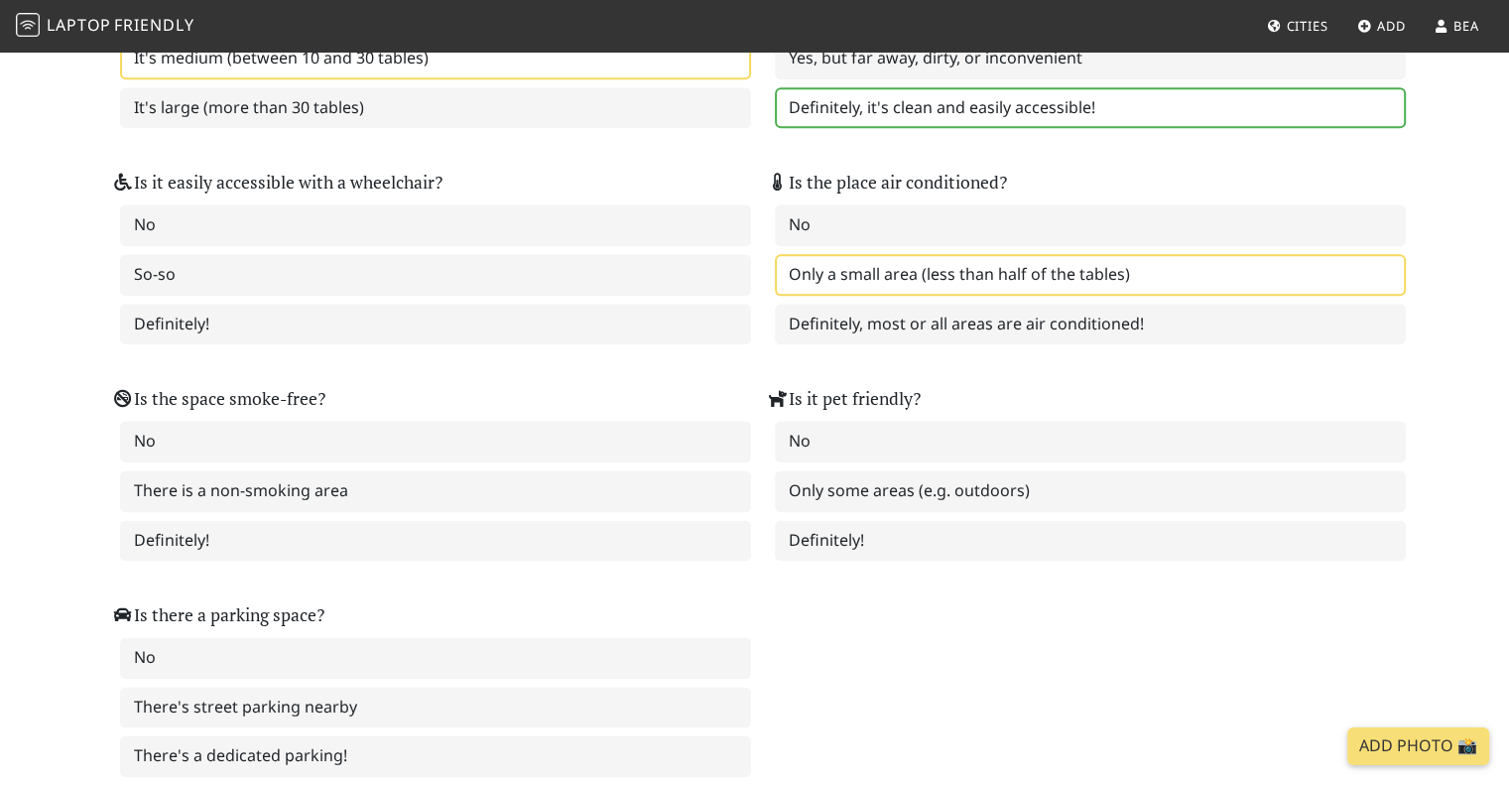
click at [881, 254] on label "Only a small area (less than half of the tables)" at bounding box center [1090, 275] width 631 height 42
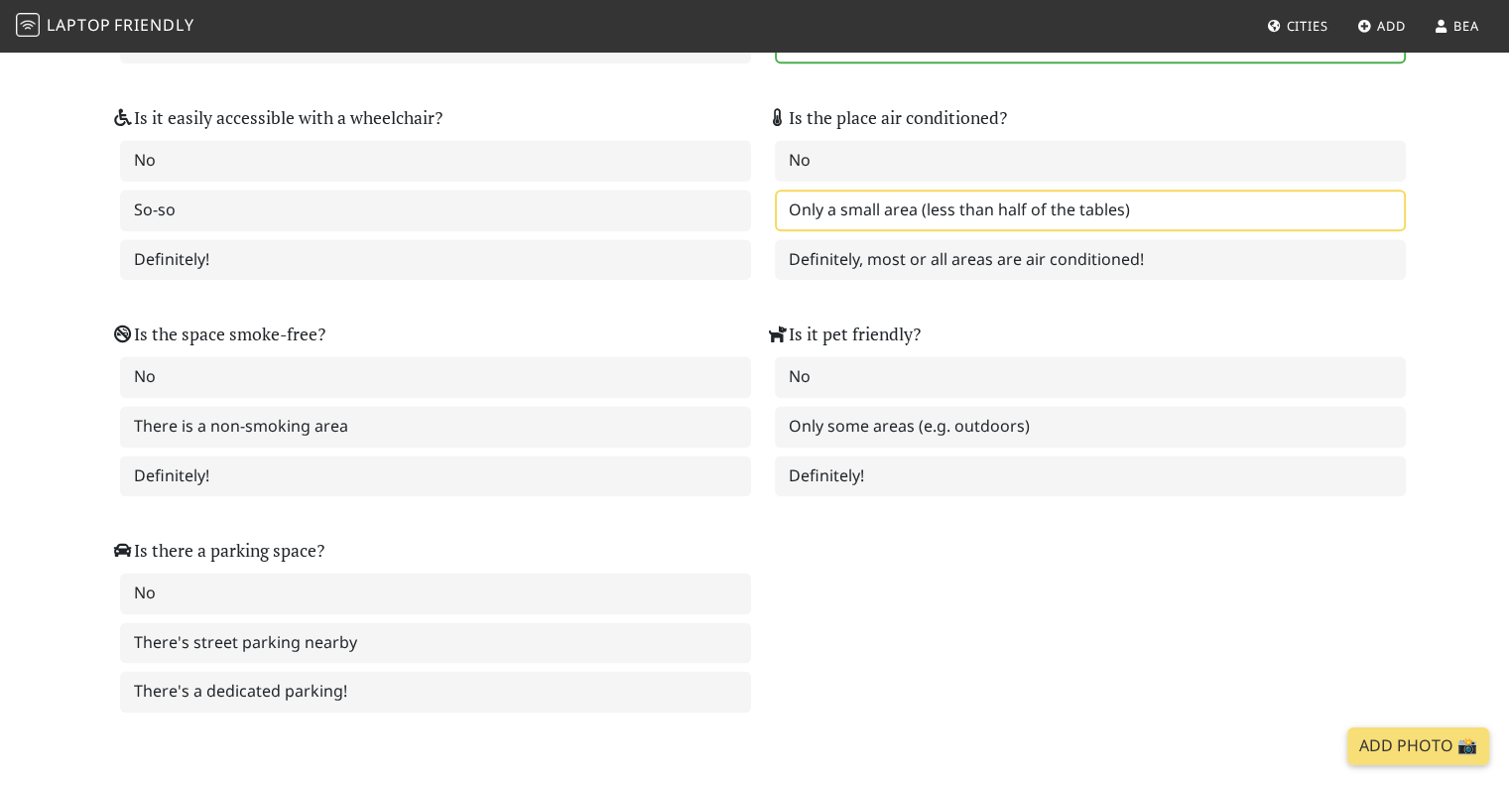
scroll to position [2480, 0]
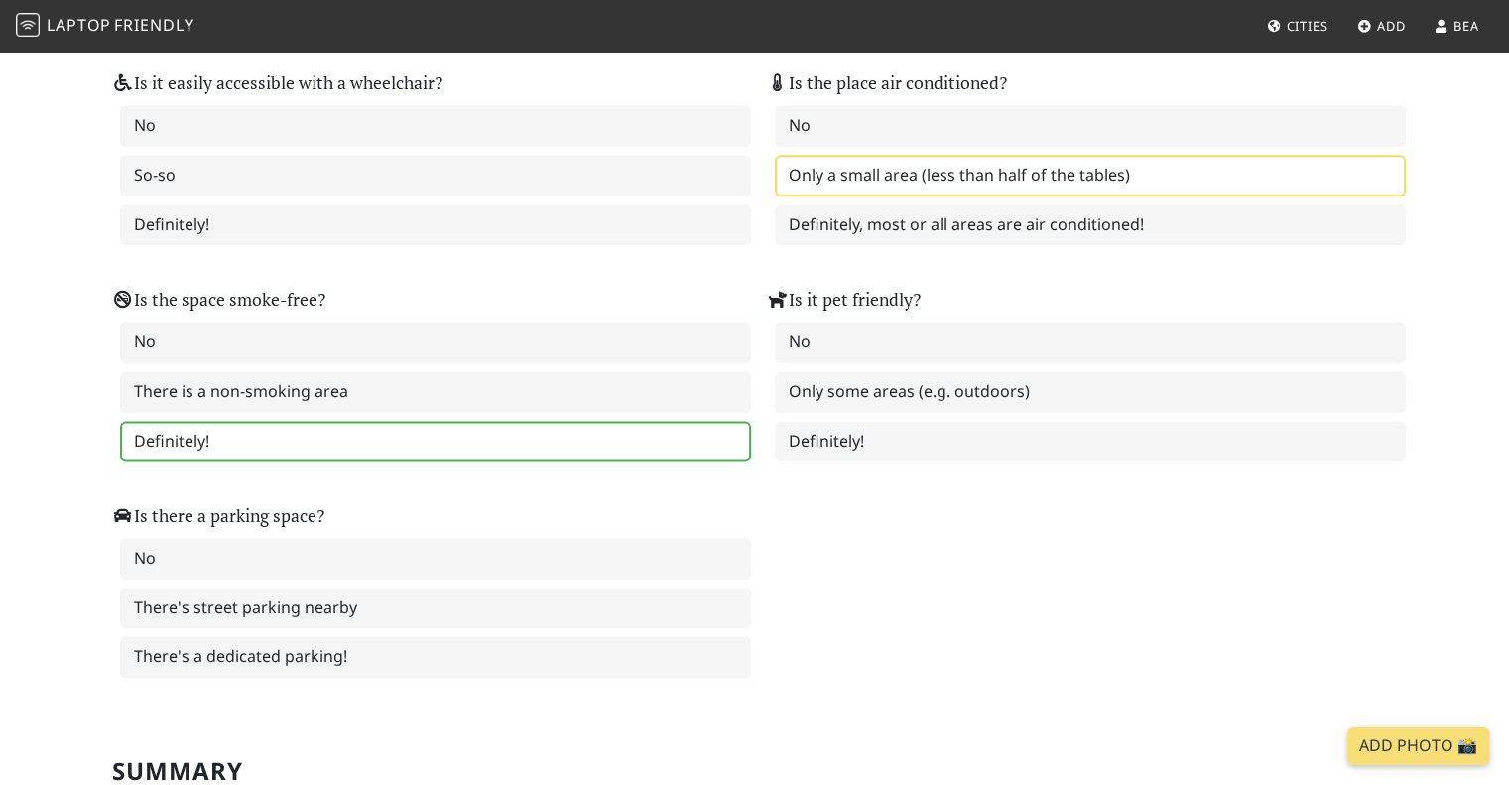
click at [293, 427] on label "Definitely!" at bounding box center [435, 442] width 631 height 42
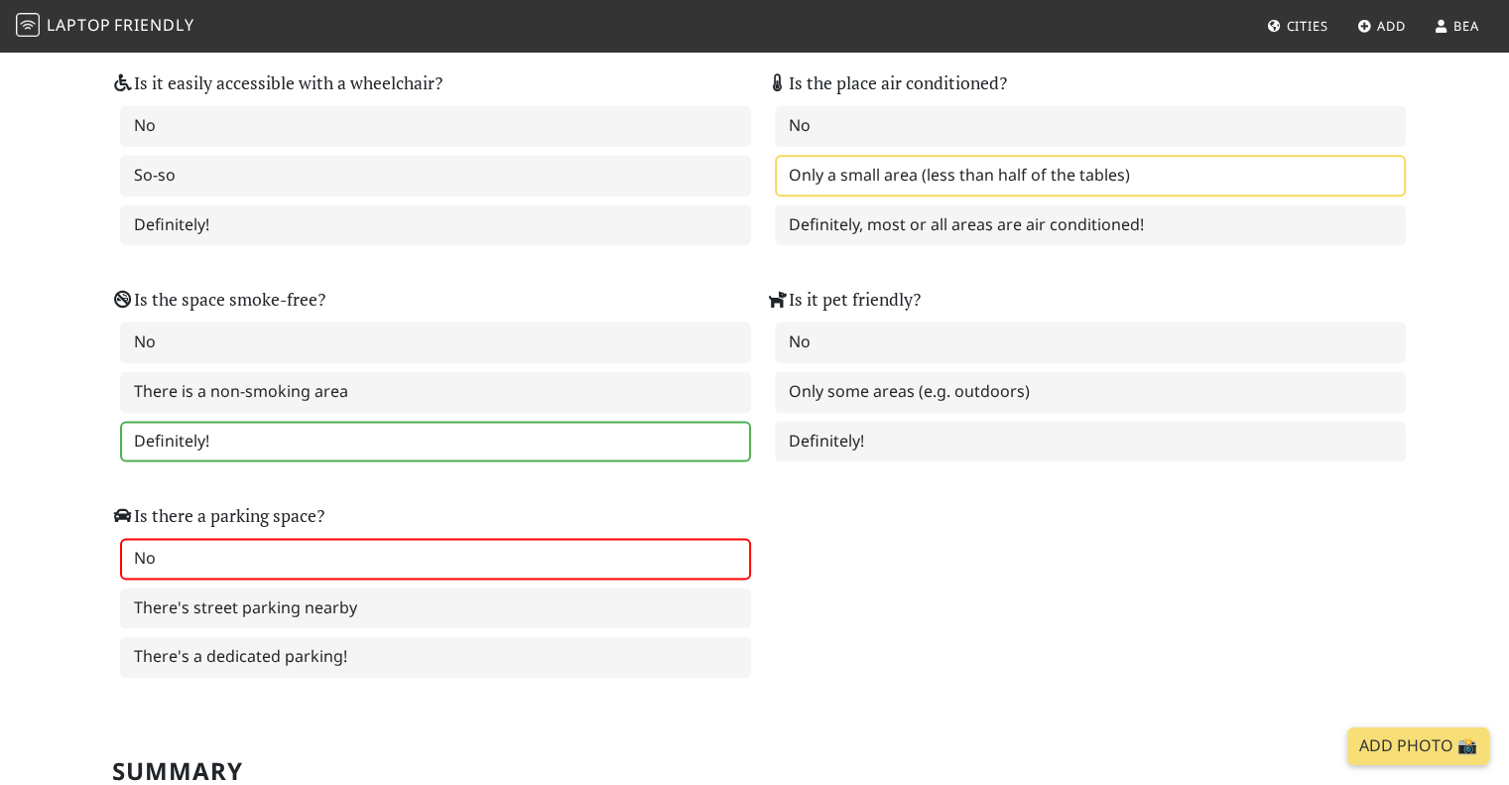
click at [223, 539] on label "No" at bounding box center [435, 559] width 631 height 42
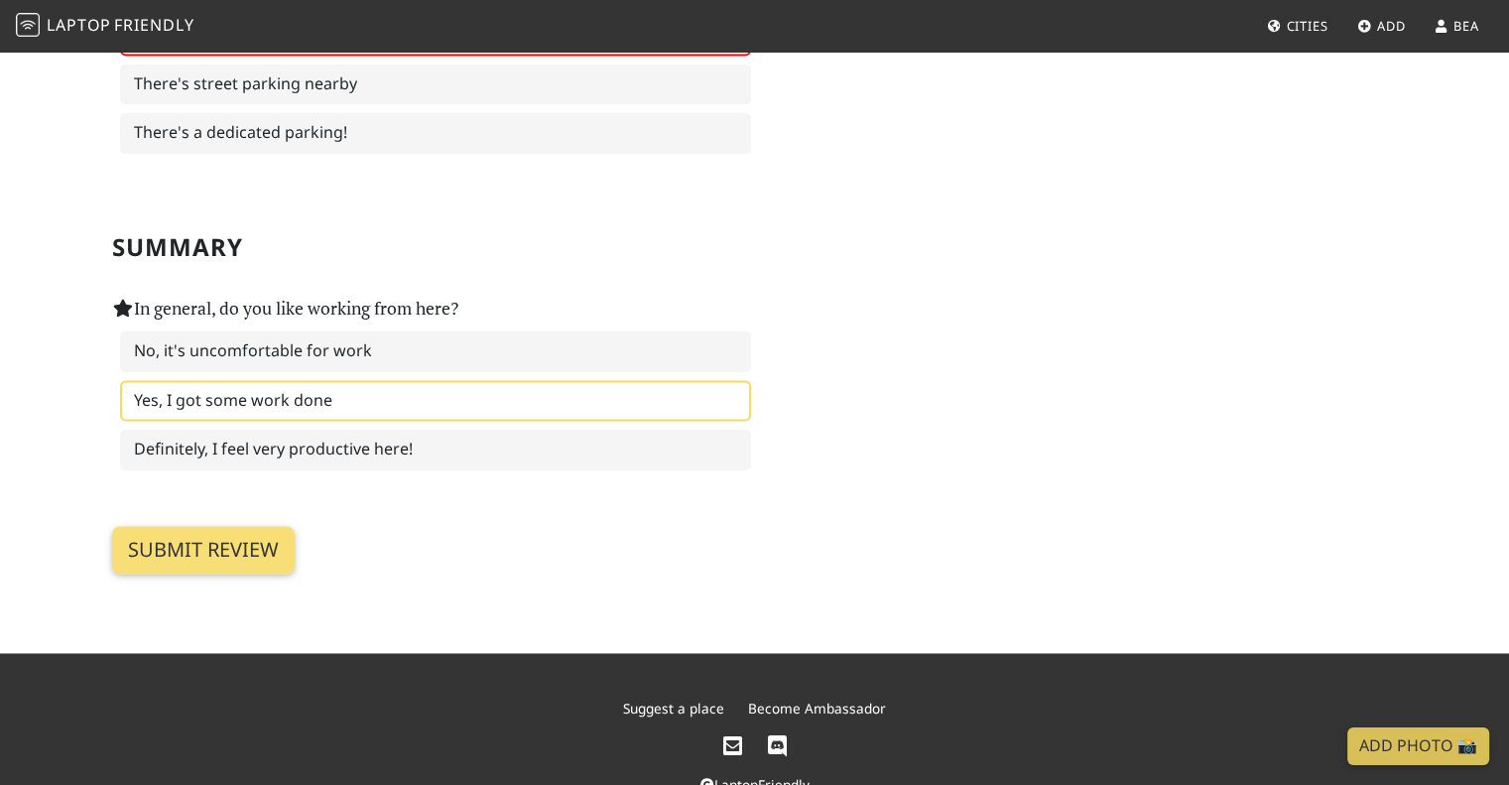
scroll to position [3024, 0]
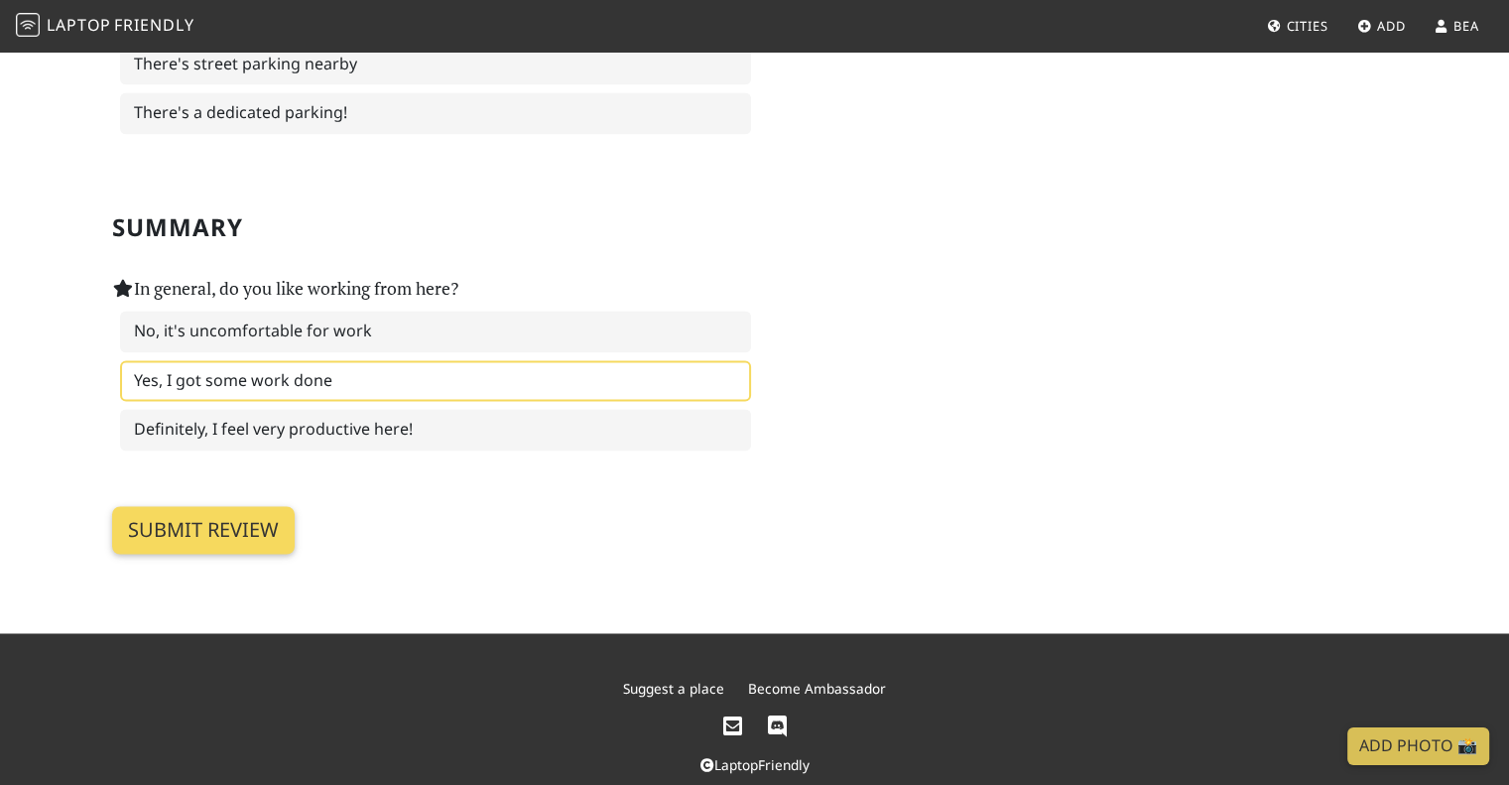
click at [226, 506] on input "Submit review" at bounding box center [203, 530] width 183 height 48
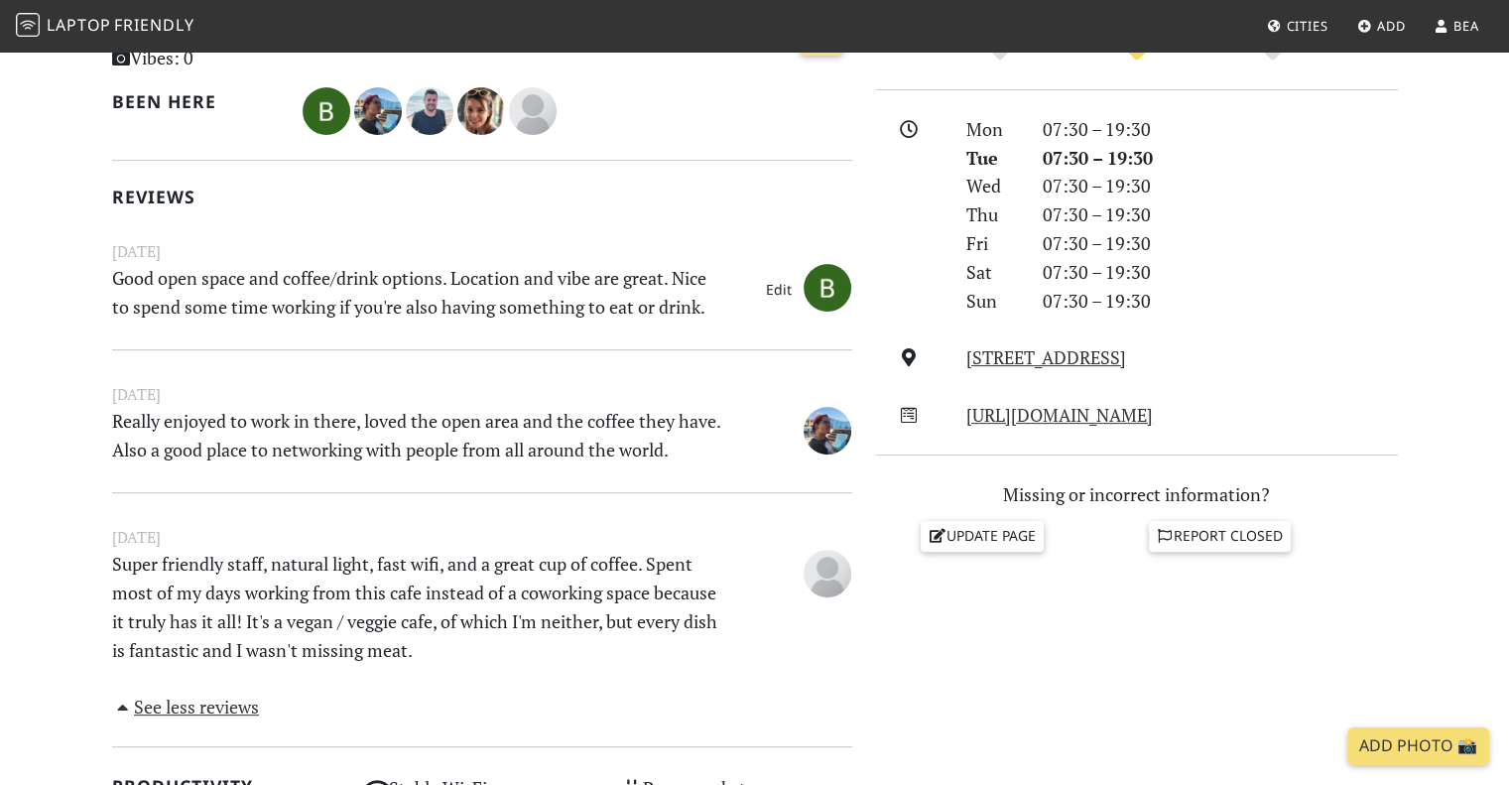
scroll to position [198, 0]
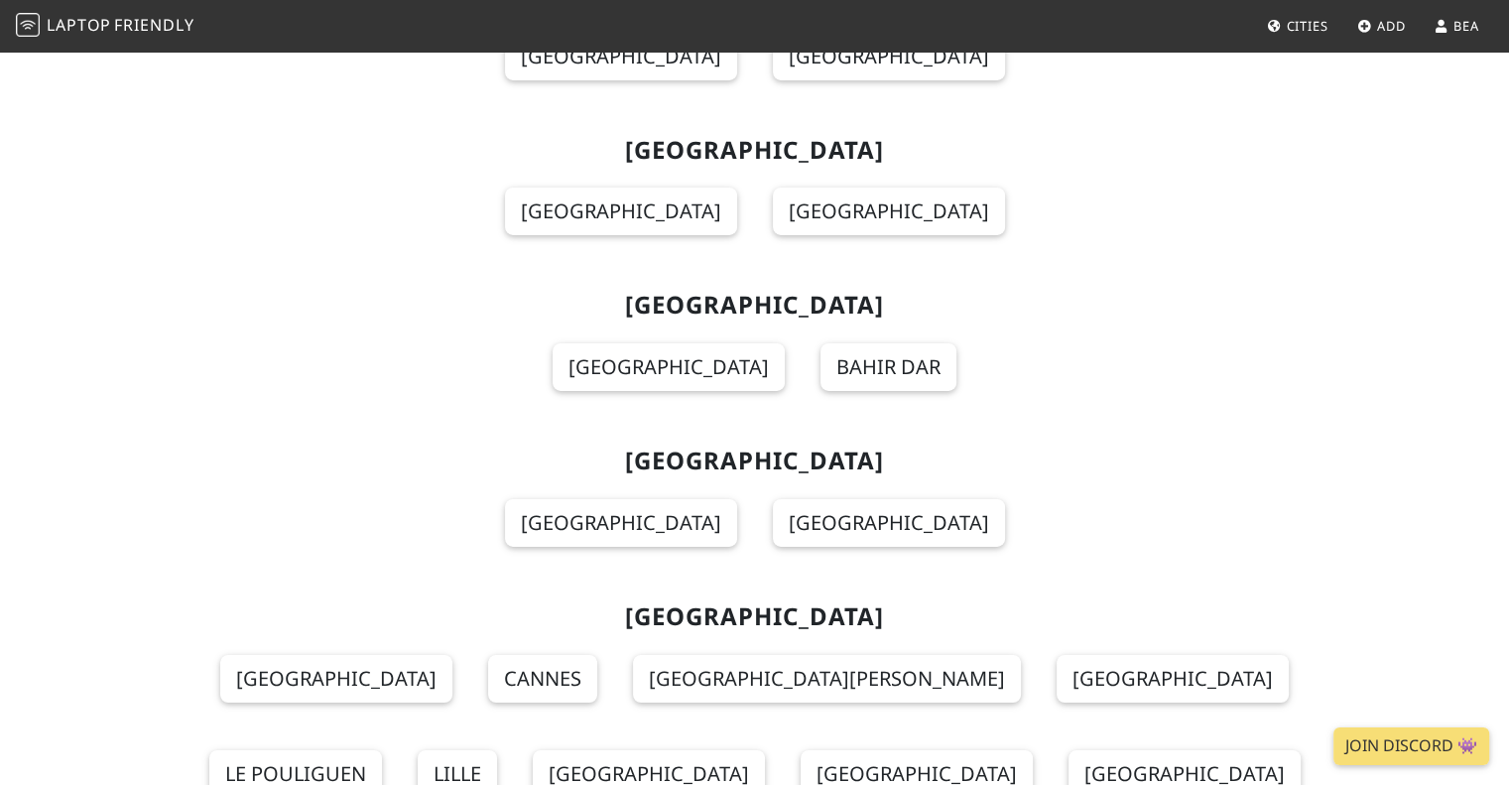
scroll to position [6745, 0]
